Goal: Task Accomplishment & Management: Use online tool/utility

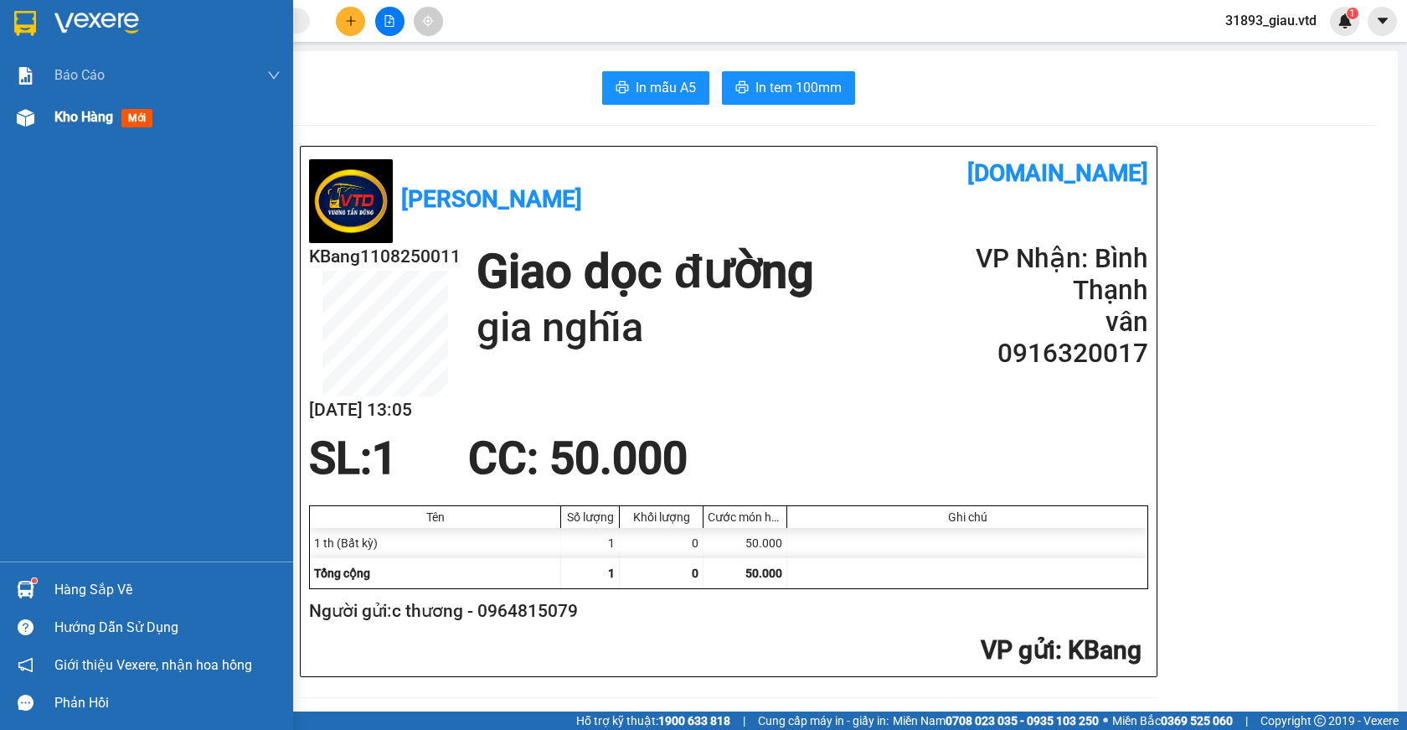
click at [137, 116] on span "mới" at bounding box center [136, 118] width 31 height 18
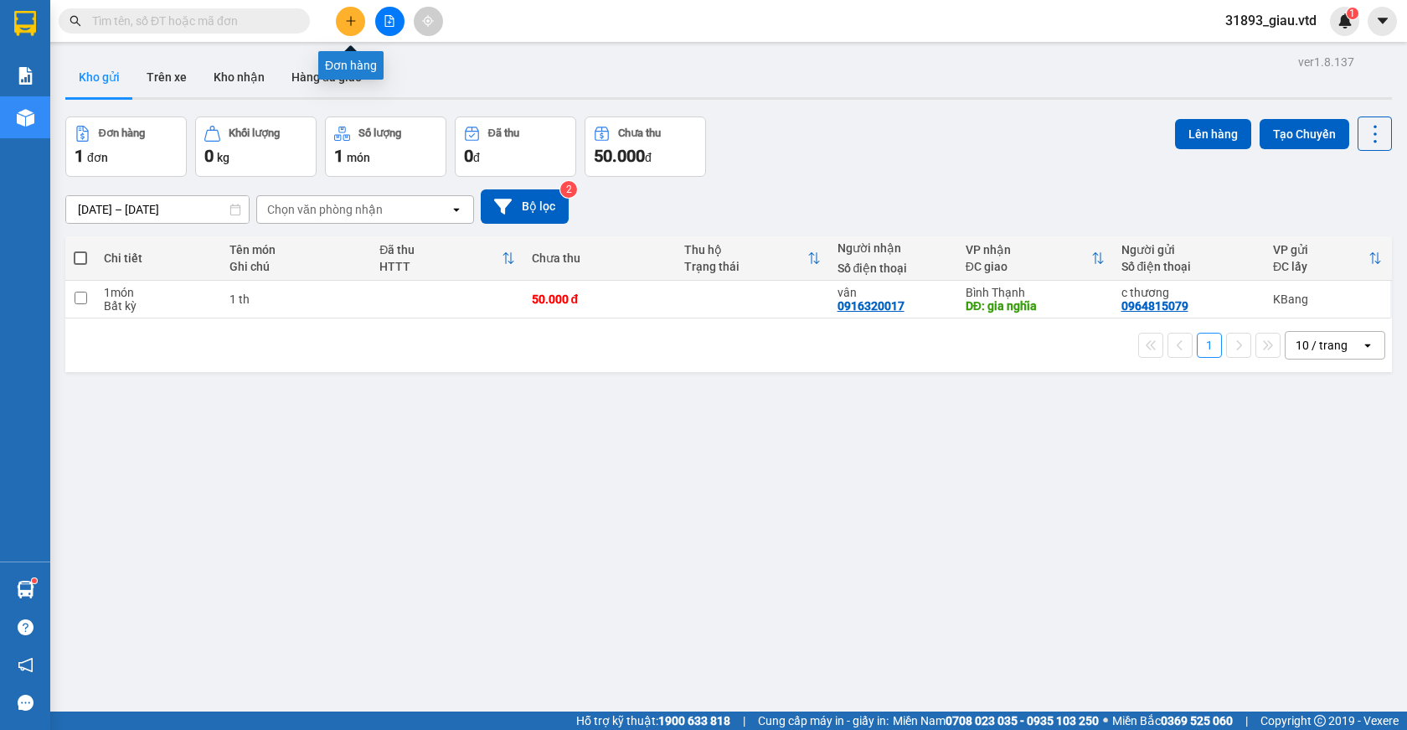
click at [350, 16] on icon "plus" at bounding box center [351, 21] width 12 height 12
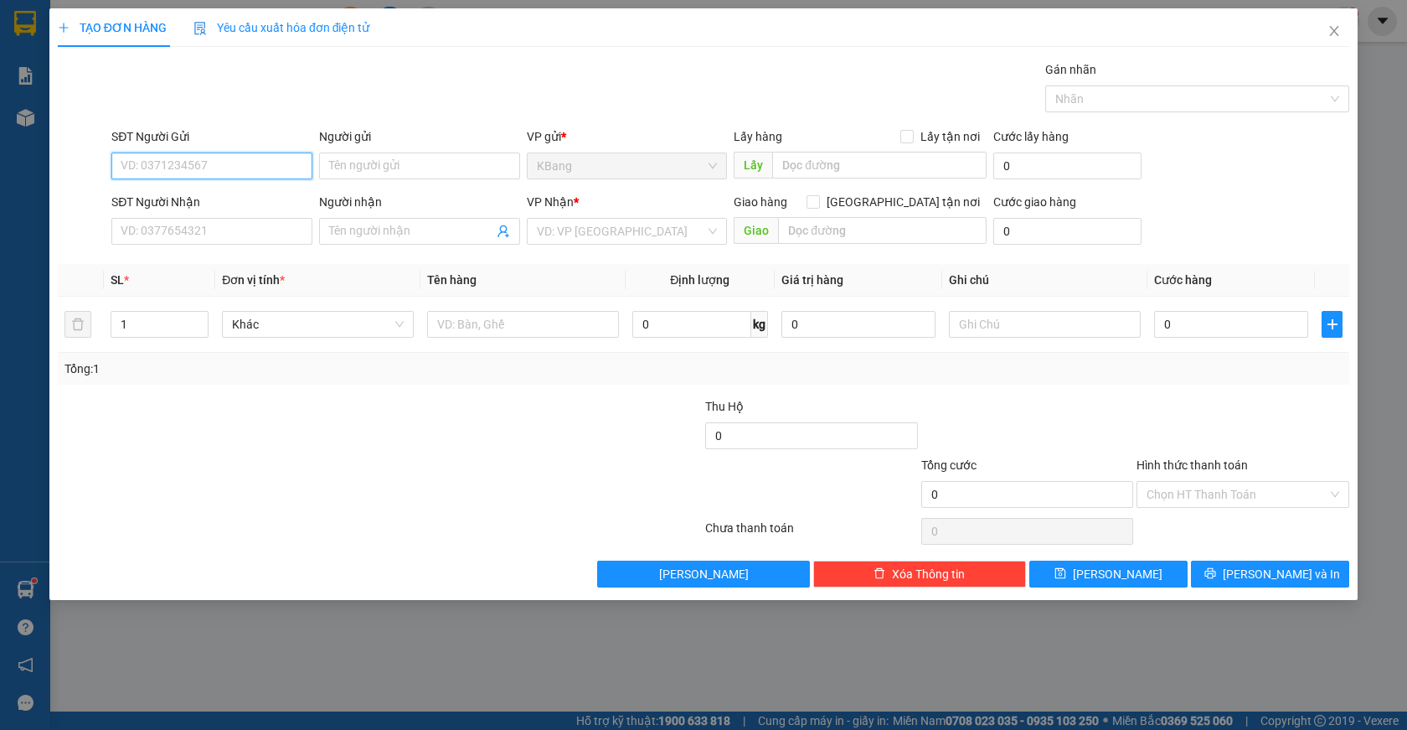
click at [182, 173] on input "SĐT Người Gửi" at bounding box center [211, 165] width 201 height 27
type input "0338187013"
click at [781, 156] on input "text" at bounding box center [879, 165] width 214 height 27
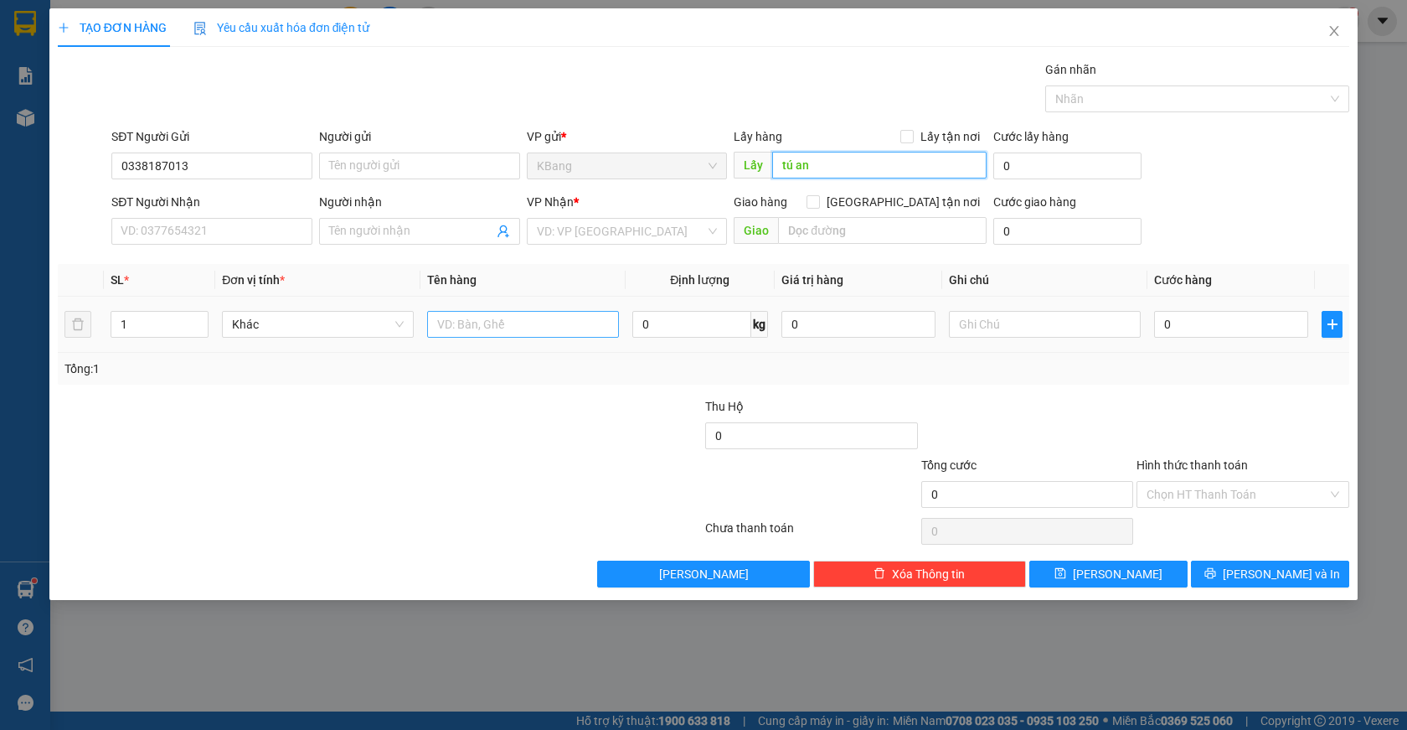
type input "tú an"
click at [465, 329] on input "text" at bounding box center [523, 324] width 192 height 27
type input "1 th"
drag, startPoint x: 1174, startPoint y: 320, endPoint x: 1057, endPoint y: 445, distance: 170.7
click at [1175, 322] on input "0" at bounding box center [1231, 324] width 154 height 27
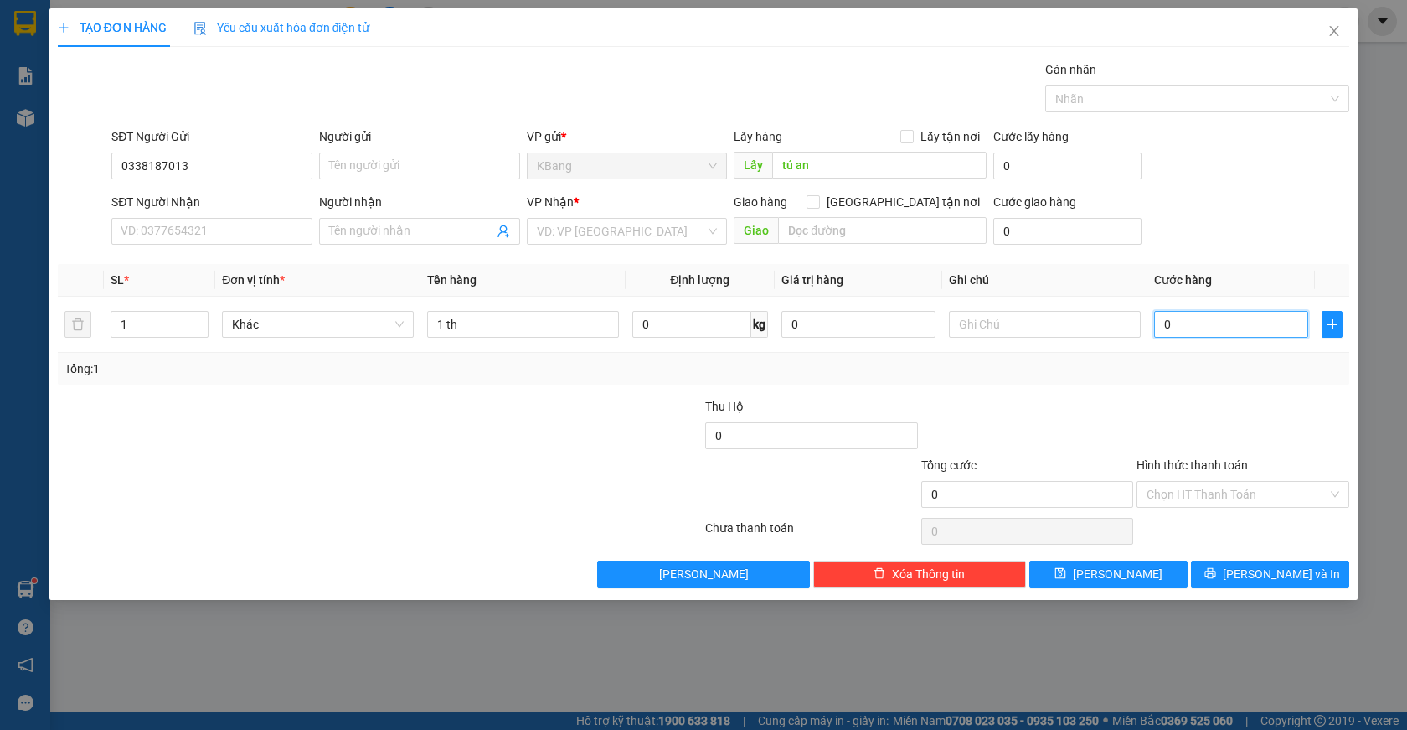
type input "7"
type input "70"
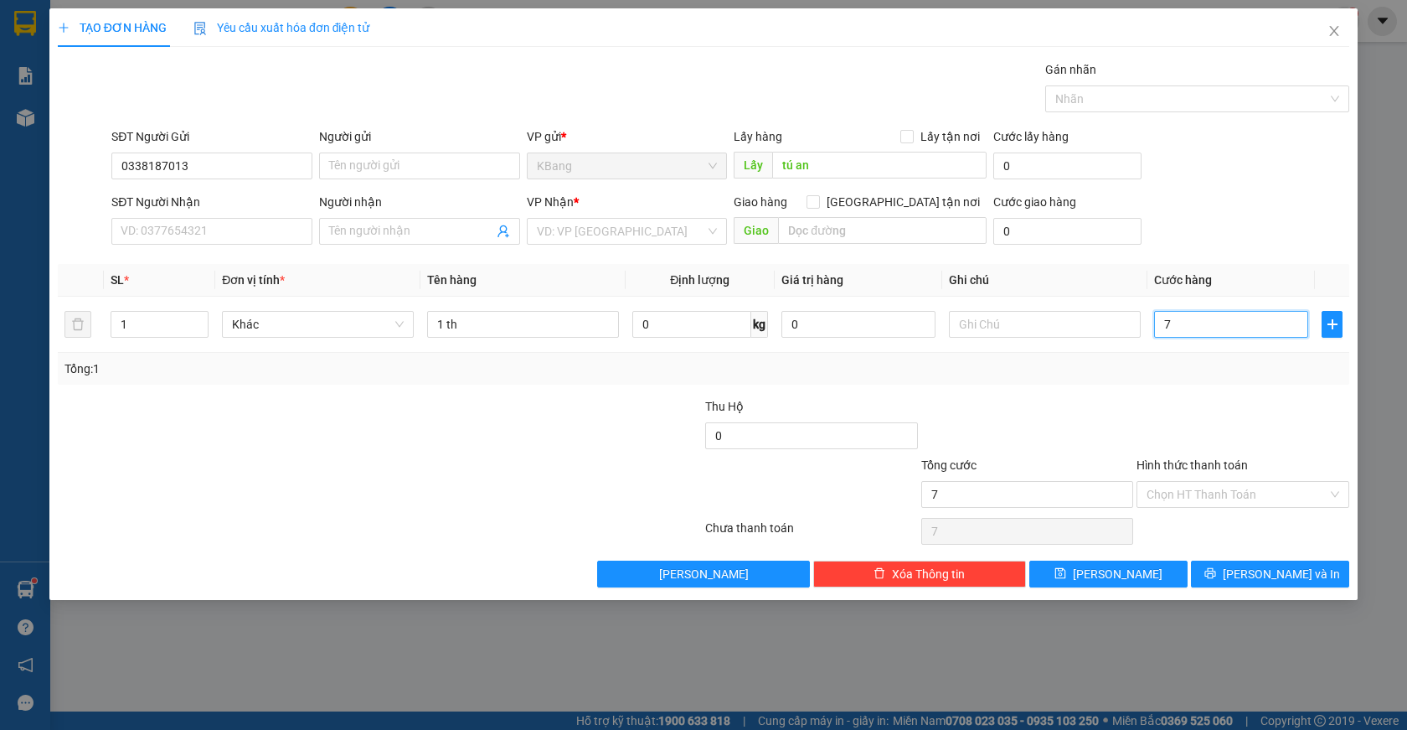
type input "70"
type input "700"
type input "7.000"
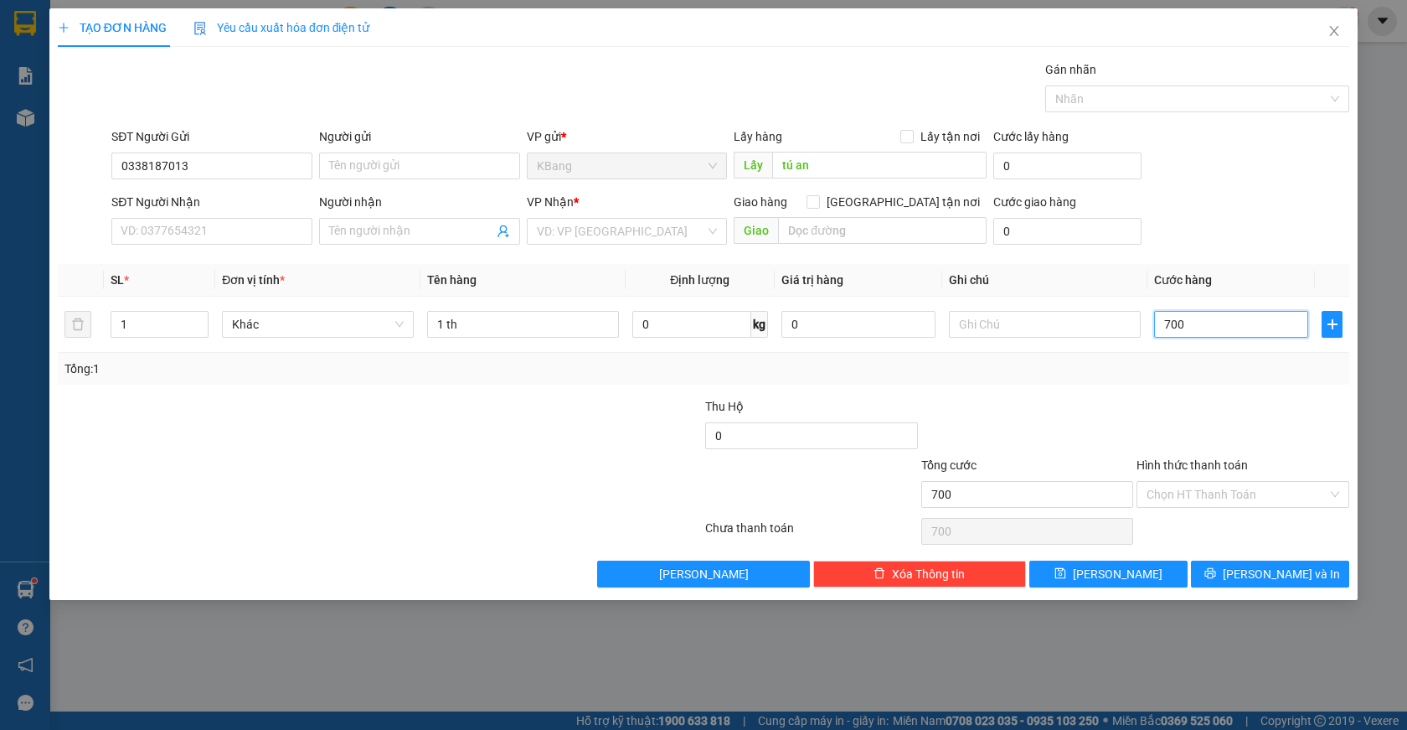
type input "7.000"
type input "70.000"
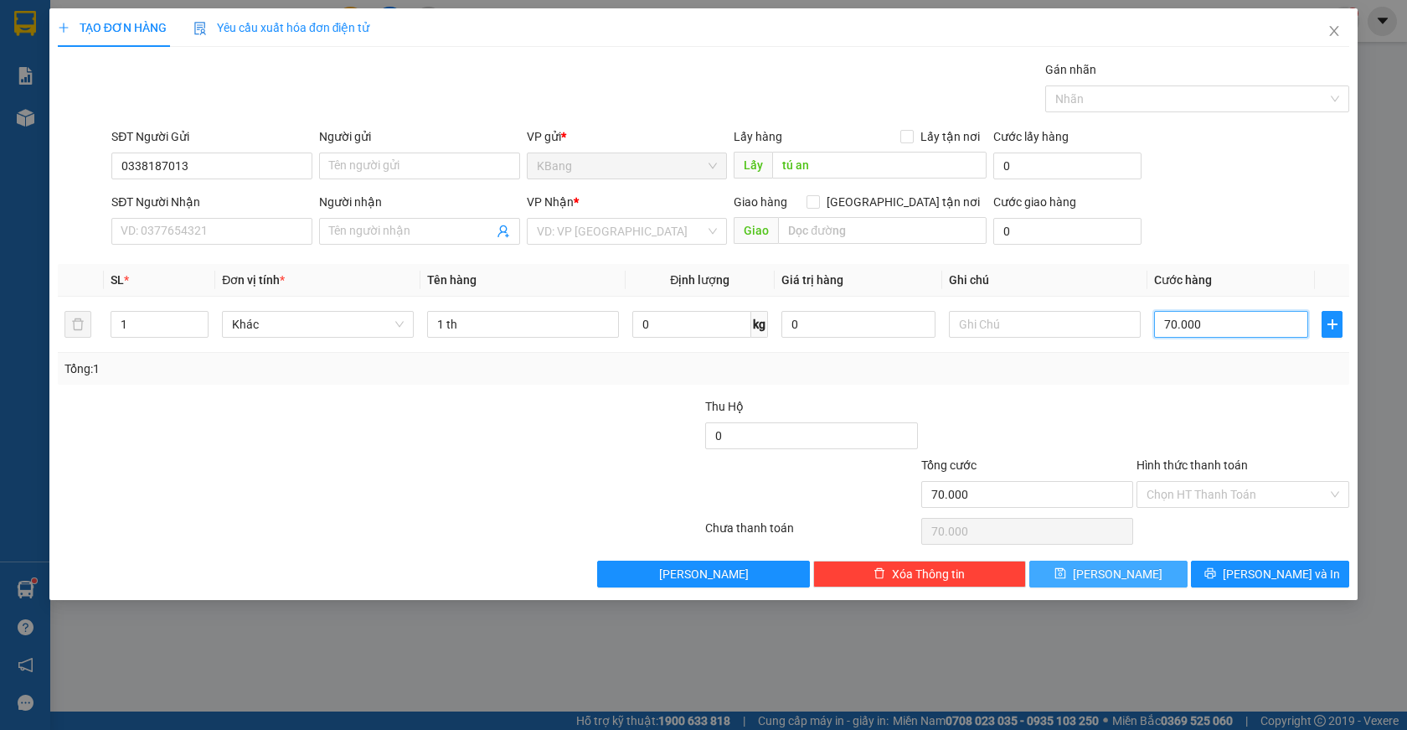
type input "70.000"
click at [1126, 571] on span "[PERSON_NAME]" at bounding box center [1118, 574] width 90 height 18
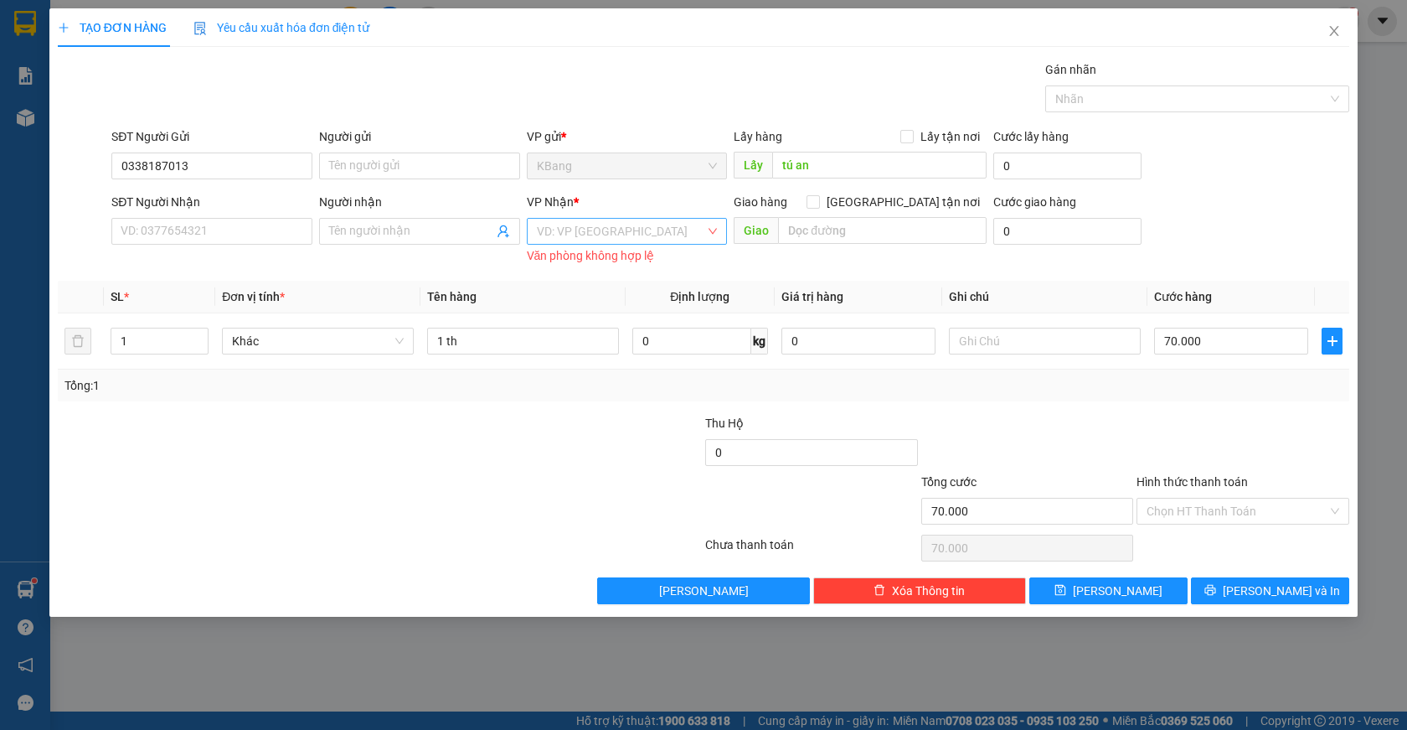
click at [553, 225] on input "search" at bounding box center [621, 231] width 169 height 25
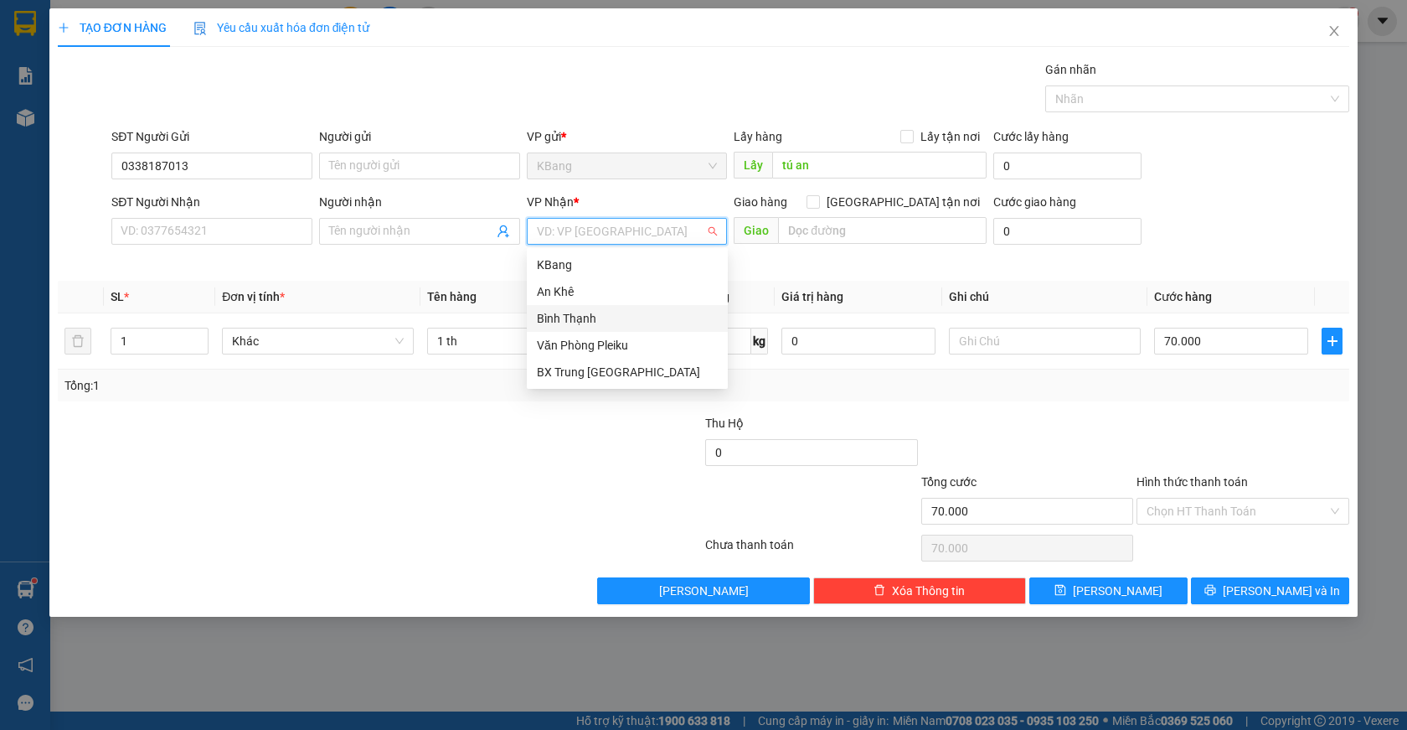
click at [583, 316] on div "Bình Thạnh" at bounding box center [627, 318] width 181 height 18
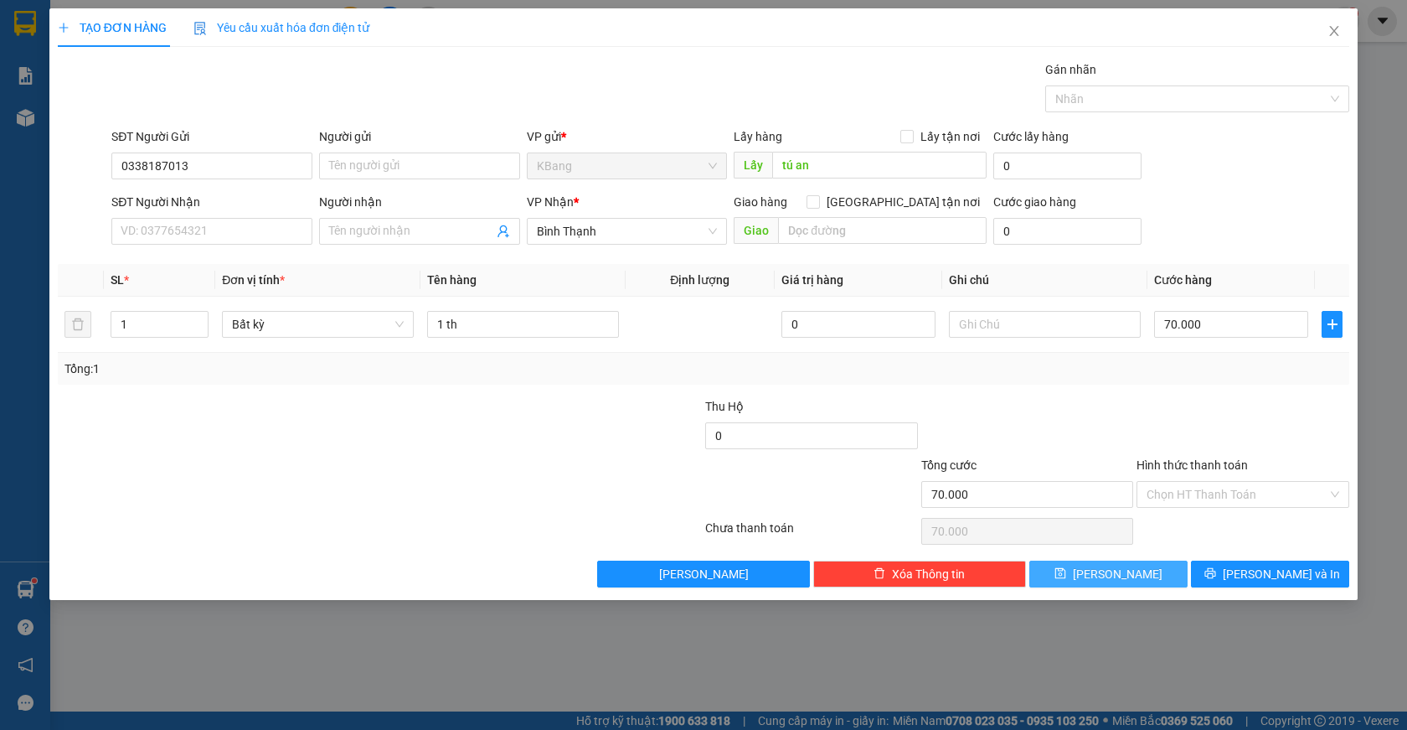
click at [1129, 583] on button "[PERSON_NAME]" at bounding box center [1109, 573] width 158 height 27
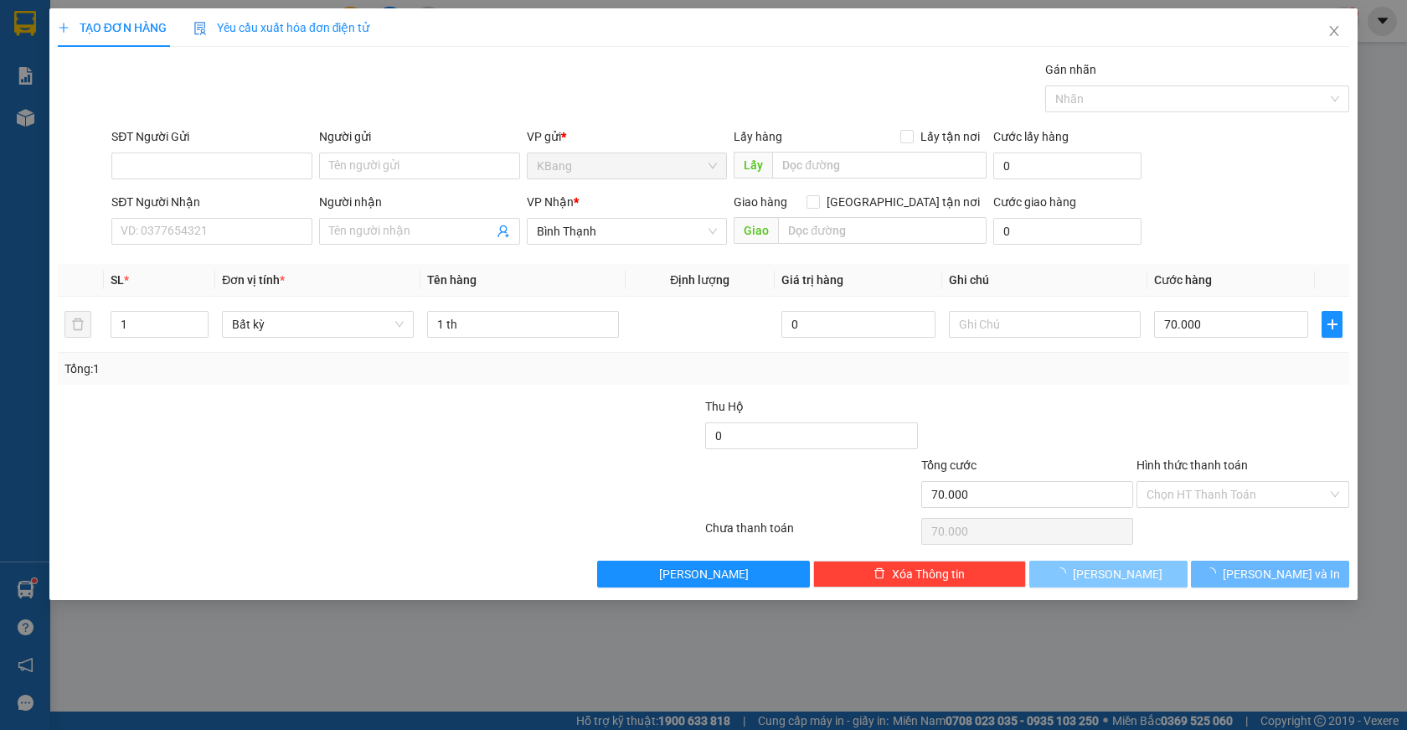
type input "0"
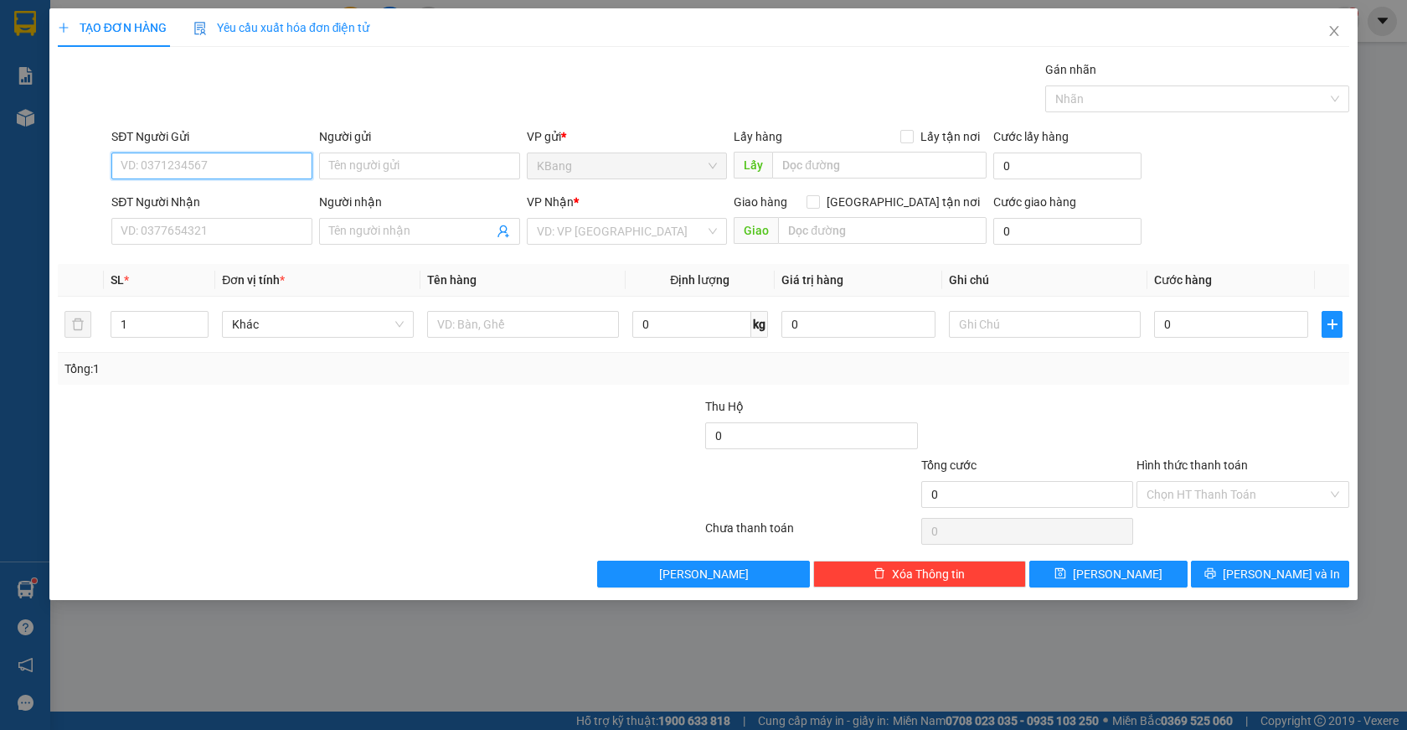
drag, startPoint x: 180, startPoint y: 173, endPoint x: 192, endPoint y: 168, distance: 12.8
click at [186, 170] on input "SĐT Người Gửi" at bounding box center [211, 165] width 201 height 27
click at [173, 170] on input "SĐT Người Gửi" at bounding box center [211, 165] width 201 height 27
type input "0358924890"
drag, startPoint x: 151, startPoint y: 231, endPoint x: 385, endPoint y: 69, distance: 285.4
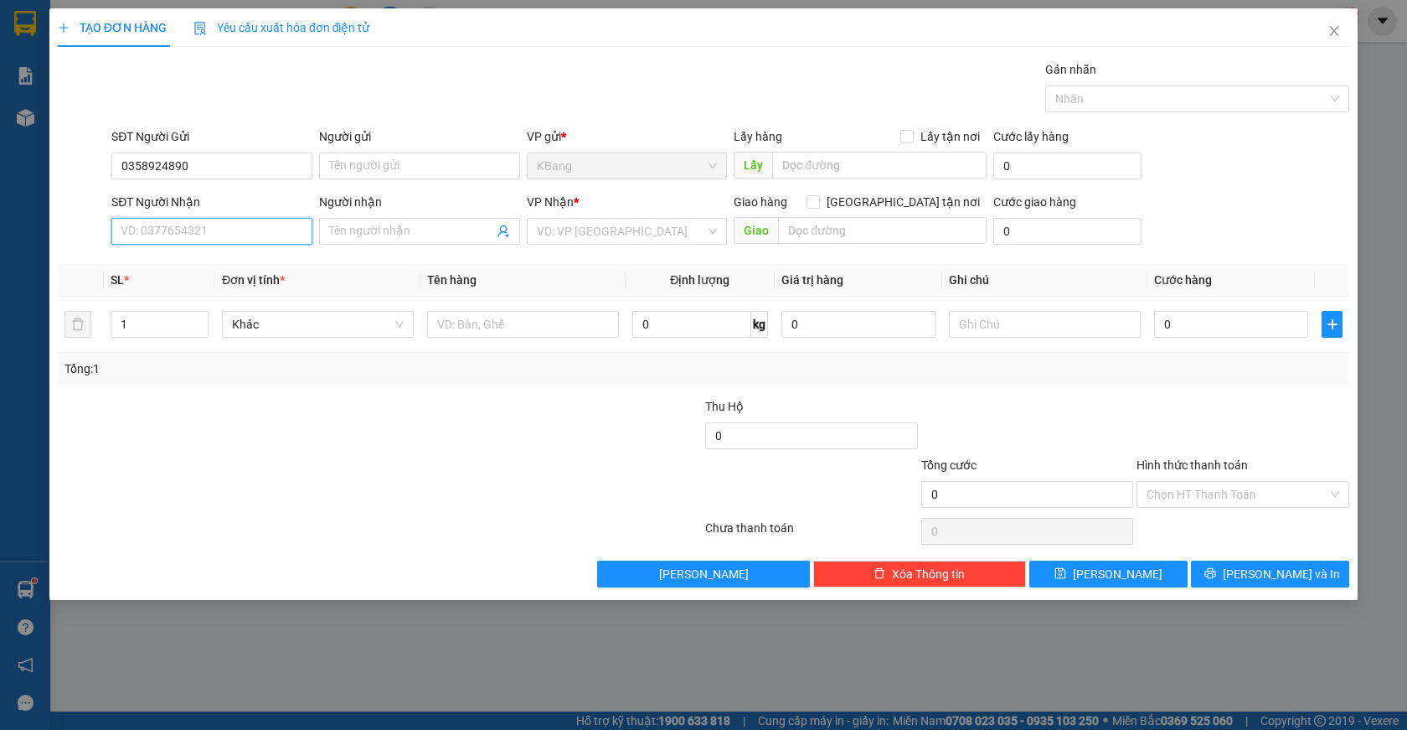
click at [153, 230] on input "SĐT Người Nhận" at bounding box center [211, 231] width 201 height 27
drag, startPoint x: 120, startPoint y: 164, endPoint x: 230, endPoint y: 175, distance: 111.1
click at [234, 176] on input "0358924890" at bounding box center [211, 165] width 201 height 27
paste input "0358924890"
type input "0358924890"
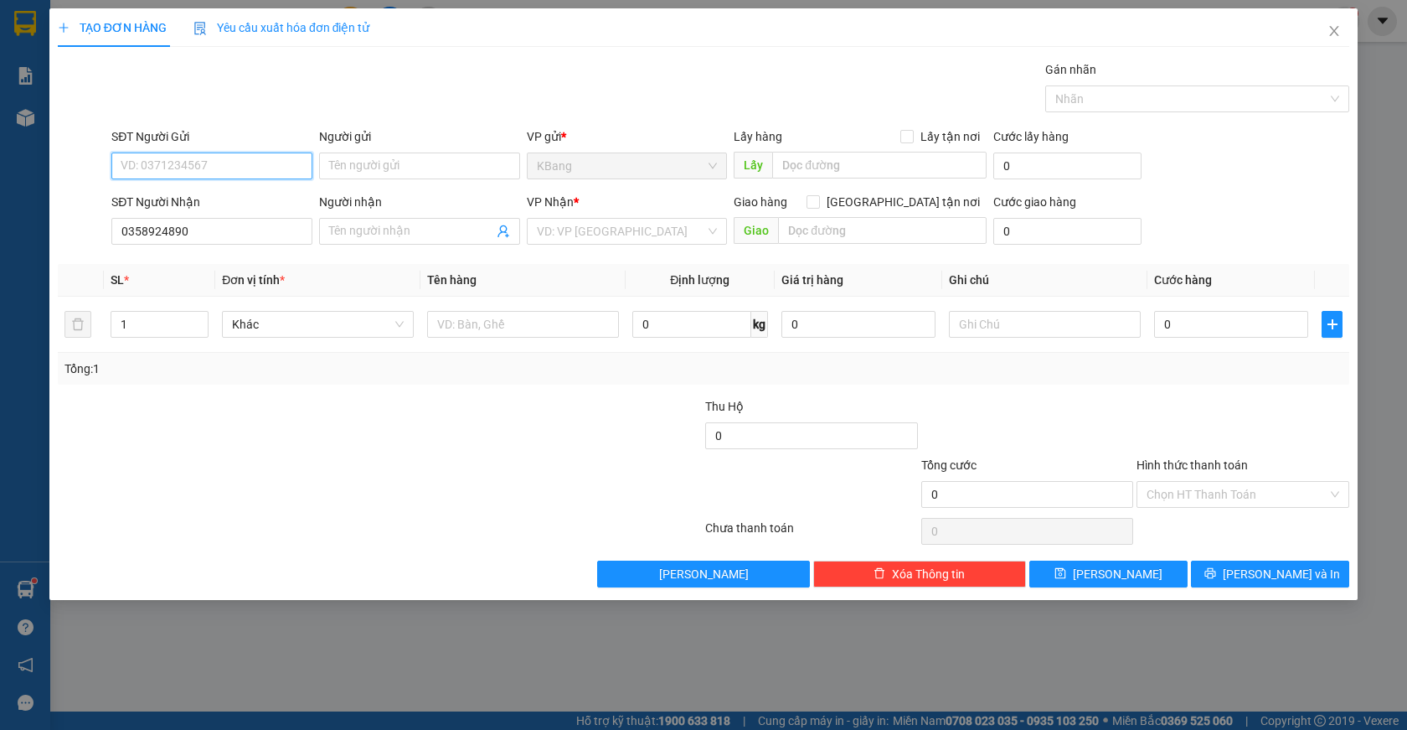
click at [188, 173] on input "SĐT Người Gửi" at bounding box center [211, 165] width 201 height 27
type input "0849615579"
drag, startPoint x: 377, startPoint y: 232, endPoint x: 199, endPoint y: 491, distance: 313.9
click at [374, 237] on input "Người nhận" at bounding box center [411, 231] width 164 height 18
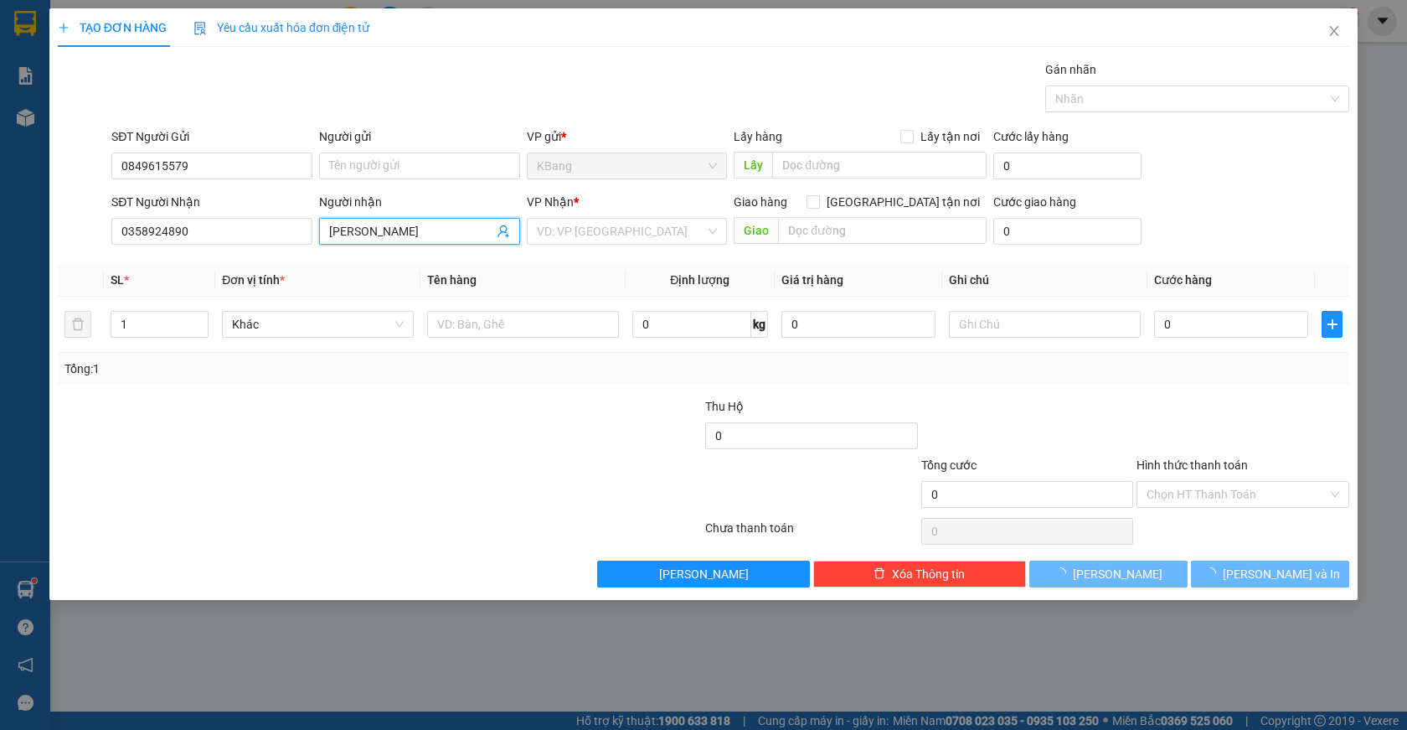
type input "[PERSON_NAME]"
click at [258, 501] on div at bounding box center [271, 485] width 431 height 59
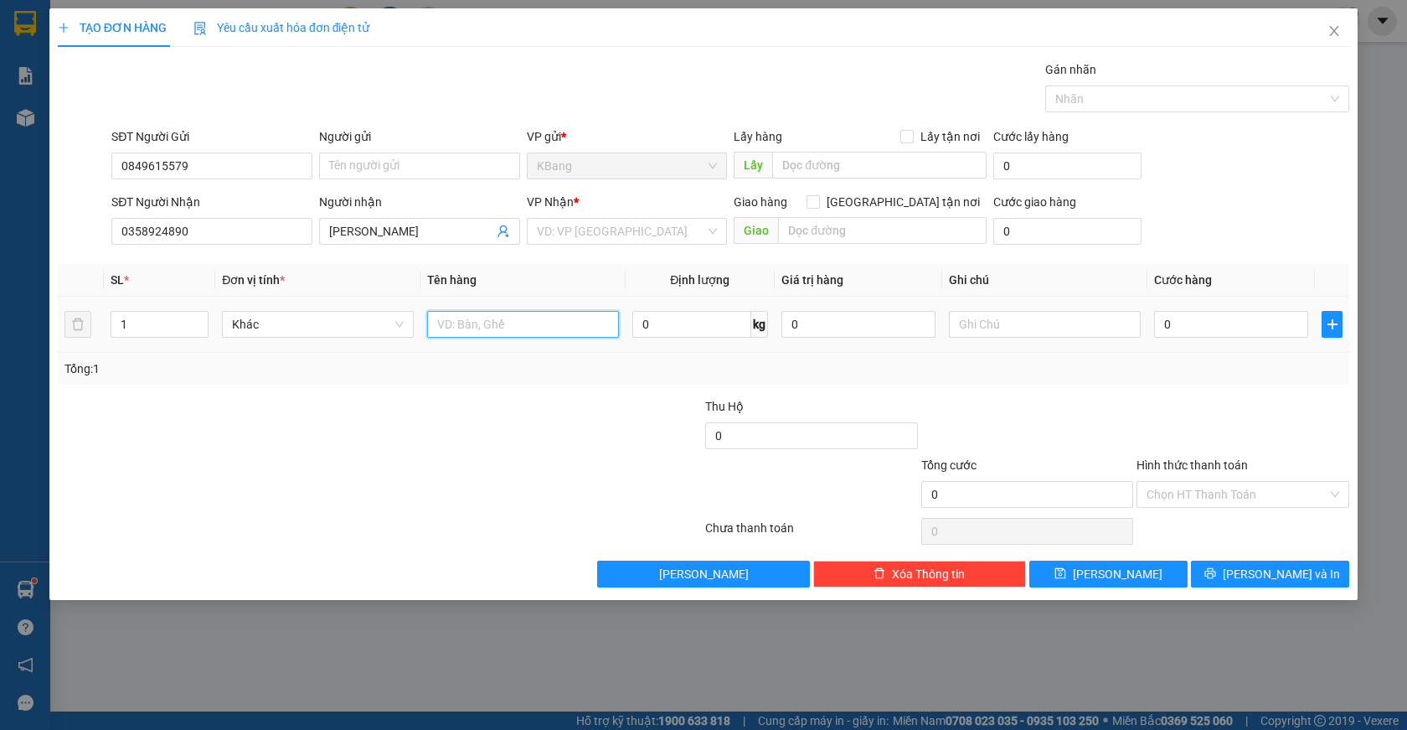
drag, startPoint x: 441, startPoint y: 320, endPoint x: 414, endPoint y: 463, distance: 145.7
click at [442, 320] on input "text" at bounding box center [523, 324] width 192 height 27
type input "81h1/28325"
drag, startPoint x: 1185, startPoint y: 330, endPoint x: 1113, endPoint y: 425, distance: 119.0
click at [1184, 332] on input "0" at bounding box center [1231, 324] width 154 height 27
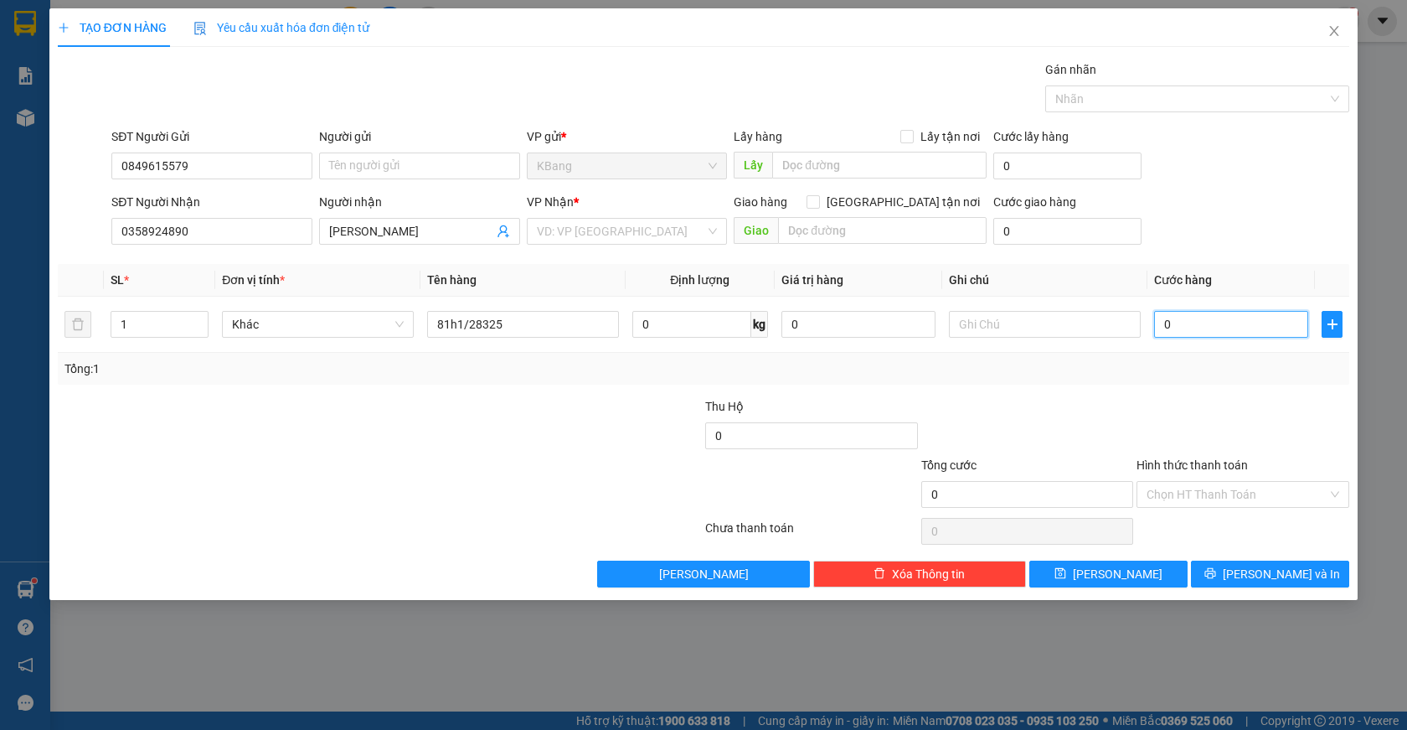
type input "4"
type input "40"
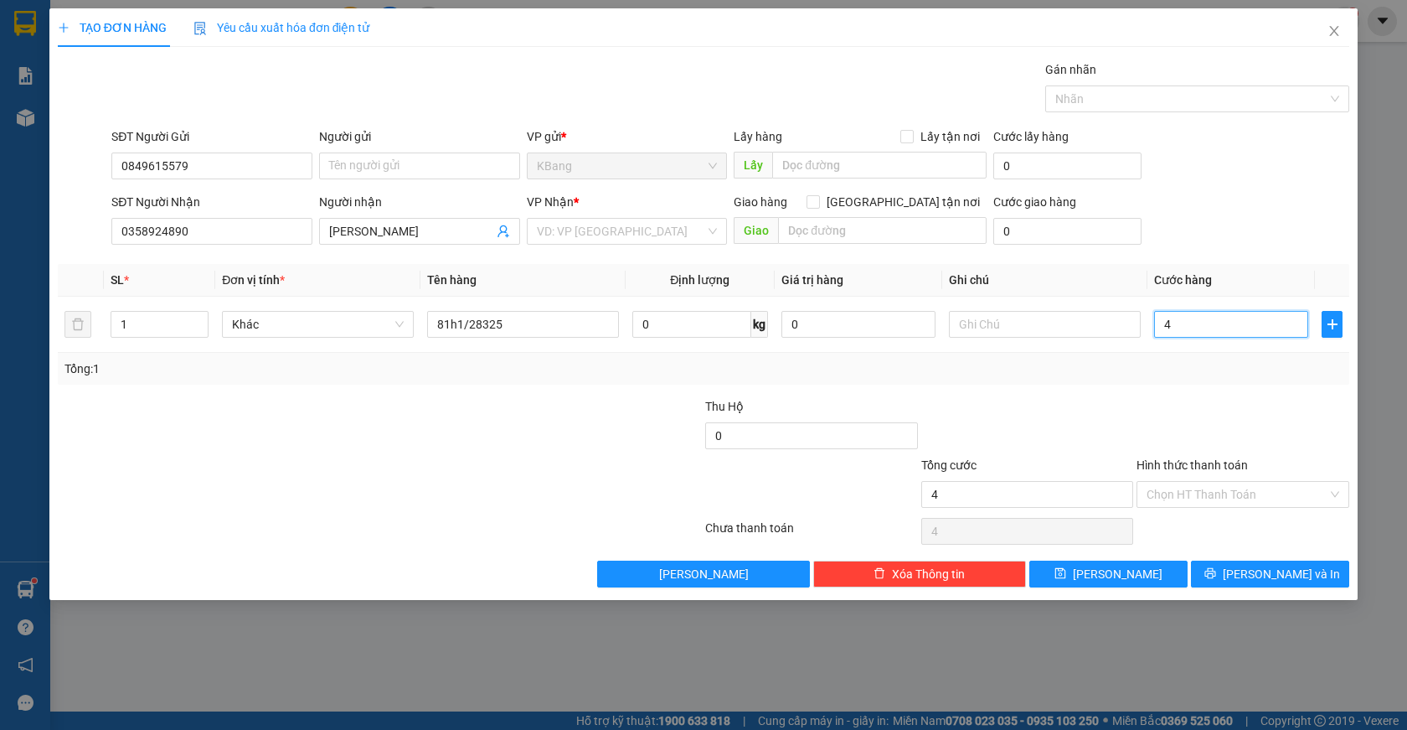
type input "40"
type input "400"
type input "4.000"
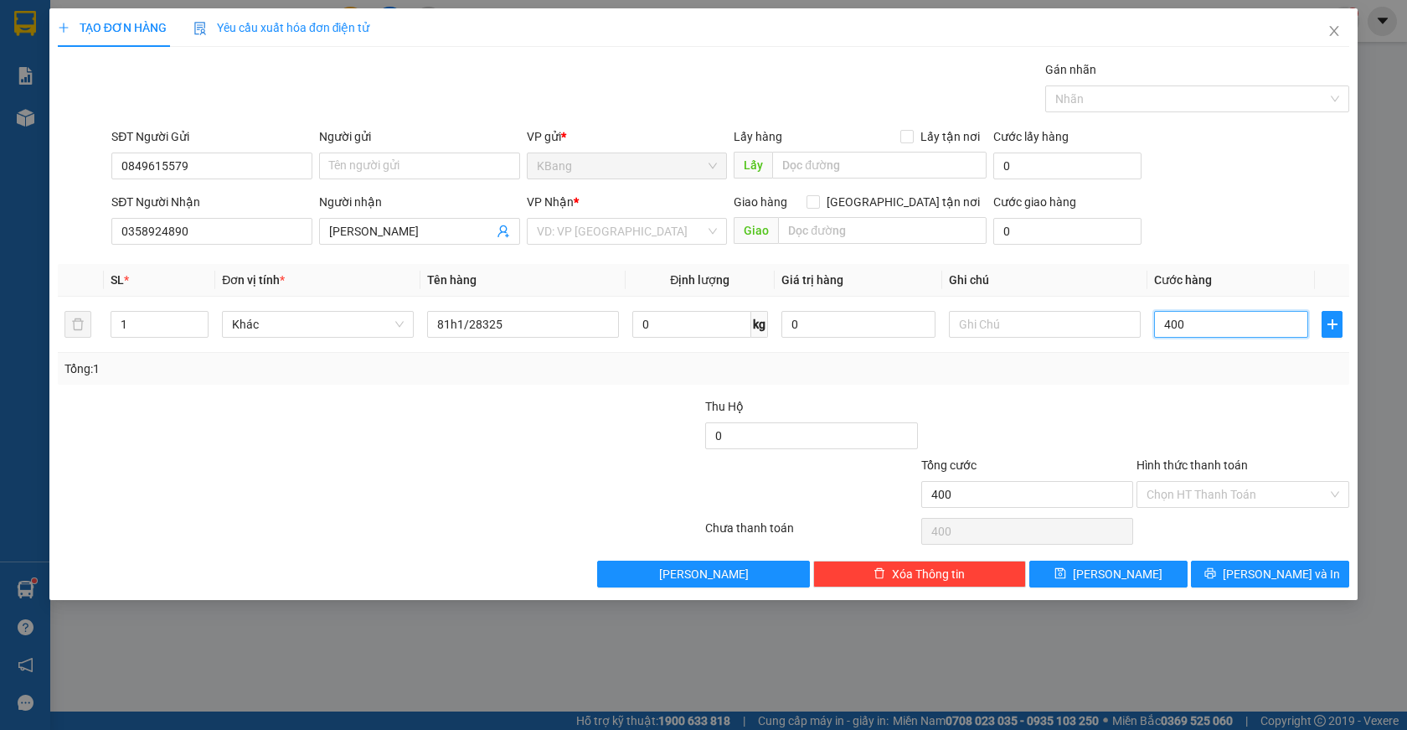
type input "4.000"
type input "40.000"
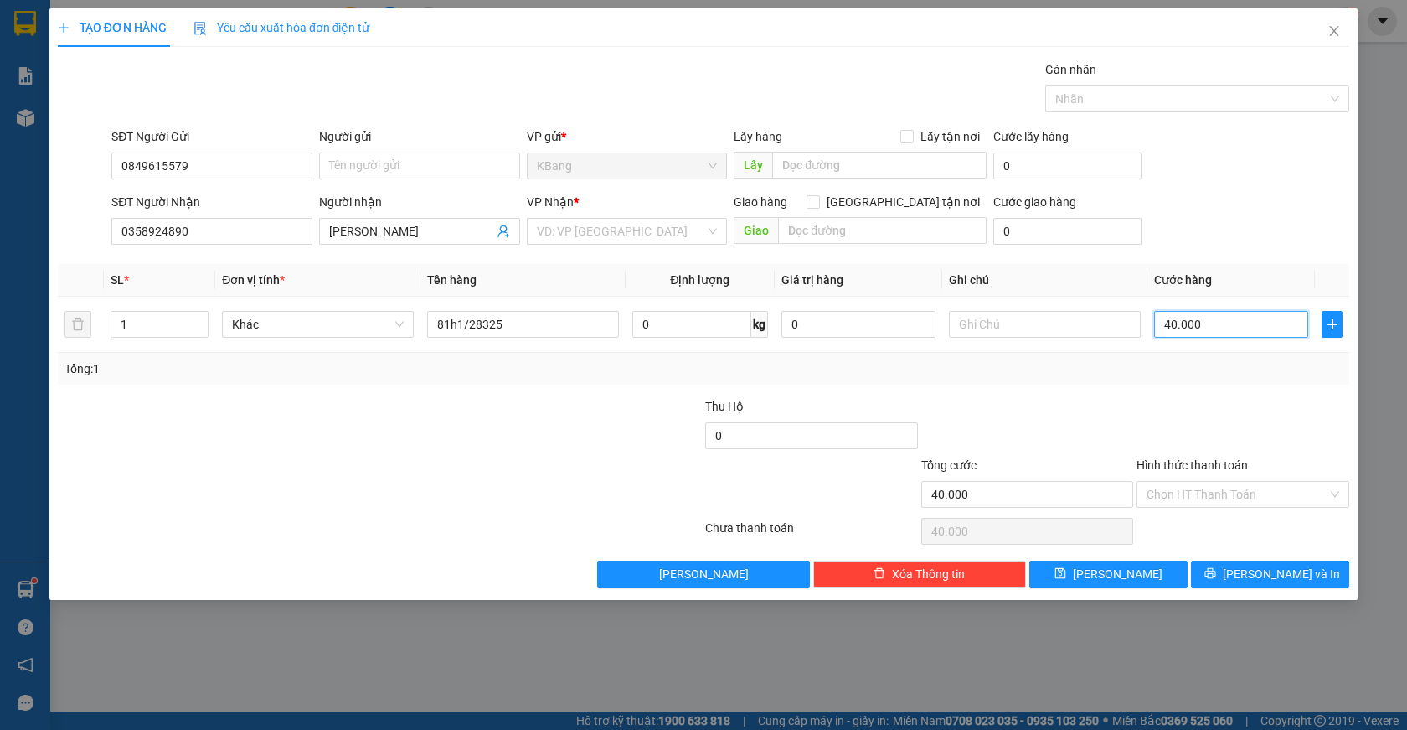
type input "400.000"
click at [1273, 573] on span "[PERSON_NAME] và In" at bounding box center [1281, 574] width 117 height 18
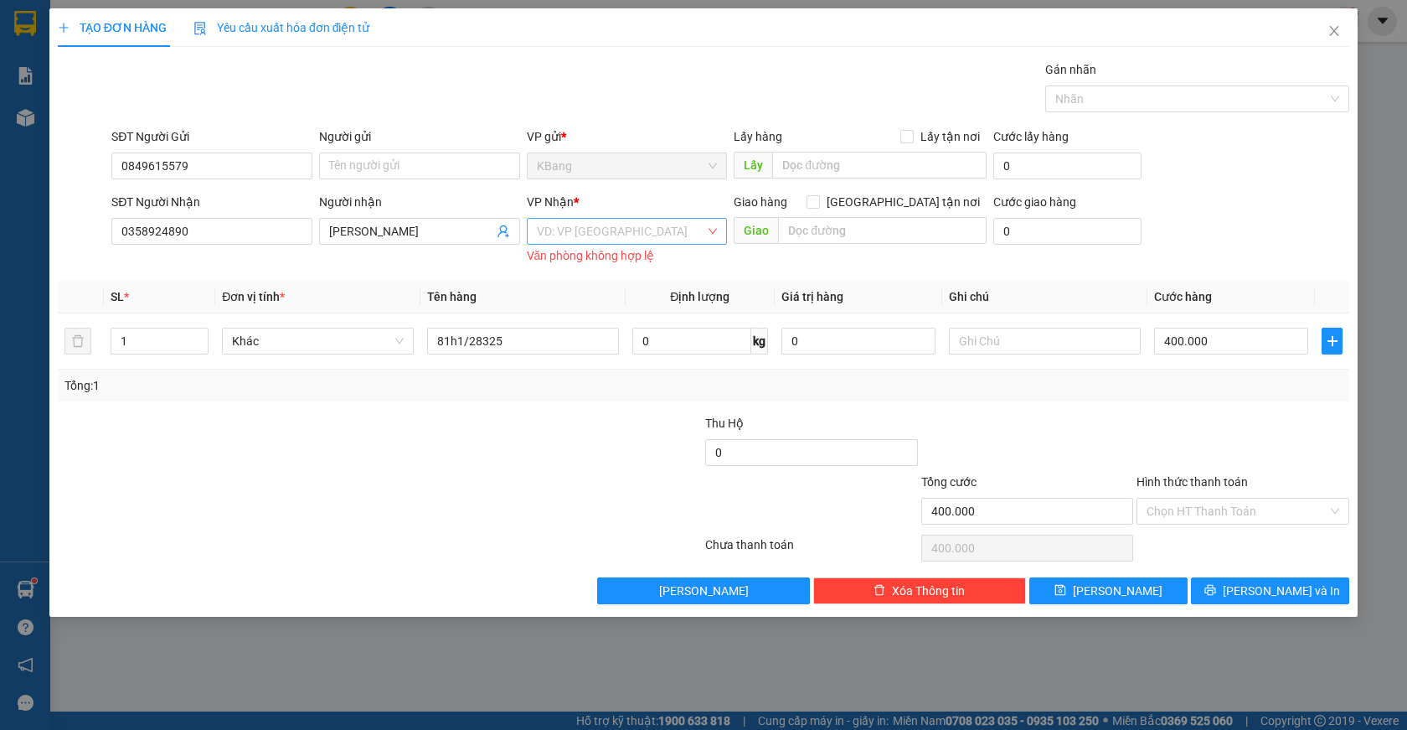
click at [567, 239] on input "search" at bounding box center [621, 231] width 169 height 25
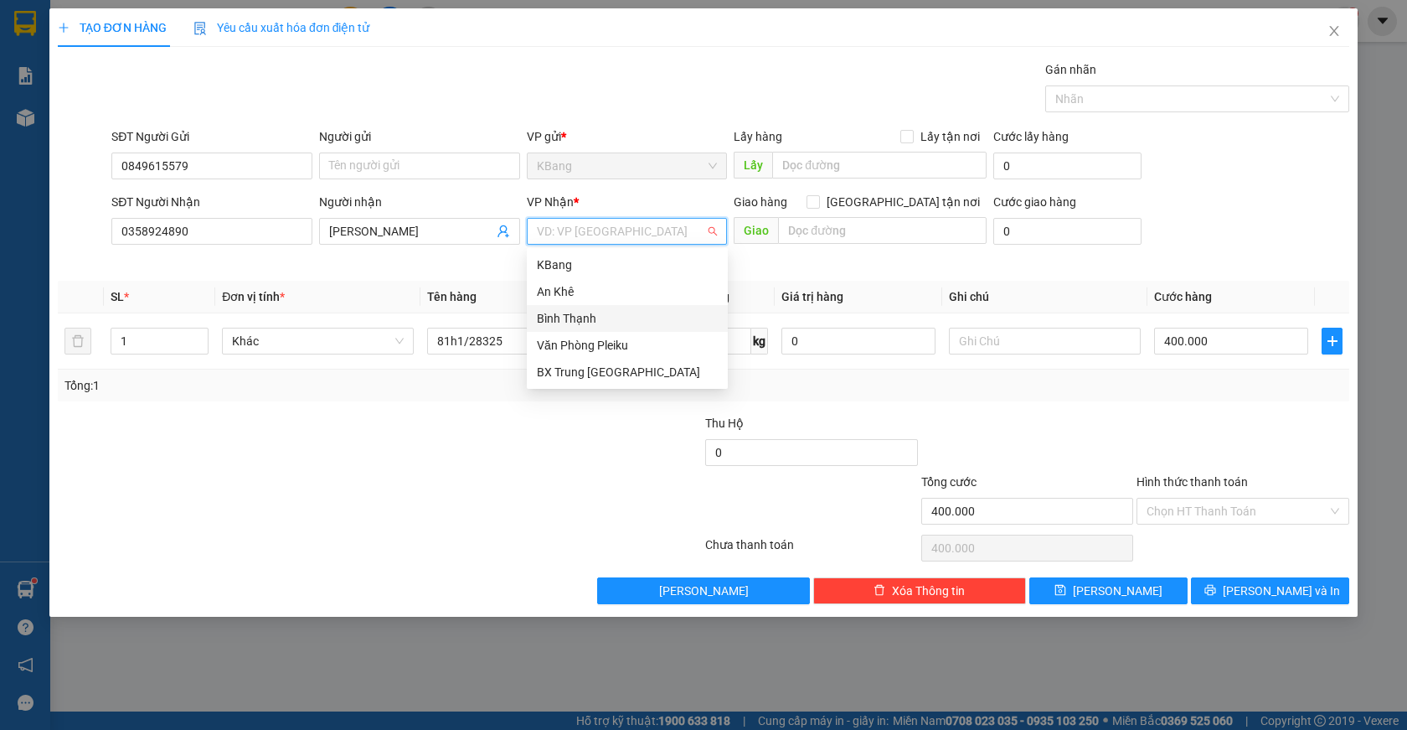
click at [592, 319] on div "Bình Thạnh" at bounding box center [627, 318] width 181 height 18
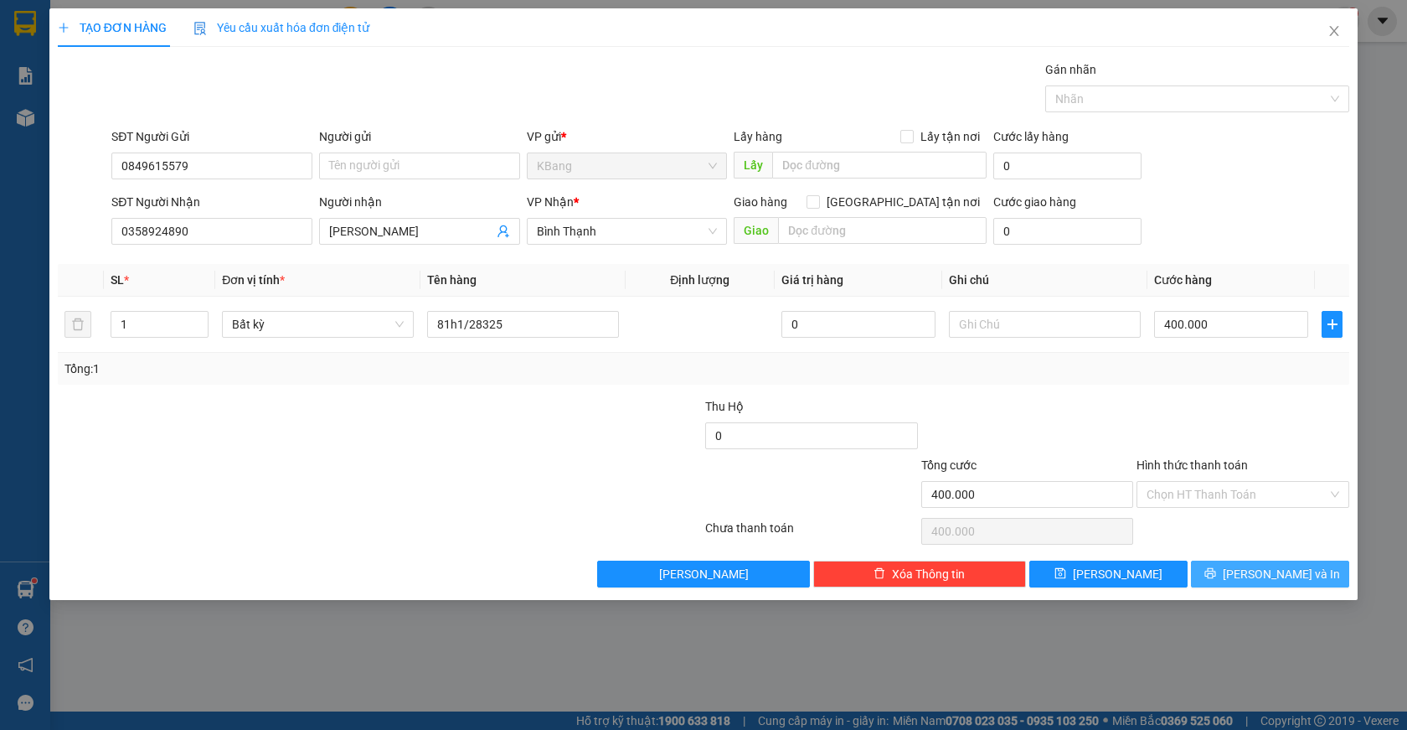
click at [1273, 578] on span "[PERSON_NAME] và In" at bounding box center [1281, 574] width 117 height 18
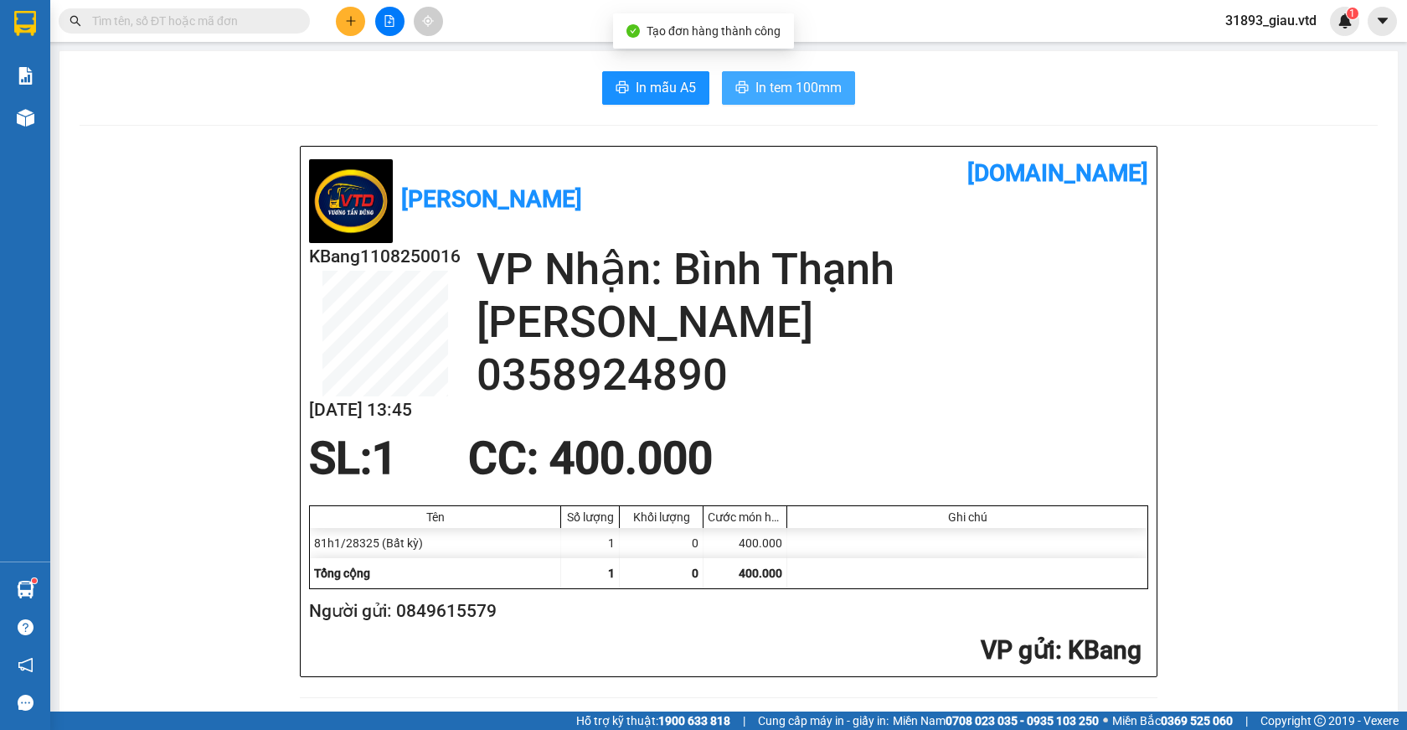
click at [778, 91] on span "In tem 100mm" at bounding box center [799, 87] width 86 height 21
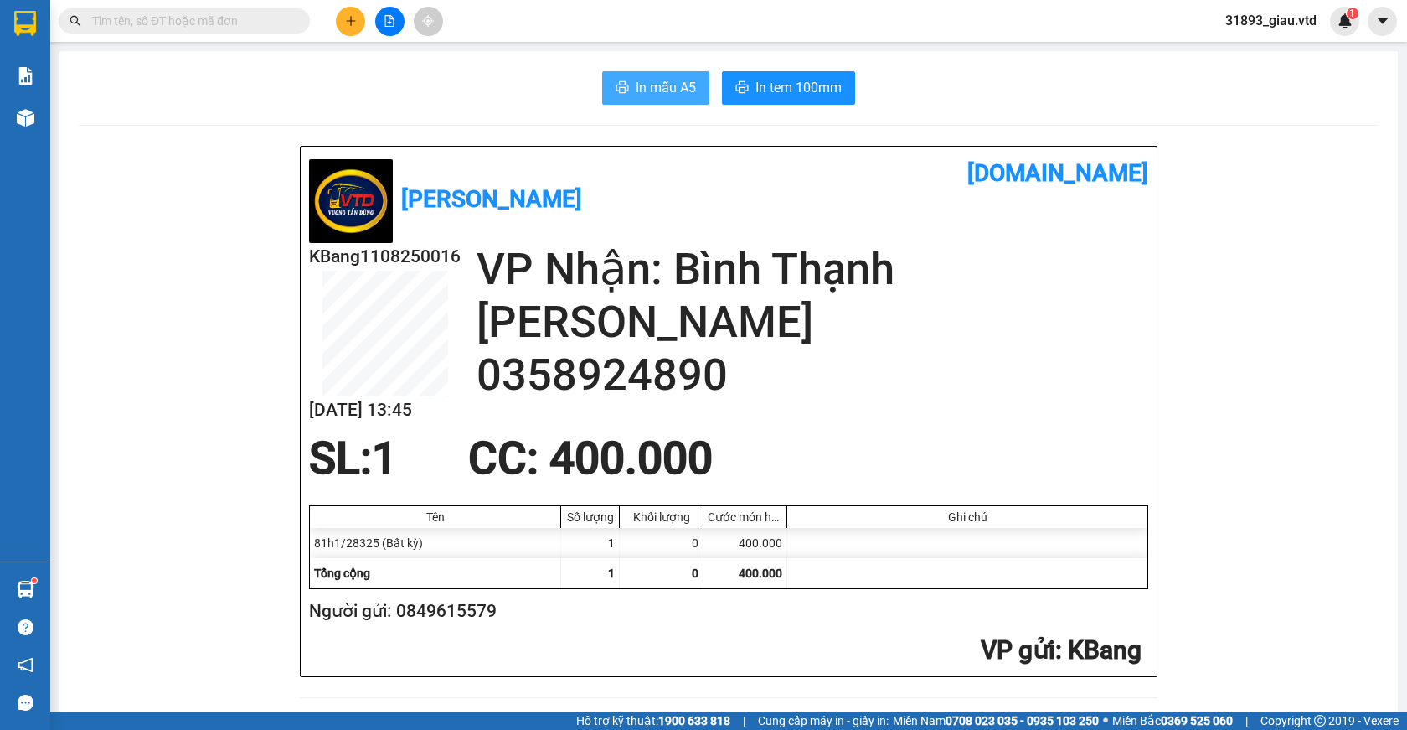
click at [647, 87] on span "In mẫu A5" at bounding box center [666, 87] width 60 height 21
click at [767, 96] on span "In tem 100mm" at bounding box center [799, 87] width 86 height 21
click at [764, 81] on span "In tem 100mm" at bounding box center [799, 87] width 86 height 21
click at [343, 15] on button at bounding box center [350, 21] width 29 height 29
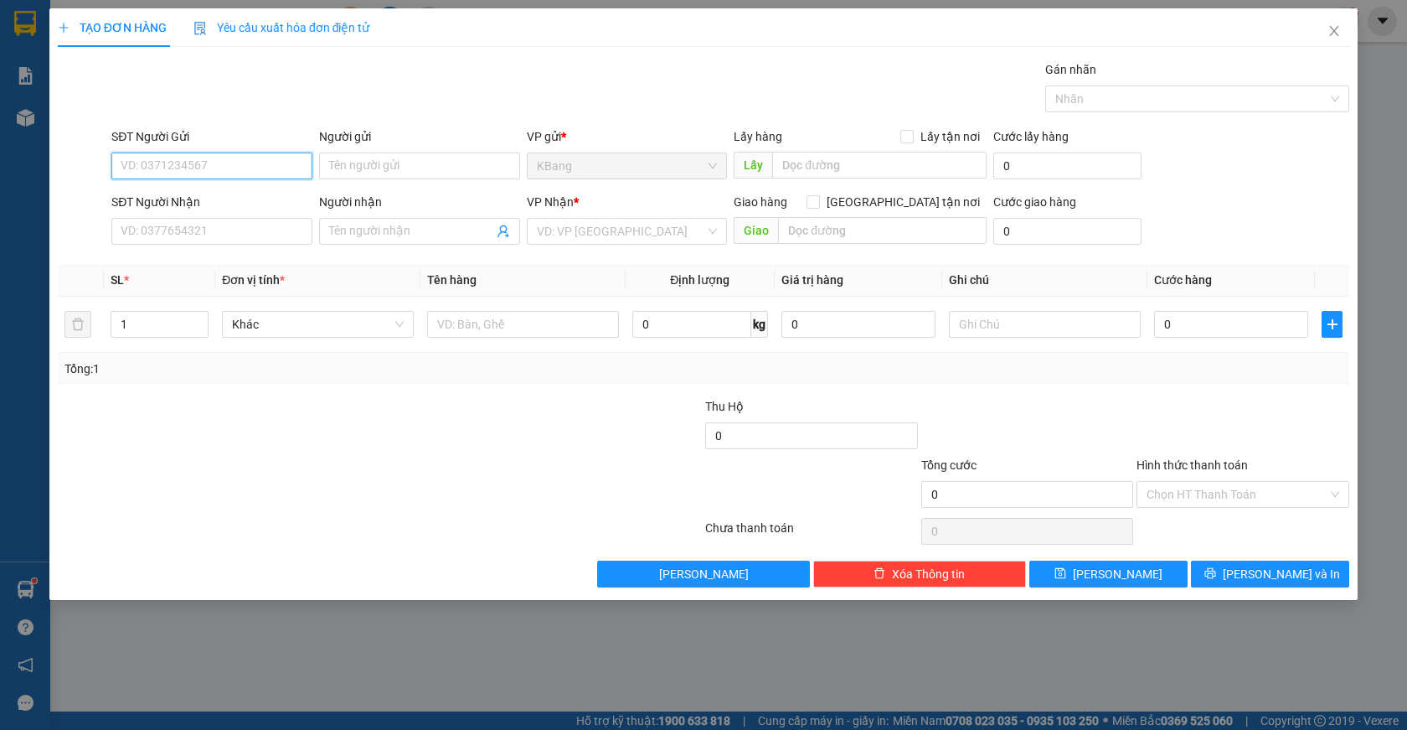
drag, startPoint x: 219, startPoint y: 167, endPoint x: 423, endPoint y: 104, distance: 213.0
click at [226, 163] on input "SĐT Người Gửi" at bounding box center [211, 165] width 201 height 27
click at [208, 199] on div "0984003707" at bounding box center [211, 199] width 181 height 18
type input "0984003707"
type input "0902172579"
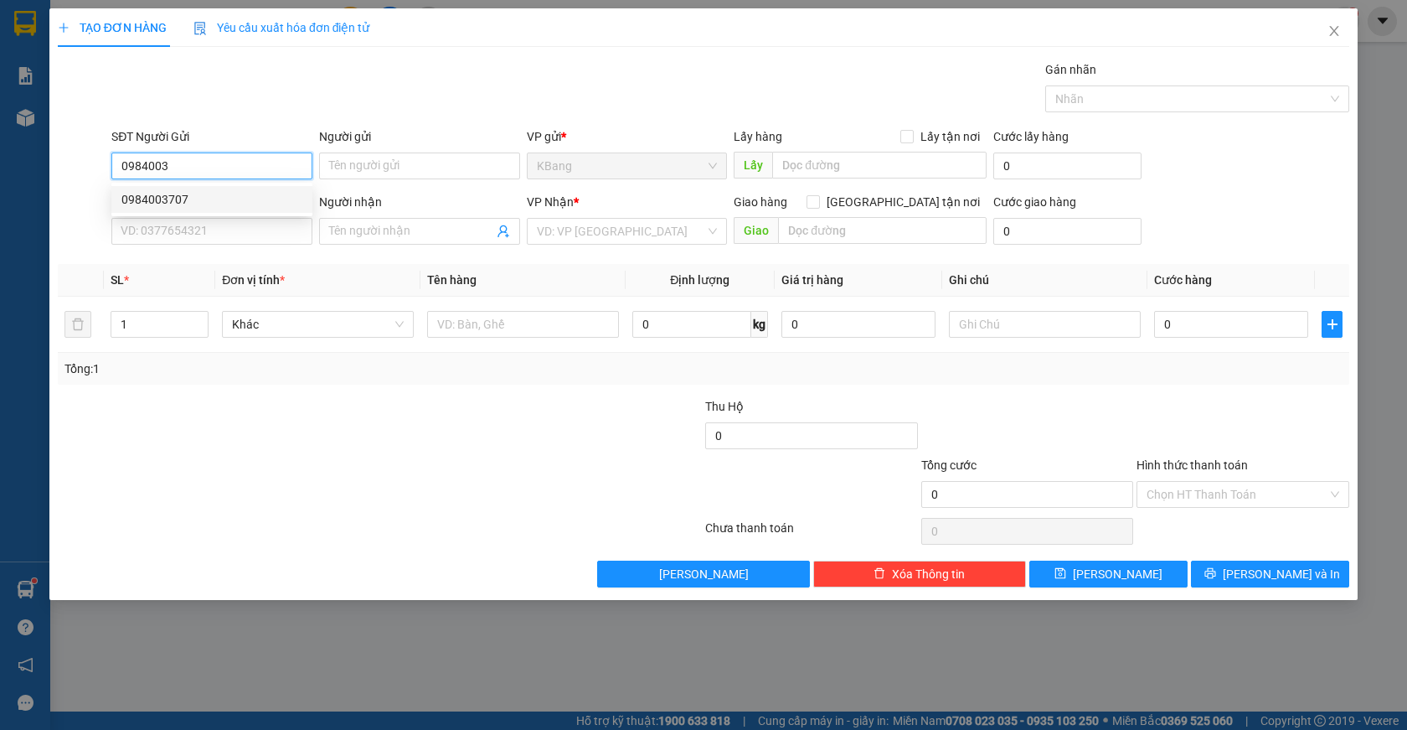
type input "vũ"
type input "0984003707"
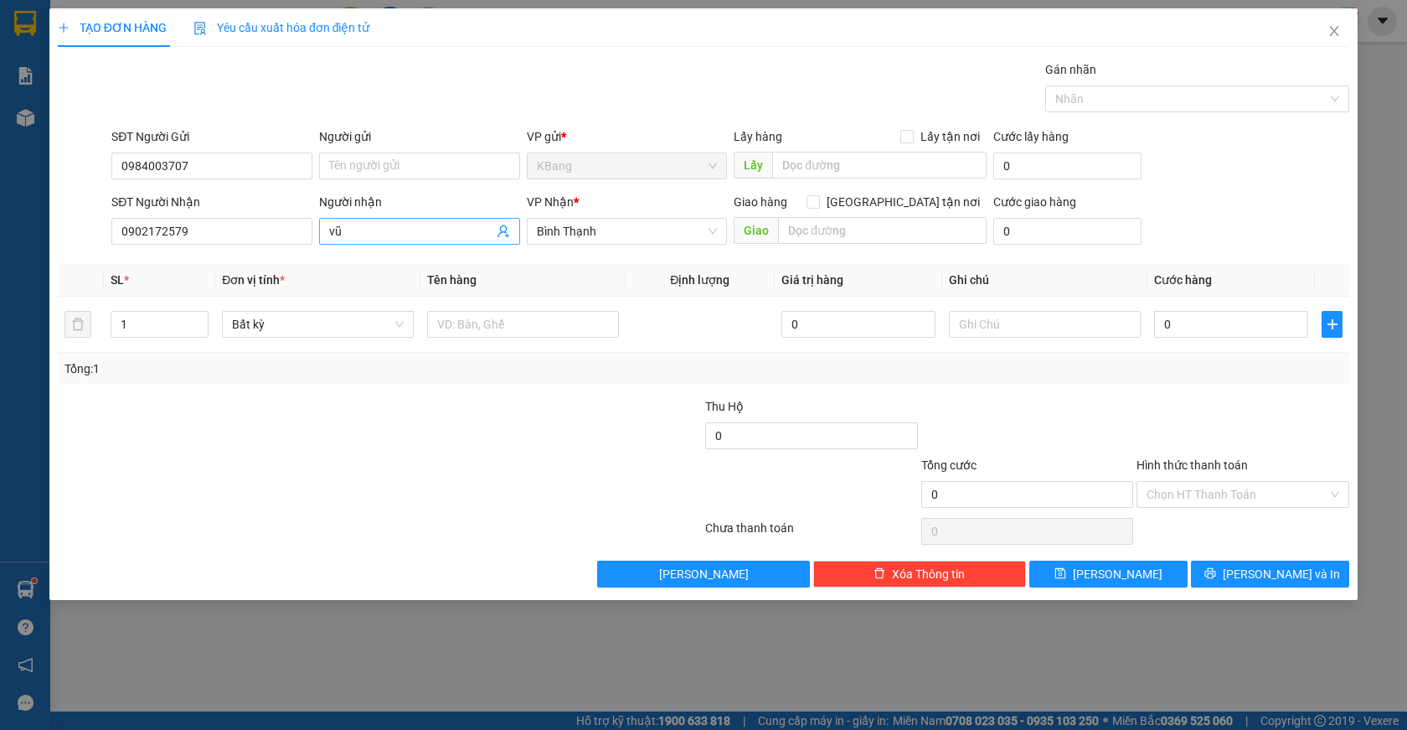
click at [503, 229] on icon "user-add" at bounding box center [503, 231] width 13 height 13
click at [484, 153] on span "0326496579" at bounding box center [469, 152] width 67 height 13
type input "0326496579"
type input "trụ"
click at [514, 328] on input "text" at bounding box center [523, 324] width 192 height 27
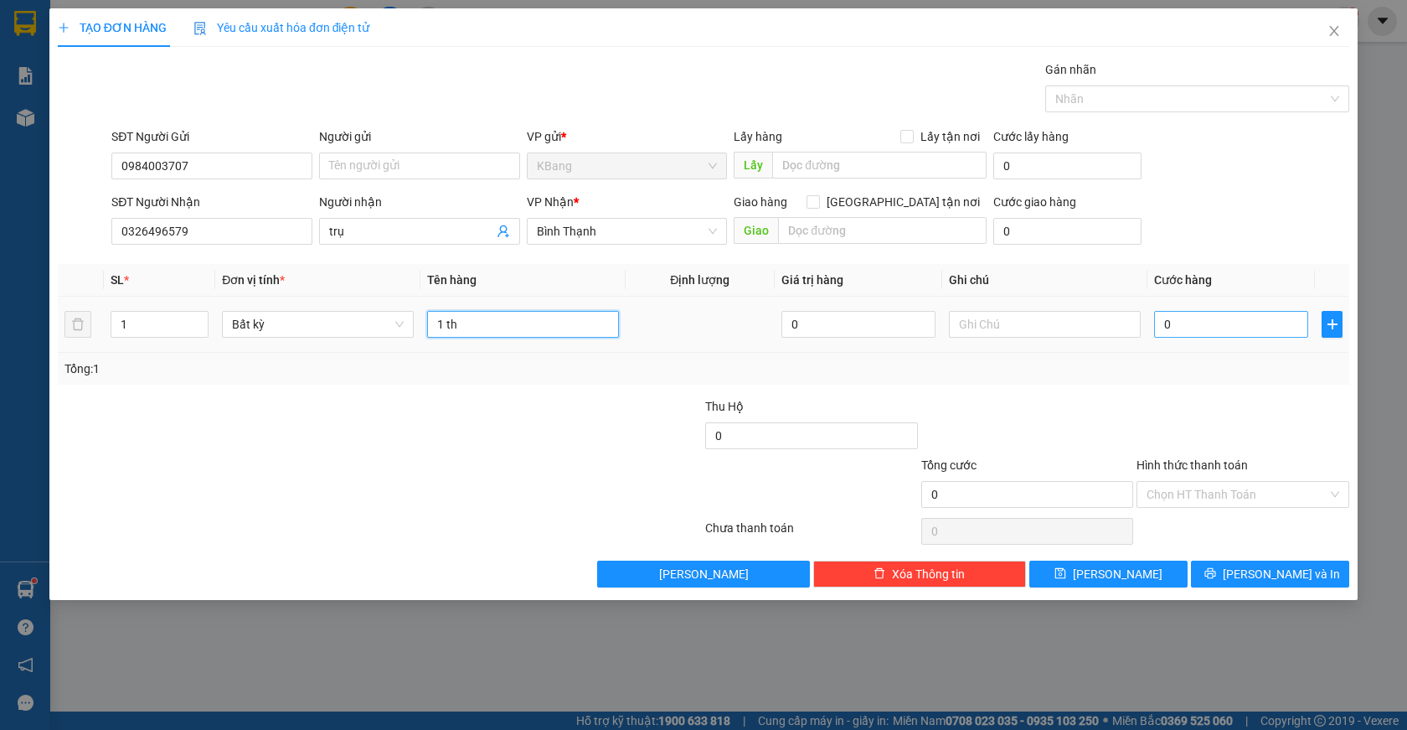
type input "1 th"
click at [1169, 327] on input "0" at bounding box center [1231, 324] width 154 height 27
type input "4"
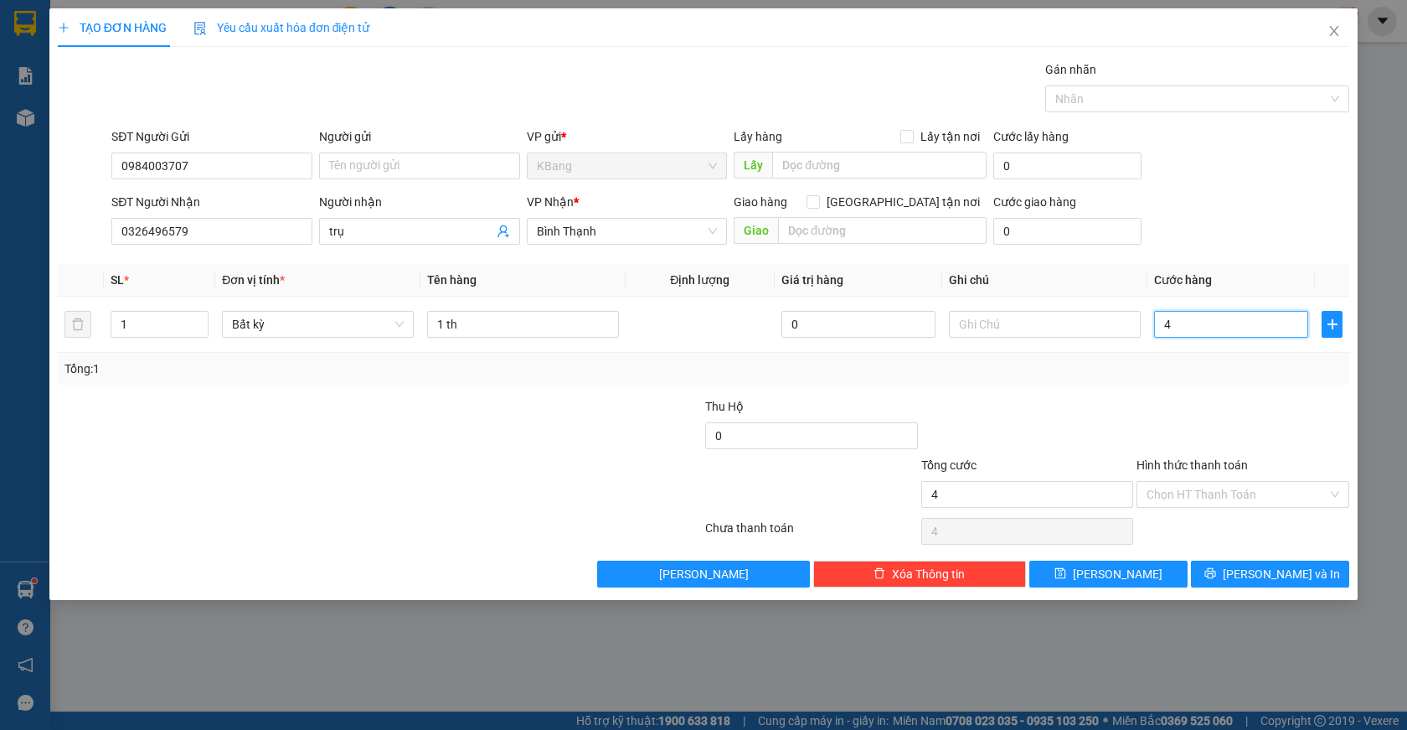
type input "40"
type input "400"
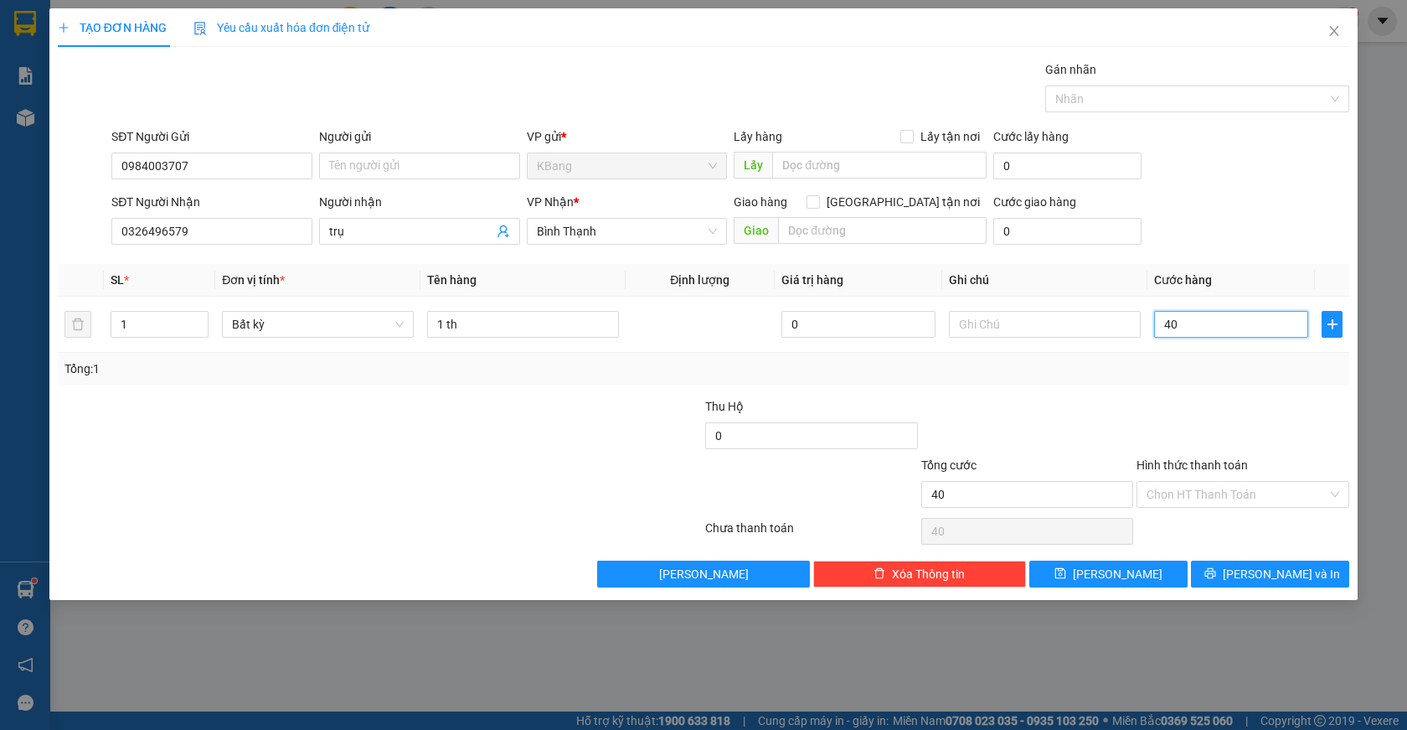
type input "400"
type input "4.000"
type input "40.000"
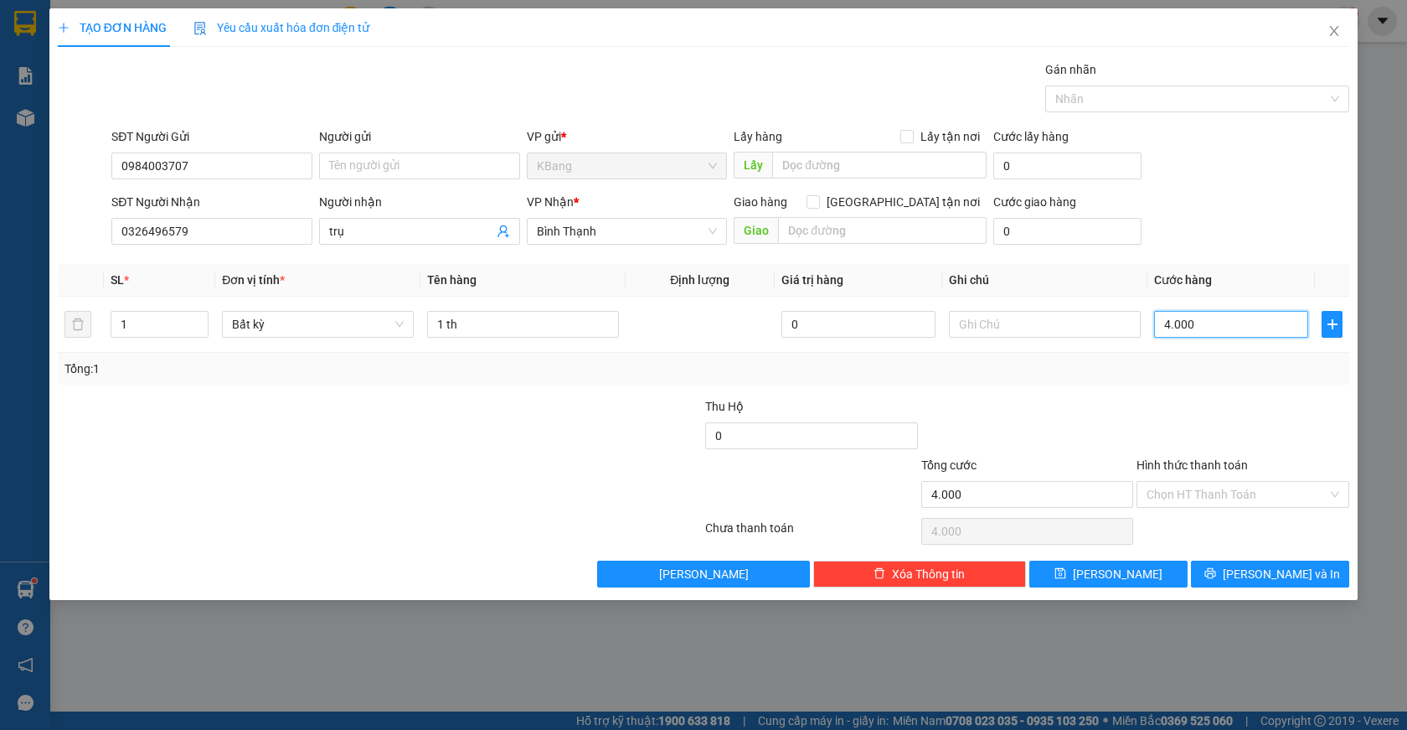
type input "40.000"
click at [1173, 492] on input "Hình thức thanh toán" at bounding box center [1237, 494] width 181 height 25
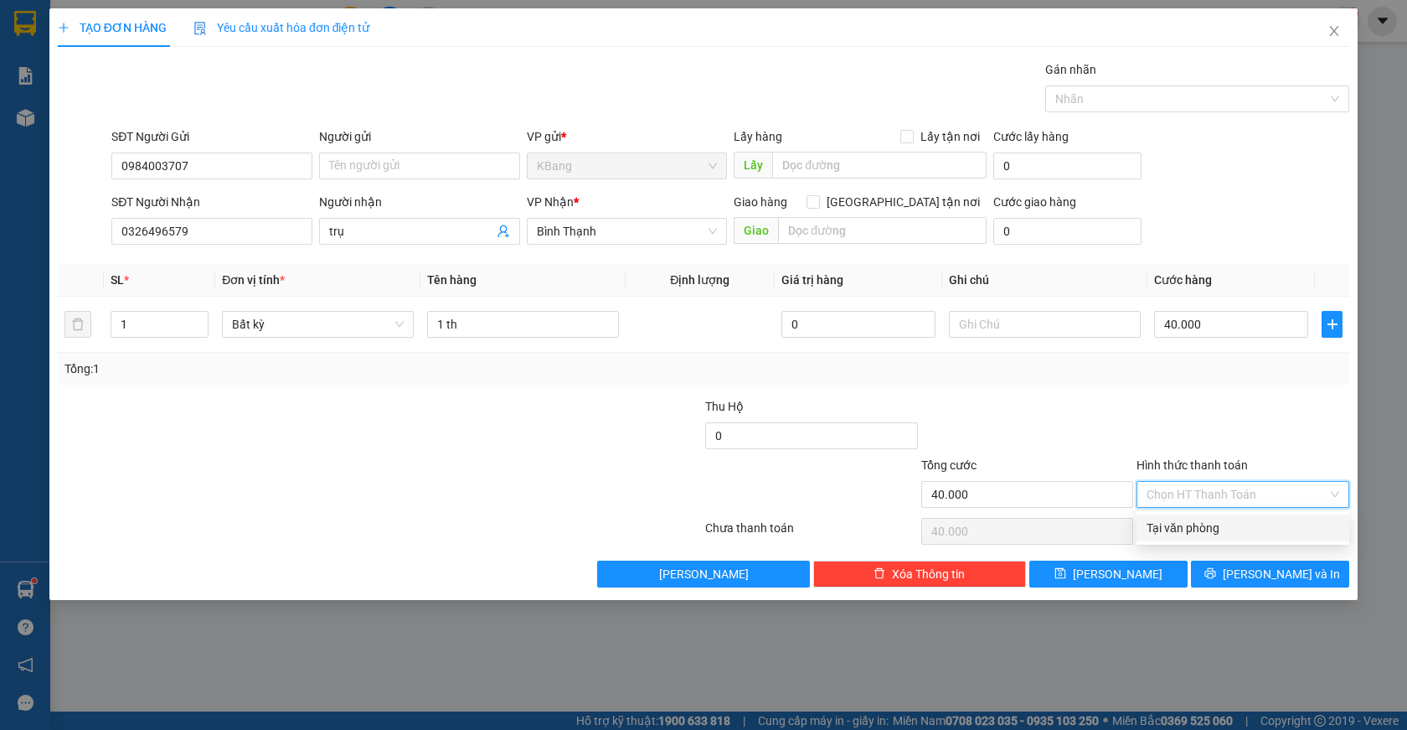
click at [1191, 539] on div "Tại văn phòng" at bounding box center [1243, 527] width 213 height 27
type input "0"
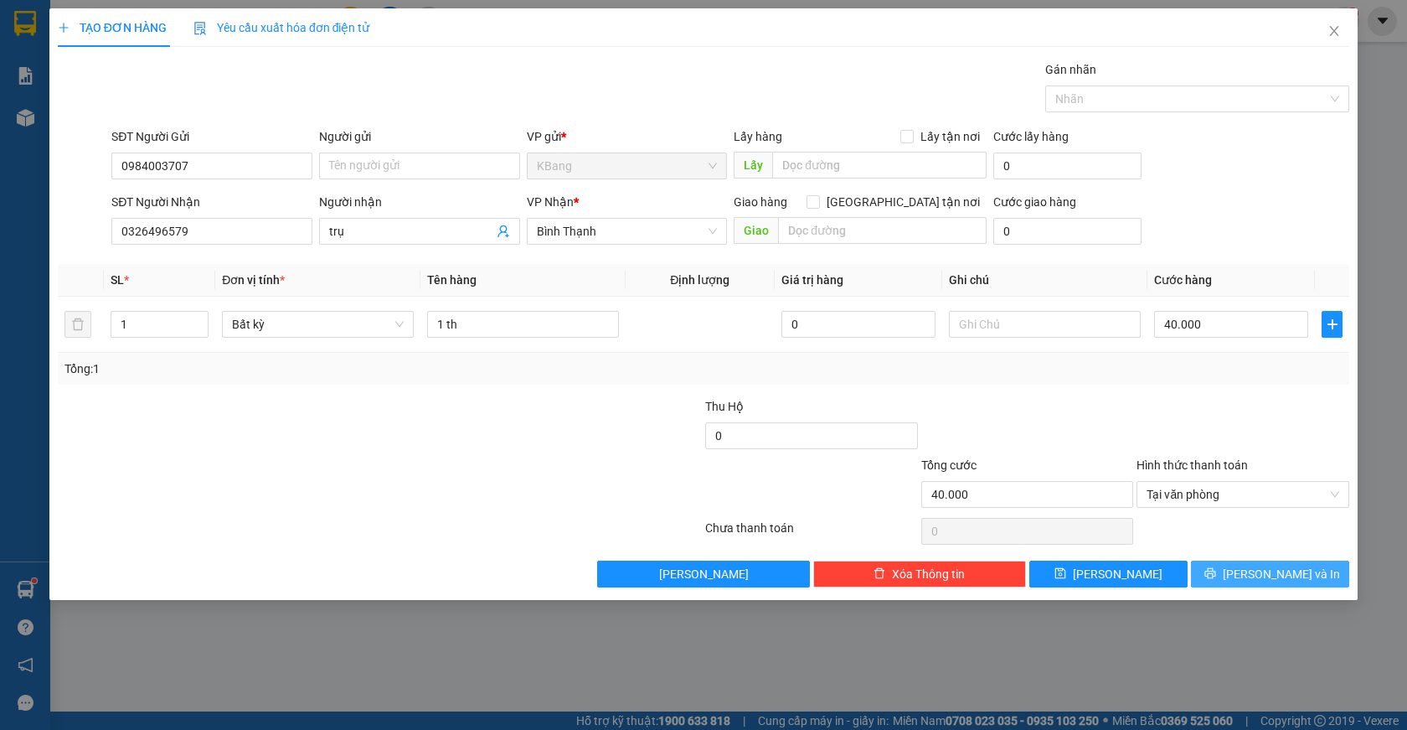
click at [1278, 586] on button "[PERSON_NAME] và In" at bounding box center [1270, 573] width 158 height 27
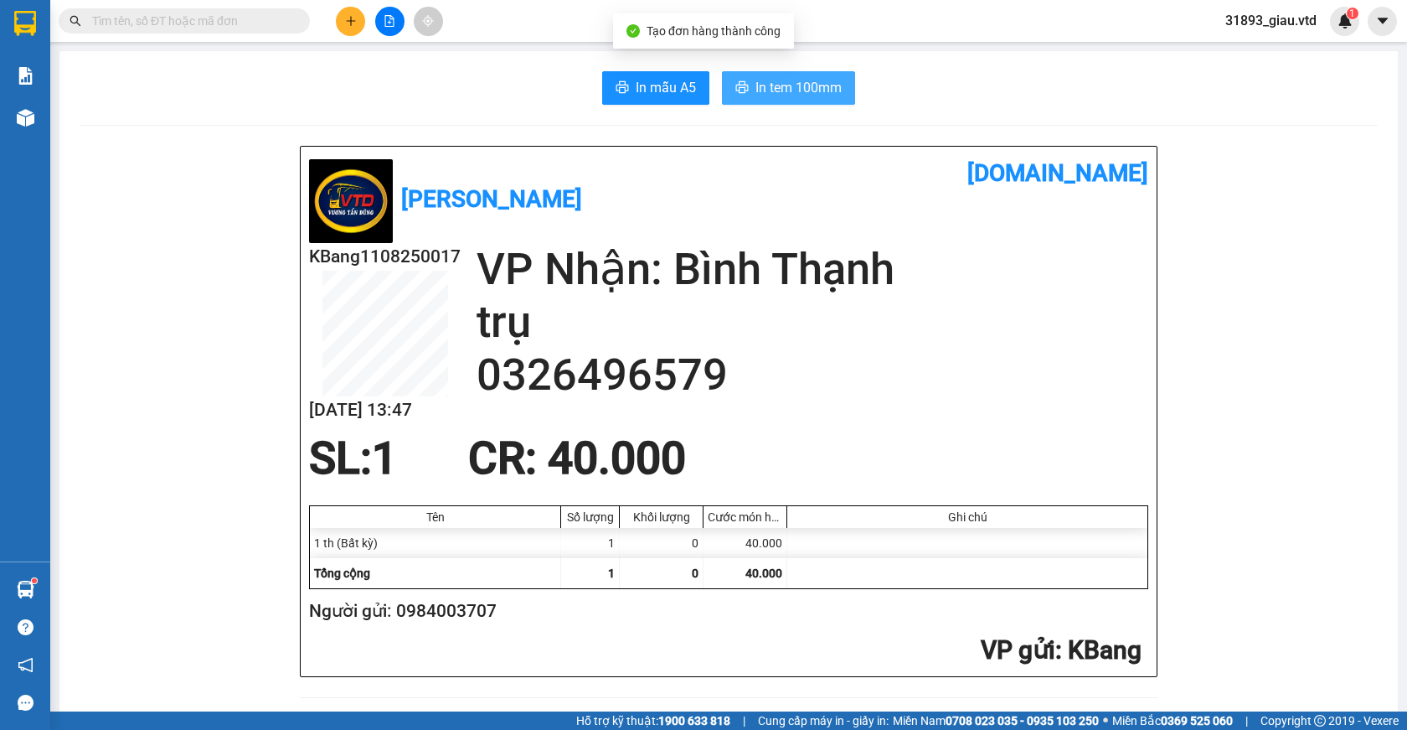
click at [777, 95] on span "In tem 100mm" at bounding box center [799, 87] width 86 height 21
click at [762, 85] on span "In tem 100mm" at bounding box center [799, 87] width 86 height 21
click at [779, 87] on span "In tem 100mm" at bounding box center [799, 87] width 86 height 21
click at [763, 89] on span "In tem 100mm" at bounding box center [799, 87] width 86 height 21
click at [350, 22] on icon "plus" at bounding box center [351, 21] width 12 height 12
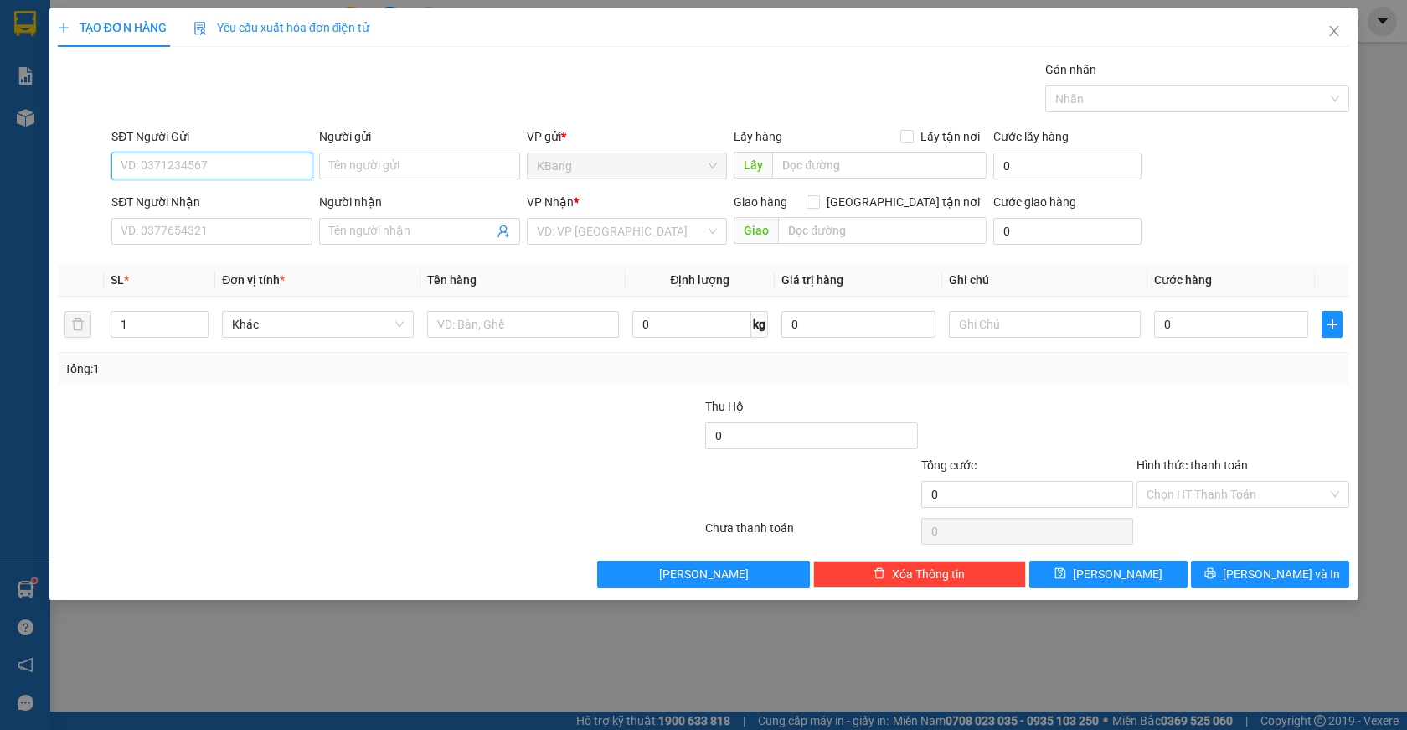
drag, startPoint x: 215, startPoint y: 172, endPoint x: 292, endPoint y: 135, distance: 84.7
click at [217, 168] on input "SĐT Người Gửi" at bounding box center [211, 165] width 201 height 27
type input "0989964139"
drag, startPoint x: 120, startPoint y: 165, endPoint x: 158, endPoint y: 159, distance: 39.0
click at [216, 162] on input "0989964139" at bounding box center [211, 165] width 201 height 27
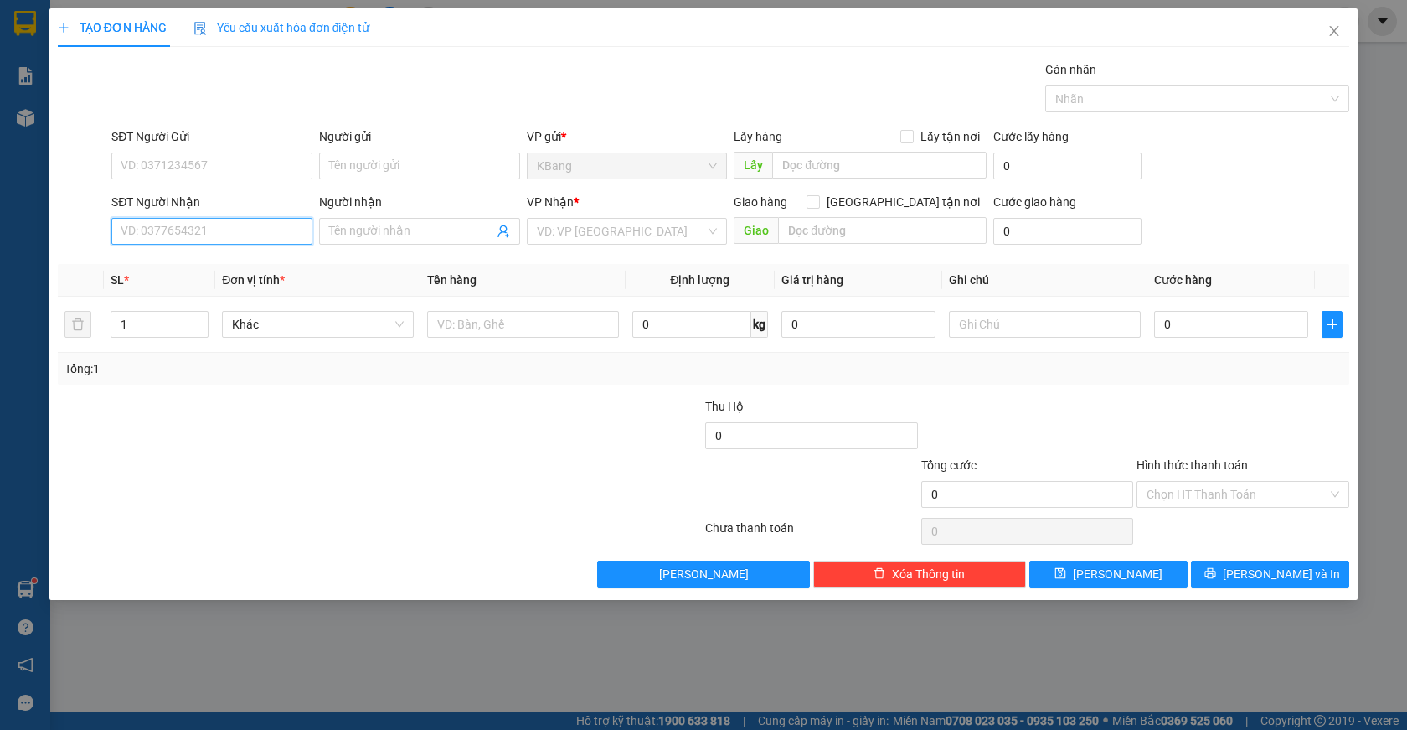
paste input "0989964139"
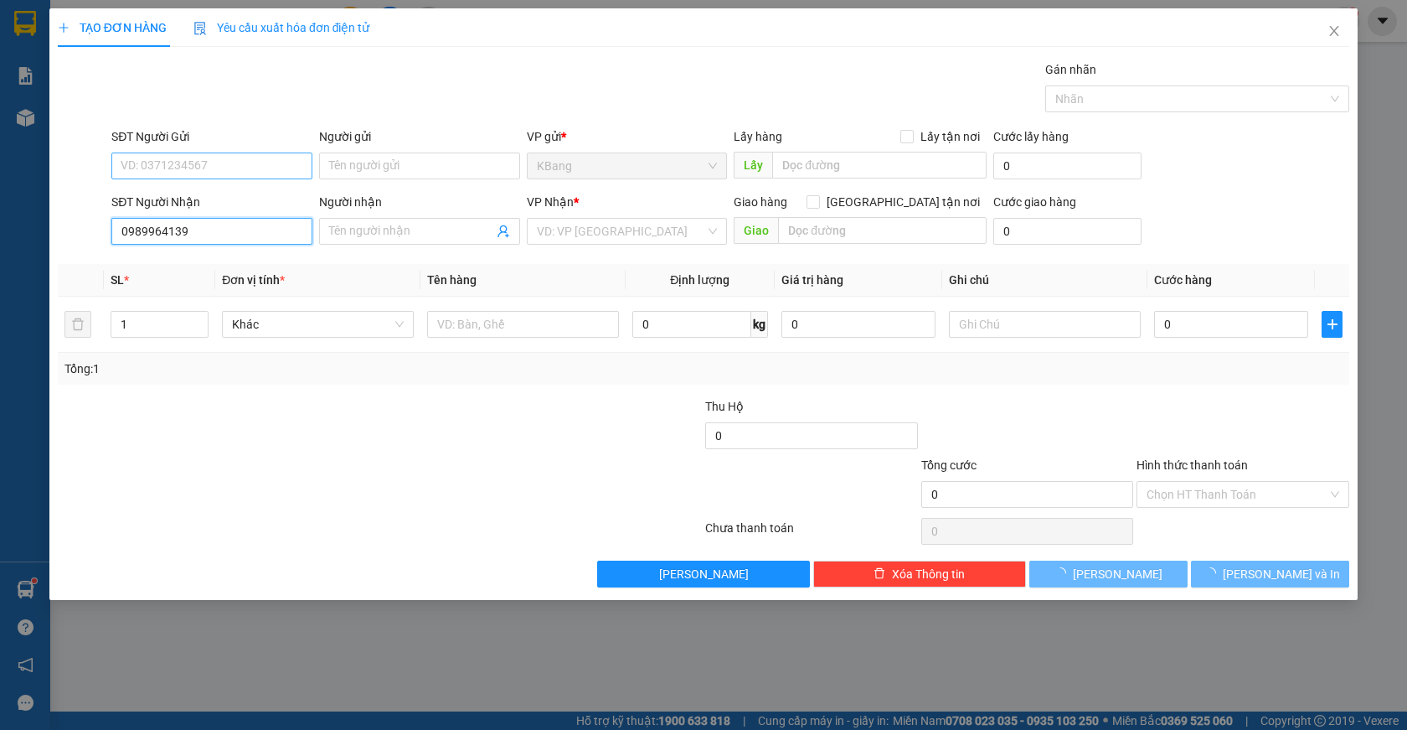
type input "0989964139"
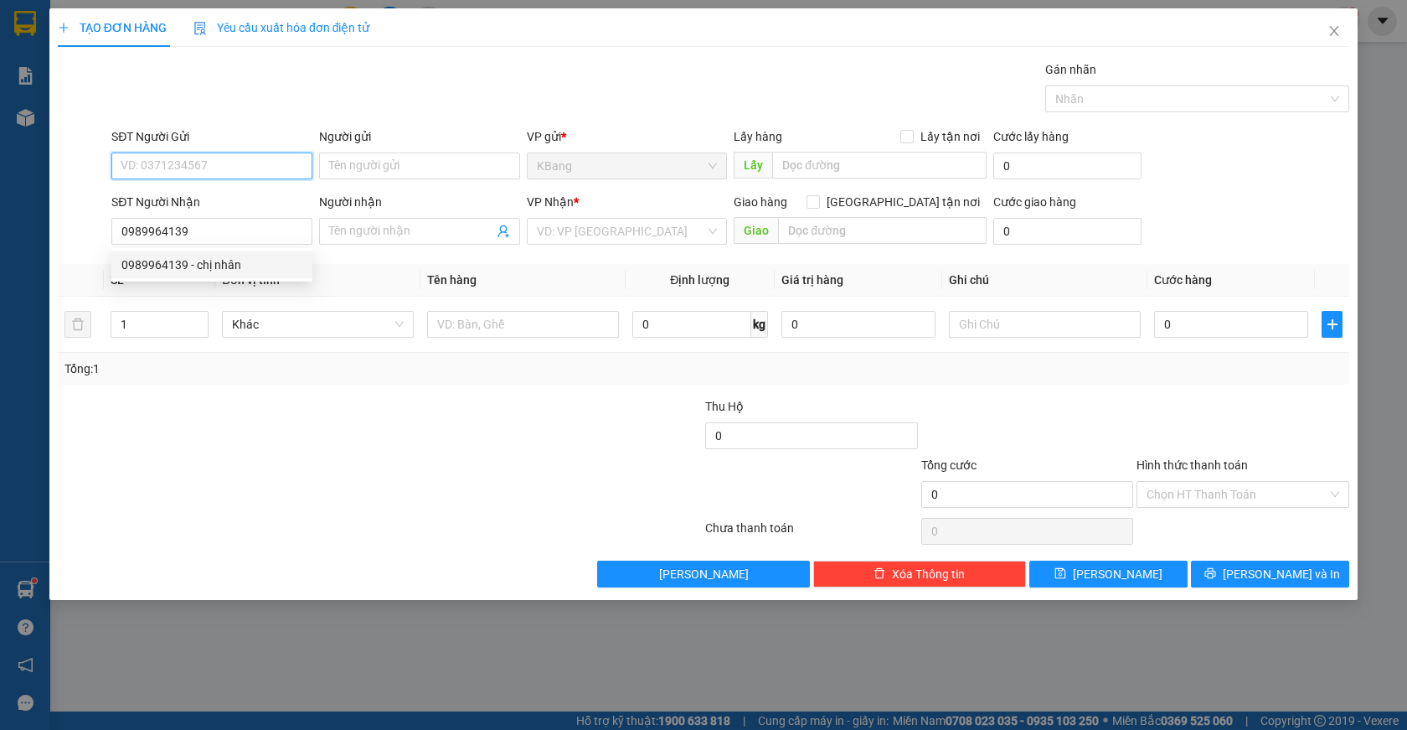
click at [163, 164] on input "SĐT Người Gửi" at bounding box center [211, 165] width 201 height 27
click at [190, 193] on div "0987953901" at bounding box center [211, 199] width 181 height 18
type input "0987953901"
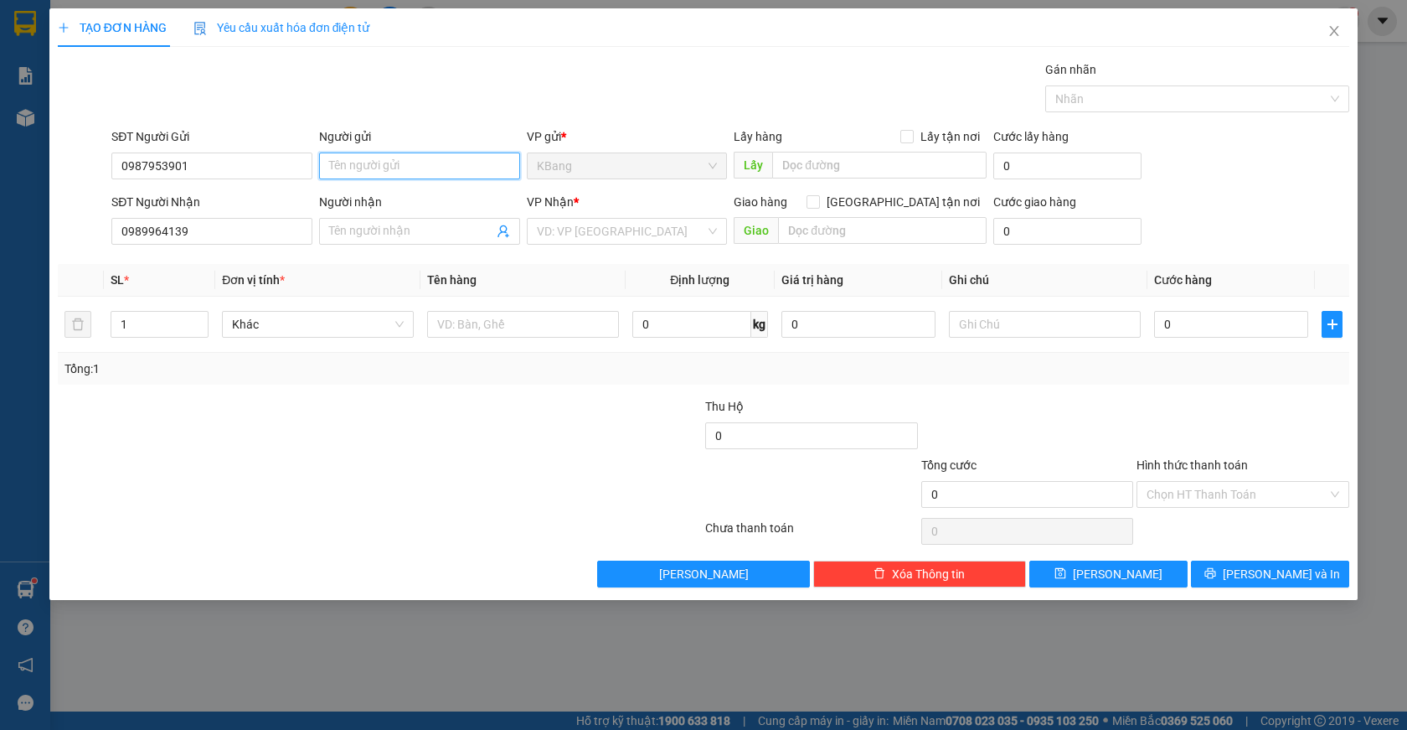
drag, startPoint x: 398, startPoint y: 171, endPoint x: 441, endPoint y: 80, distance: 100.4
click at [397, 171] on input "Người gửi" at bounding box center [419, 165] width 201 height 27
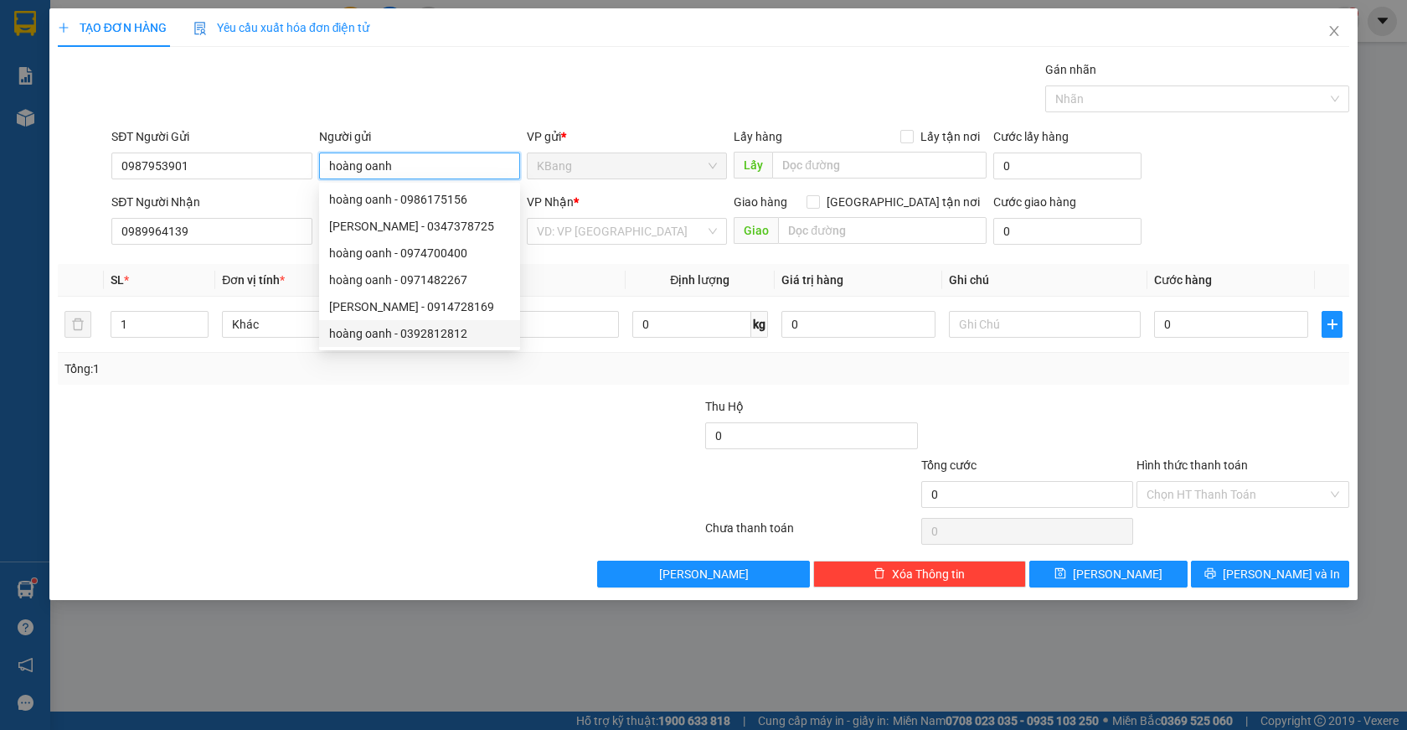
type input "hoàng oanh"
click at [315, 453] on div at bounding box center [271, 426] width 431 height 59
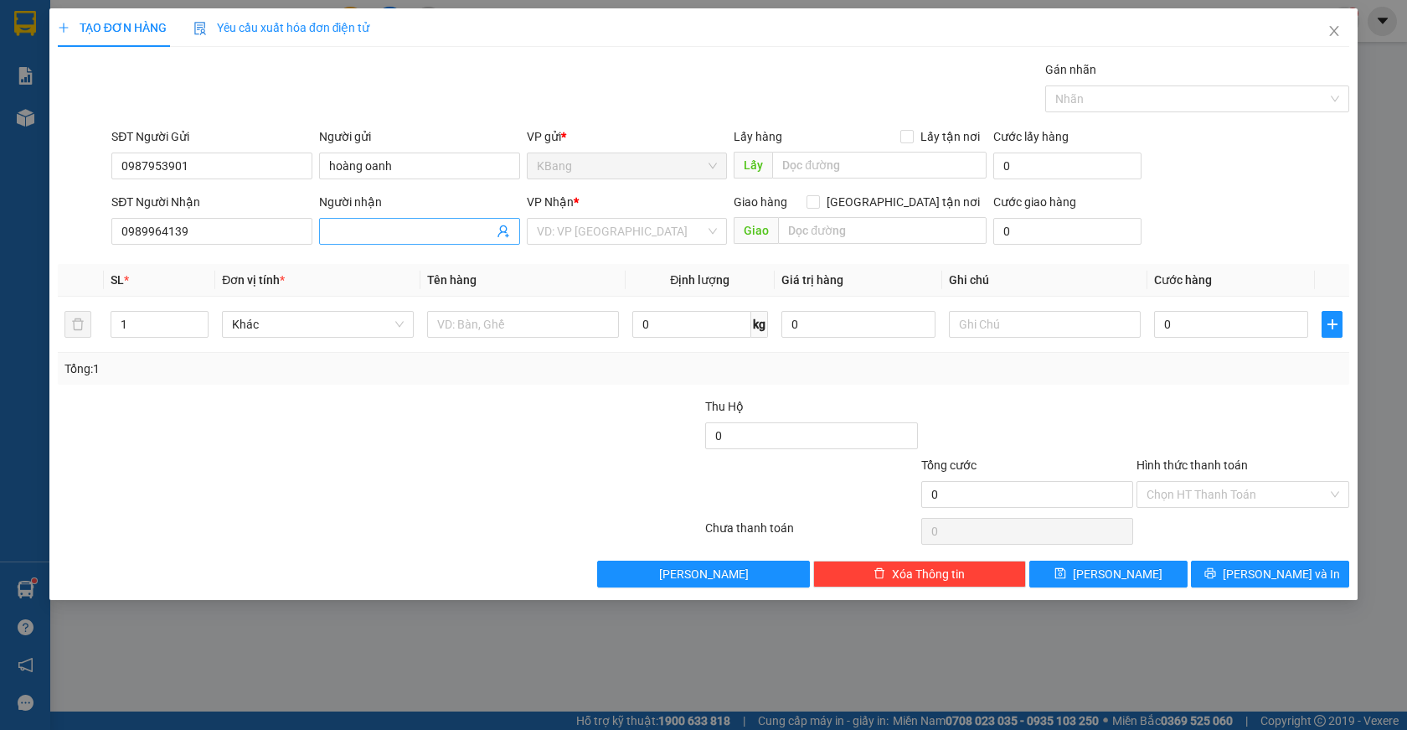
click at [340, 226] on input "Người nhận" at bounding box center [411, 231] width 164 height 18
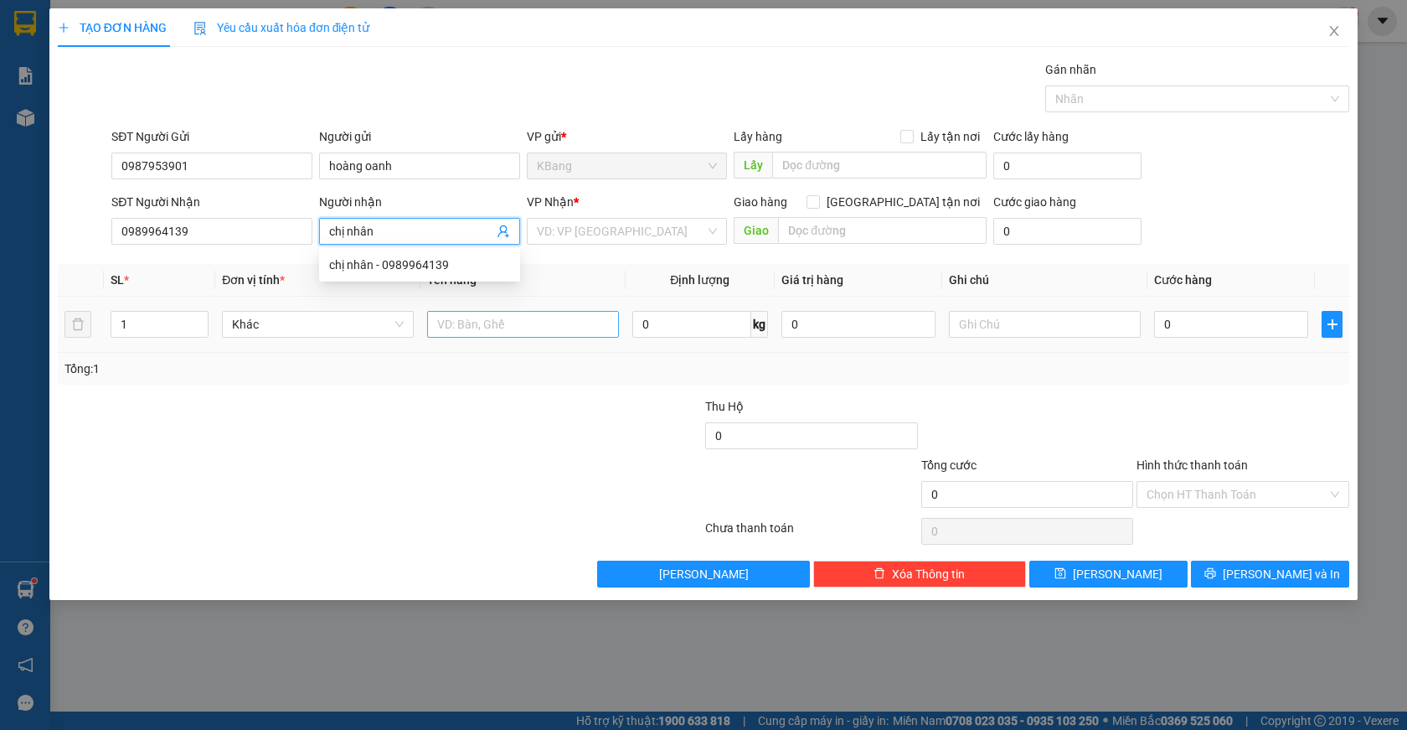
type input "chị nhân"
click at [477, 321] on input "text" at bounding box center [523, 324] width 192 height 27
type input "1 th xoay"
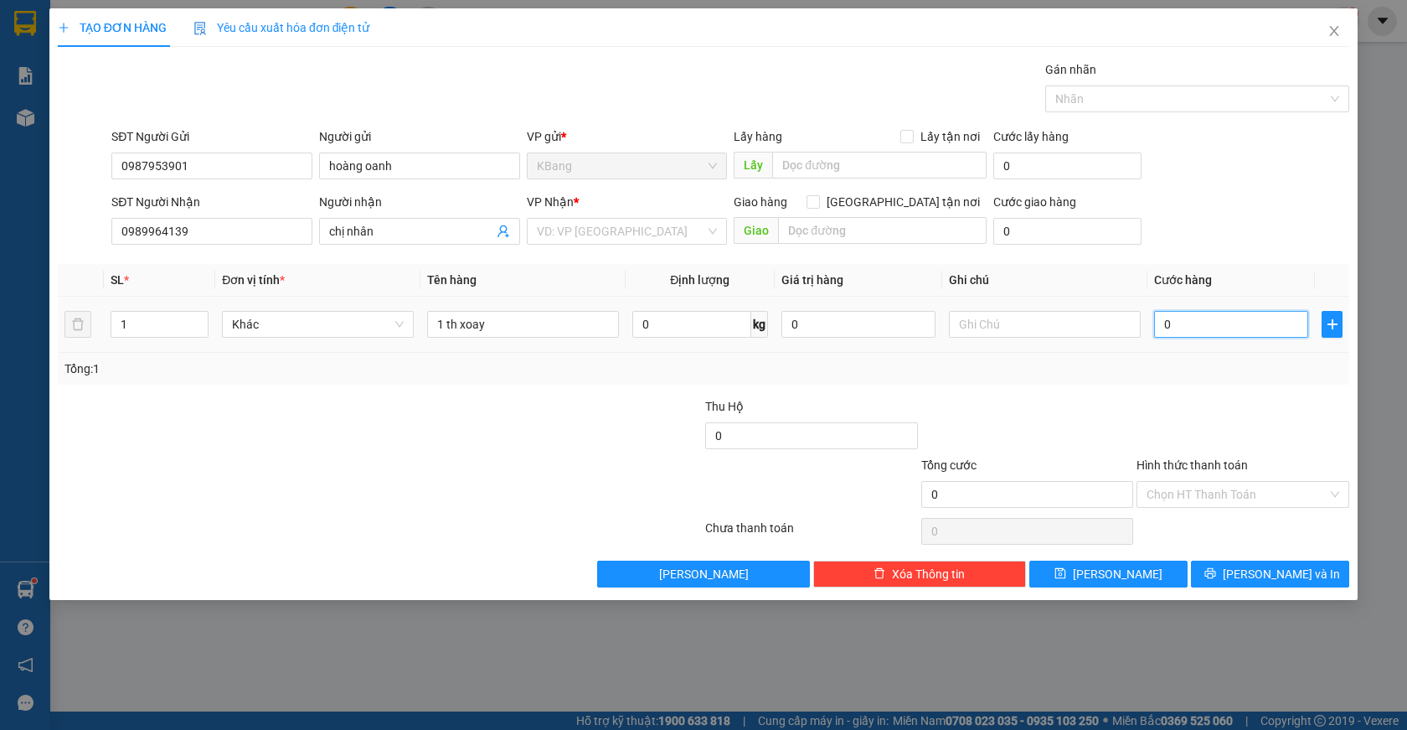
click at [1188, 332] on input "0" at bounding box center [1231, 324] width 154 height 27
type input "1"
type input "11"
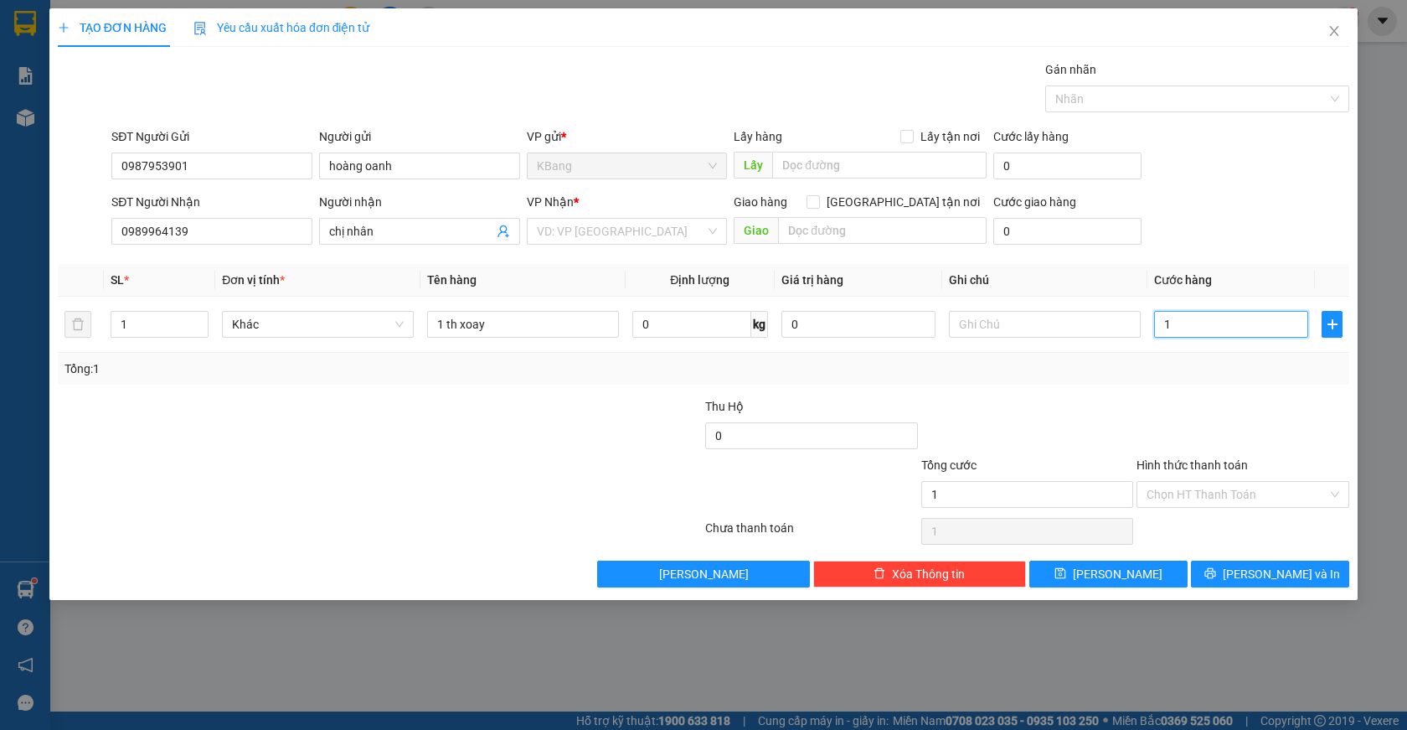
type input "11"
type input "110"
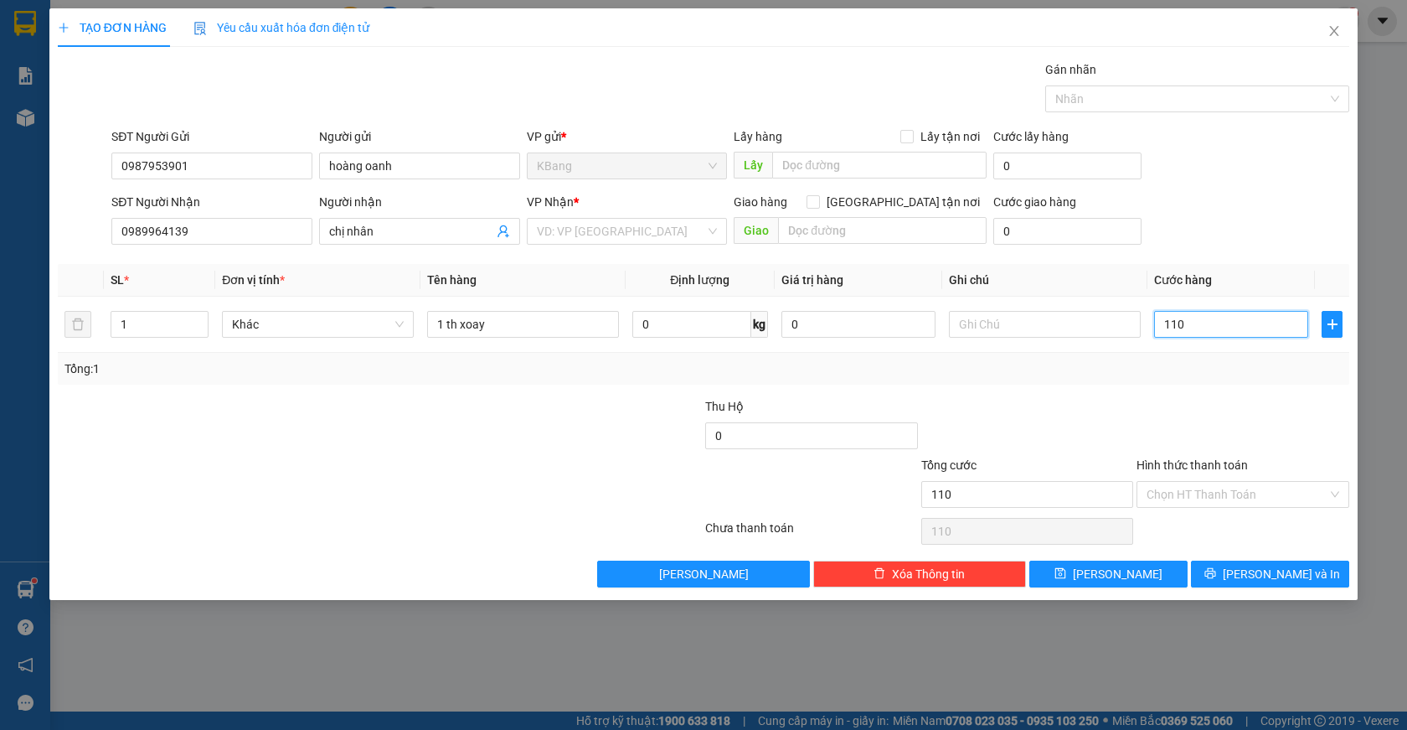
type input "1.100"
type input "11.000"
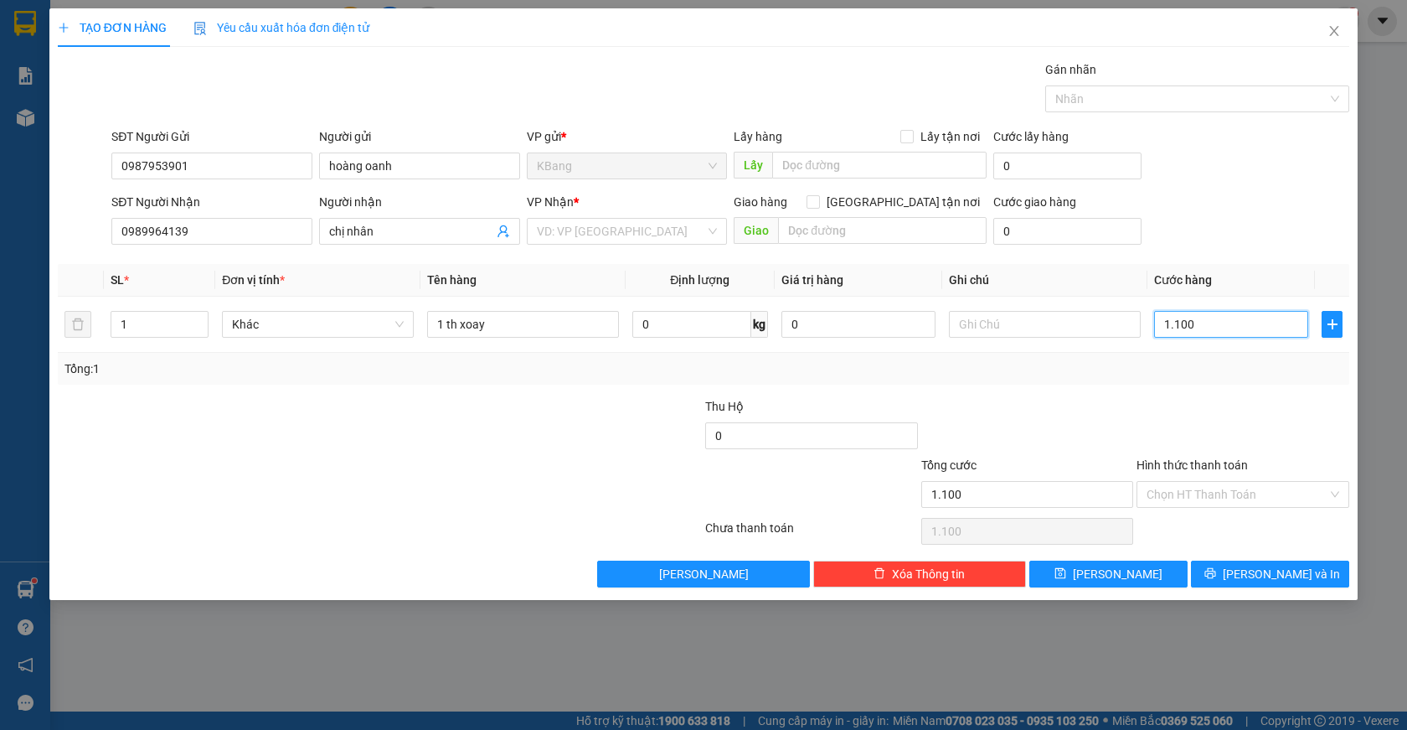
type input "11.000"
type input "110.000"
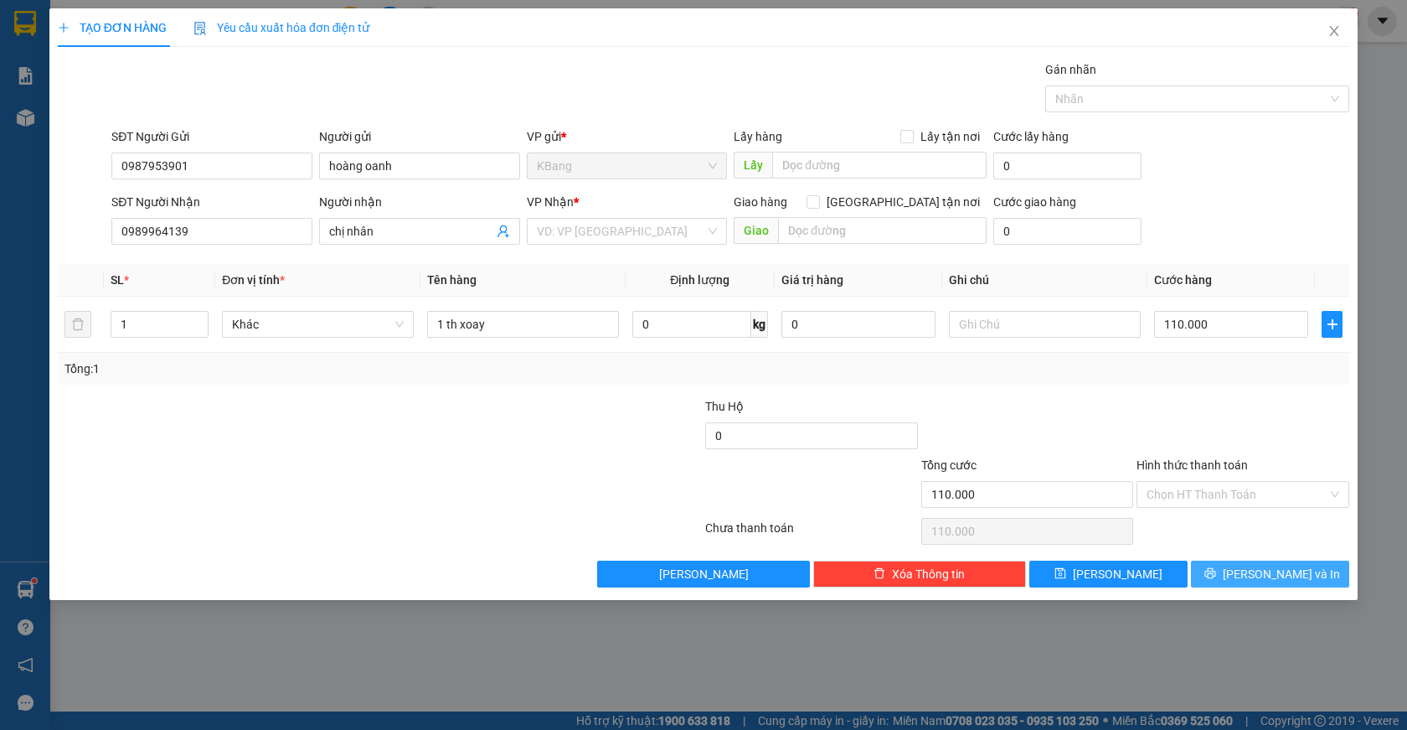
click at [1270, 571] on span "[PERSON_NAME] và In" at bounding box center [1281, 574] width 117 height 18
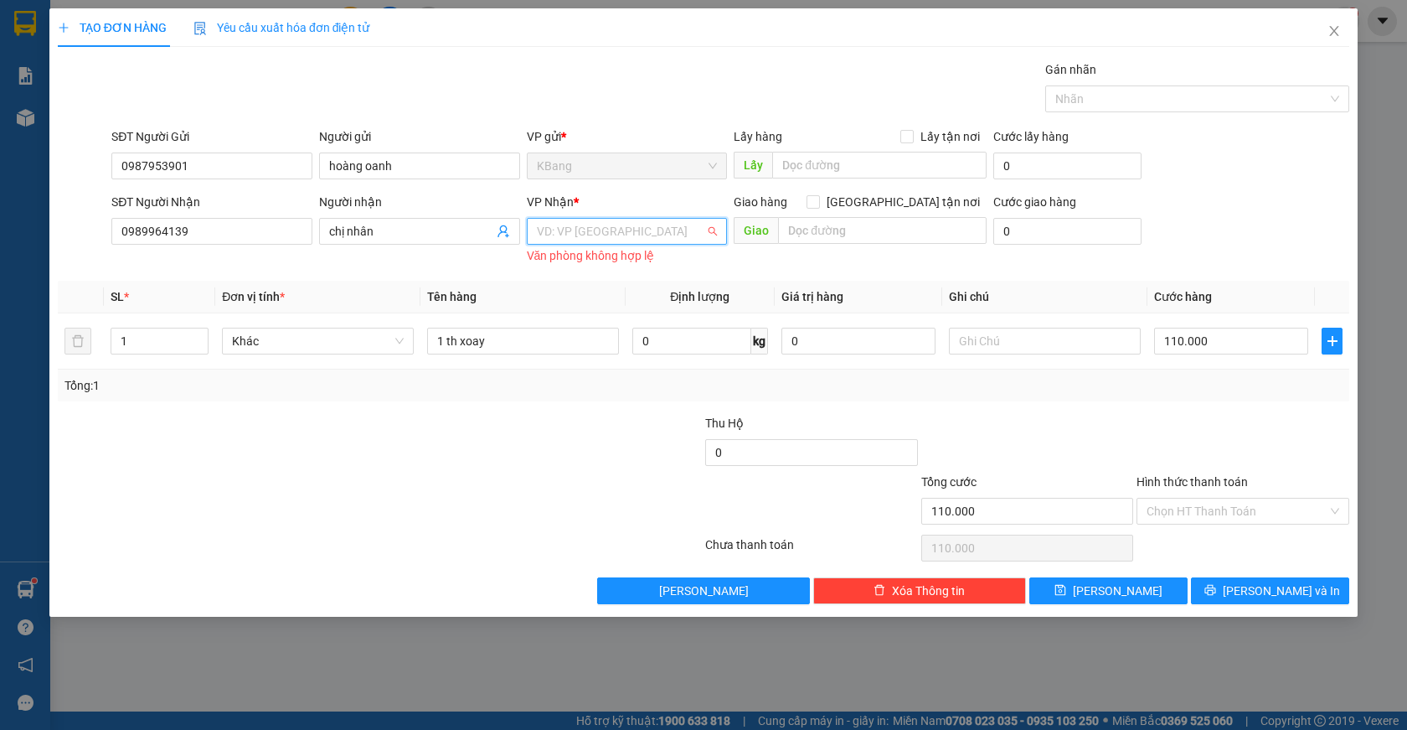
click at [594, 237] on input "search" at bounding box center [621, 231] width 169 height 25
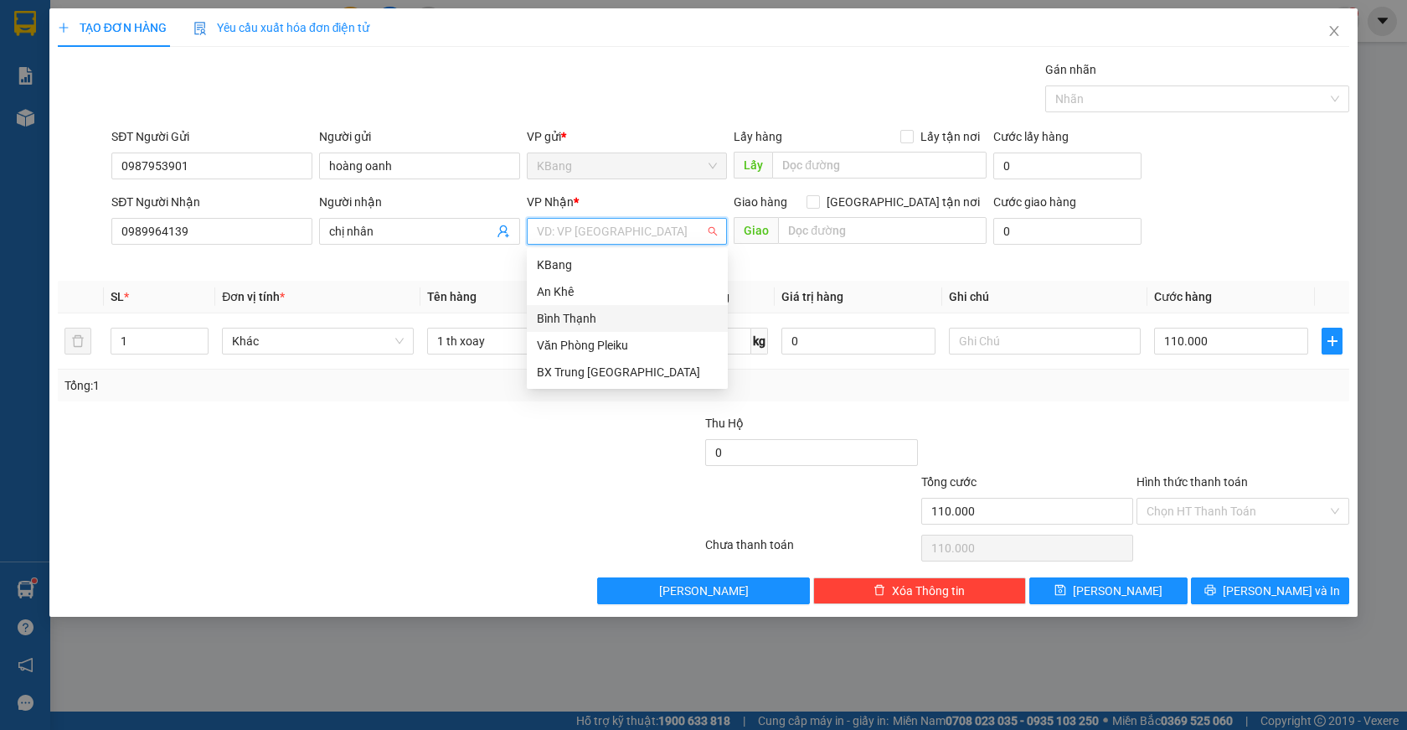
click at [595, 318] on div "Bình Thạnh" at bounding box center [627, 318] width 181 height 18
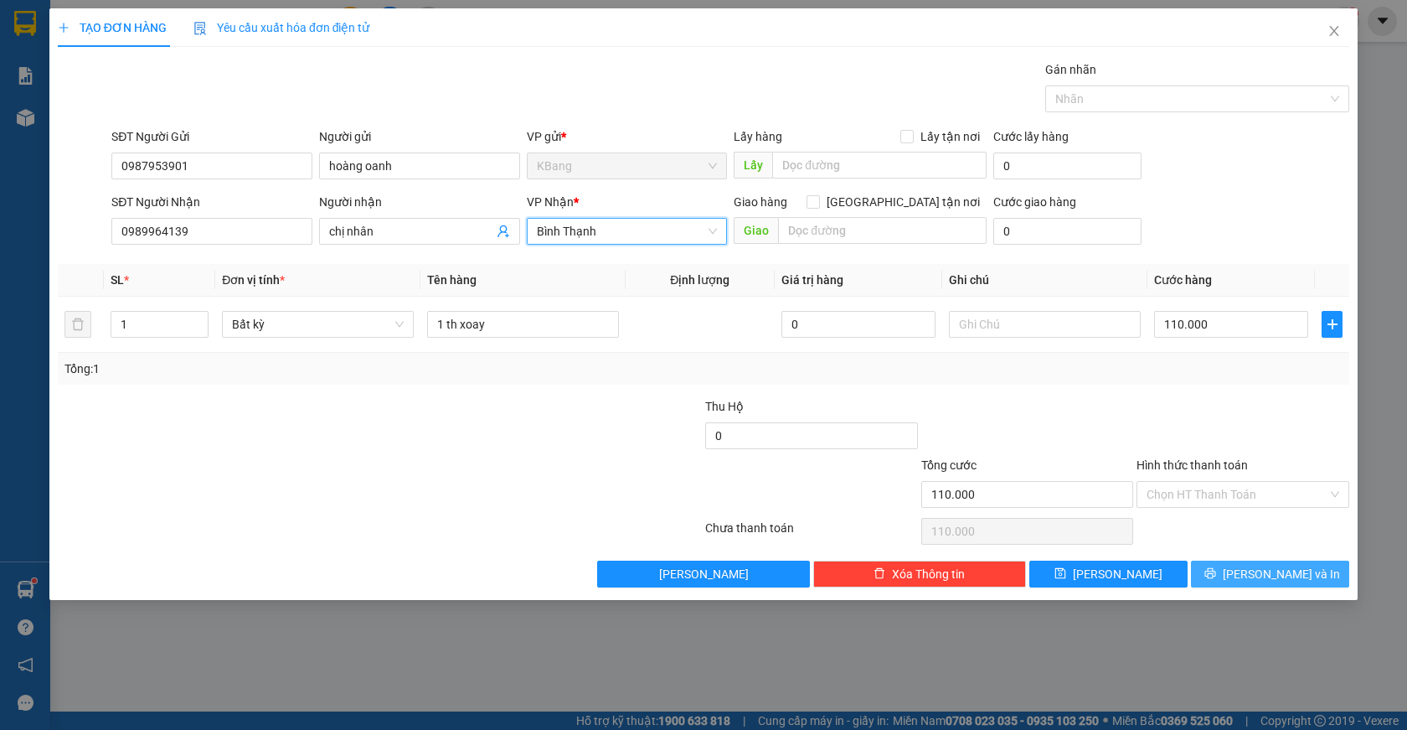
click at [1276, 575] on span "[PERSON_NAME] và In" at bounding box center [1281, 574] width 117 height 18
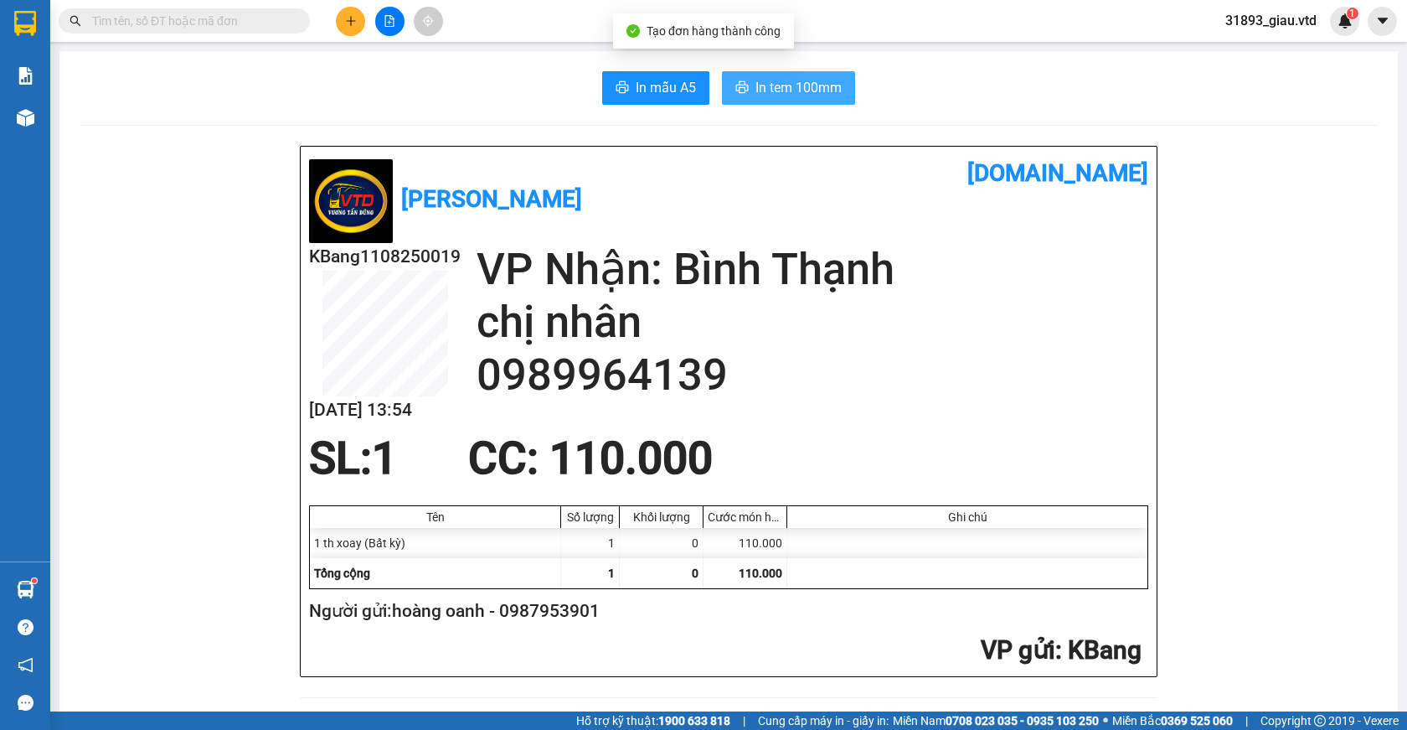
click at [781, 89] on span "In tem 100mm" at bounding box center [799, 87] width 86 height 21
click at [348, 24] on icon "plus" at bounding box center [351, 21] width 12 height 12
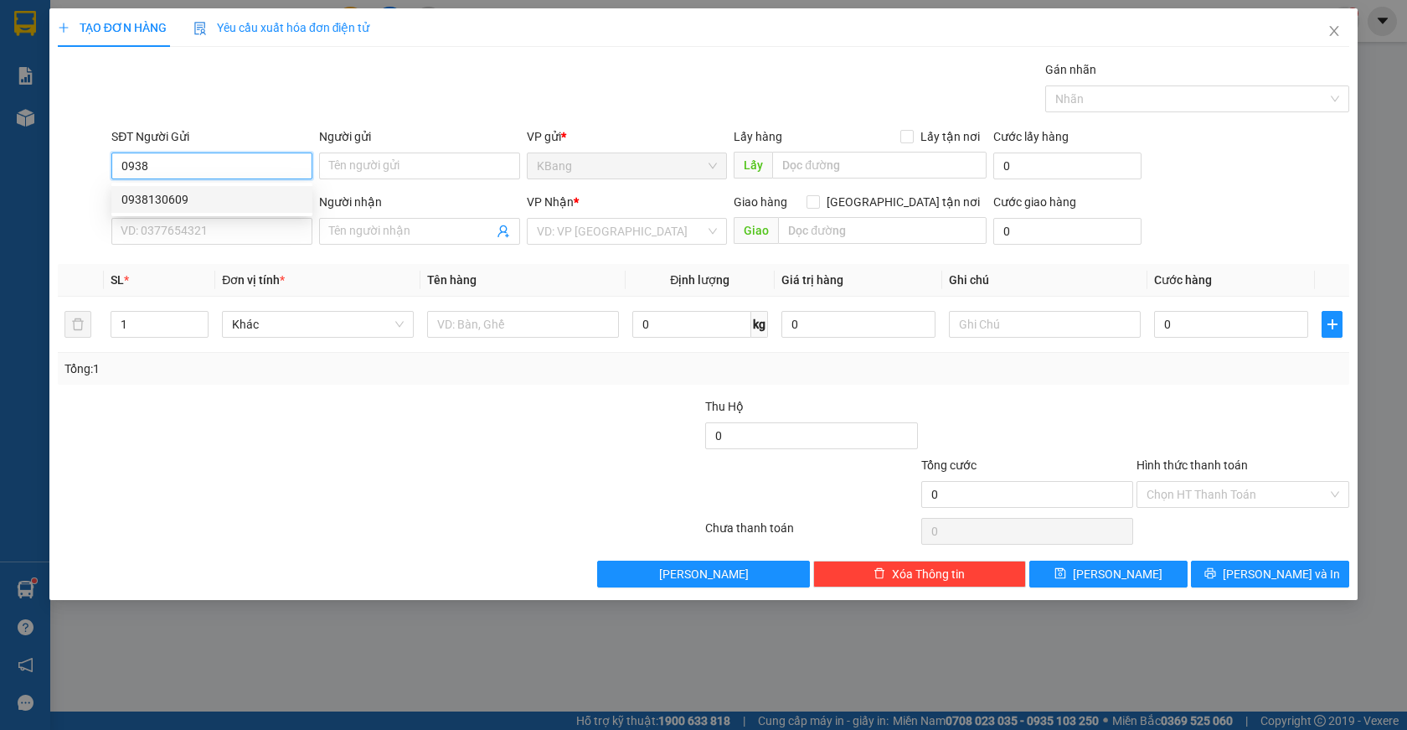
click at [194, 204] on div "0938130609" at bounding box center [211, 199] width 181 height 18
type input "0938130609"
type input "xưởng [DATE] triệu"
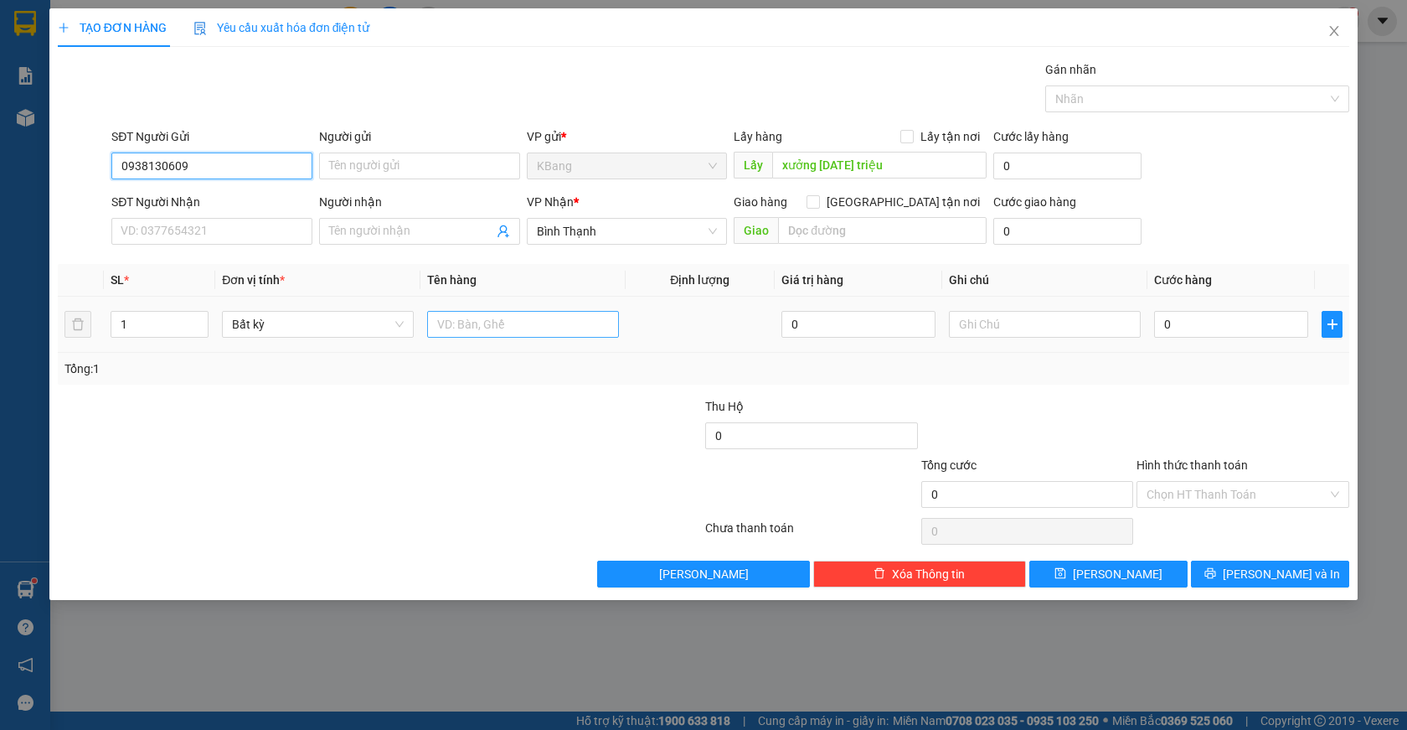
type input "0938130609"
drag, startPoint x: 511, startPoint y: 326, endPoint x: 509, endPoint y: 362, distance: 36.1
click at [510, 326] on input "text" at bounding box center [523, 324] width 192 height 27
type input "1 bao"
type input "1"
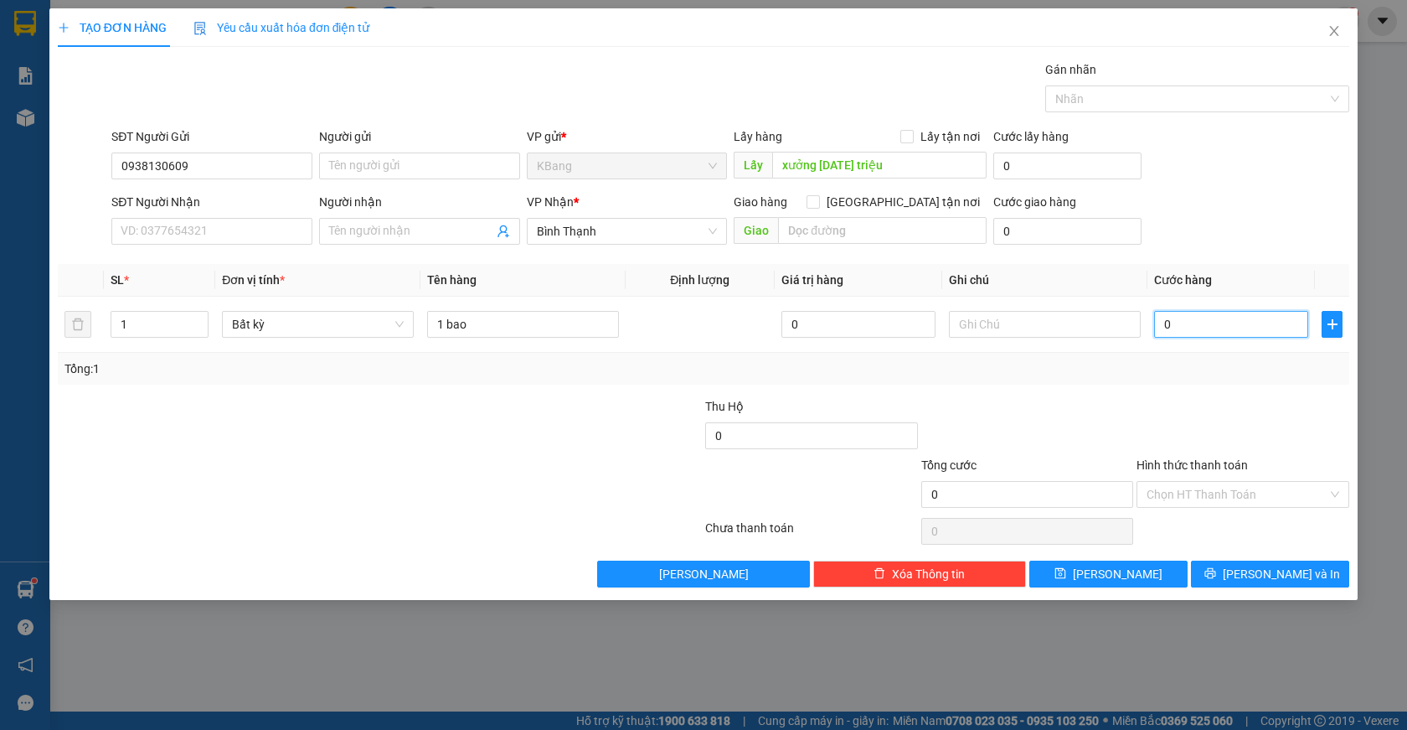
type input "1"
type input "10"
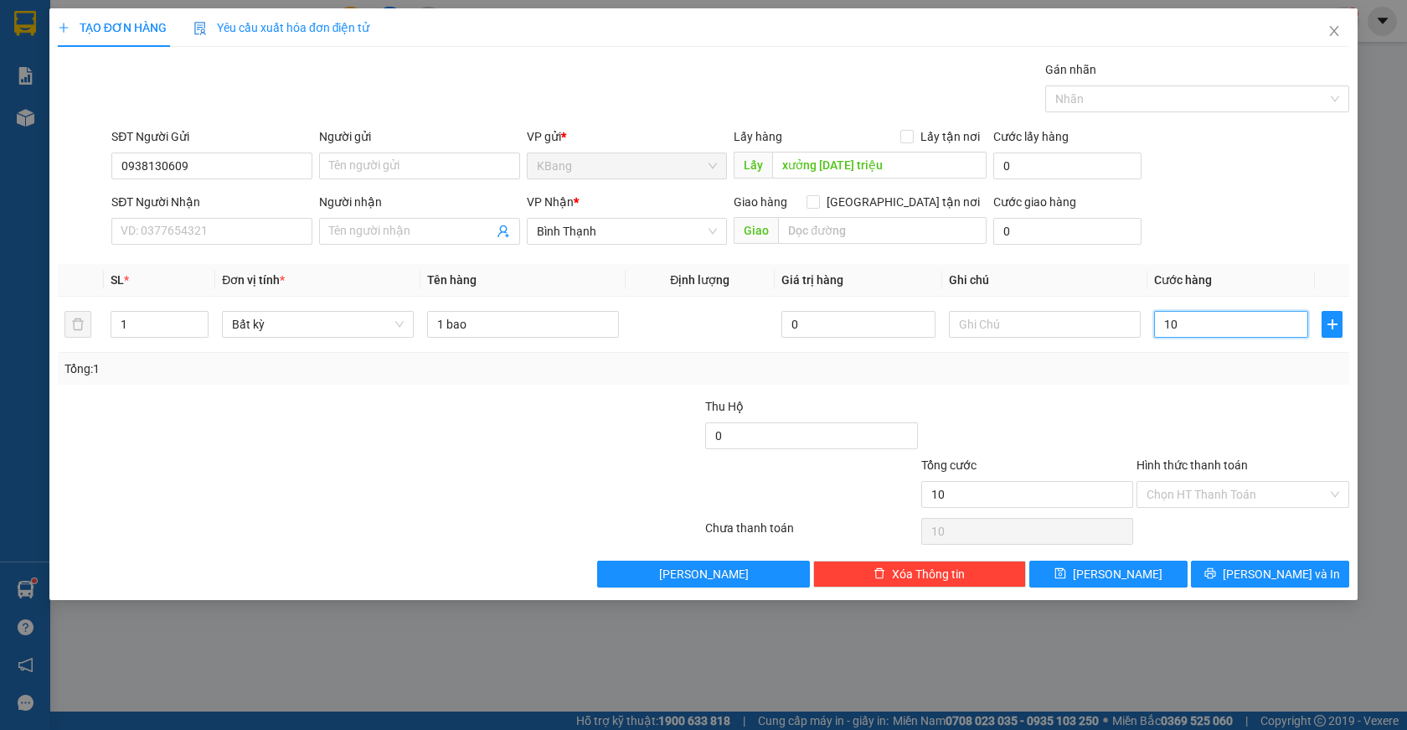
type input "100"
type input "1.000"
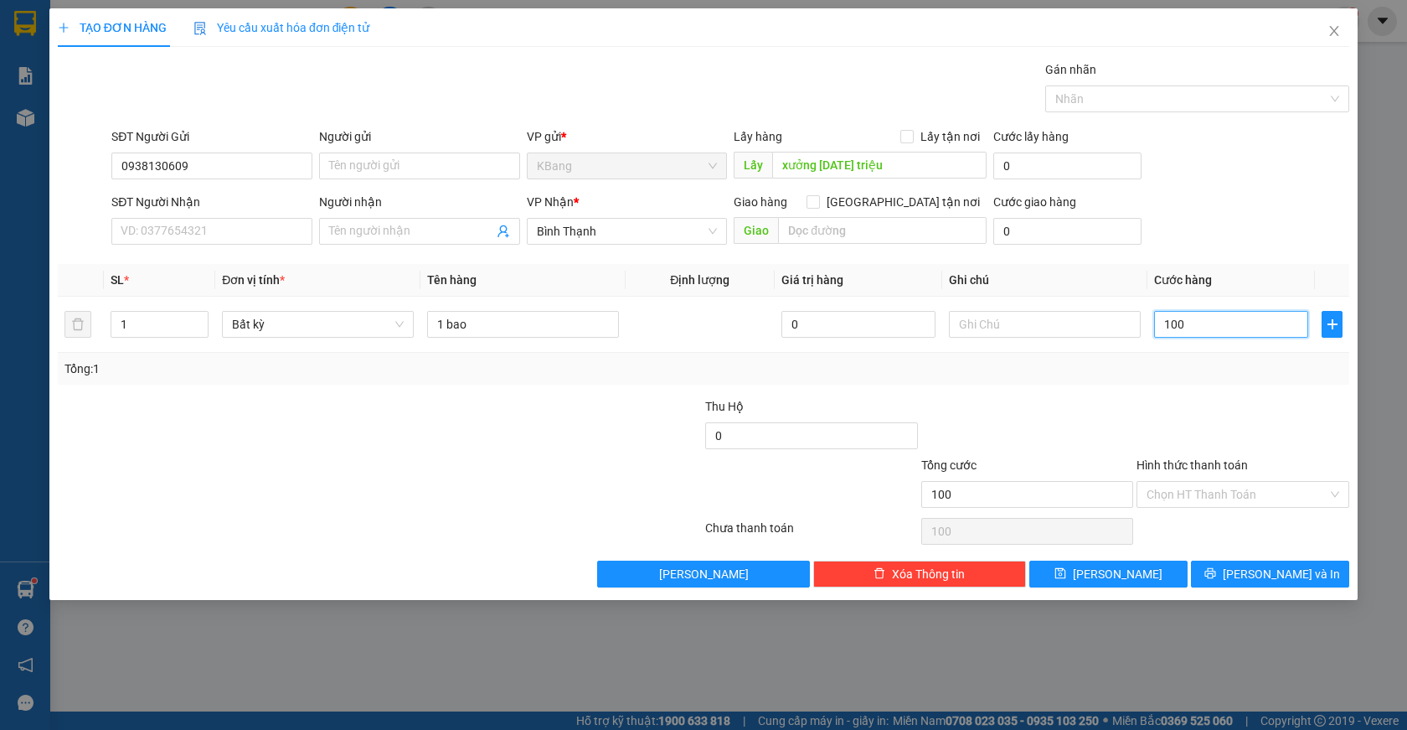
type input "1.000"
type input "10.000"
type input "100.000"
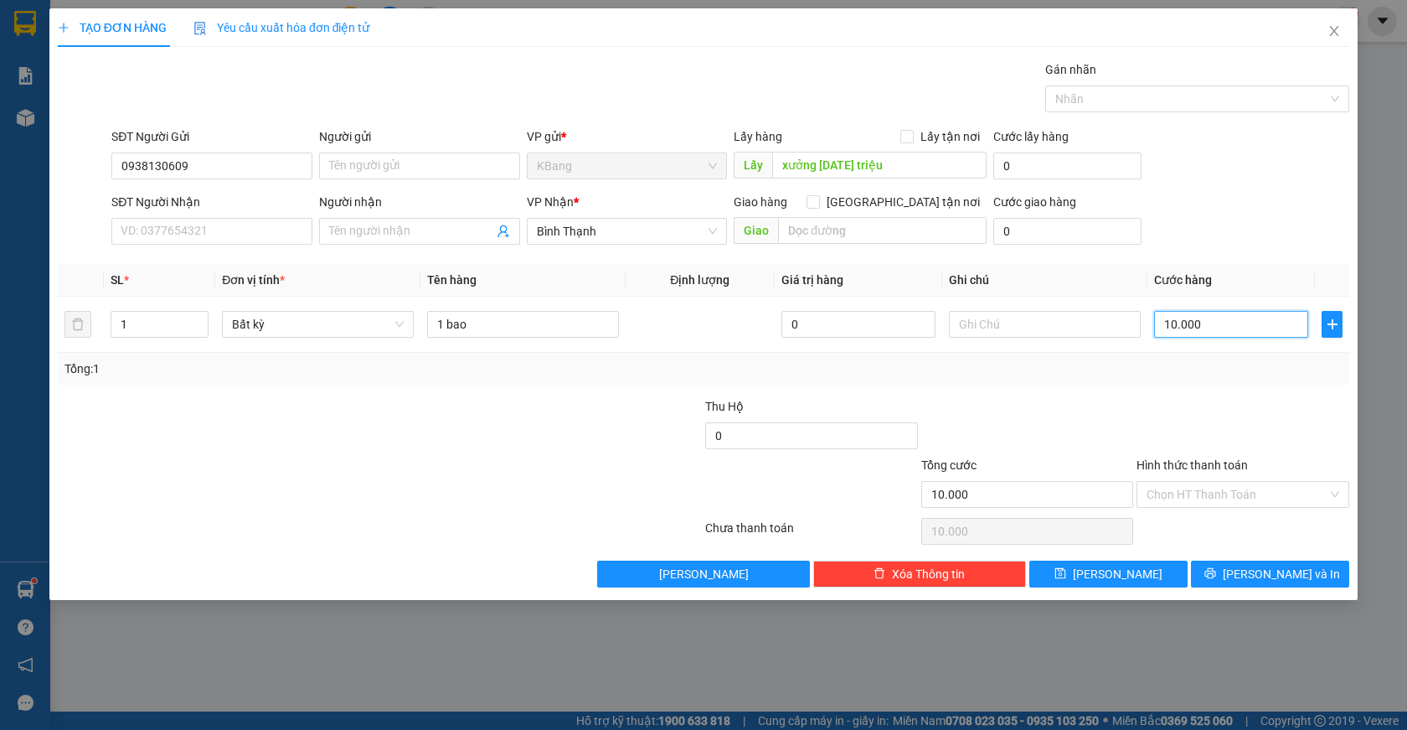
type input "100.000"
click at [1118, 578] on span "[PERSON_NAME]" at bounding box center [1118, 574] width 90 height 18
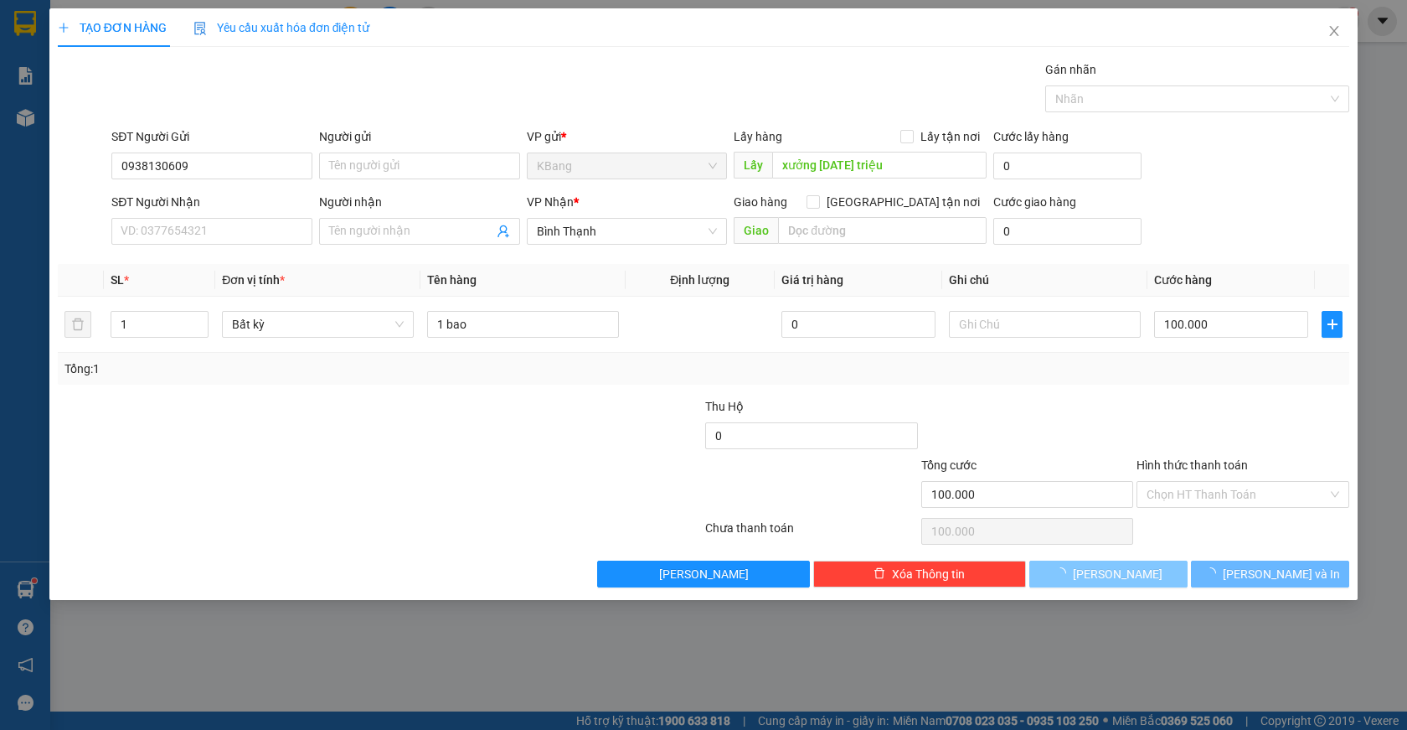
type input "0"
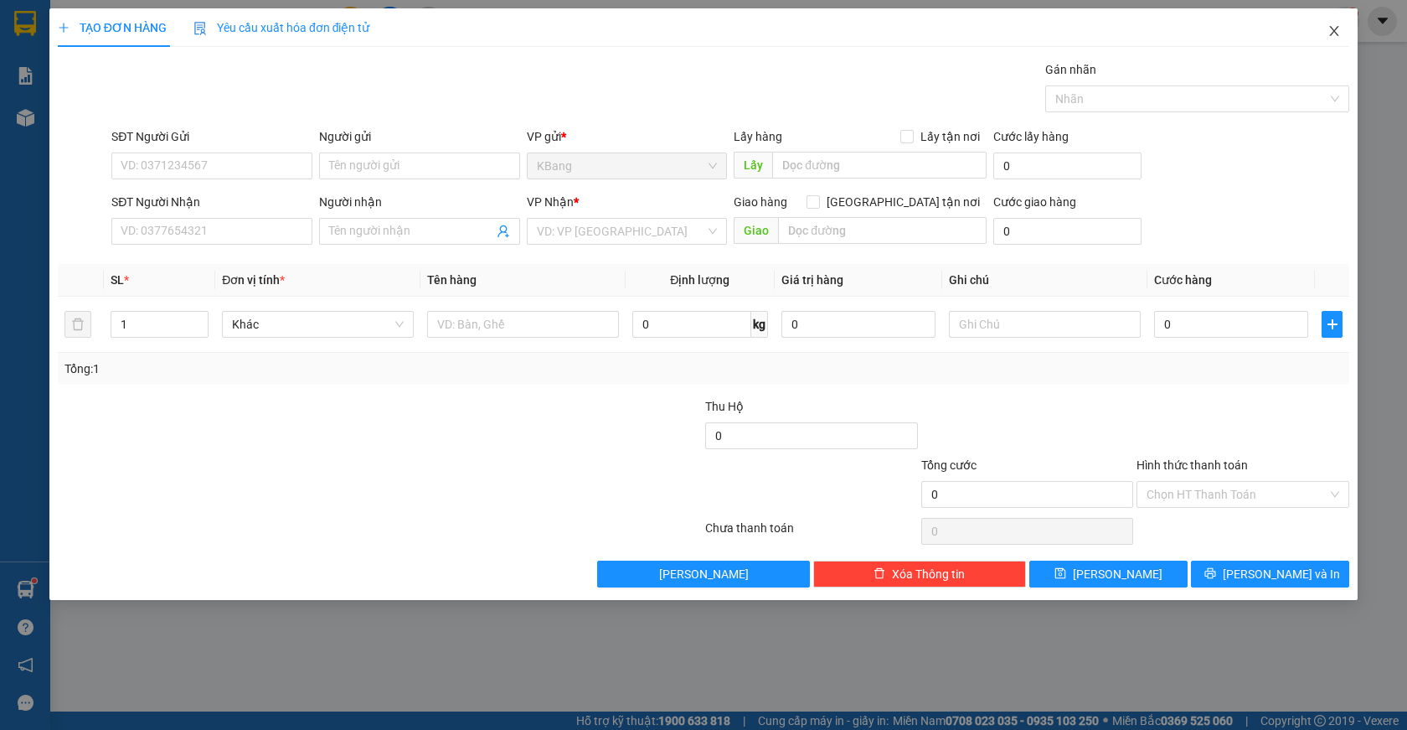
click at [1335, 34] on icon "close" at bounding box center [1334, 30] width 13 height 13
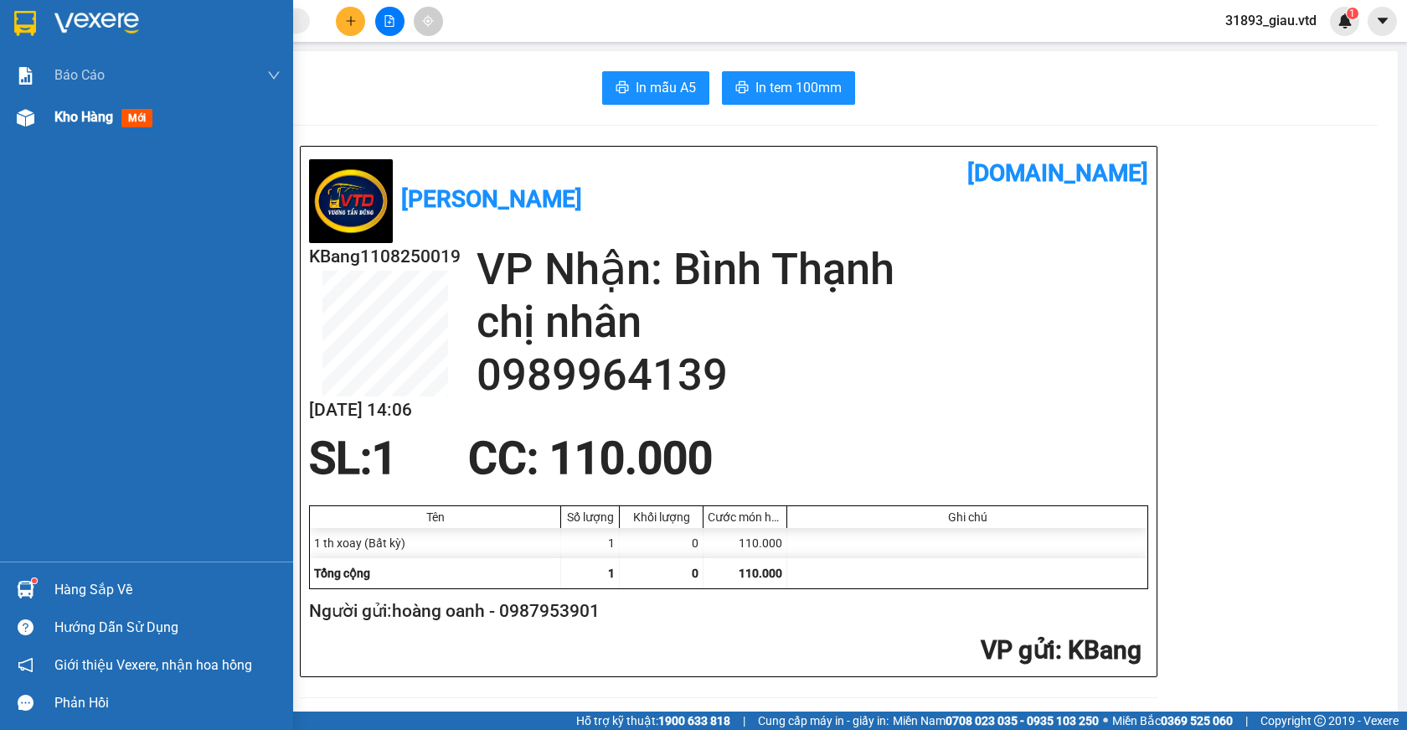
click at [140, 117] on span "mới" at bounding box center [136, 118] width 31 height 18
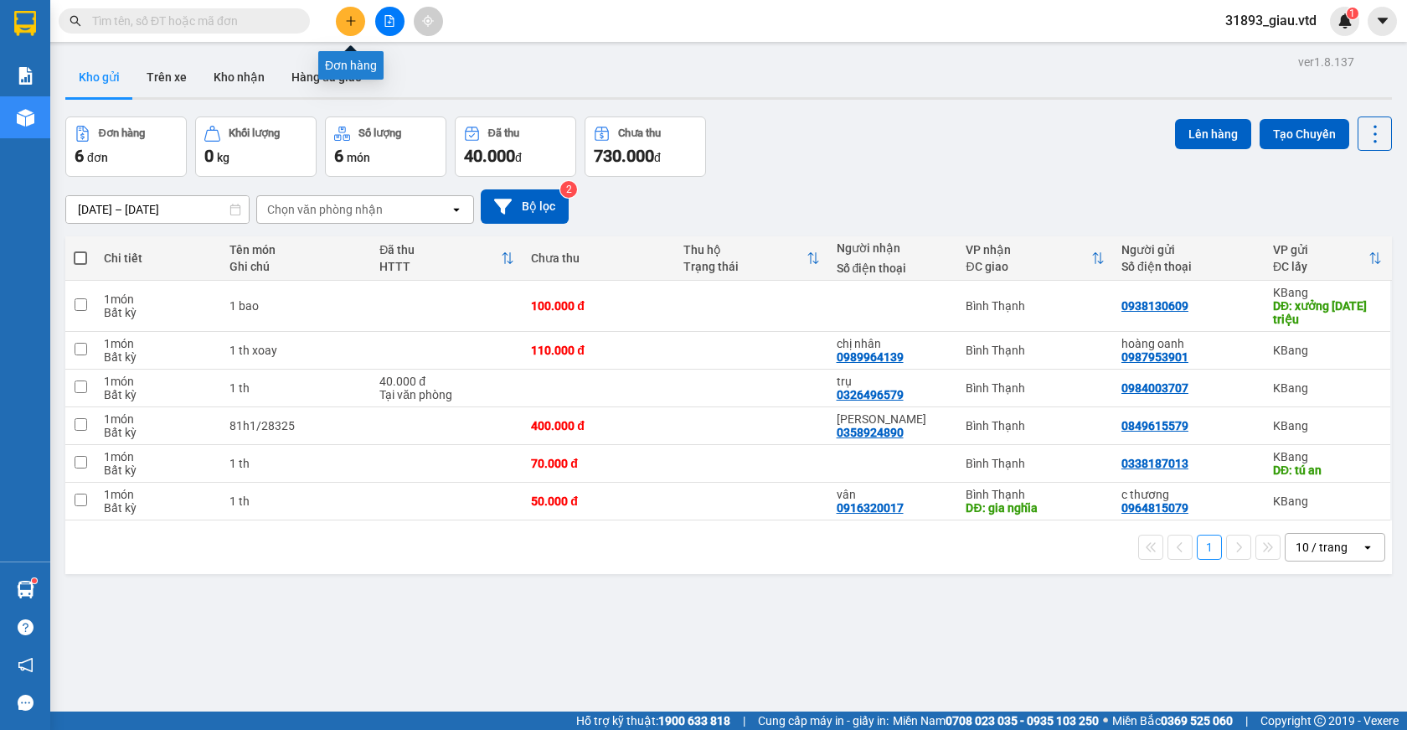
click at [352, 26] on icon "plus" at bounding box center [351, 21] width 12 height 12
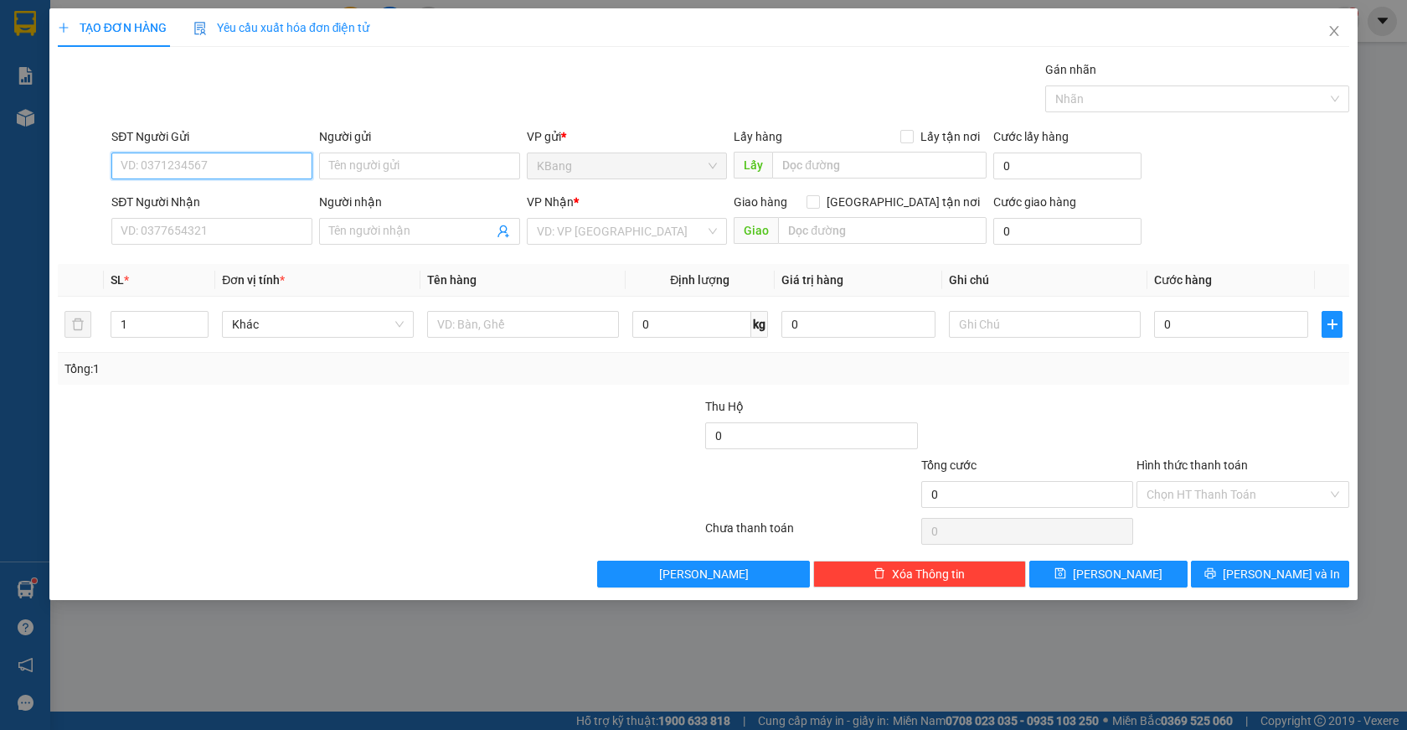
drag, startPoint x: 174, startPoint y: 166, endPoint x: 194, endPoint y: 157, distance: 22.1
click at [175, 167] on input "SĐT Người Gửi" at bounding box center [211, 165] width 201 height 27
type input "0982809096"
click at [164, 237] on input "SĐT Người Nhận" at bounding box center [211, 231] width 201 height 27
drag, startPoint x: 119, startPoint y: 165, endPoint x: 201, endPoint y: 165, distance: 82.1
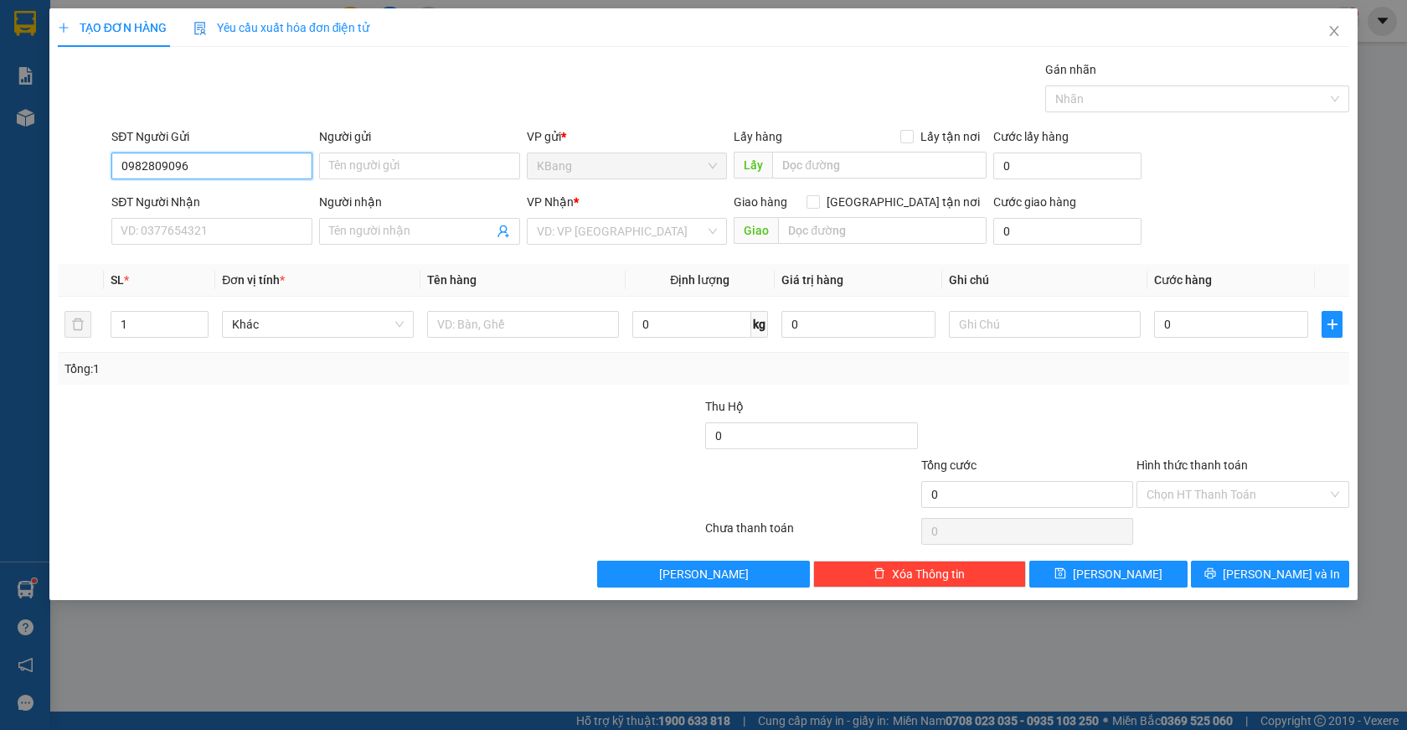
click at [201, 165] on input "0982809096" at bounding box center [211, 165] width 201 height 27
paste input "0982809096"
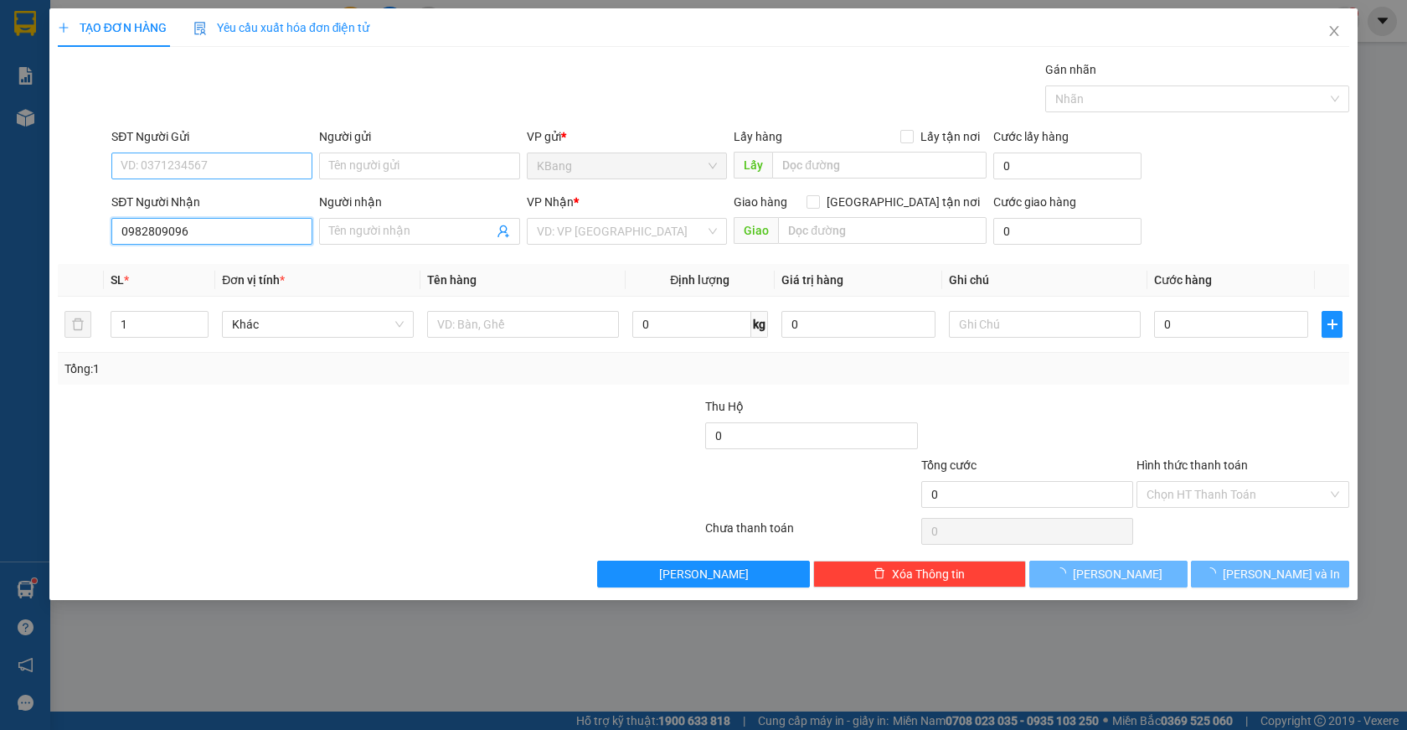
type input "0982809096"
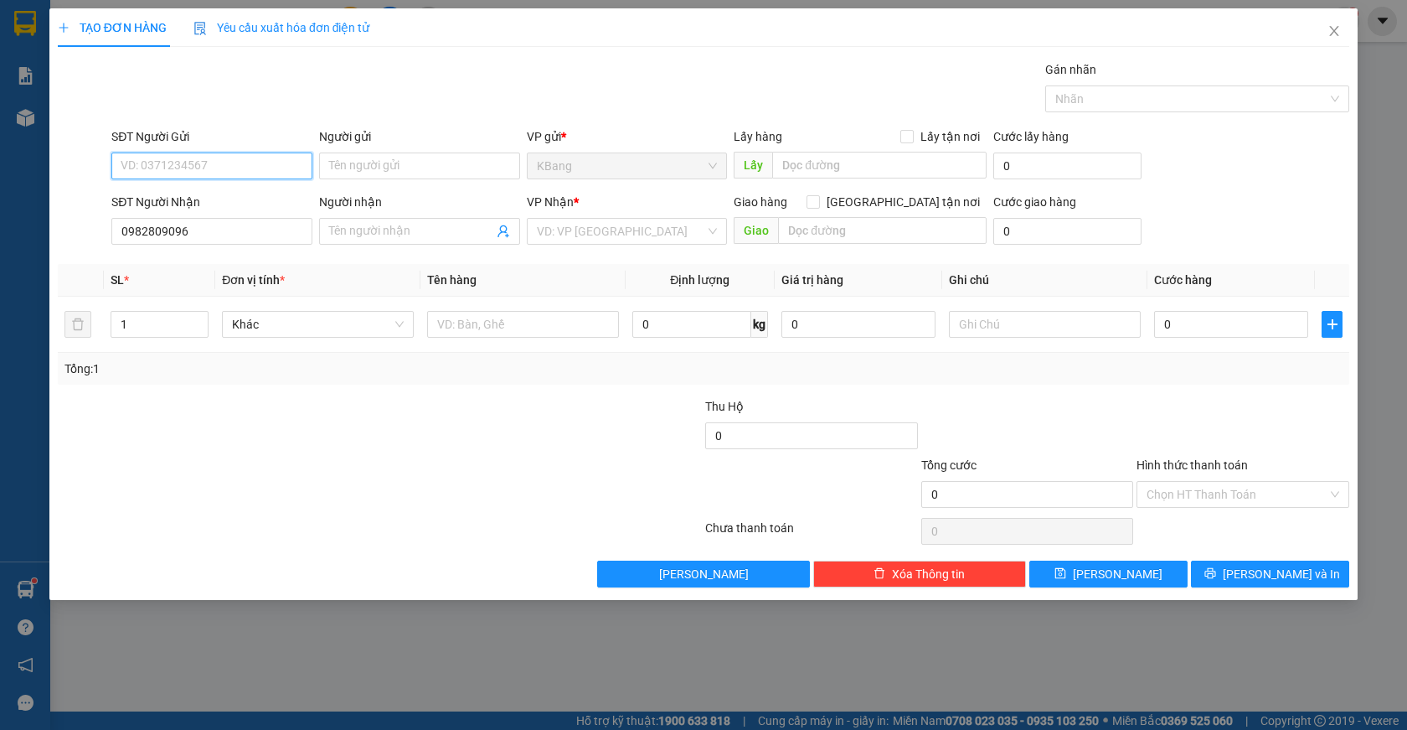
click at [175, 161] on input "SĐT Người Gửi" at bounding box center [211, 165] width 201 height 27
click at [171, 199] on div "0978474548 - cô quảng" at bounding box center [211, 199] width 181 height 18
type input "0978474548"
type input "cô quảng"
click at [198, 238] on input "0982809096" at bounding box center [211, 231] width 201 height 27
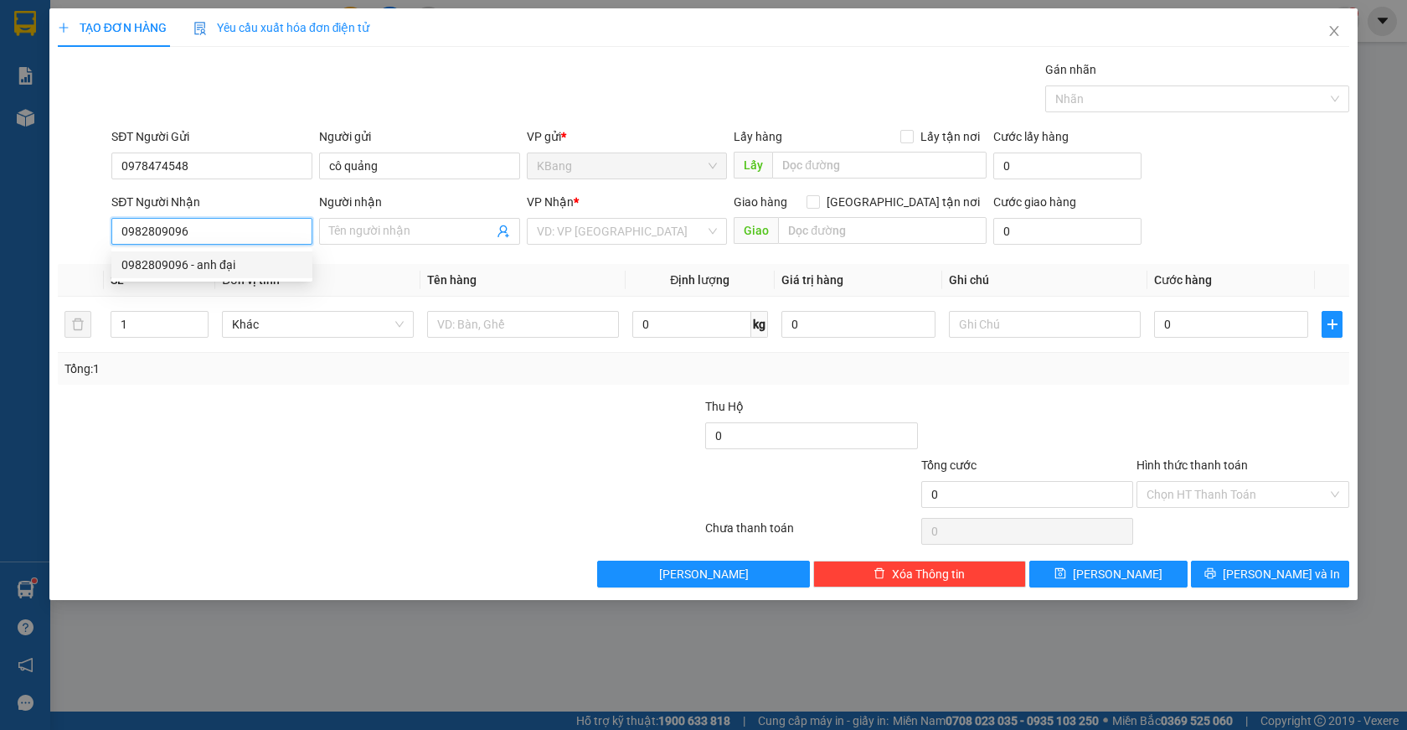
click at [174, 269] on div "0982809096 - anh đại" at bounding box center [211, 265] width 181 height 18
type input "anh đại"
click at [323, 452] on div at bounding box center [271, 426] width 431 height 59
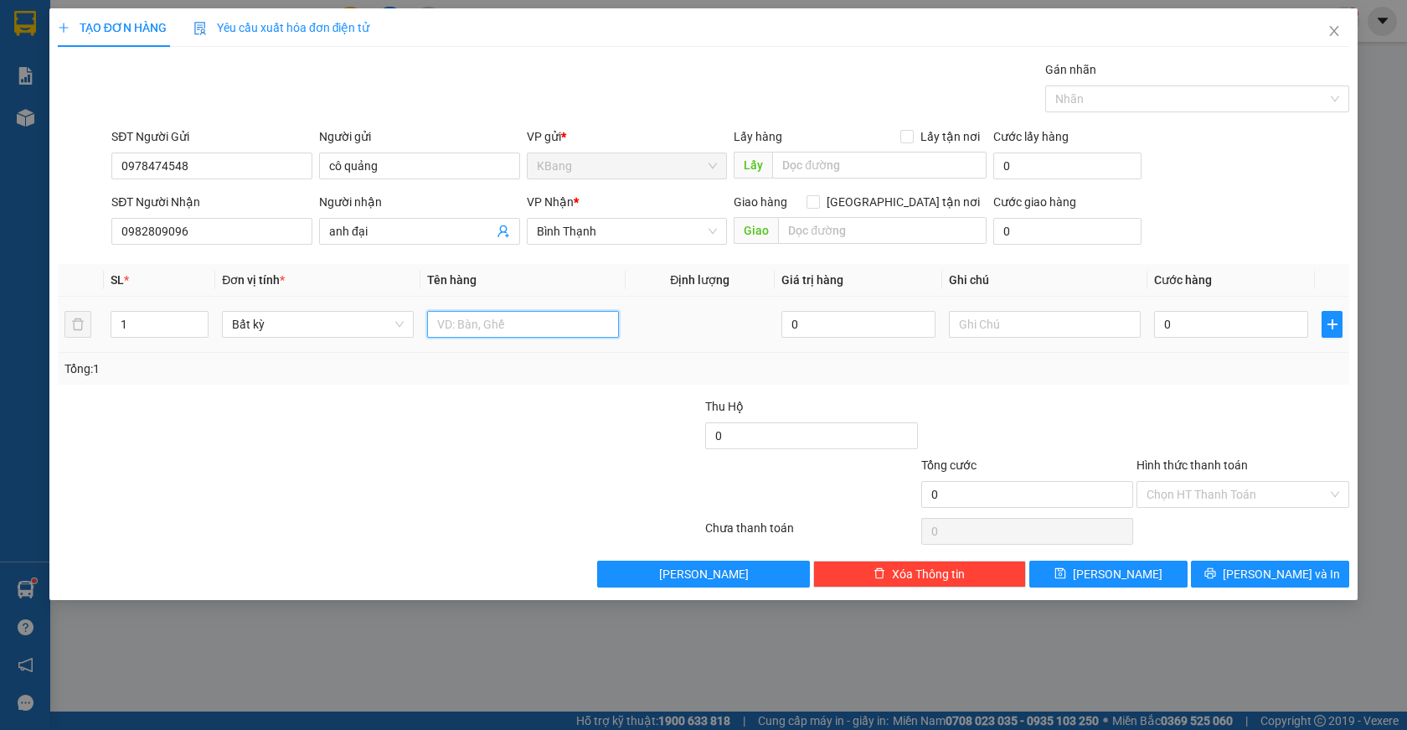
click at [473, 332] on input "text" at bounding box center [523, 324] width 192 height 27
type input "1 th"
drag, startPoint x: 1175, startPoint y: 323, endPoint x: 1040, endPoint y: 431, distance: 172.2
click at [1174, 326] on input "0" at bounding box center [1231, 324] width 154 height 27
type input "7"
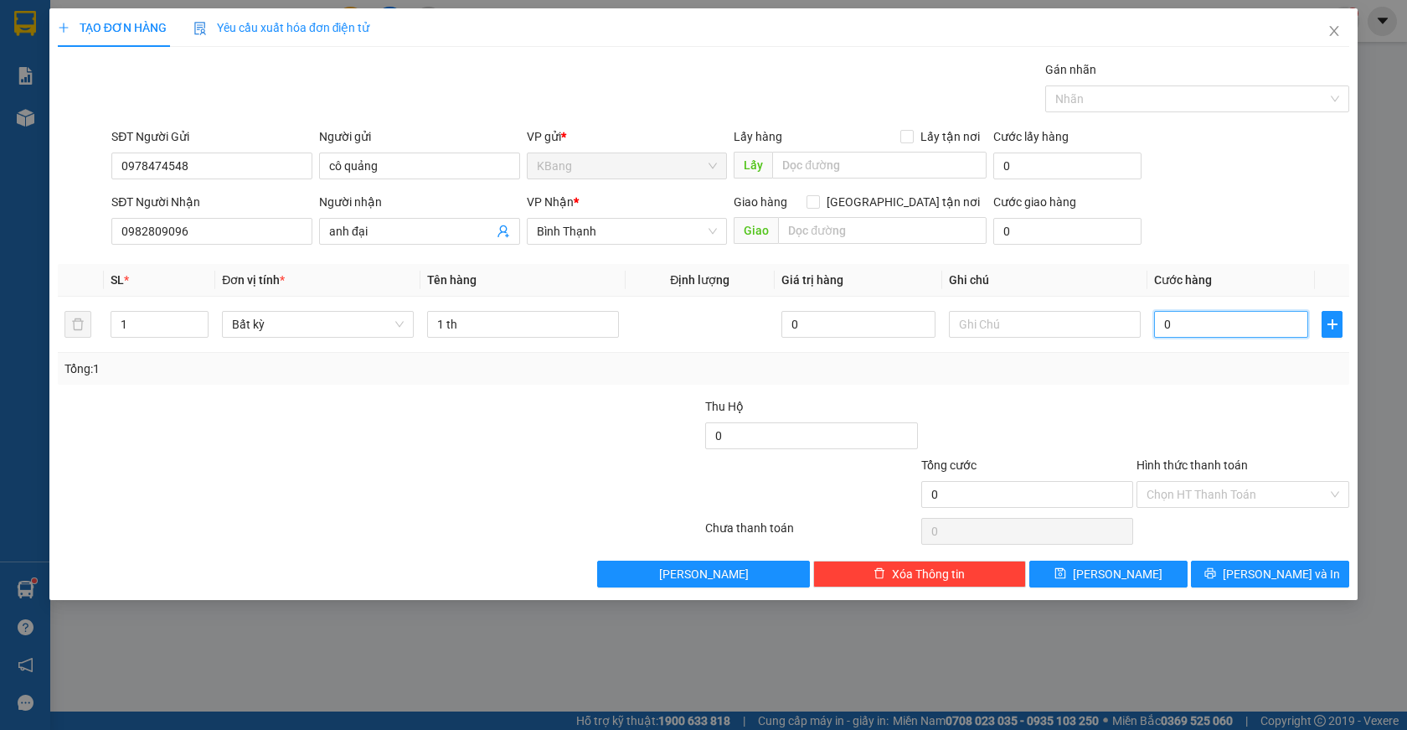
type input "7"
type input "70"
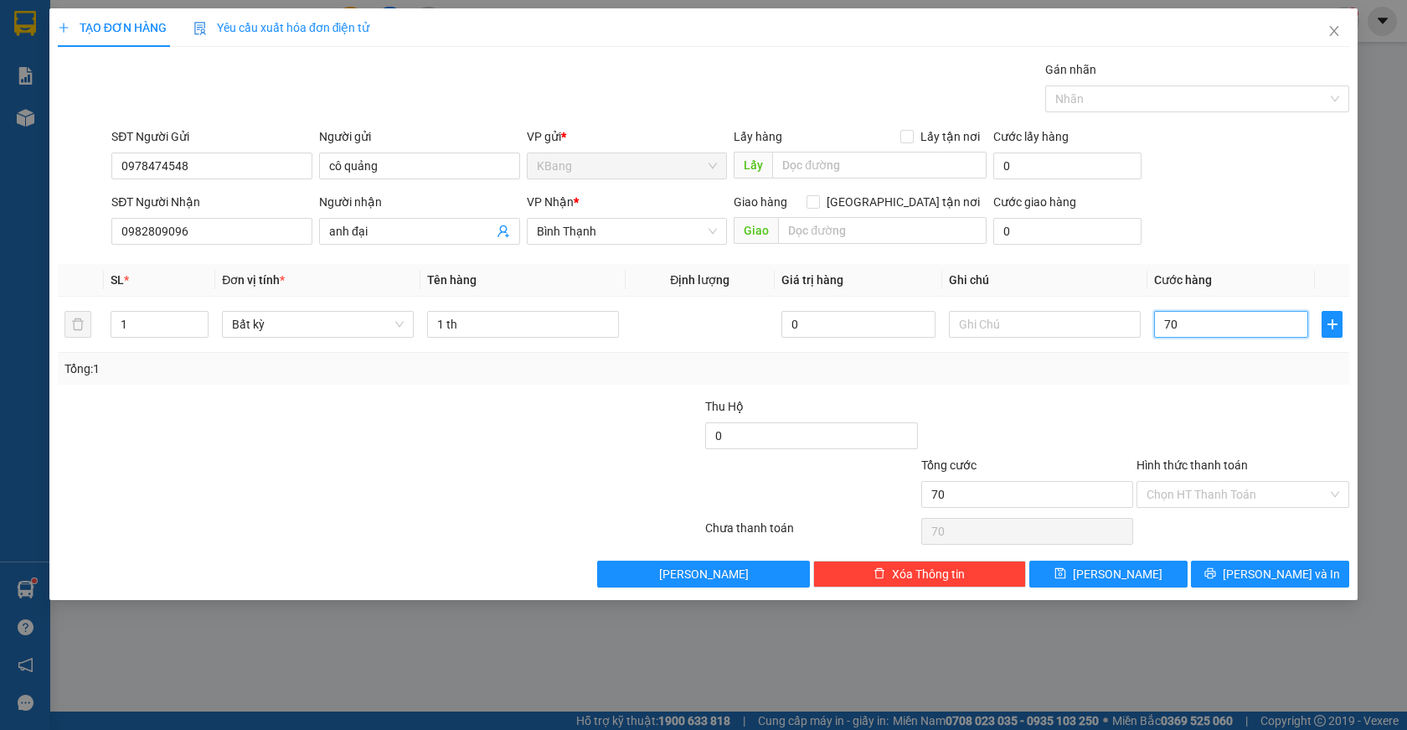
type input "700"
type input "7.000"
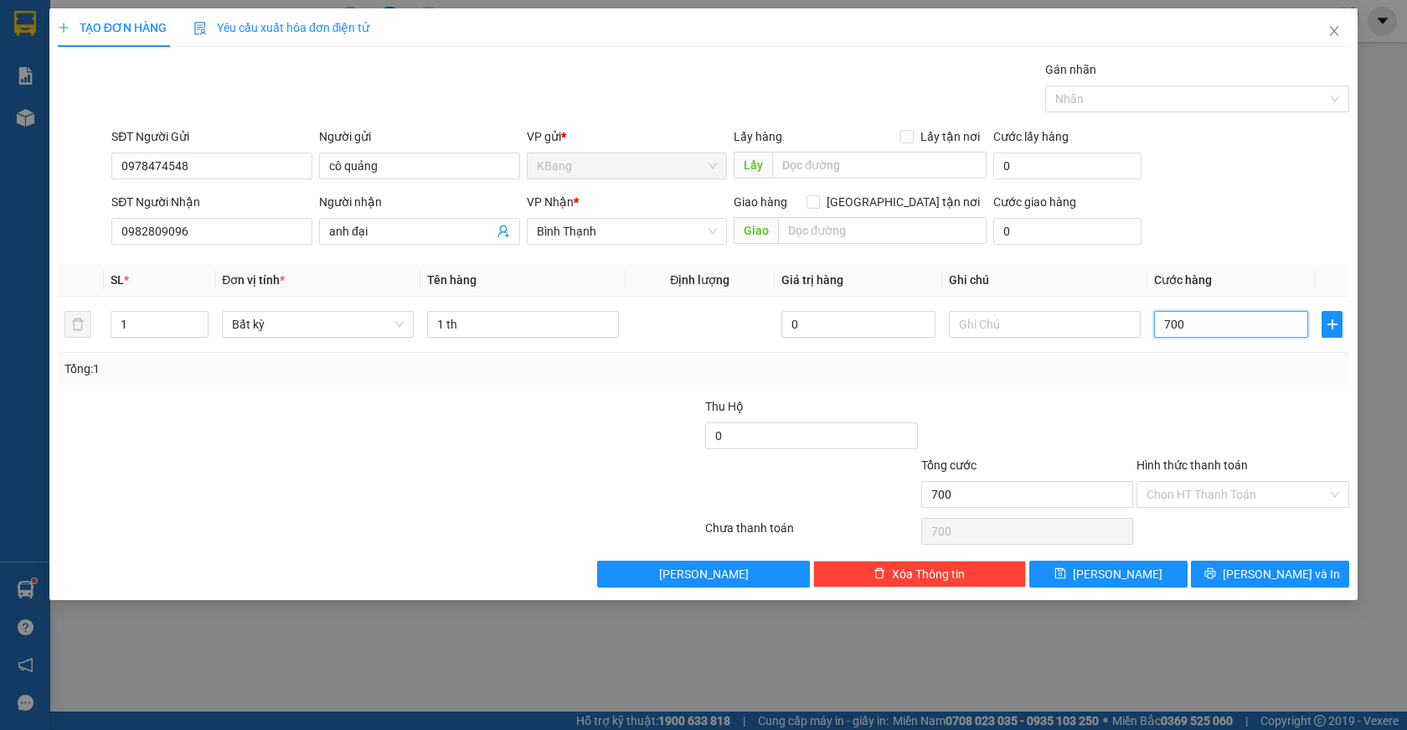
type input "7.000"
type input "70.000"
click at [1222, 326] on input "70.000" at bounding box center [1231, 324] width 154 height 27
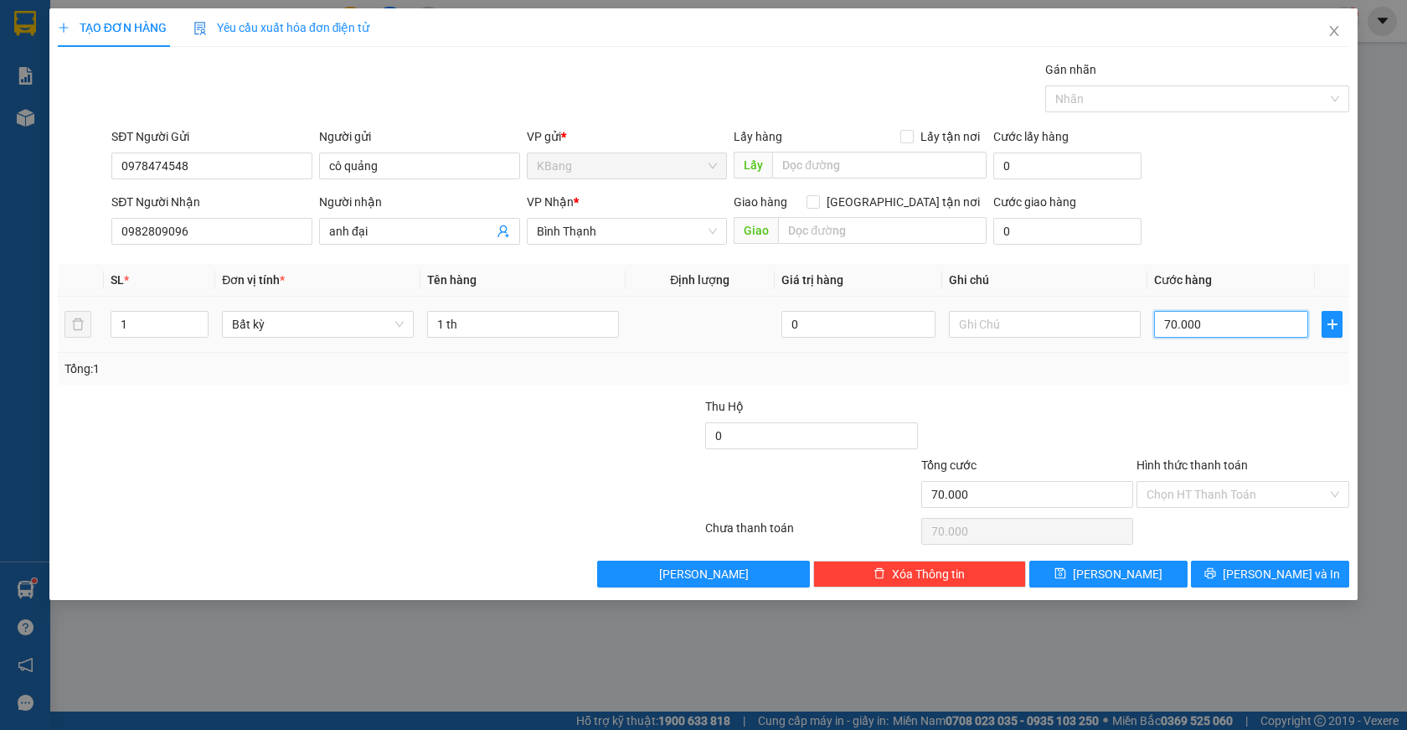
type input "7.000"
type input "700"
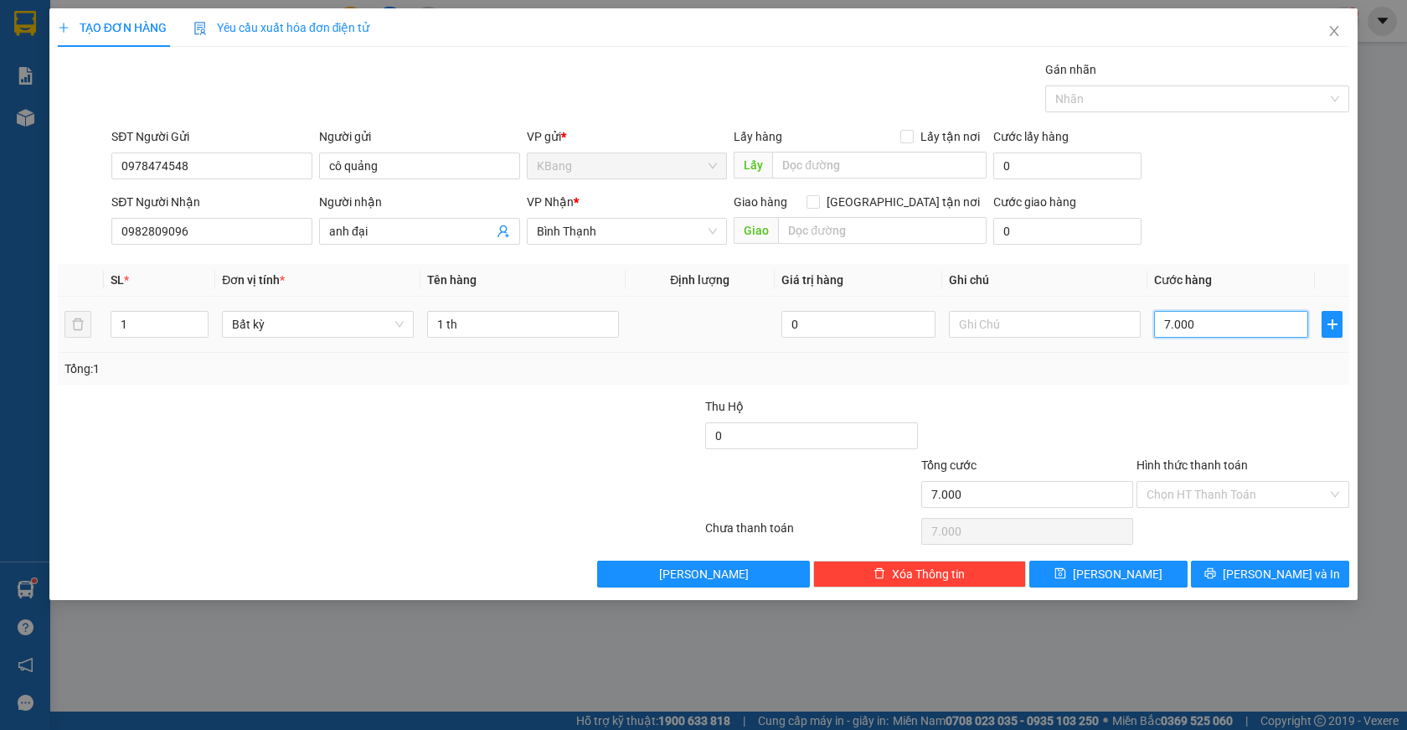
type input "700"
type input "70"
type input "7"
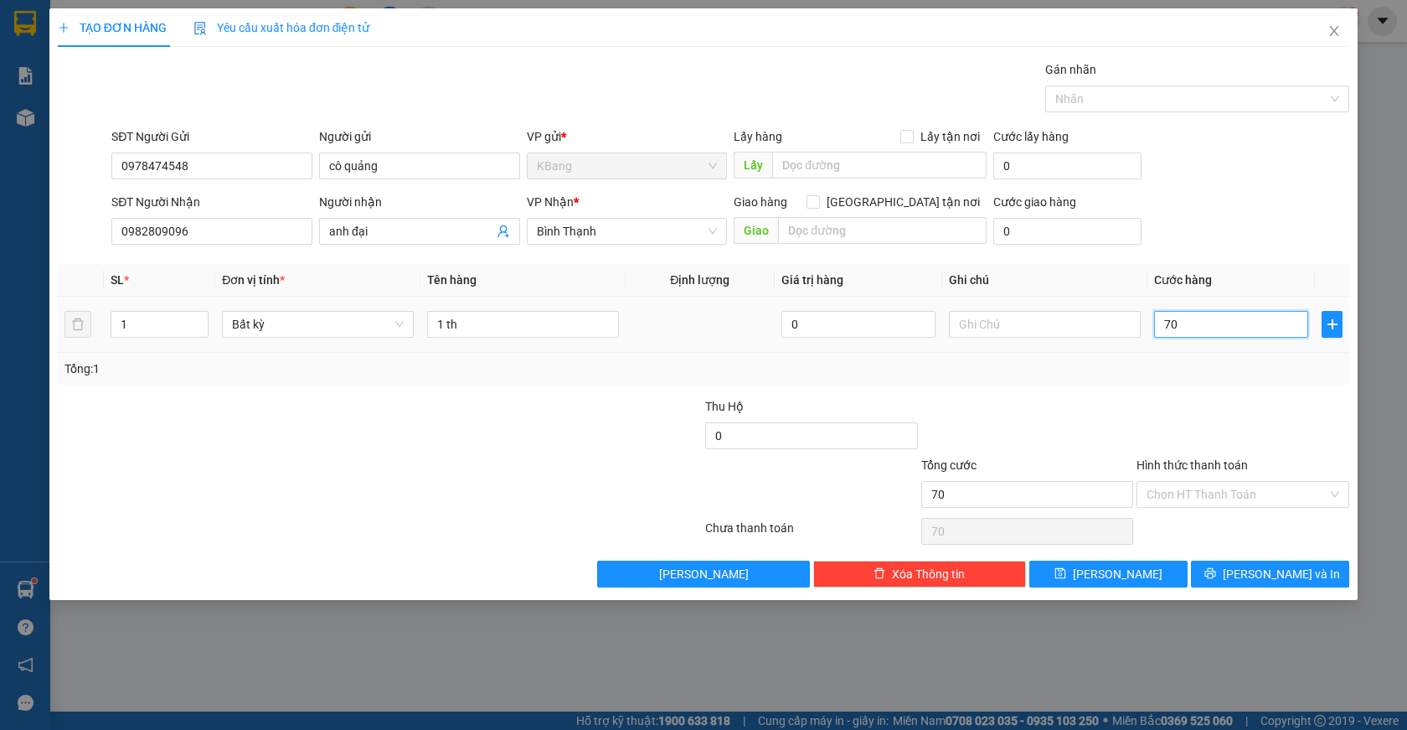
type input "7"
type input "0"
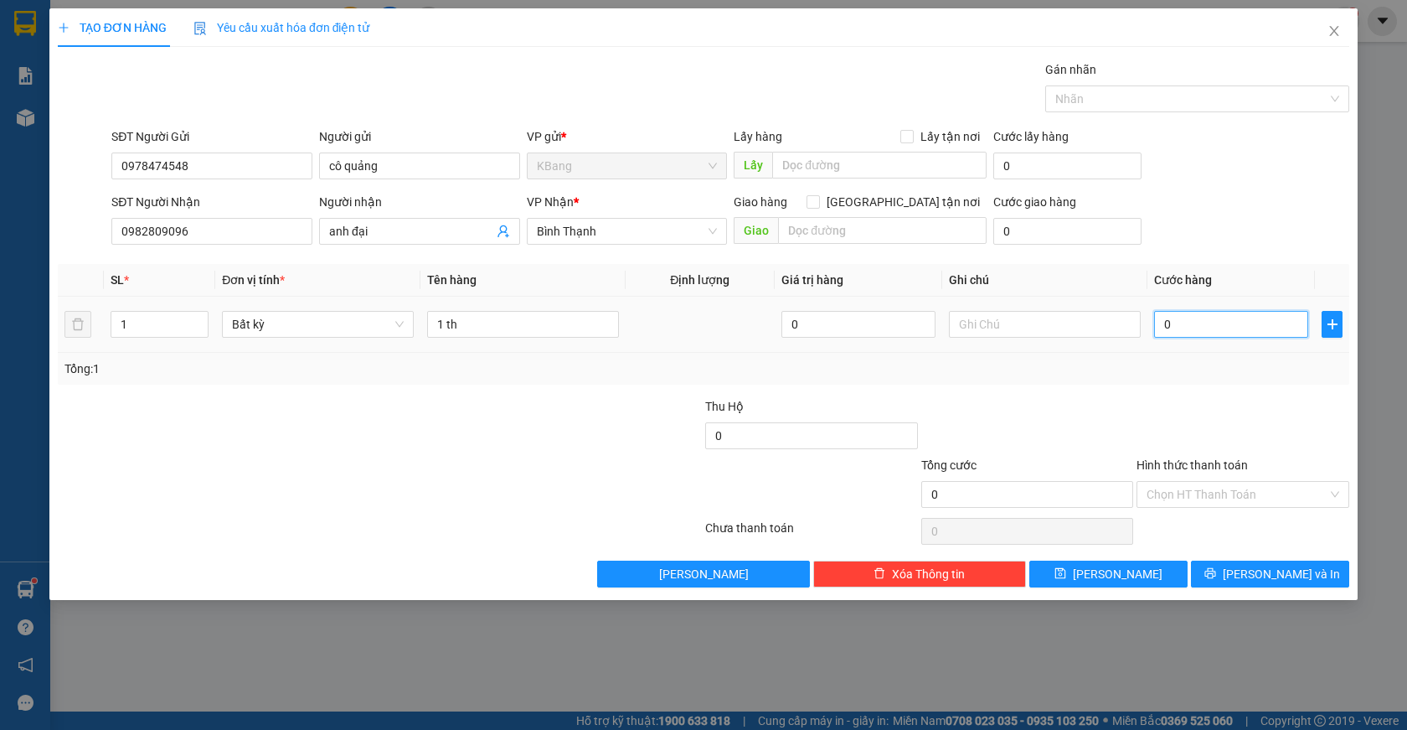
type input "06"
type input "6"
type input "060"
type input "60"
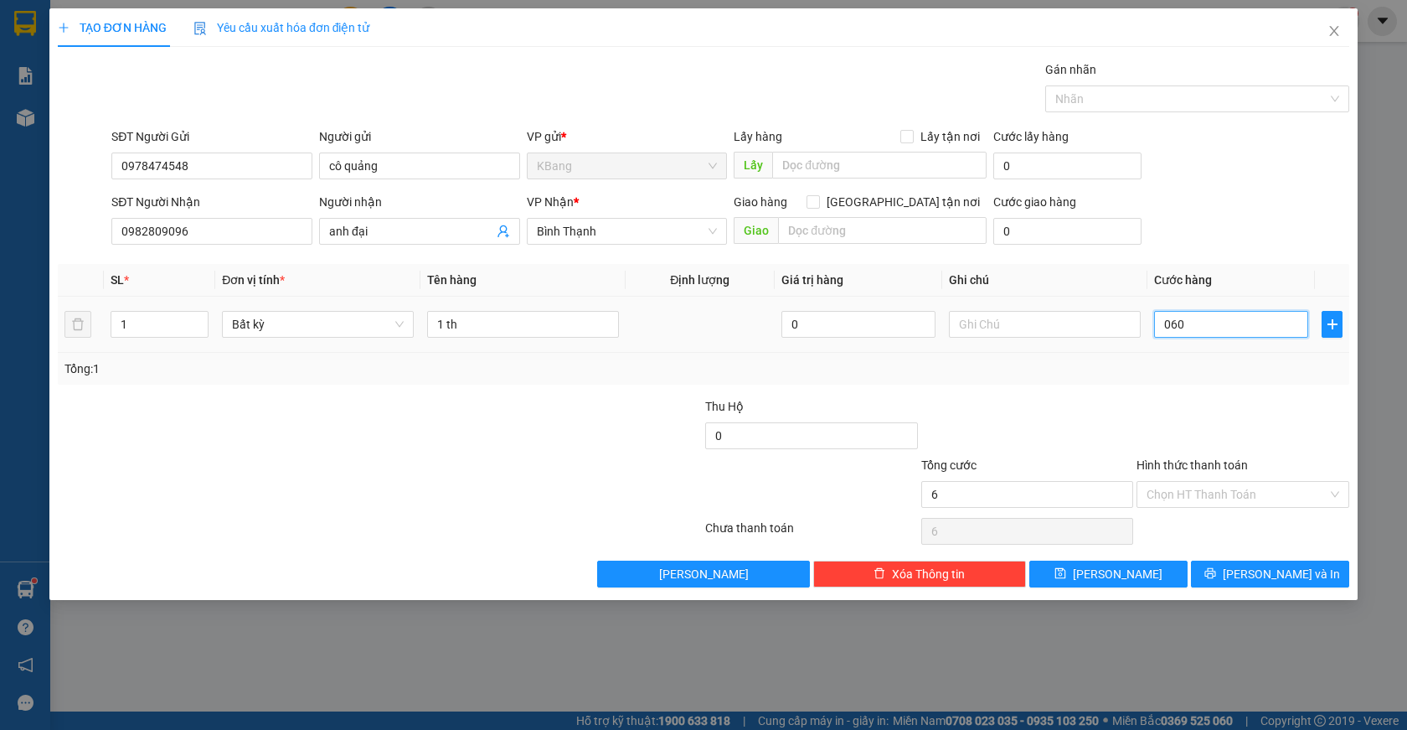
type input "60"
type input "0.600"
type input "600"
type input "06.000"
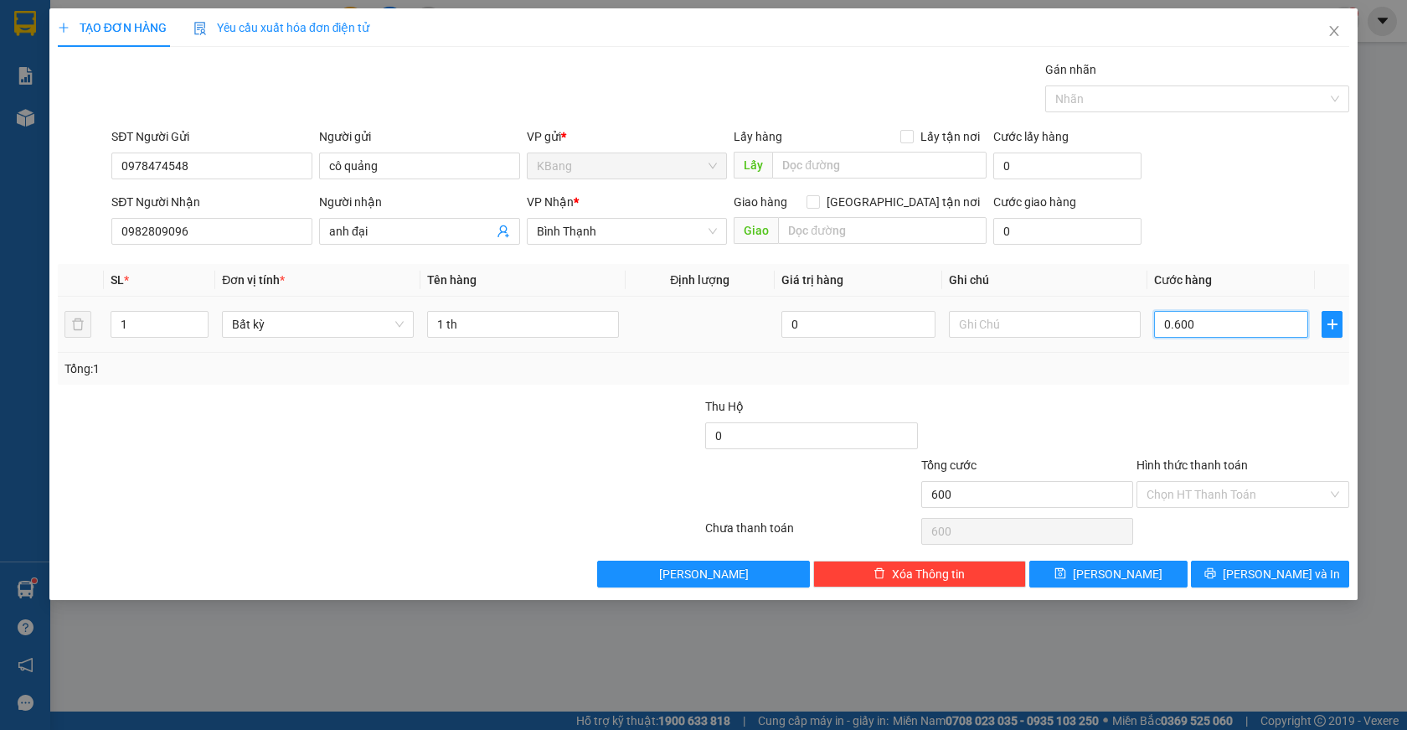
type input "6.000"
type input "060.000"
type input "60.000"
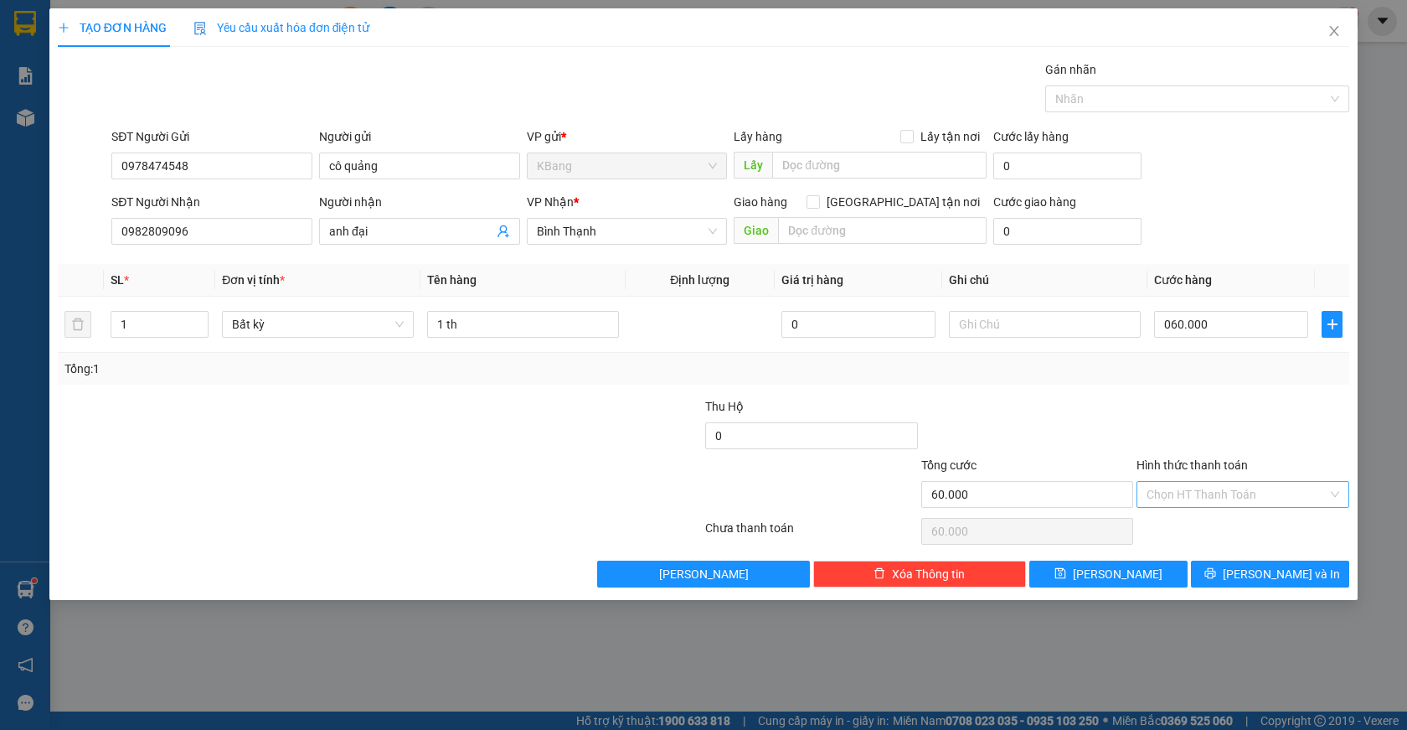
type input "60.000"
click at [1212, 498] on input "Hình thức thanh toán" at bounding box center [1237, 494] width 181 height 25
click at [1212, 531] on div "Tại văn phòng" at bounding box center [1243, 528] width 193 height 18
type input "0"
click at [1260, 577] on span "[PERSON_NAME] và In" at bounding box center [1281, 574] width 117 height 18
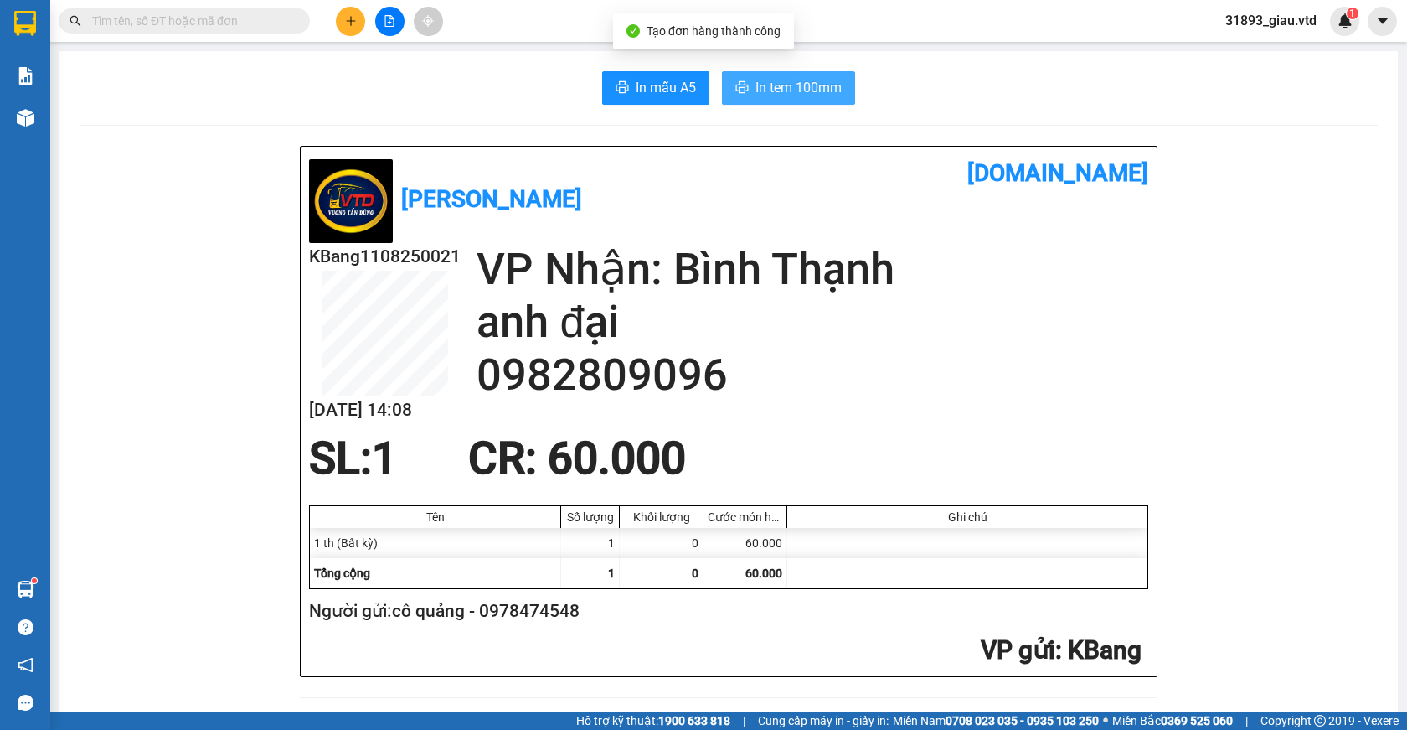
click at [765, 90] on span "In tem 100mm" at bounding box center [799, 87] width 86 height 21
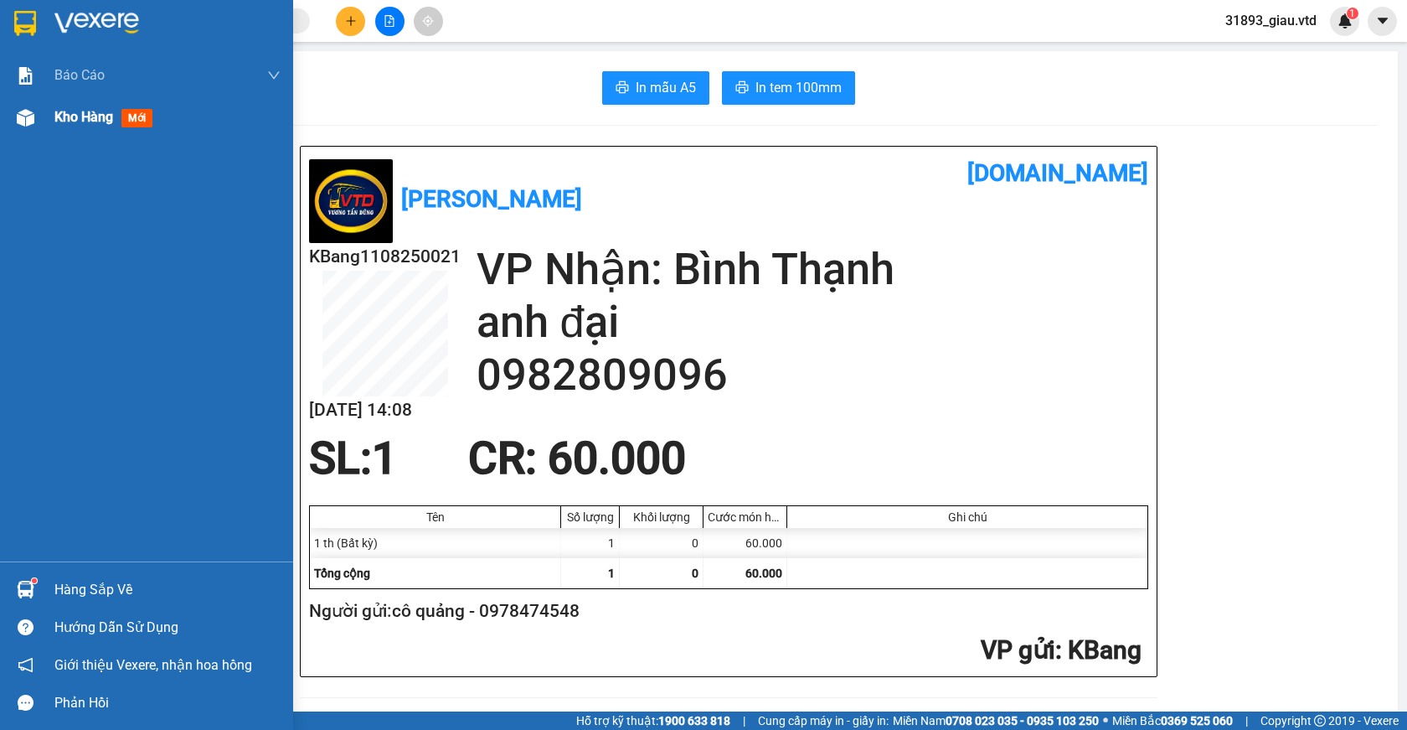
click at [141, 121] on span "mới" at bounding box center [136, 118] width 31 height 18
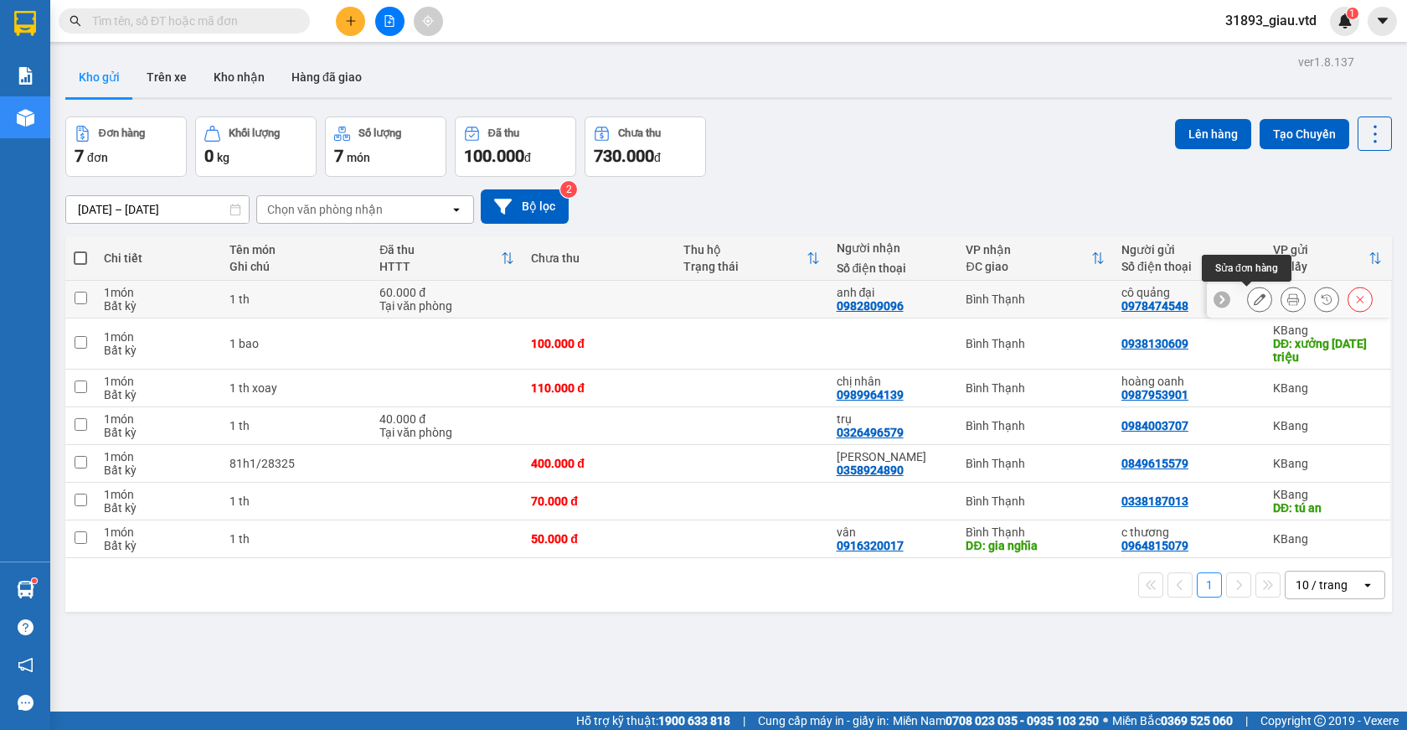
click at [1254, 298] on icon at bounding box center [1260, 299] width 12 height 12
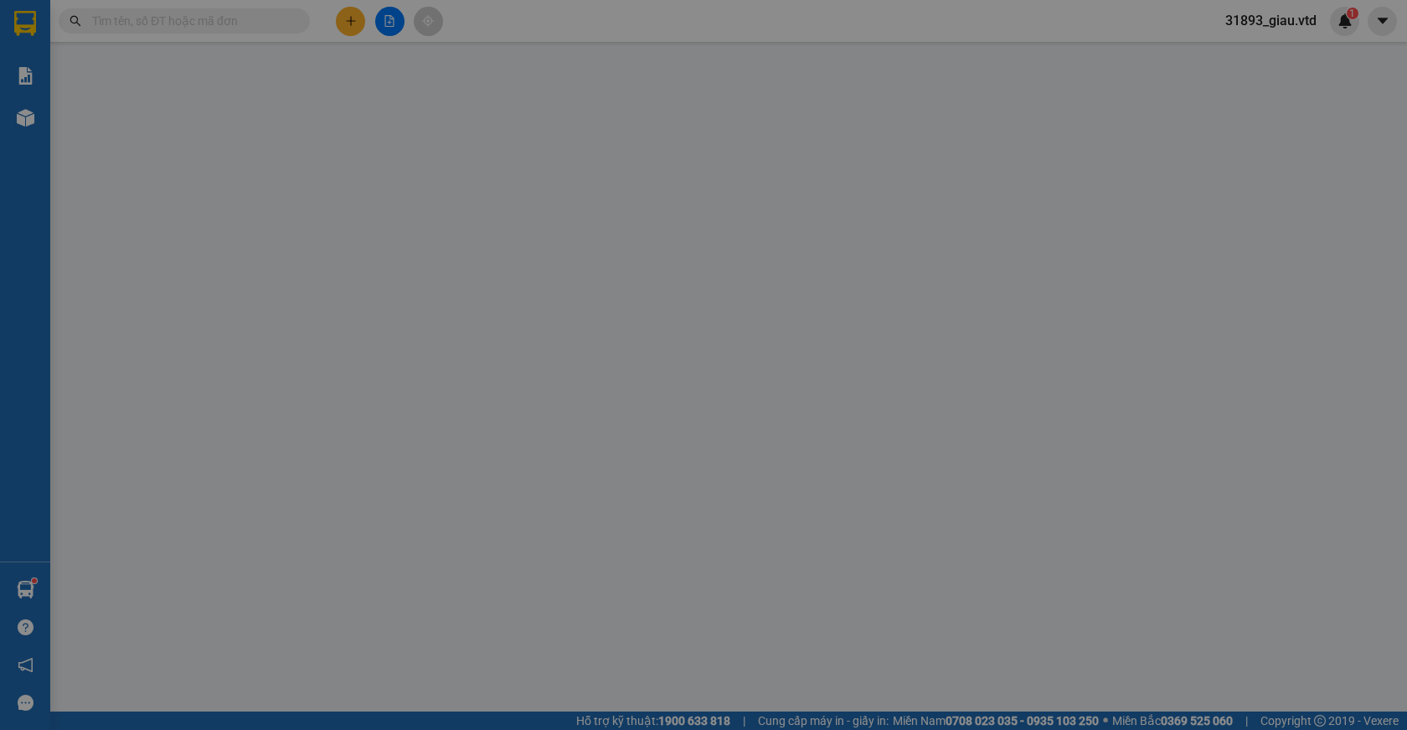
type input "0978474548"
type input "0982809096"
type input "60.000"
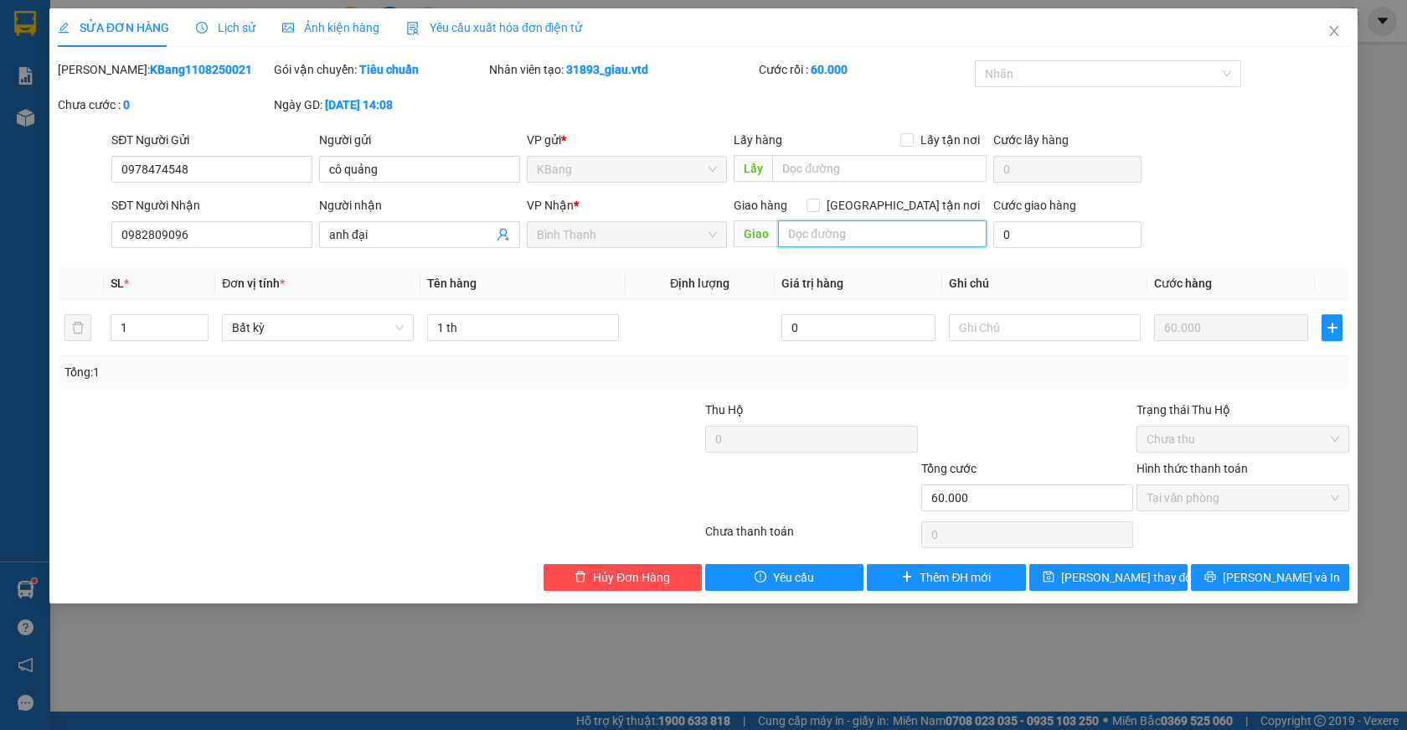
click at [818, 240] on input "text" at bounding box center [882, 233] width 209 height 27
type input "lái thiêu"
click at [1284, 577] on span "[PERSON_NAME] và In" at bounding box center [1281, 577] width 117 height 18
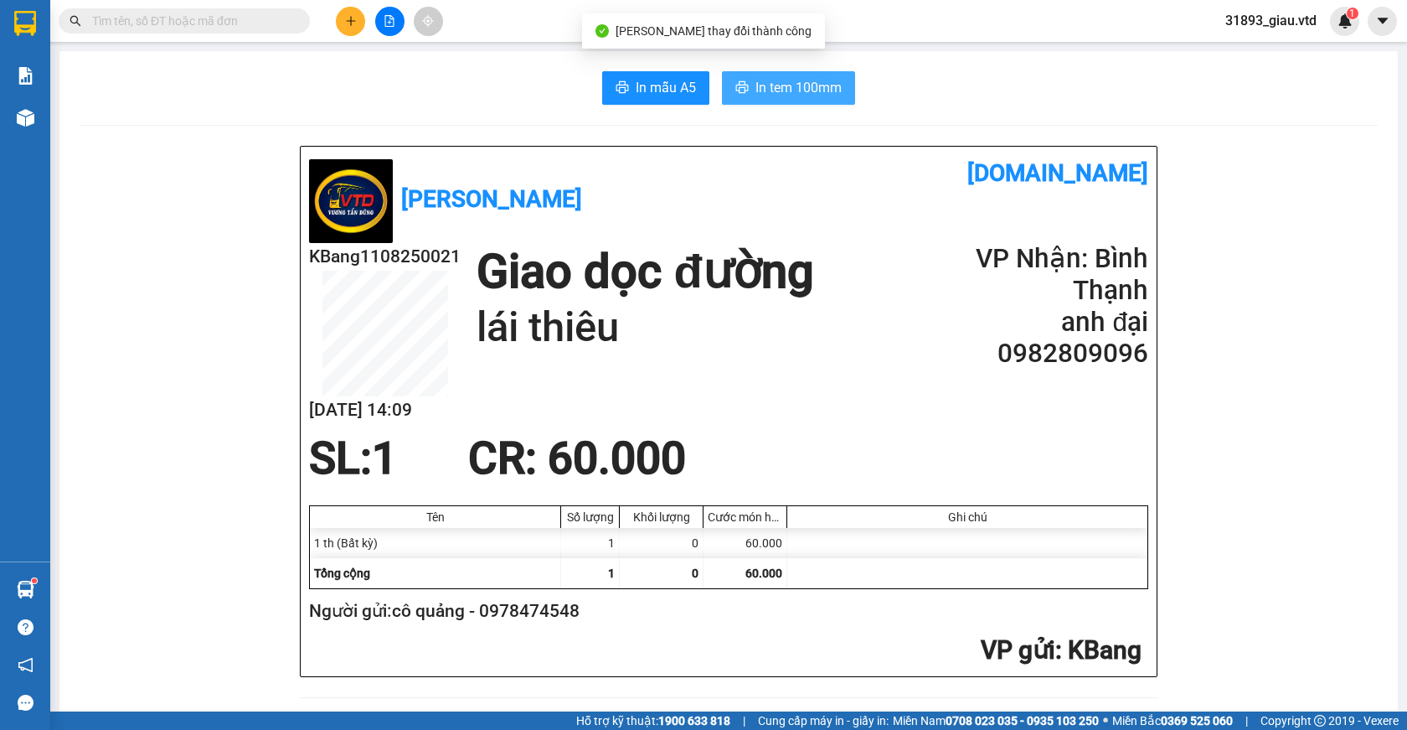
click at [778, 93] on span "In tem 100mm" at bounding box center [799, 87] width 86 height 21
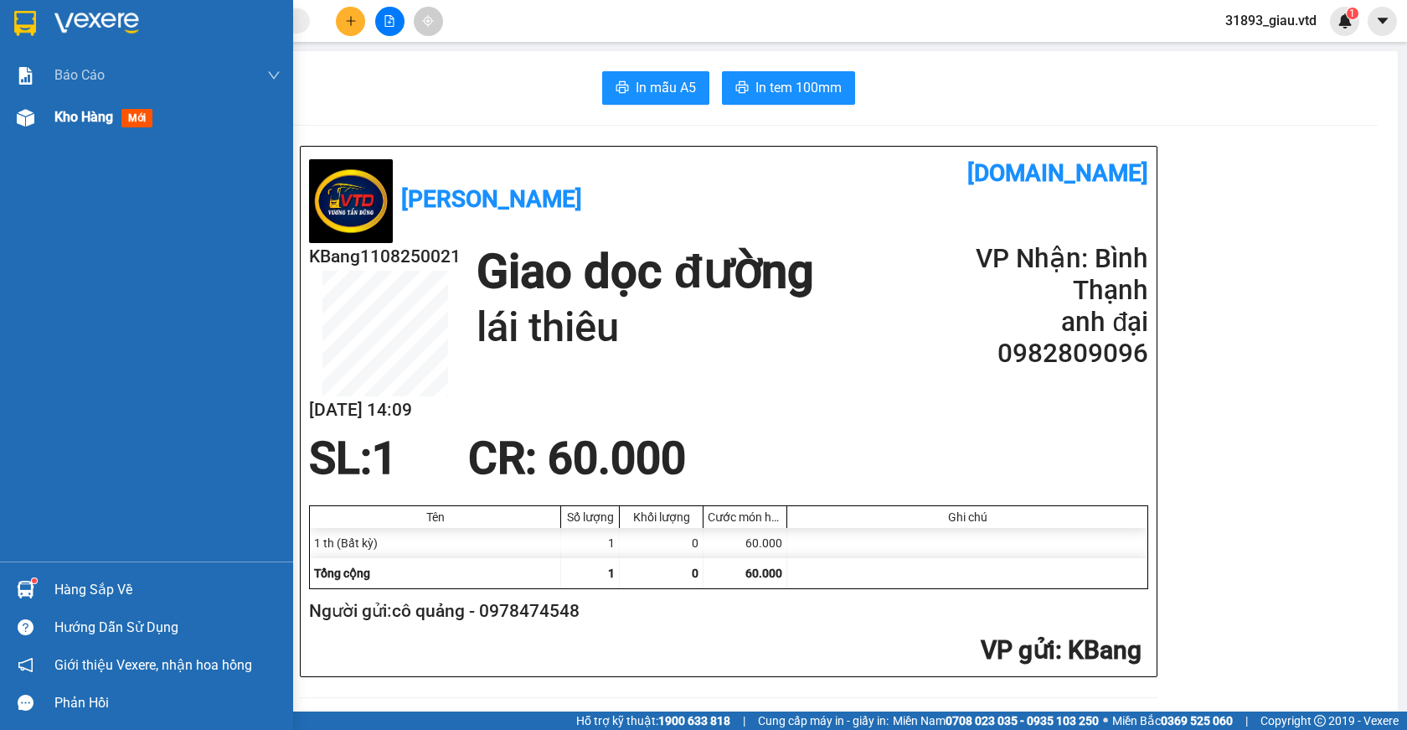
click at [136, 117] on span "mới" at bounding box center [136, 118] width 31 height 18
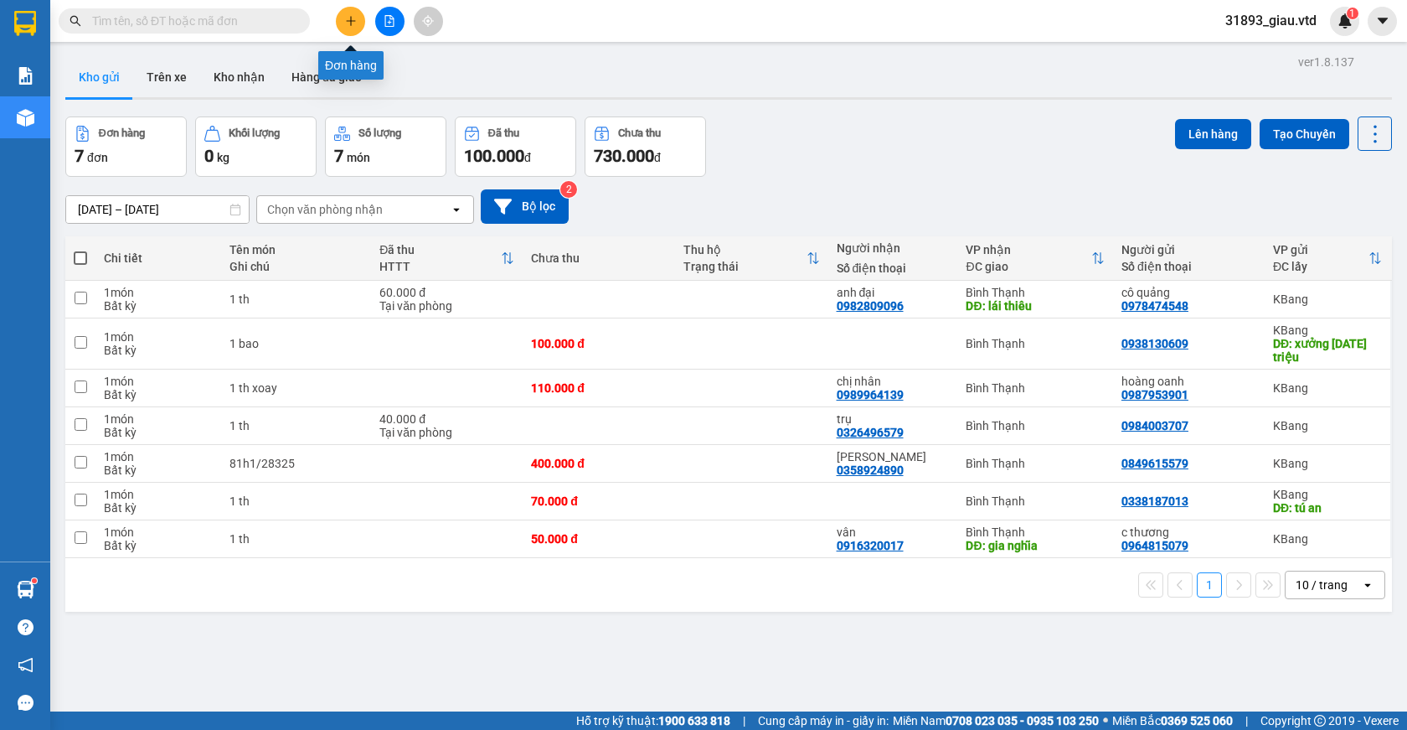
click at [347, 24] on icon "plus" at bounding box center [351, 21] width 12 height 12
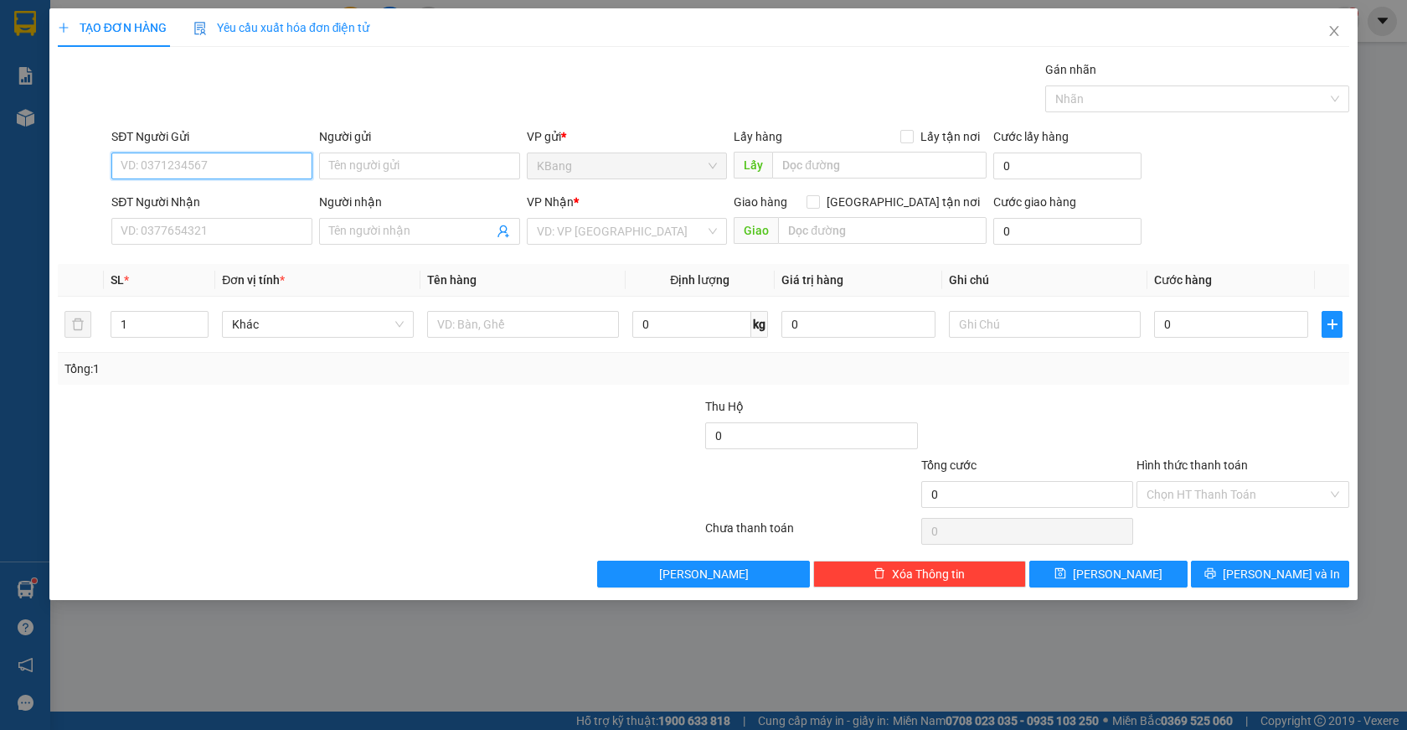
click at [165, 173] on input "SĐT Người Gửi" at bounding box center [211, 165] width 201 height 27
click at [196, 163] on input "SĐT Người Gửi" at bounding box center [211, 165] width 201 height 27
drag, startPoint x: 167, startPoint y: 171, endPoint x: 330, endPoint y: 70, distance: 191.8
click at [168, 168] on input "SĐT Người Gửi" at bounding box center [211, 165] width 201 height 27
click at [195, 198] on div "0981002404" at bounding box center [211, 199] width 181 height 18
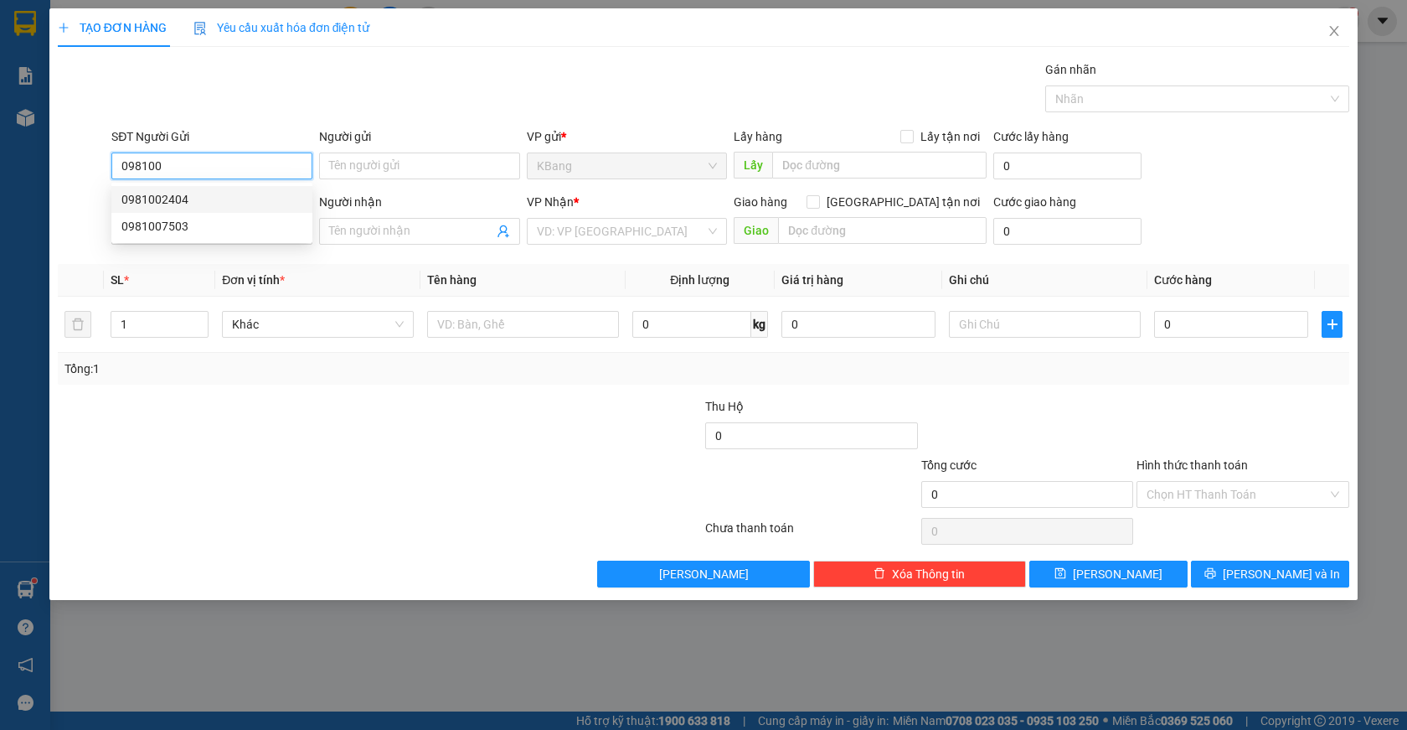
type input "0981002404"
type input "0972930081"
type input "xã"
type input "0981002404"
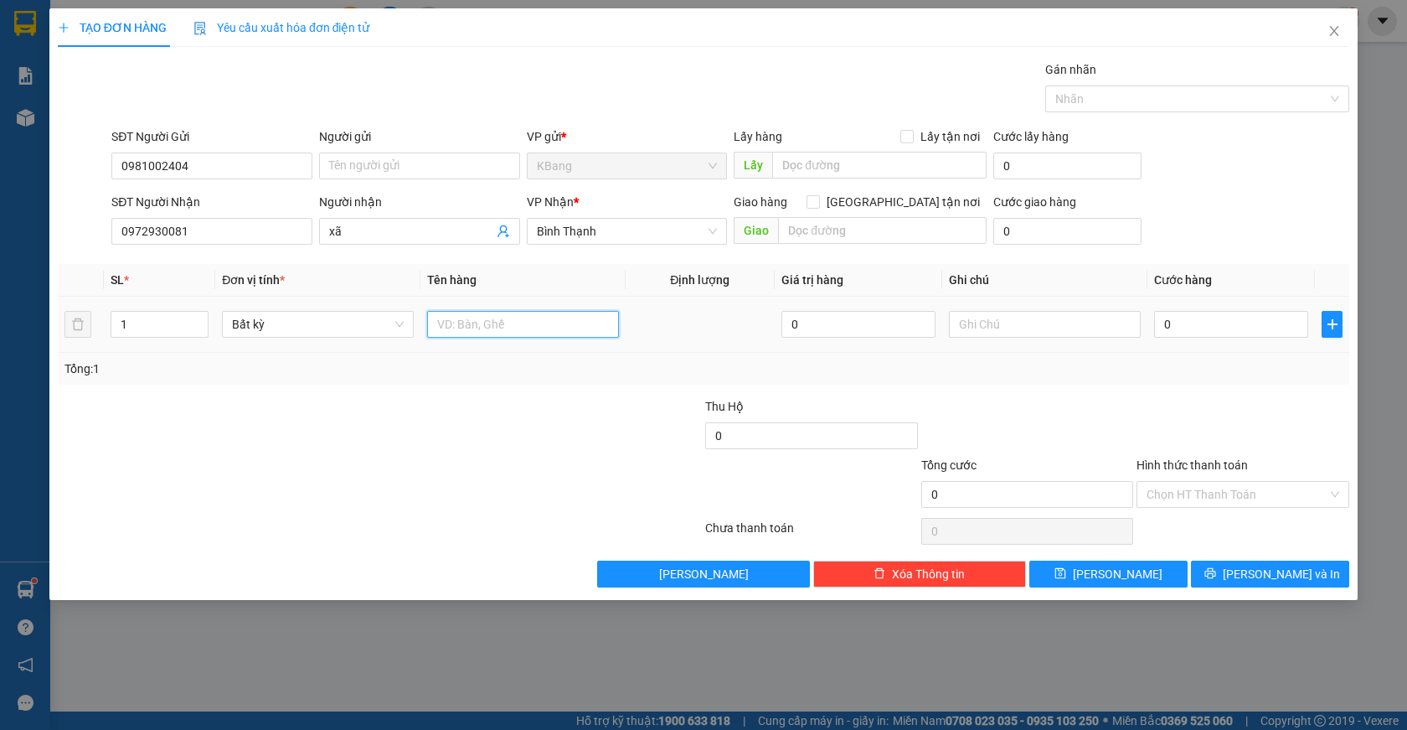
drag, startPoint x: 447, startPoint y: 327, endPoint x: 415, endPoint y: 463, distance: 140.4
click at [447, 329] on input "text" at bounding box center [523, 324] width 192 height 27
type input "1 th"
click at [1196, 323] on input "0" at bounding box center [1231, 324] width 154 height 27
type input "6"
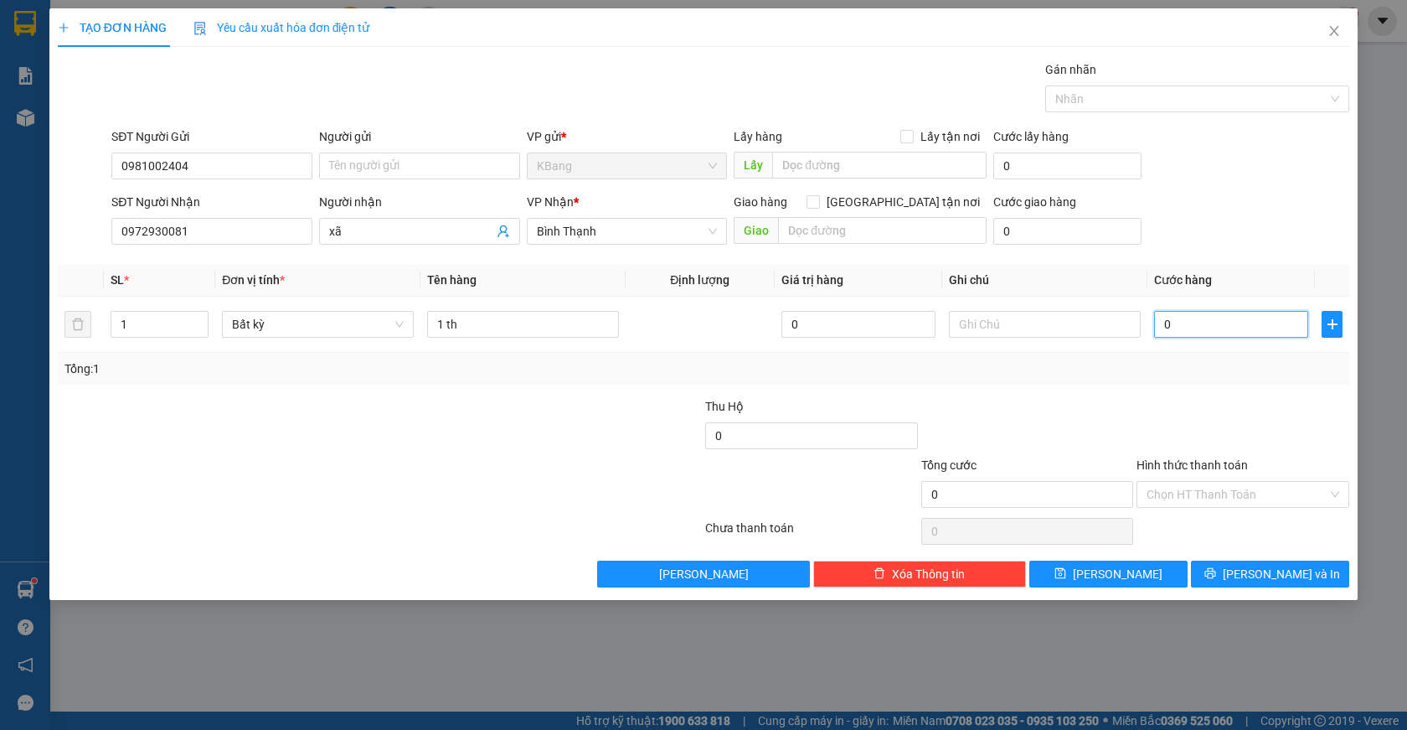
type input "6"
type input "60"
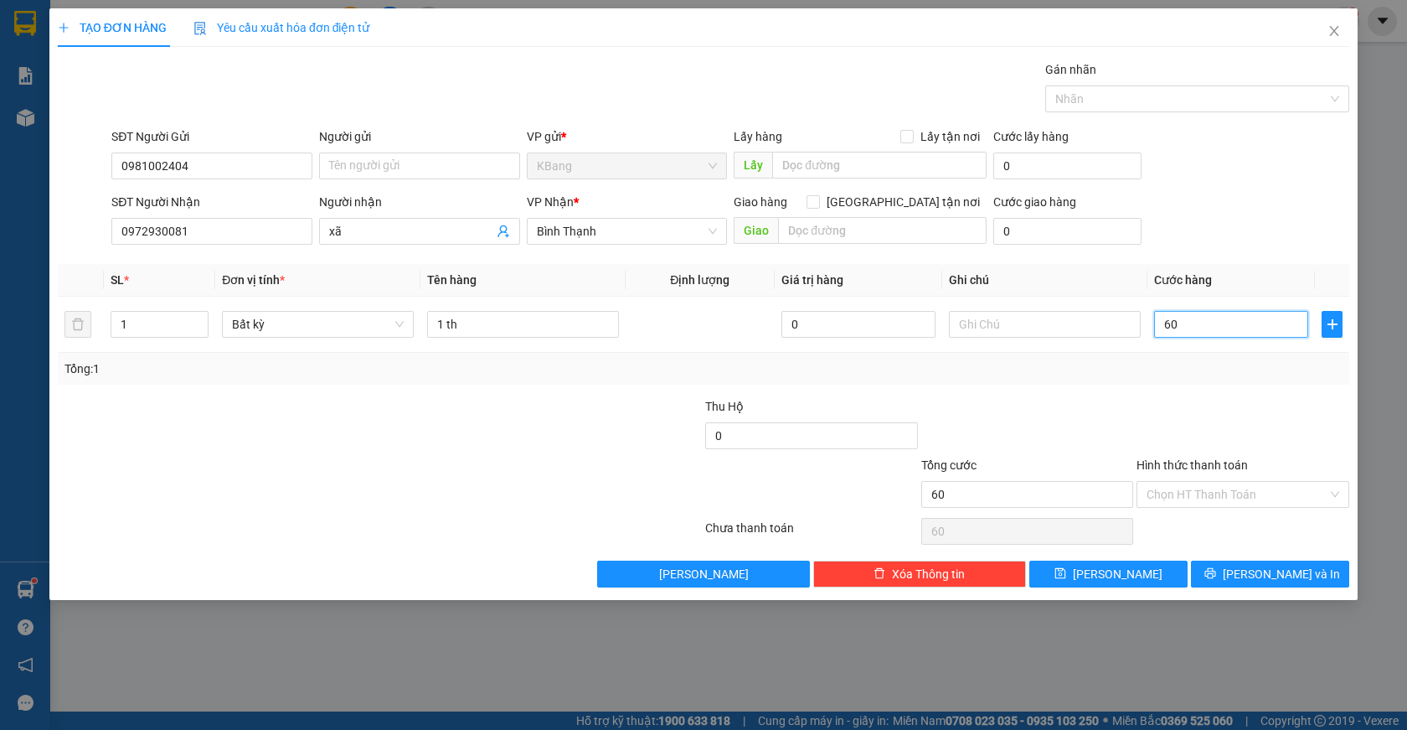
type input "600"
click at [1281, 571] on span "[PERSON_NAME] và In" at bounding box center [1281, 574] width 117 height 18
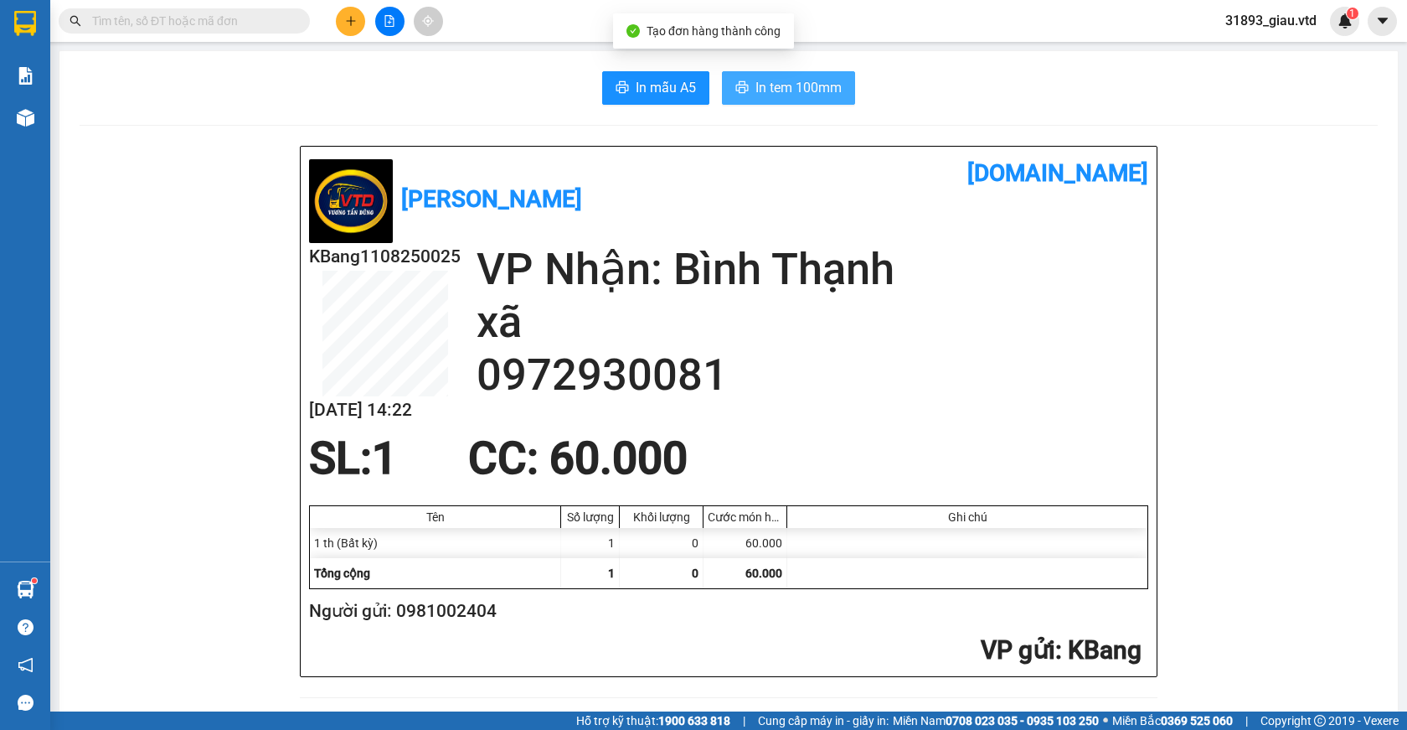
click at [780, 89] on span "In tem 100mm" at bounding box center [799, 87] width 86 height 21
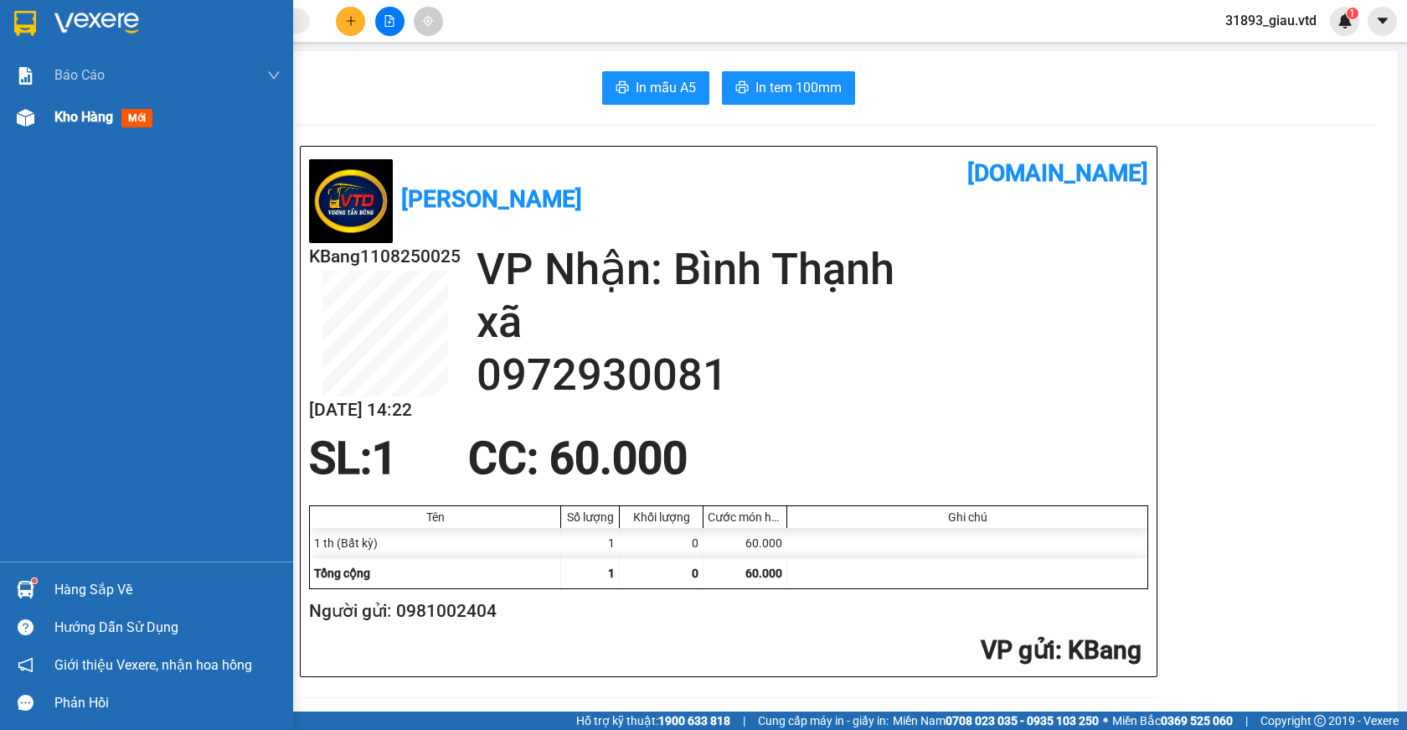
click at [146, 118] on span "mới" at bounding box center [136, 118] width 31 height 18
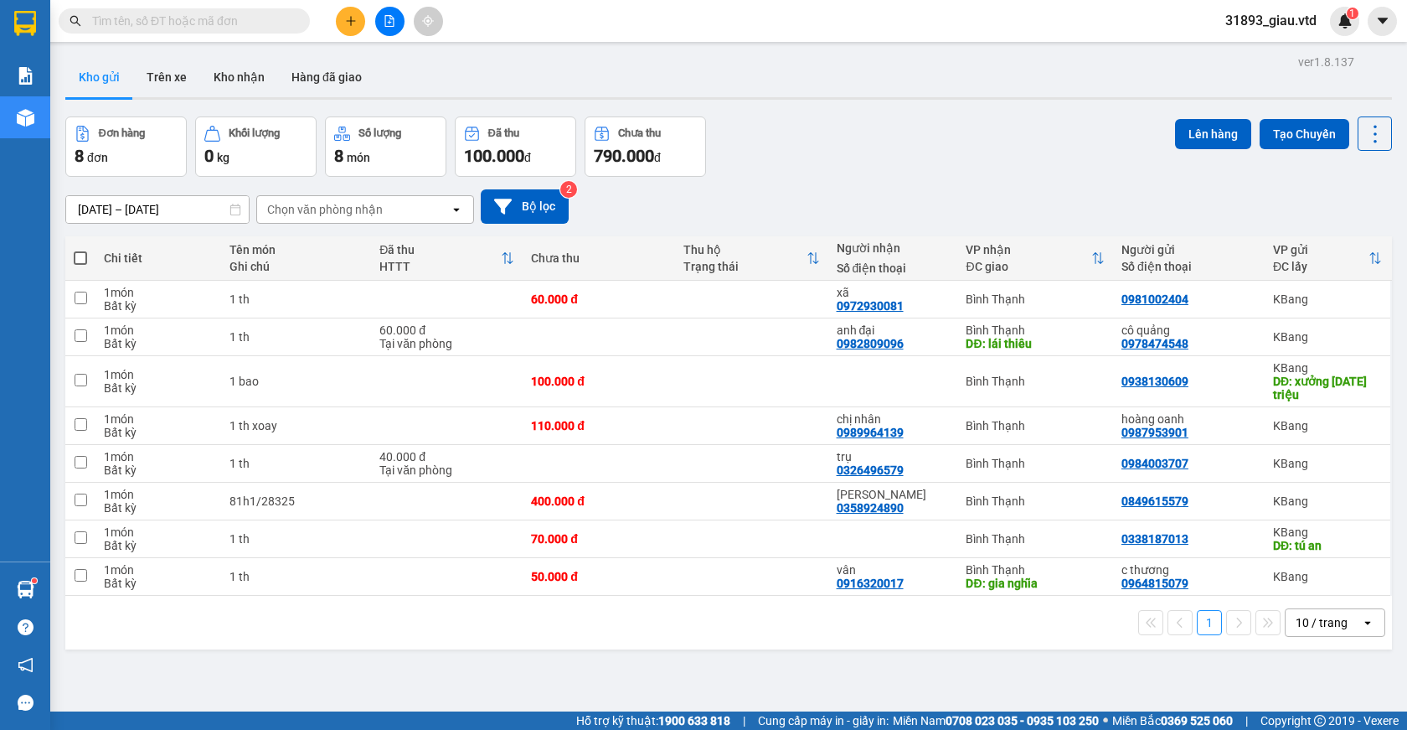
click at [137, 25] on input "text" at bounding box center [191, 21] width 198 height 18
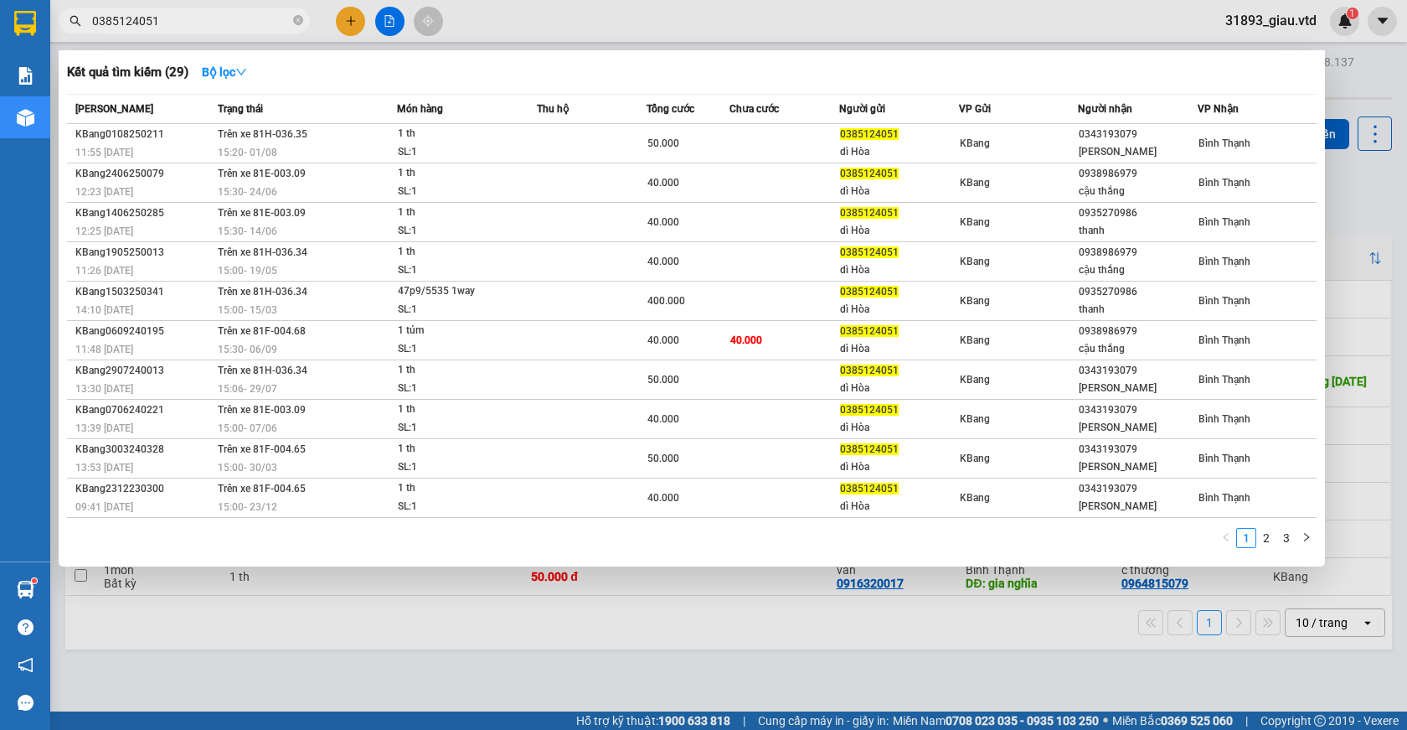
click at [1355, 79] on div at bounding box center [703, 365] width 1407 height 730
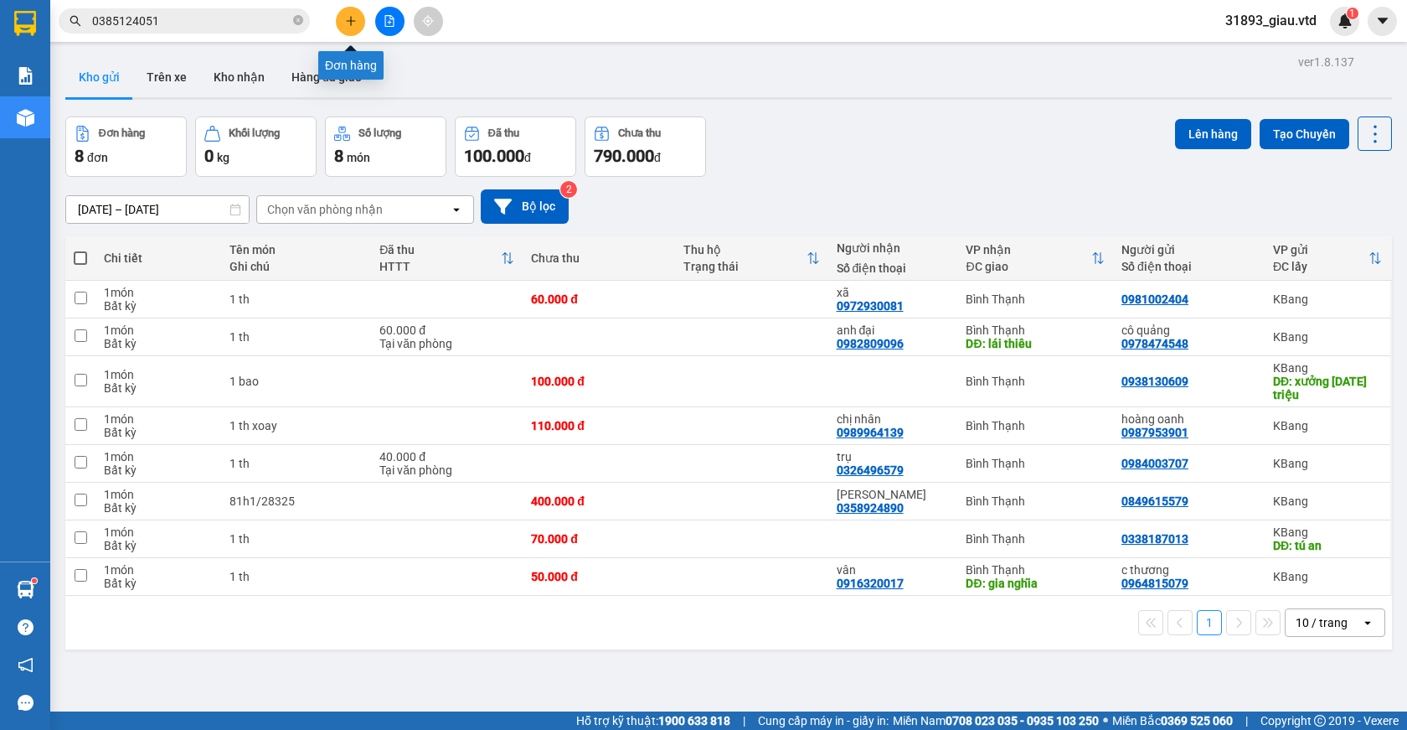
click at [348, 24] on icon "plus" at bounding box center [351, 21] width 12 height 12
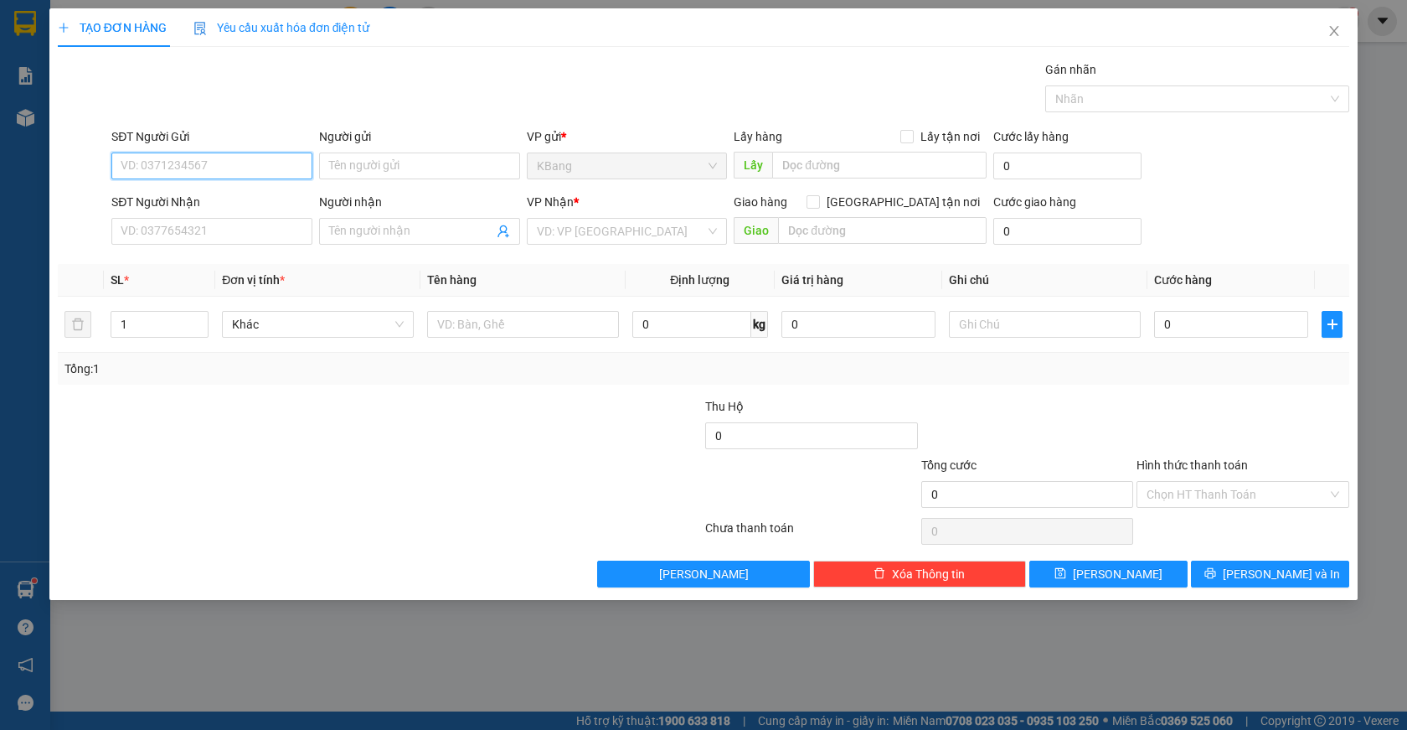
drag, startPoint x: 179, startPoint y: 157, endPoint x: 197, endPoint y: 132, distance: 30.0
click at [180, 157] on input "SĐT Người Gửi" at bounding box center [211, 165] width 201 height 27
click at [192, 204] on div "0973325569" at bounding box center [211, 199] width 181 height 18
click at [234, 402] on div at bounding box center [271, 426] width 431 height 59
click at [370, 233] on input "Người nhận" at bounding box center [411, 231] width 164 height 18
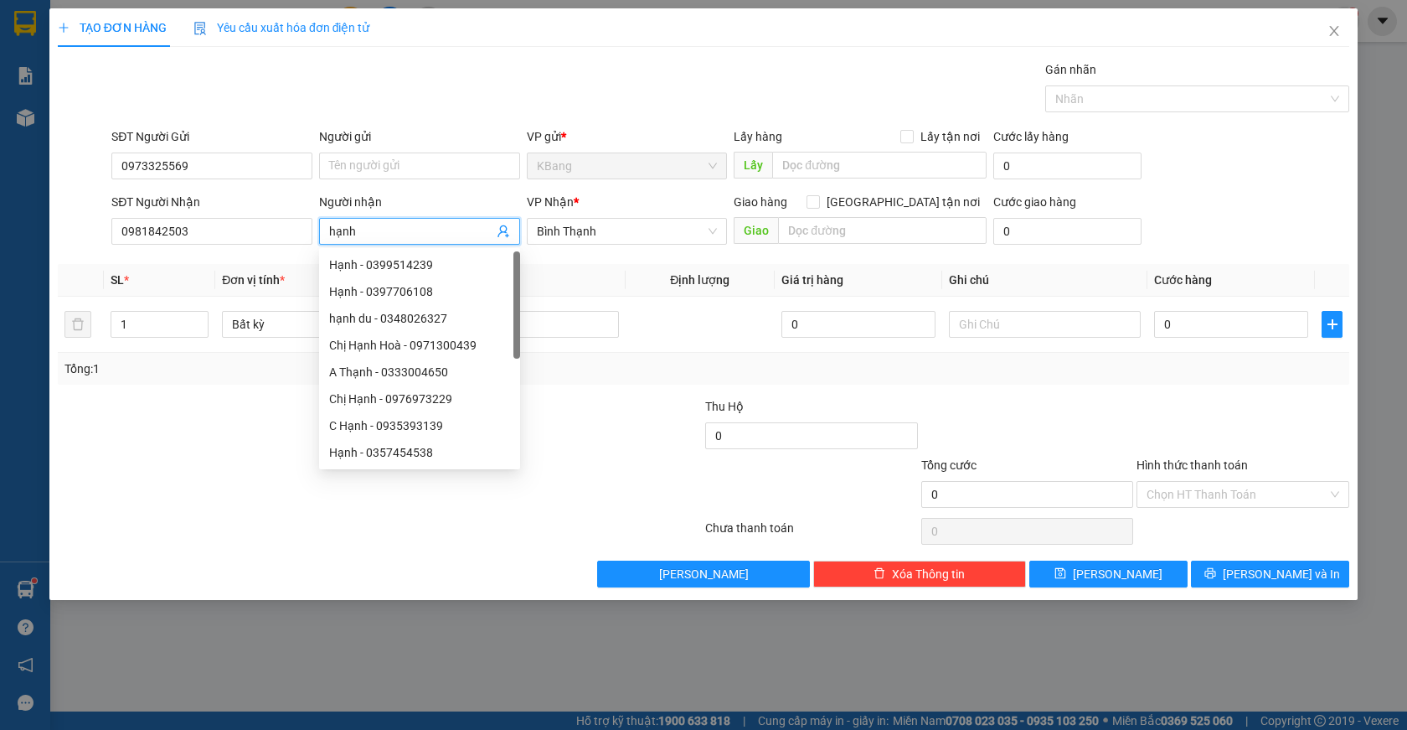
click at [296, 494] on div at bounding box center [271, 485] width 431 height 59
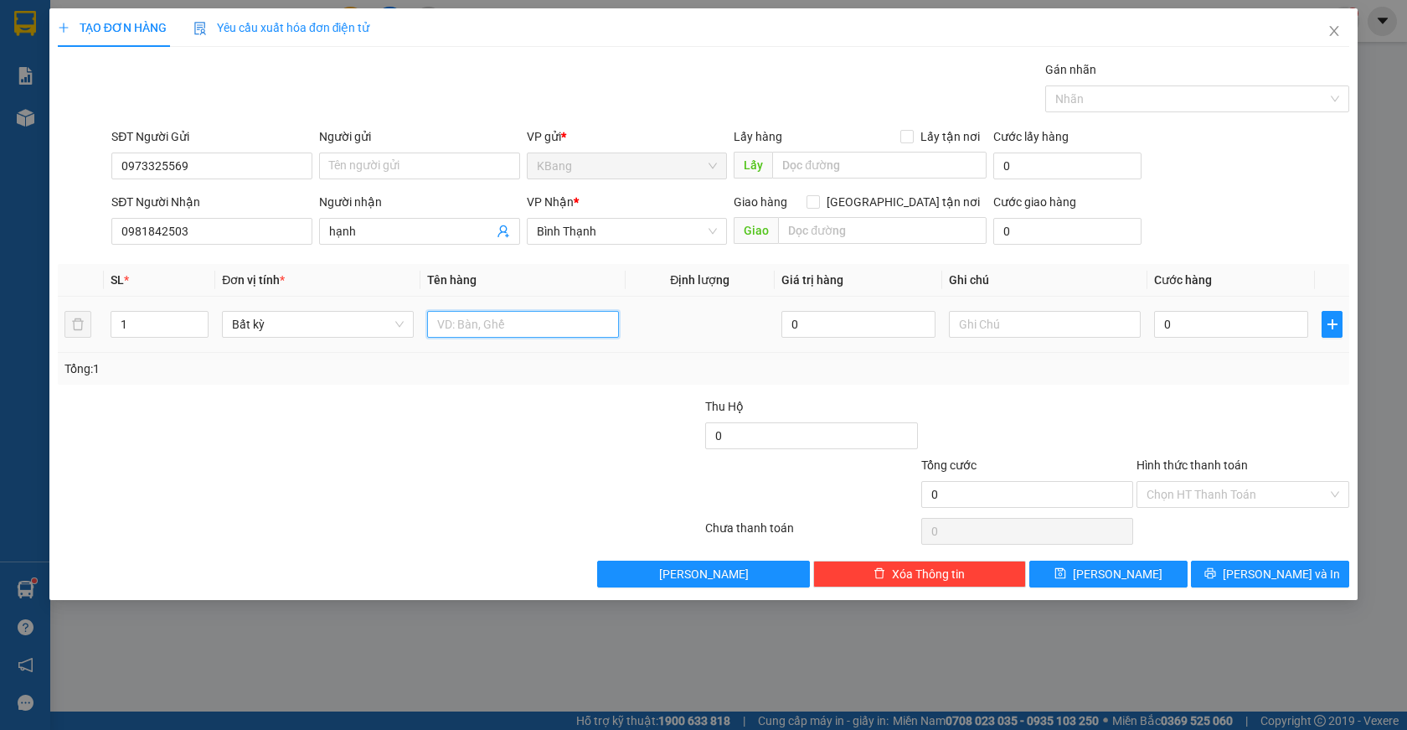
click at [453, 323] on input "text" at bounding box center [523, 324] width 192 height 27
click at [145, 235] on input "0981842503" at bounding box center [211, 231] width 201 height 27
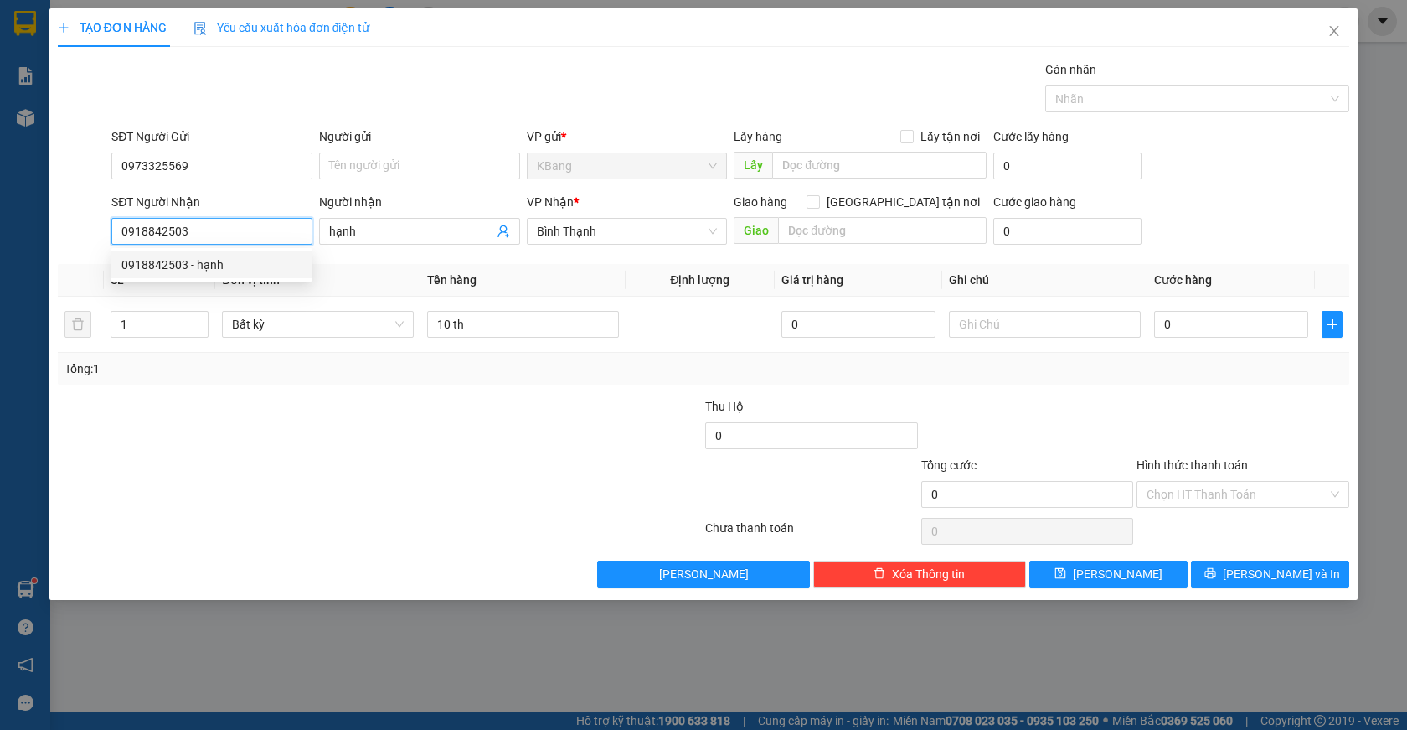
click at [234, 266] on div "0918842503 - hạnh" at bounding box center [211, 265] width 181 height 18
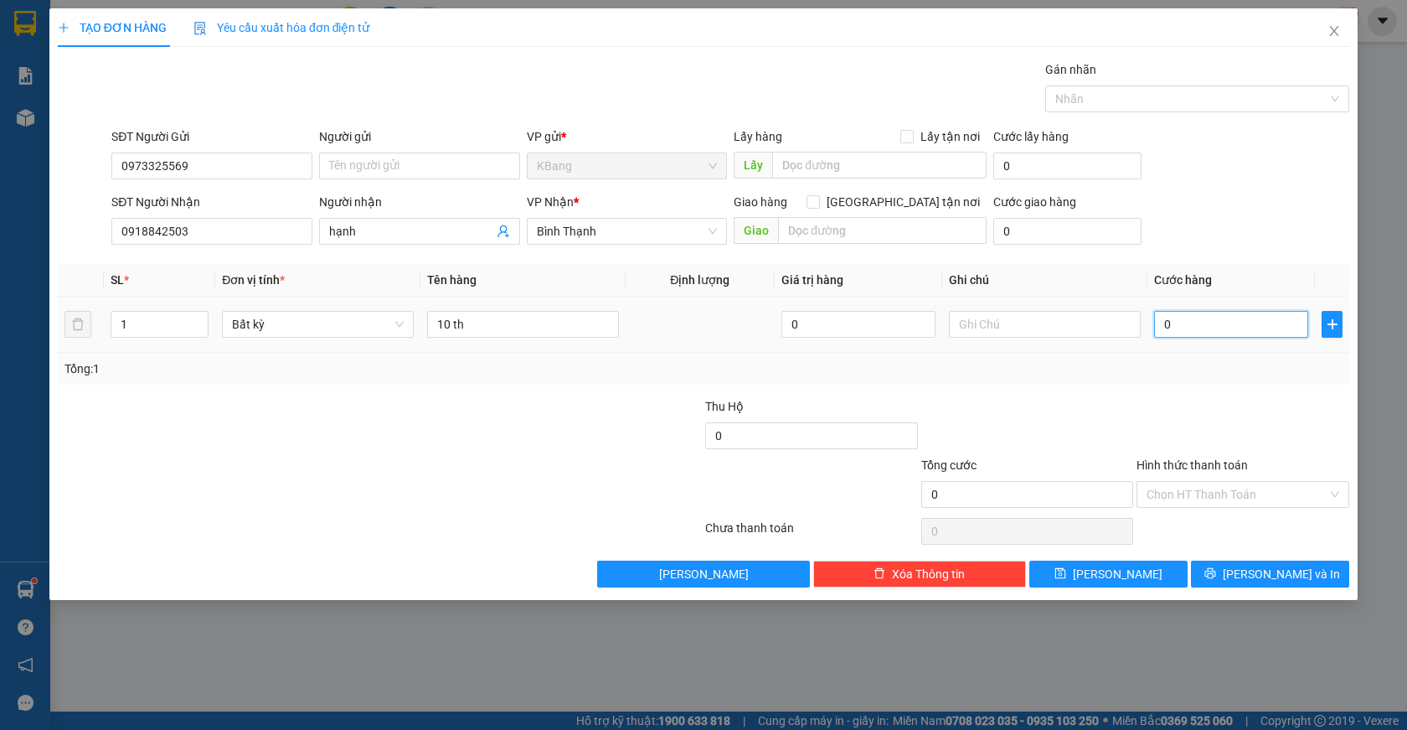
click at [1168, 328] on input "0" at bounding box center [1231, 324] width 154 height 27
click at [1200, 495] on input "Hình thức thanh toán" at bounding box center [1237, 494] width 181 height 25
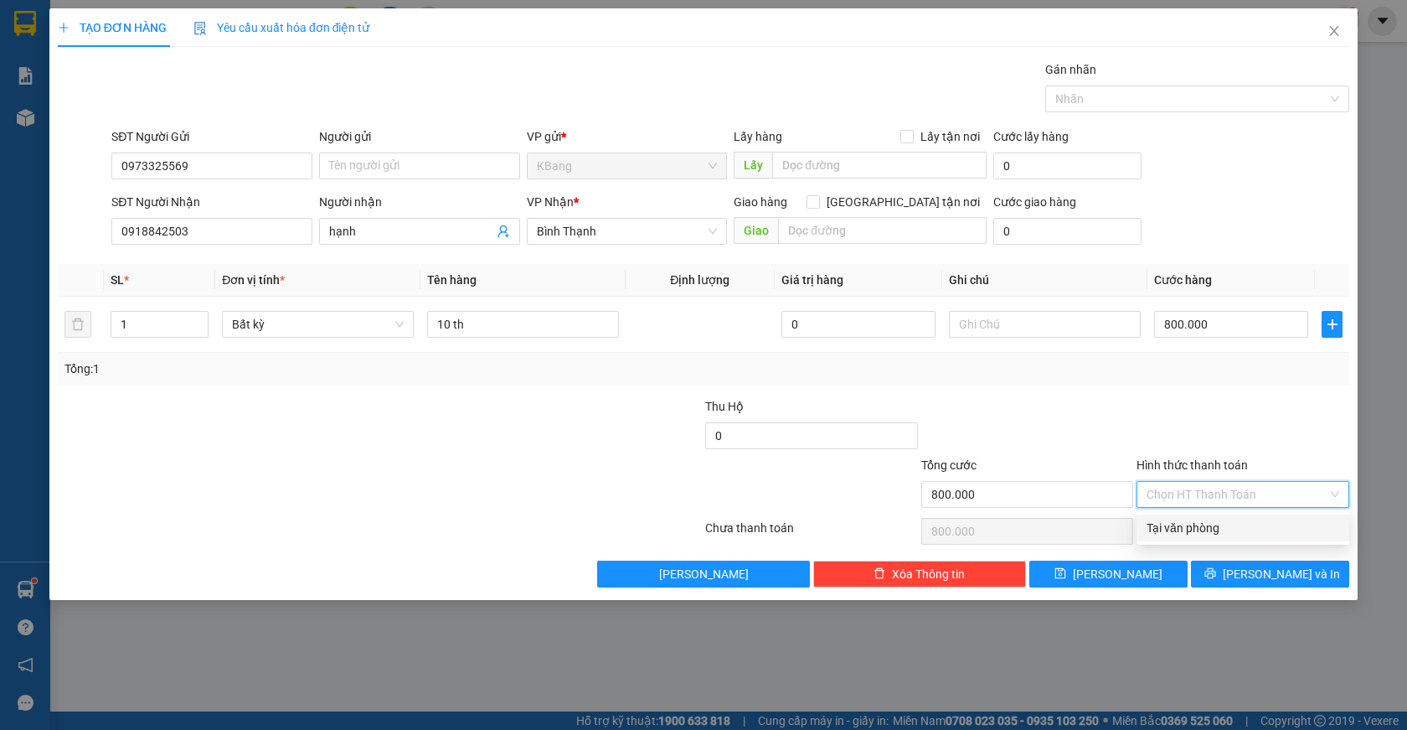
click at [1209, 529] on div "Tại văn phòng" at bounding box center [1243, 528] width 193 height 18
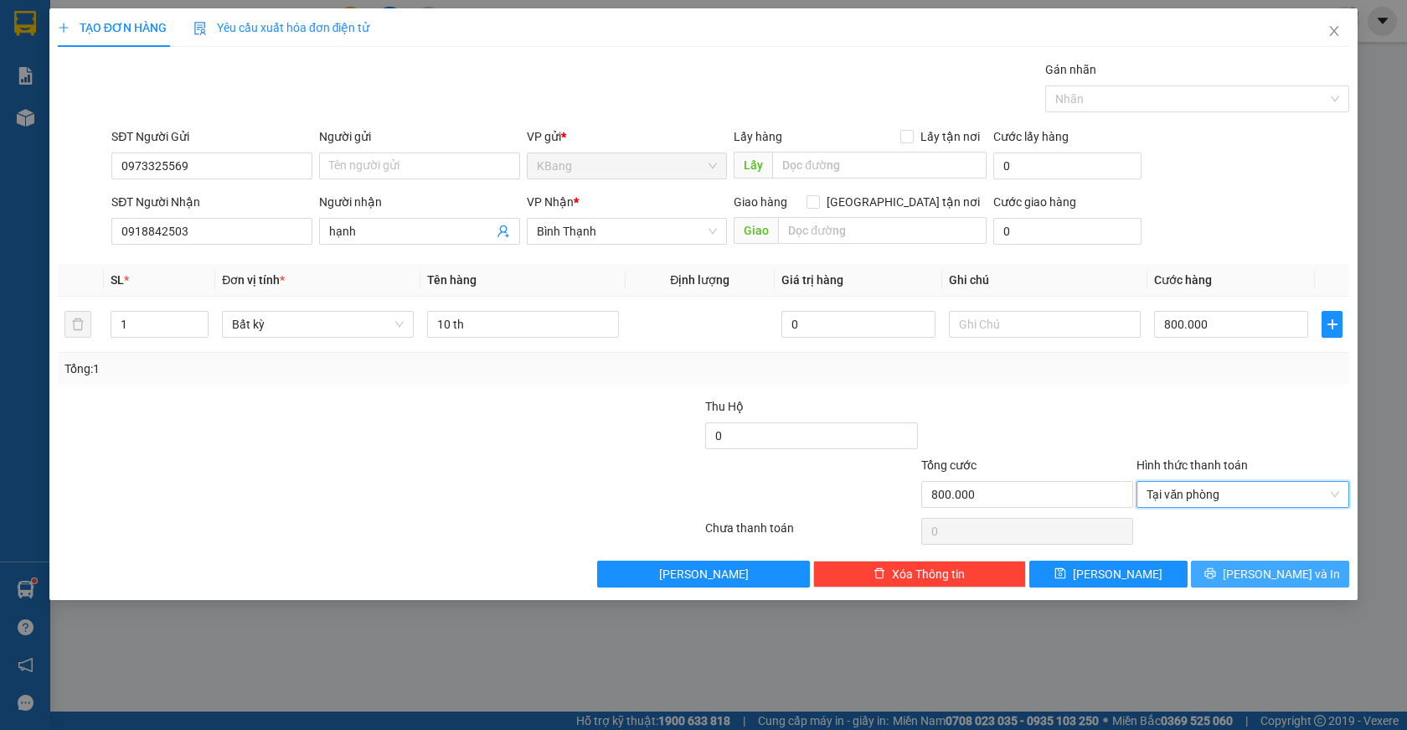
click at [1278, 581] on span "[PERSON_NAME] và In" at bounding box center [1281, 574] width 117 height 18
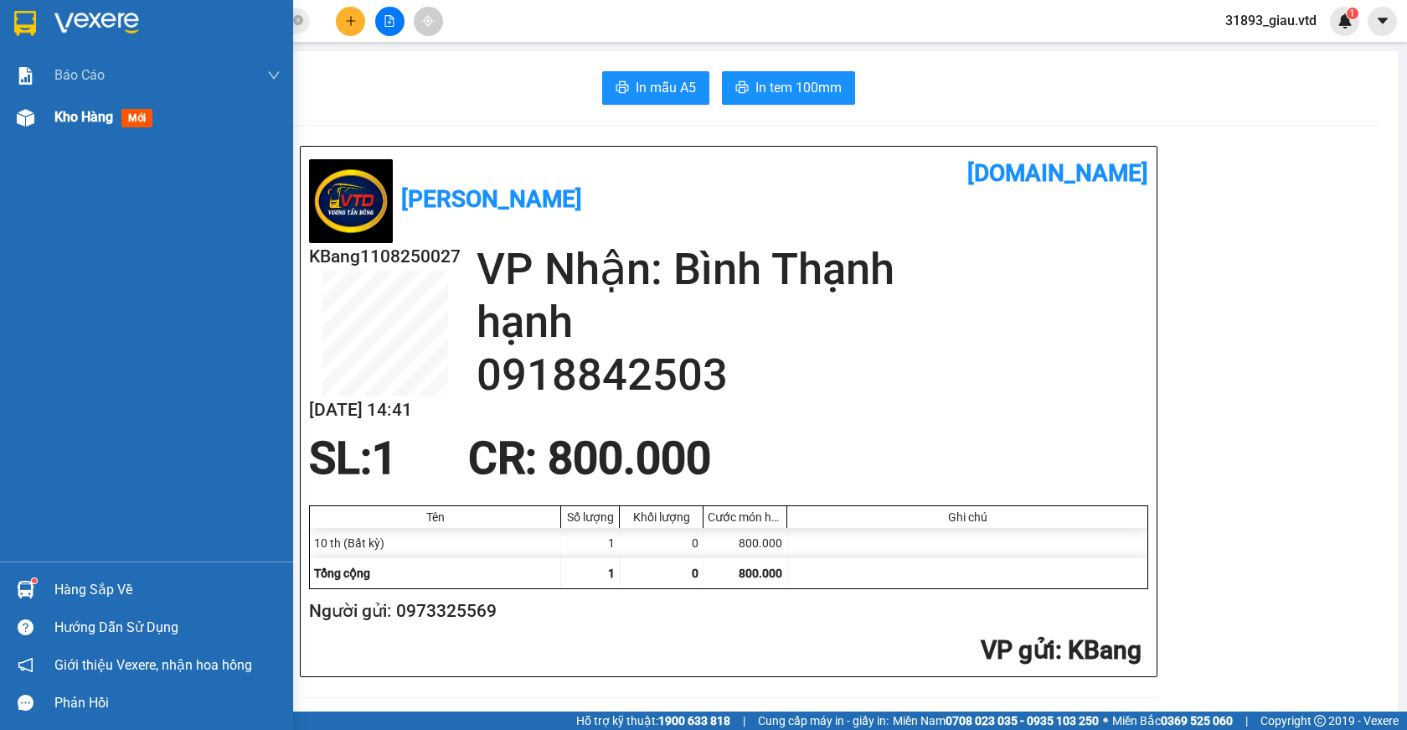
click at [142, 124] on span "mới" at bounding box center [136, 118] width 31 height 18
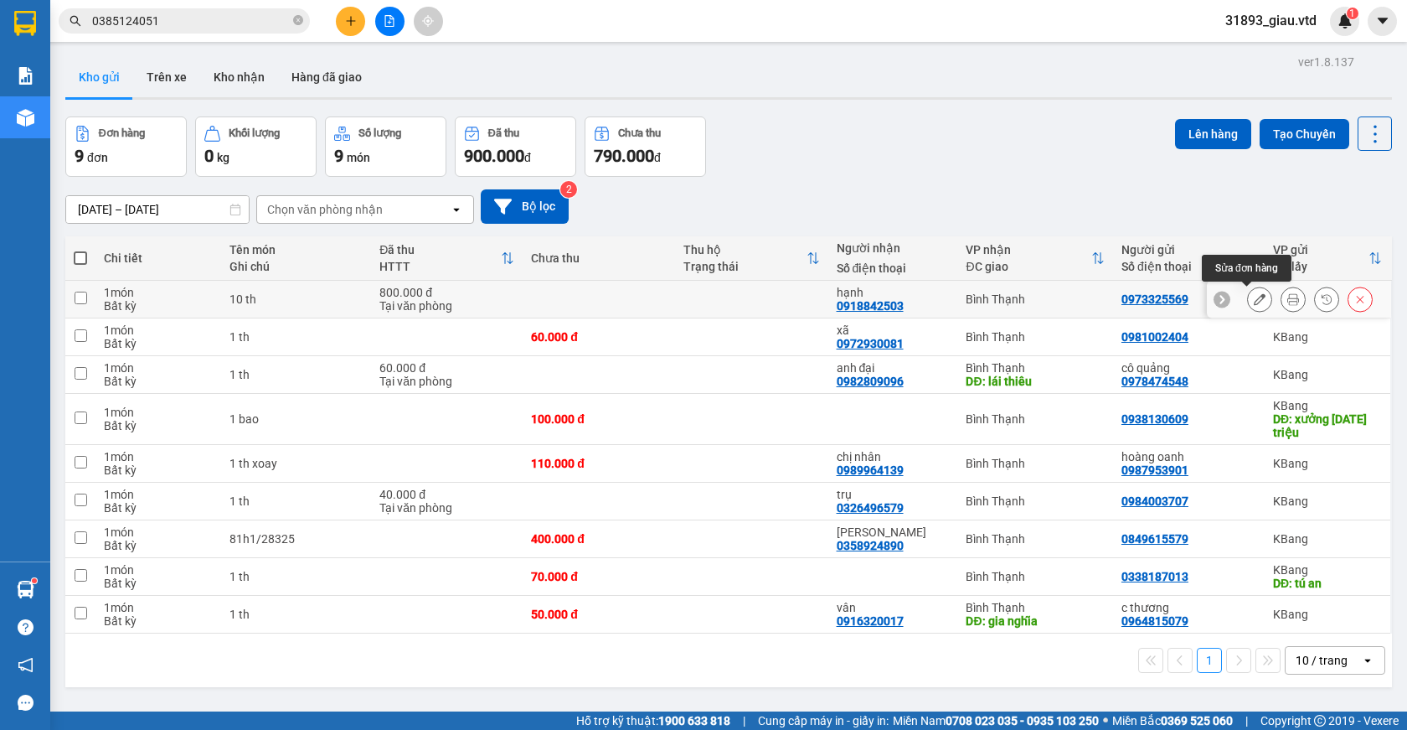
click at [1254, 303] on icon at bounding box center [1260, 299] width 12 height 12
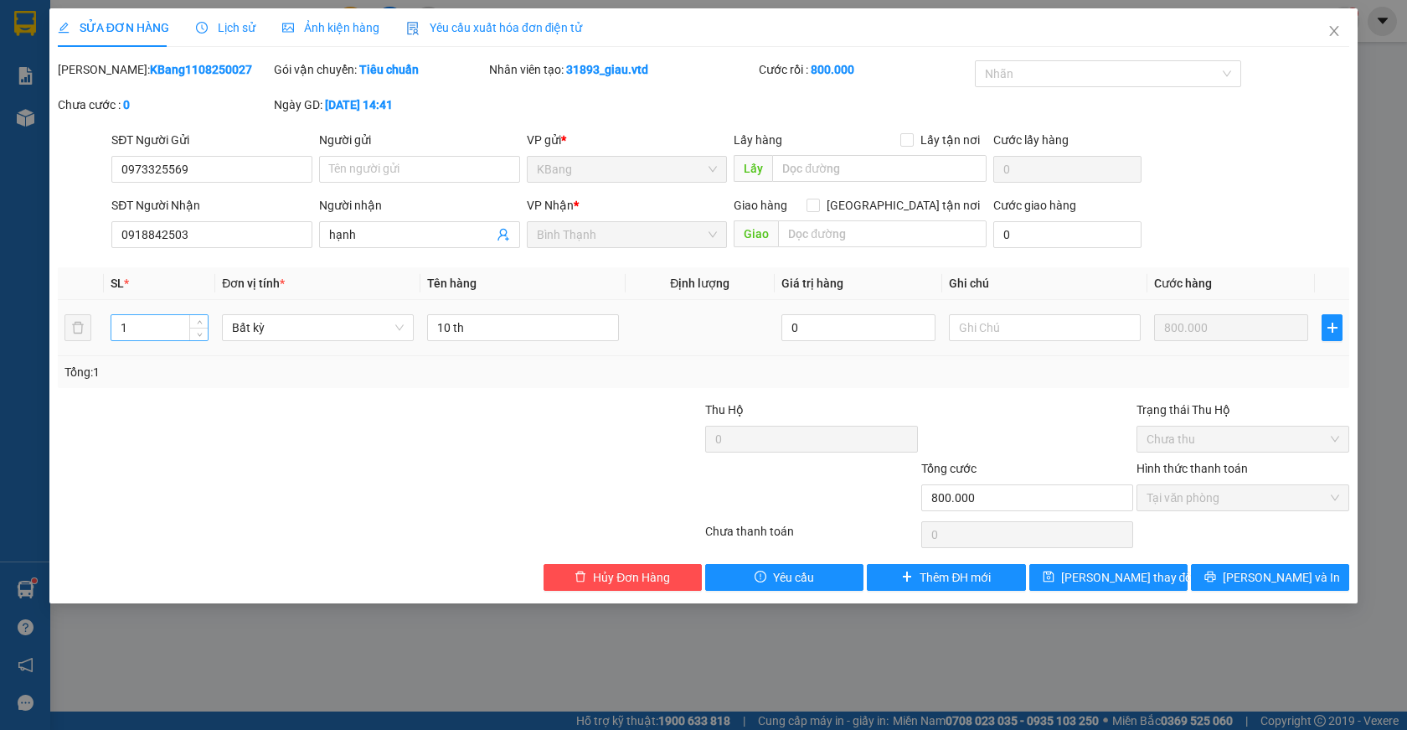
click at [137, 333] on input "1" at bounding box center [159, 327] width 97 height 25
click at [1119, 584] on span "[PERSON_NAME] thay đổi" at bounding box center [1128, 577] width 134 height 18
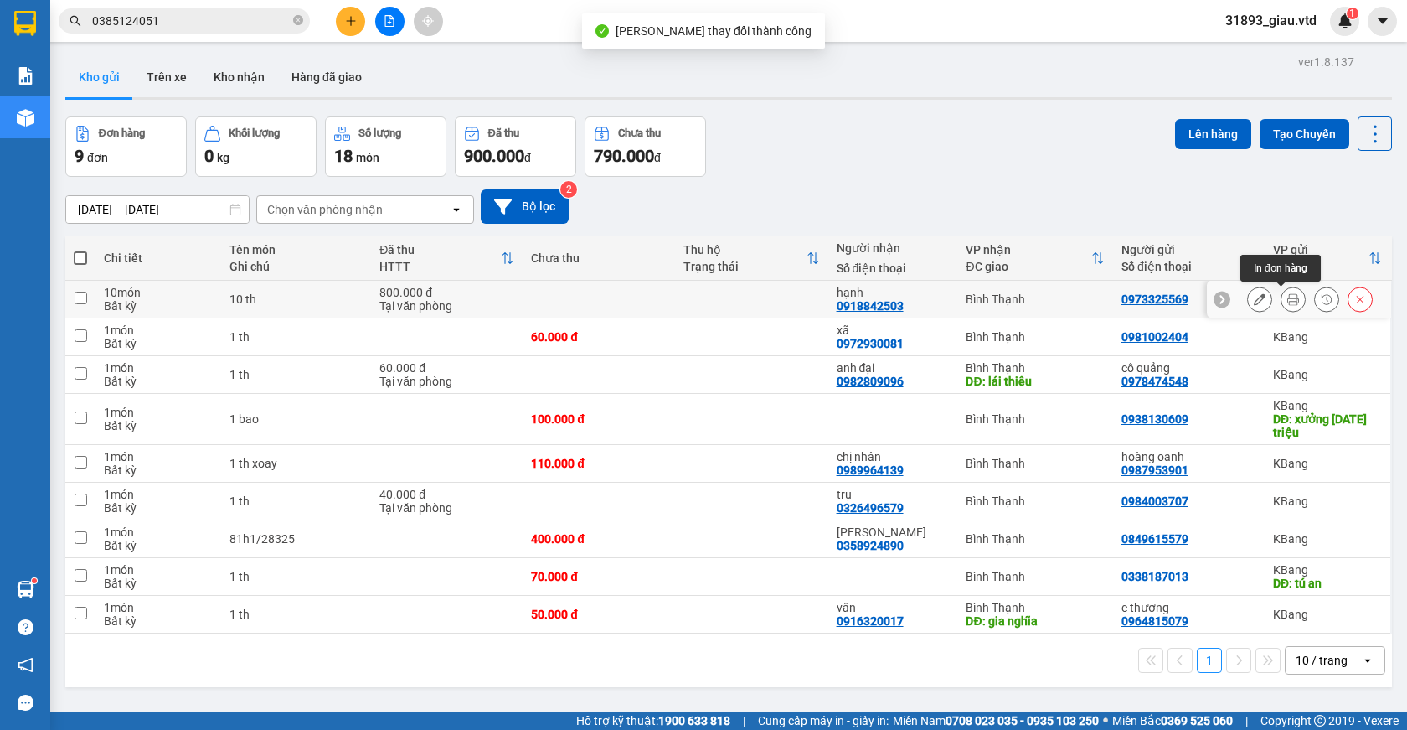
click at [1288, 305] on button at bounding box center [1293, 299] width 23 height 29
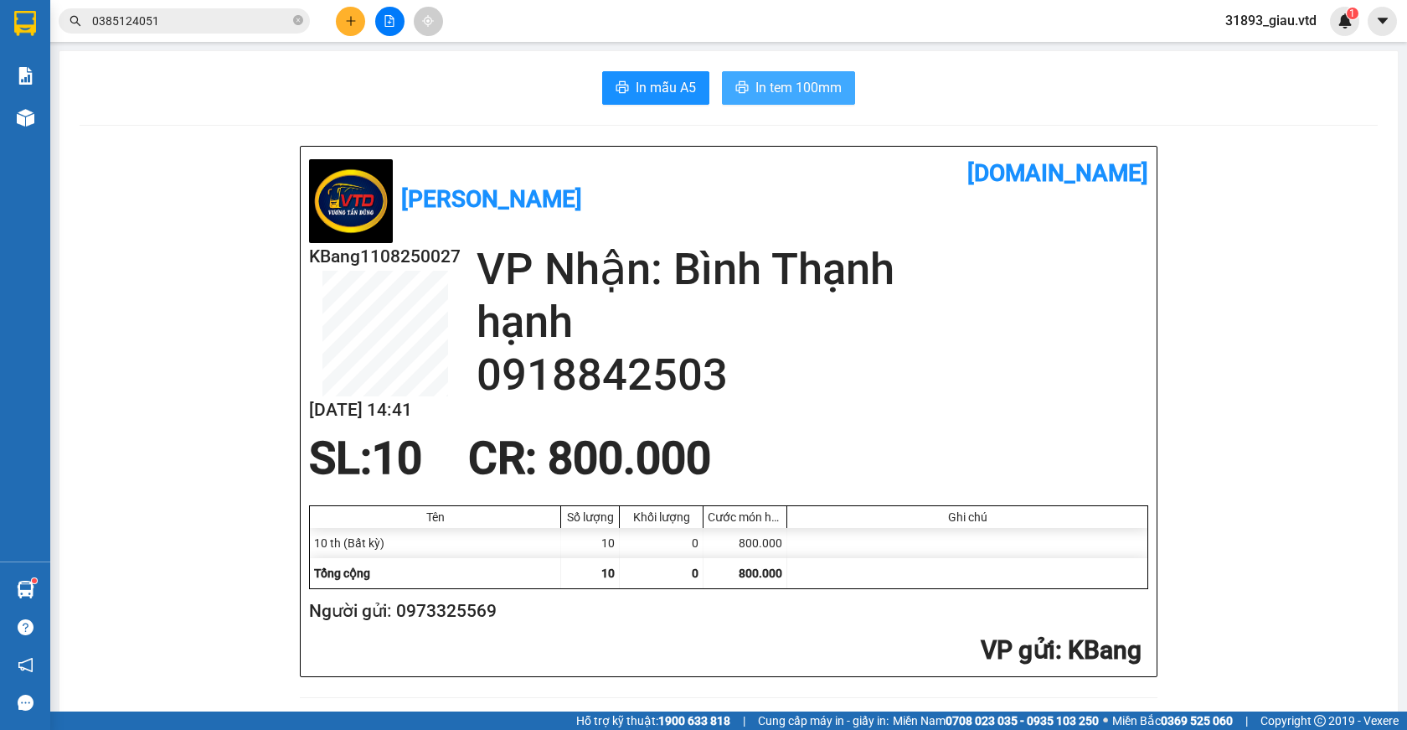
click at [792, 90] on span "In tem 100mm" at bounding box center [799, 87] width 86 height 21
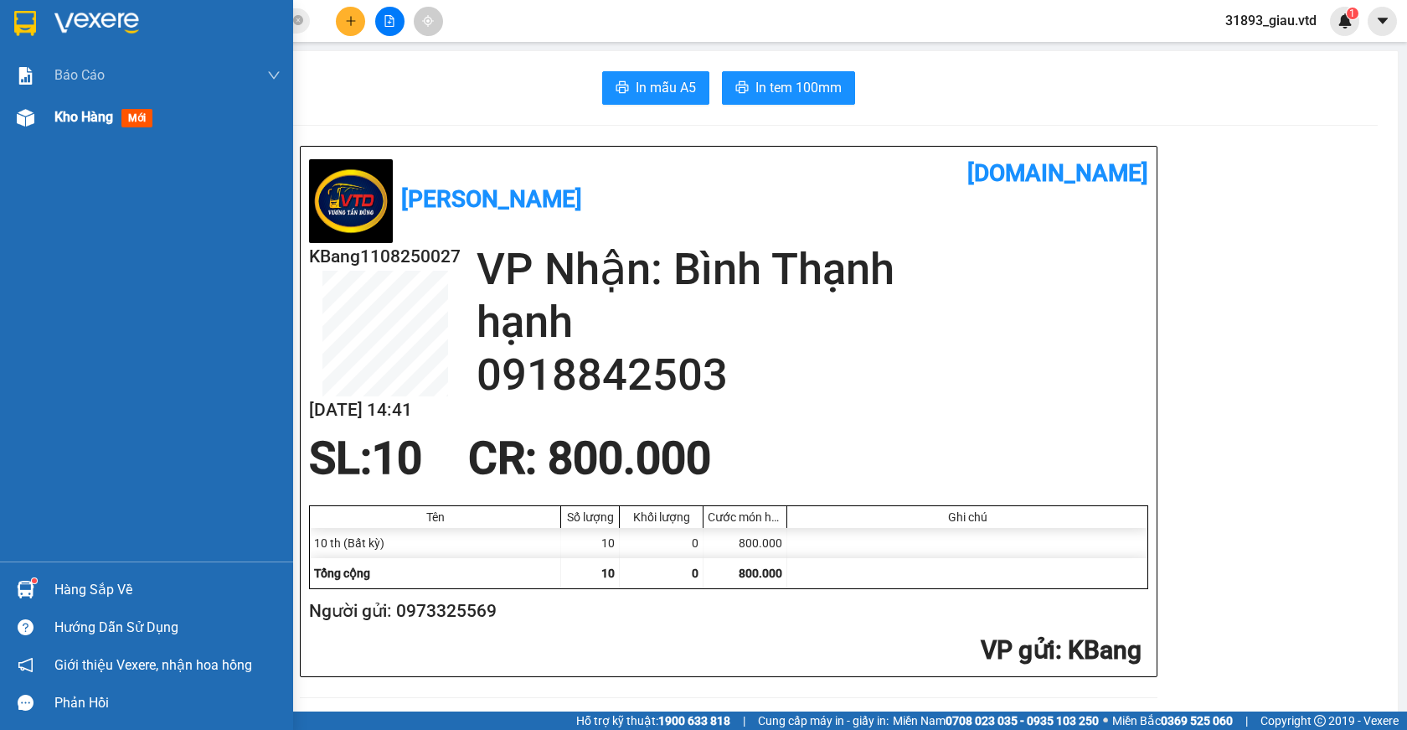
click at [134, 121] on span "mới" at bounding box center [136, 118] width 31 height 18
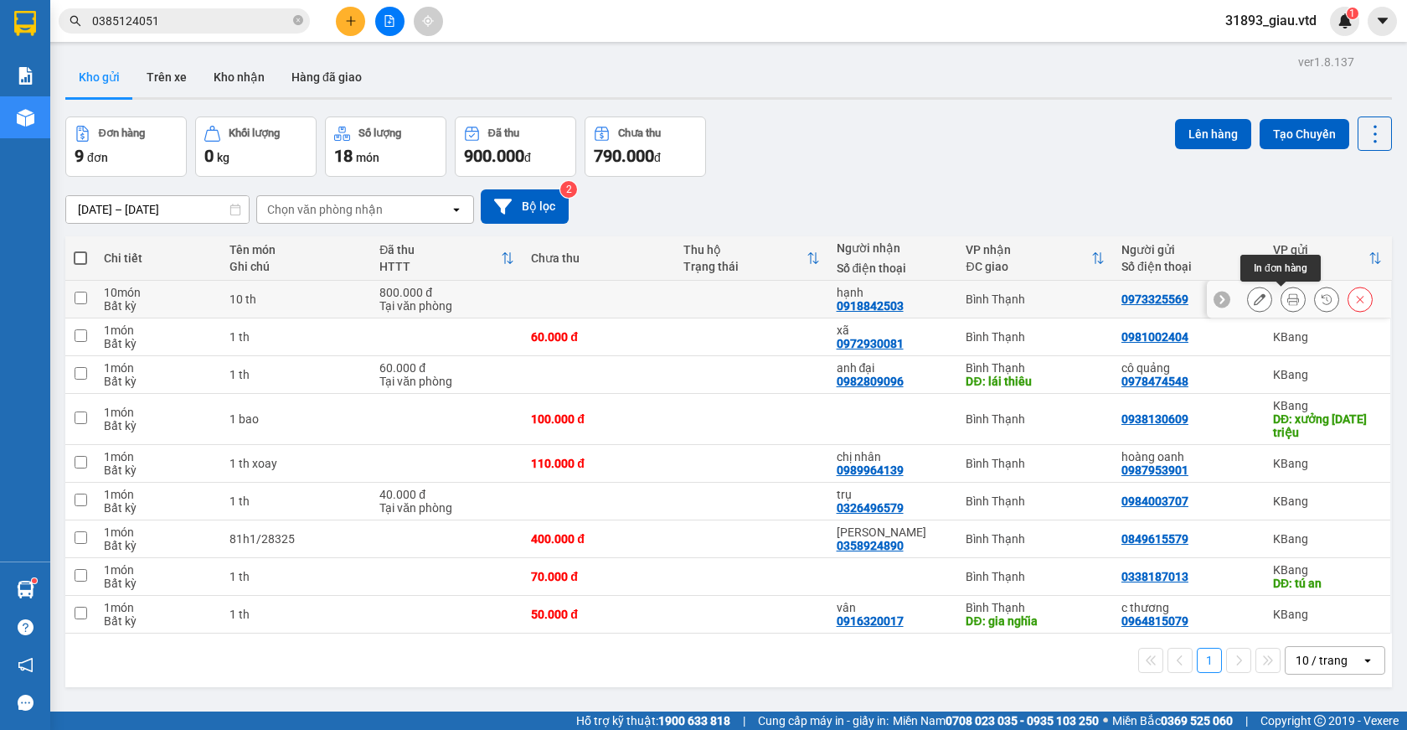
click at [1288, 297] on icon at bounding box center [1294, 299] width 12 height 12
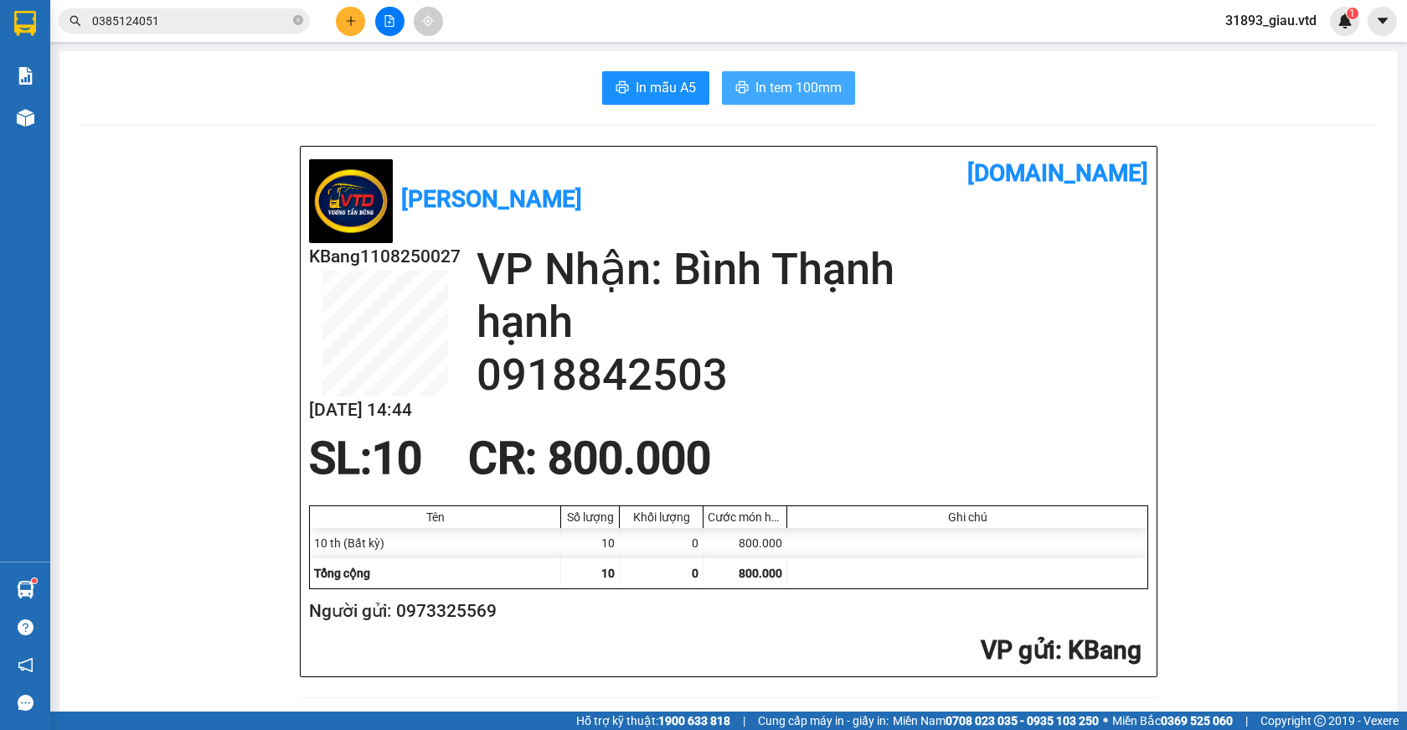
click at [781, 89] on span "In tem 100mm" at bounding box center [799, 87] width 86 height 21
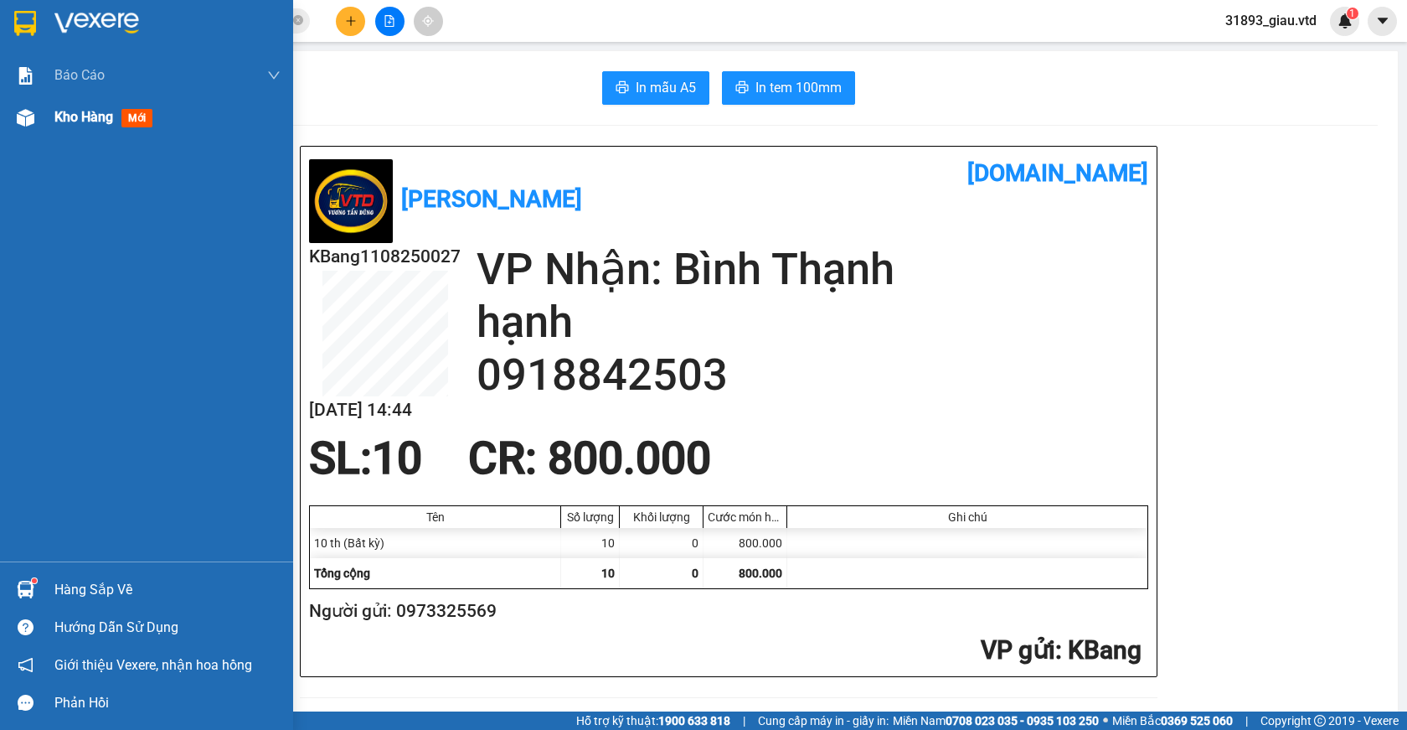
click at [133, 119] on span "mới" at bounding box center [136, 118] width 31 height 18
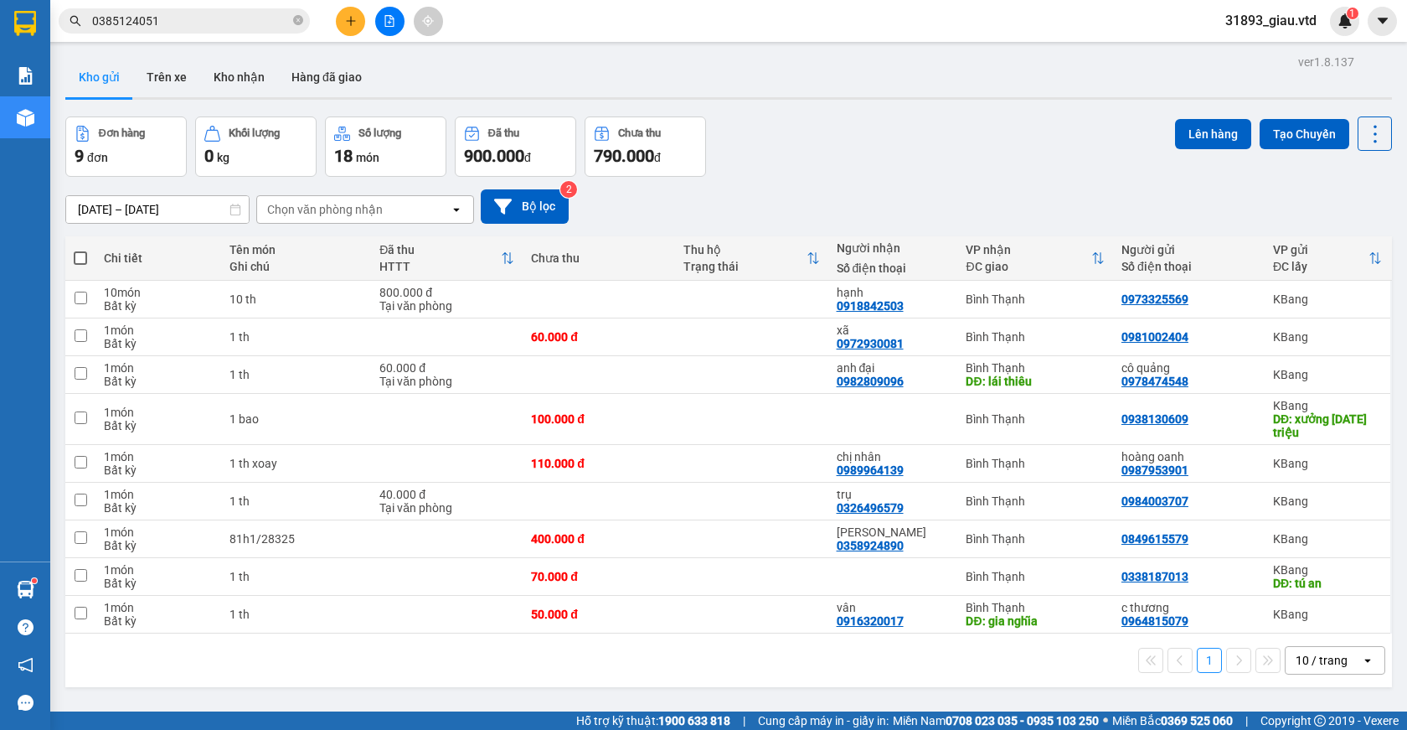
click at [78, 254] on span at bounding box center [80, 257] width 13 height 13
click at [80, 250] on input "checkbox" at bounding box center [80, 250] width 0 height 0
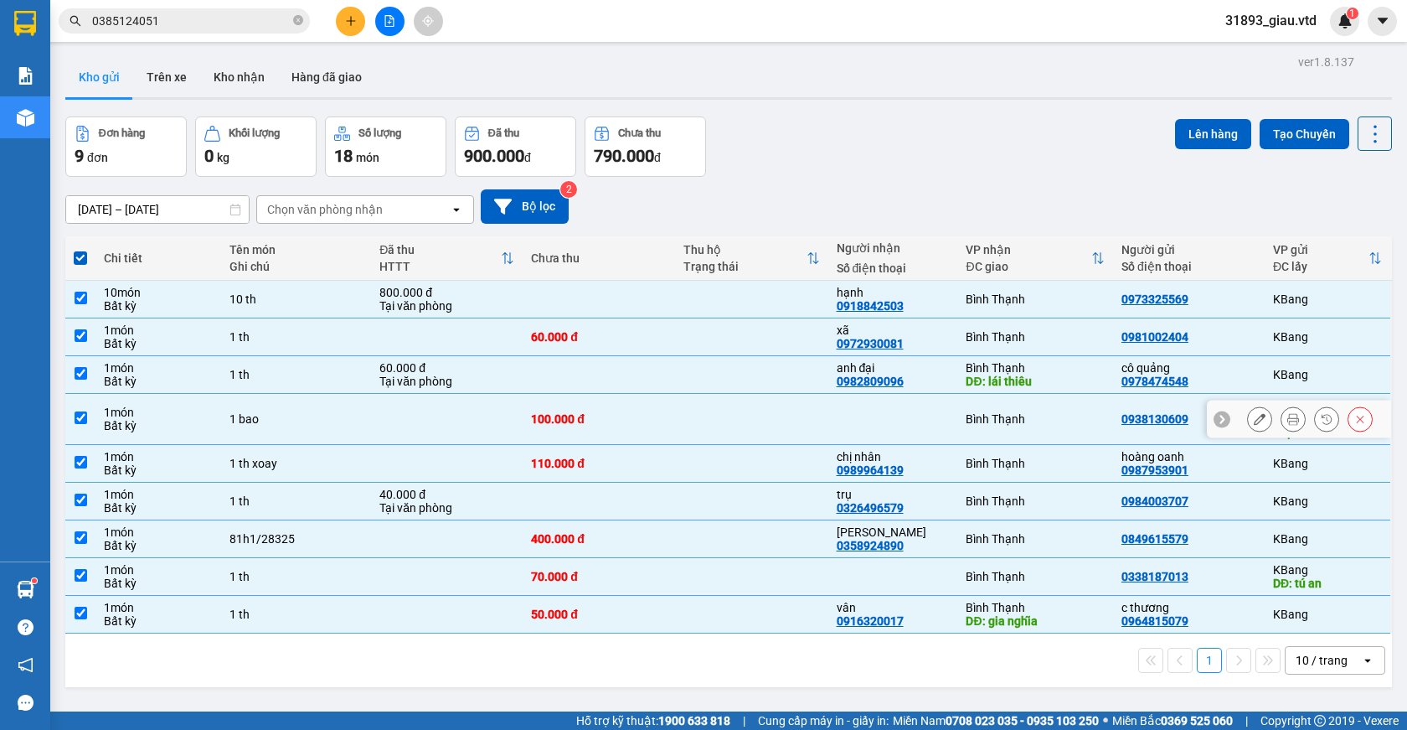
click at [78, 421] on input "checkbox" at bounding box center [81, 417] width 13 height 13
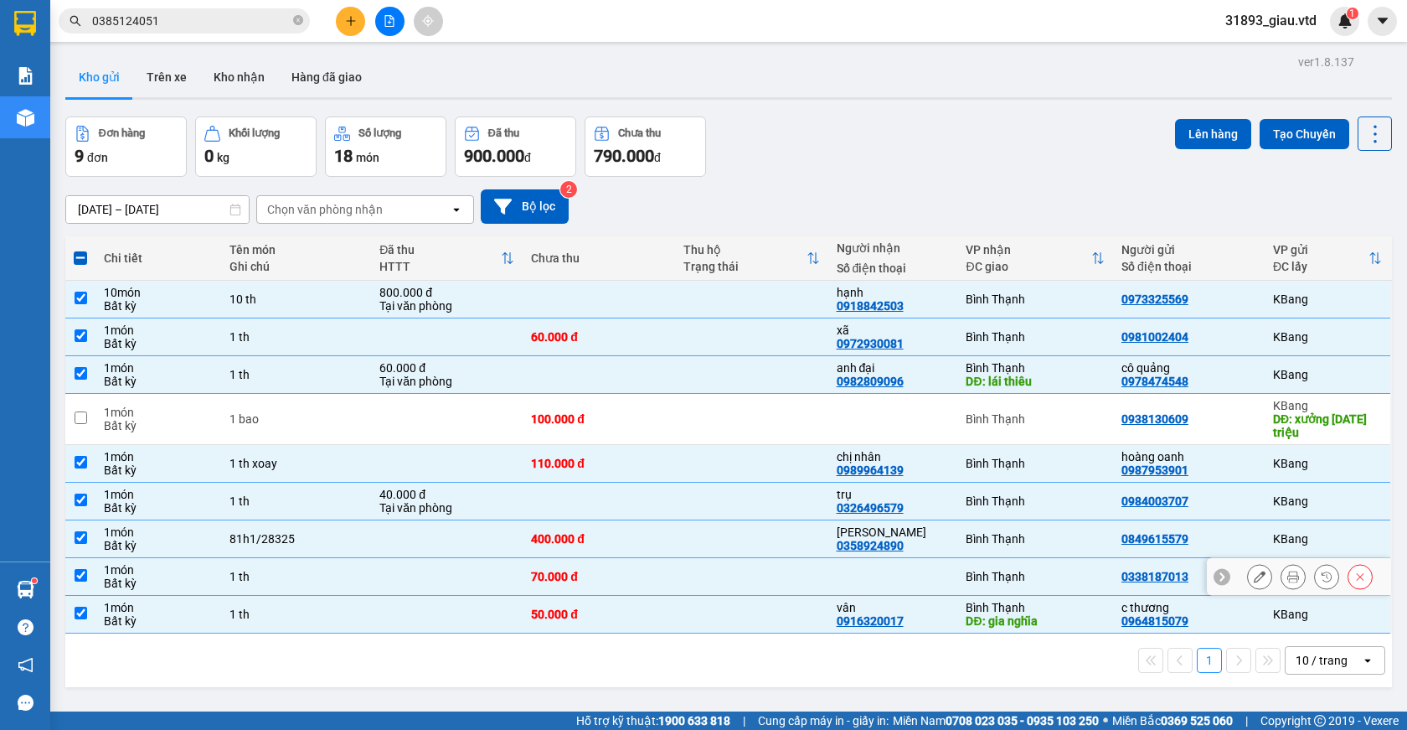
click at [89, 576] on td at bounding box center [80, 577] width 30 height 38
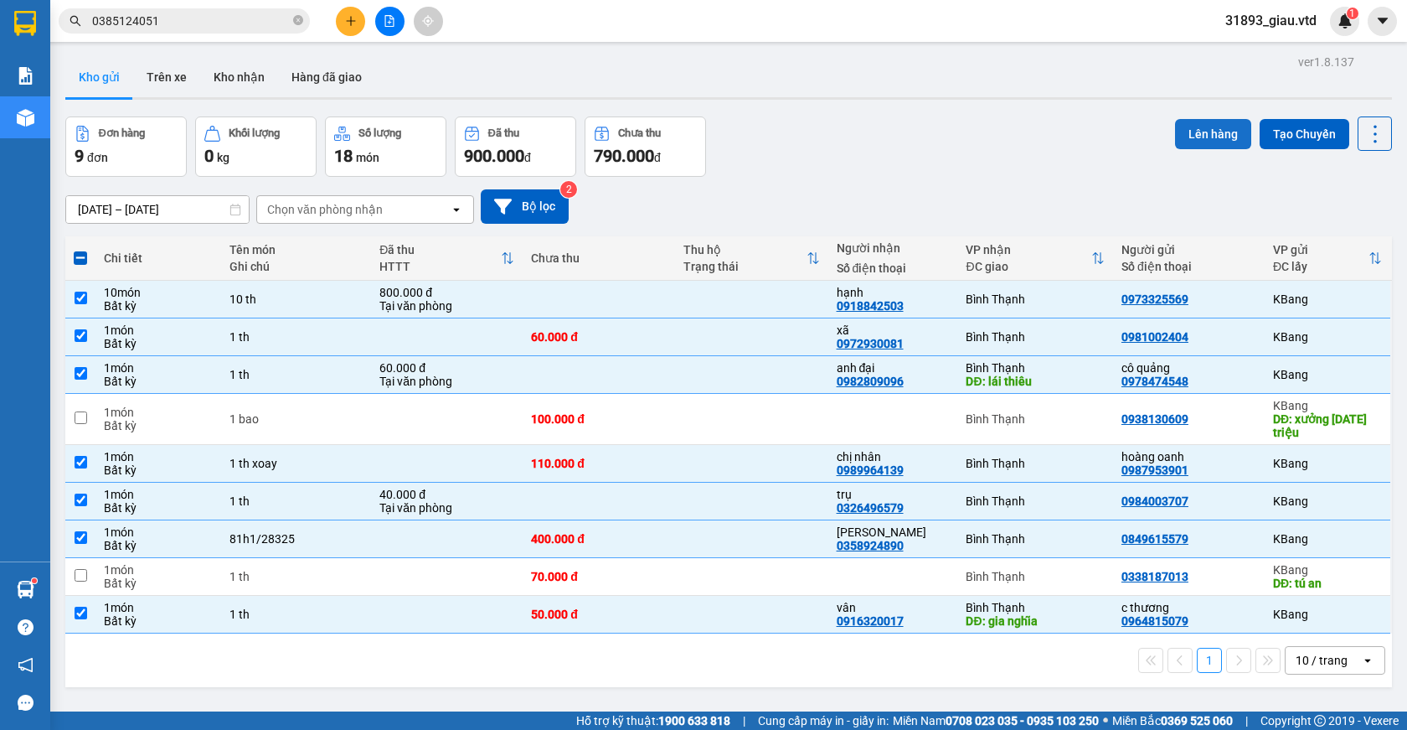
click at [1206, 138] on button "Lên hàng" at bounding box center [1213, 134] width 76 height 30
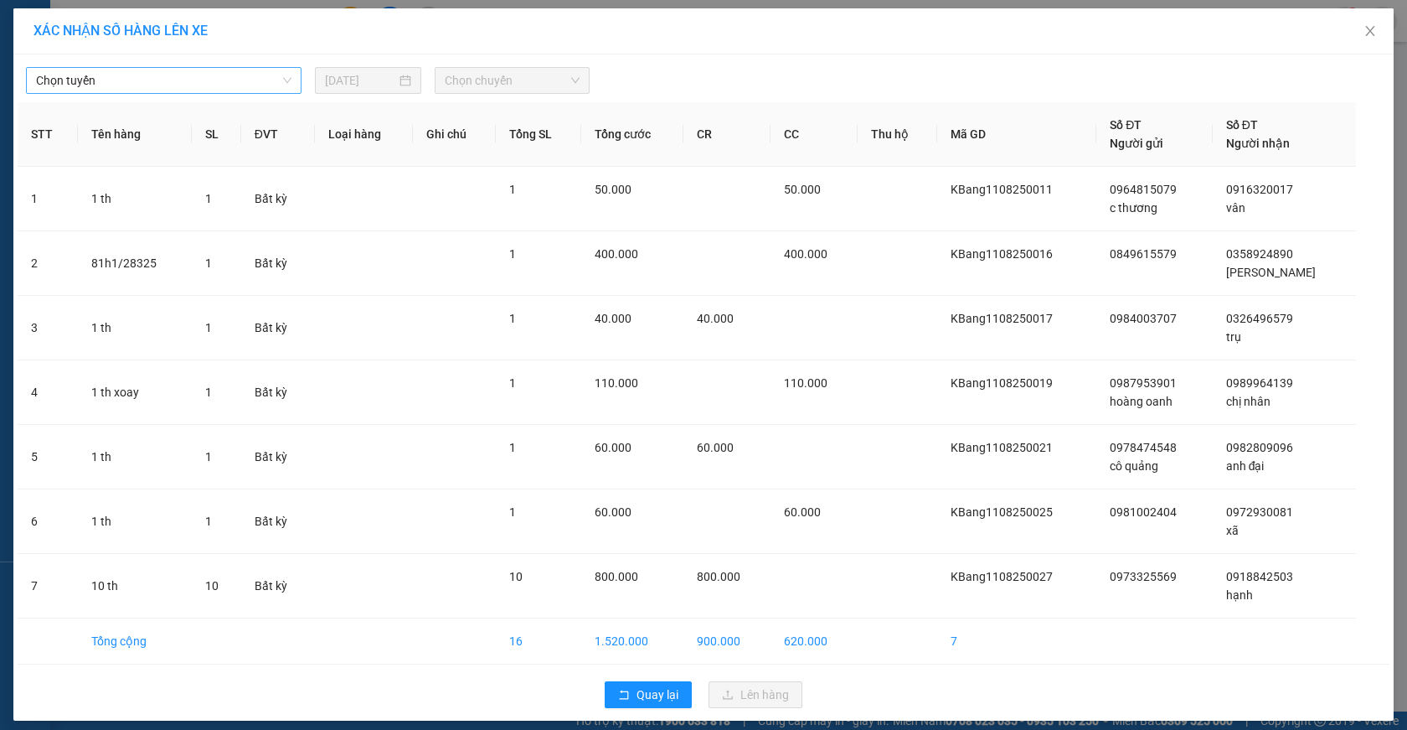
click at [101, 82] on span "Chọn tuyến" at bounding box center [164, 80] width 256 height 25
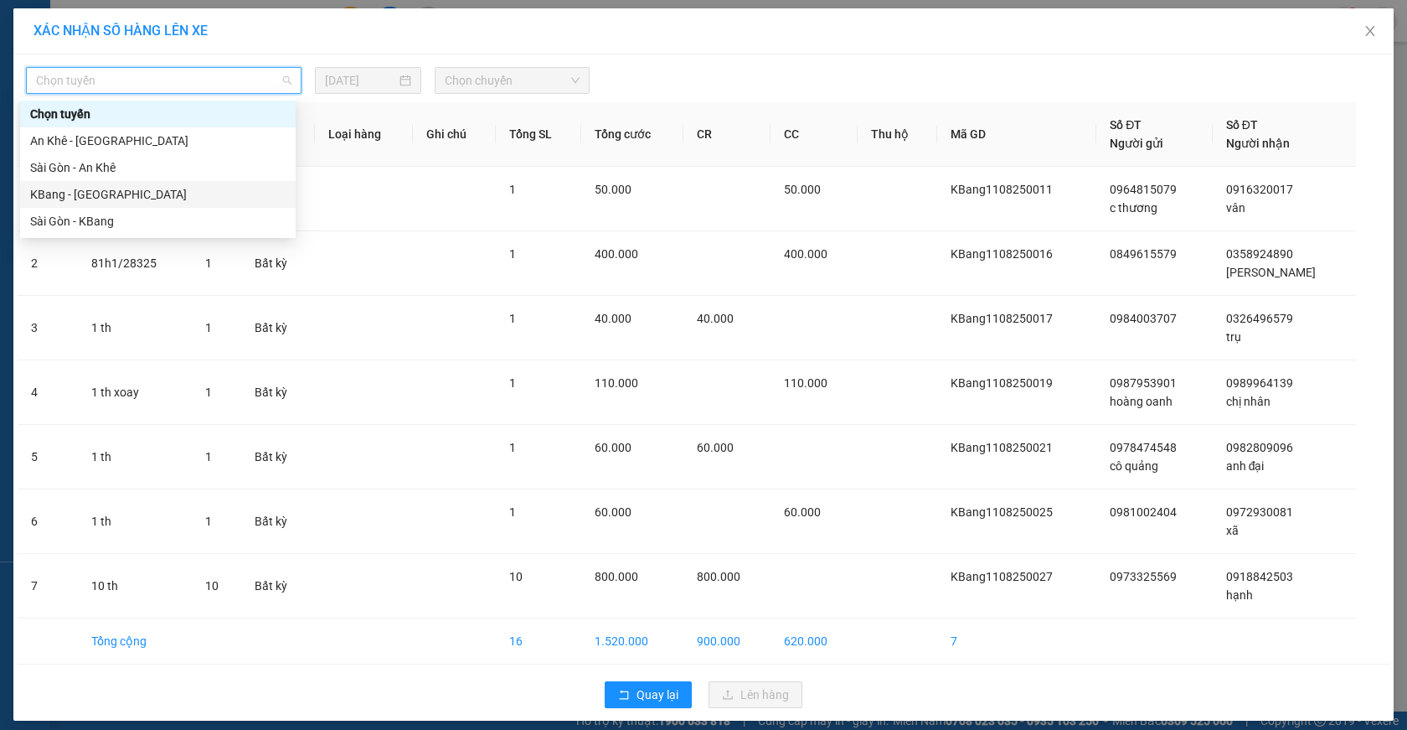
click at [124, 194] on div "KBang - [GEOGRAPHIC_DATA]" at bounding box center [158, 194] width 256 height 18
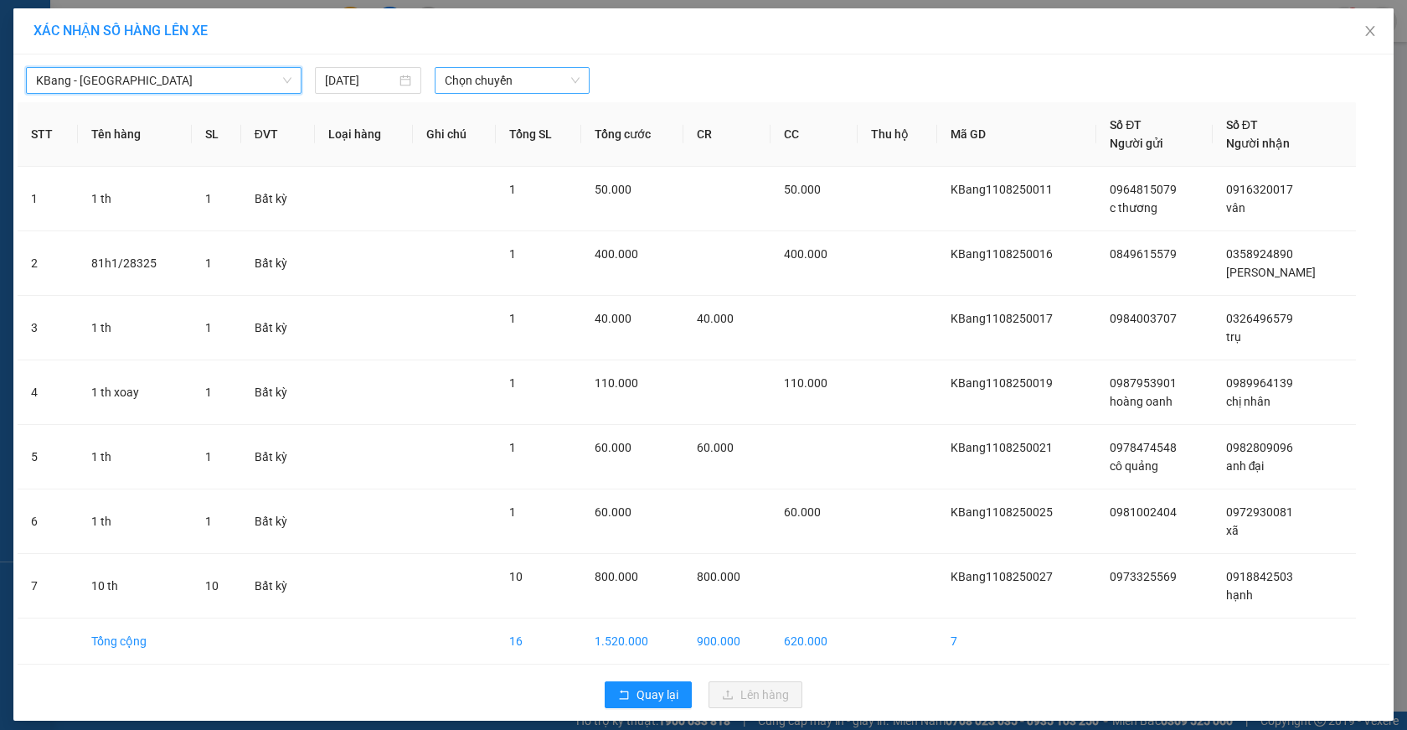
click at [478, 83] on span "Chọn chuyến" at bounding box center [512, 80] width 135 height 25
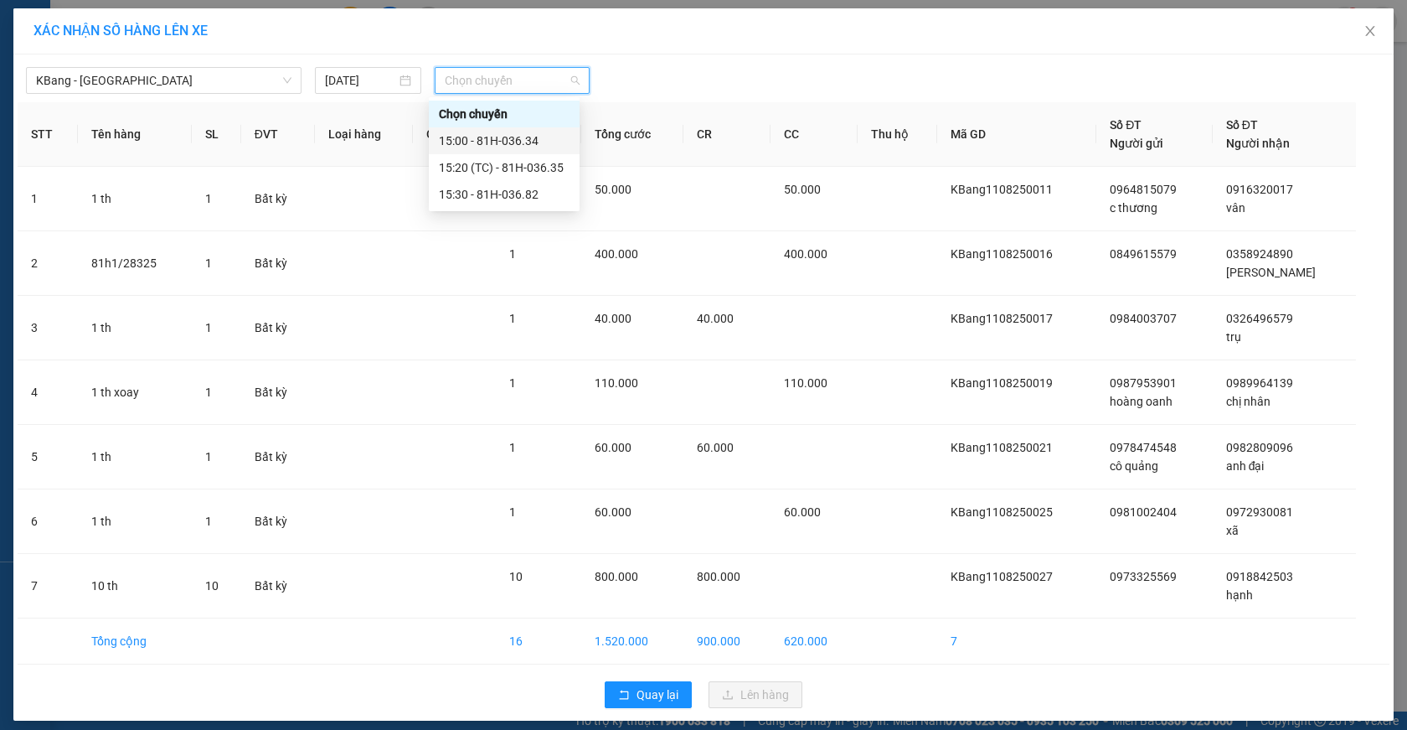
click at [510, 141] on div "15:00 - 81H-036.34" at bounding box center [504, 141] width 131 height 18
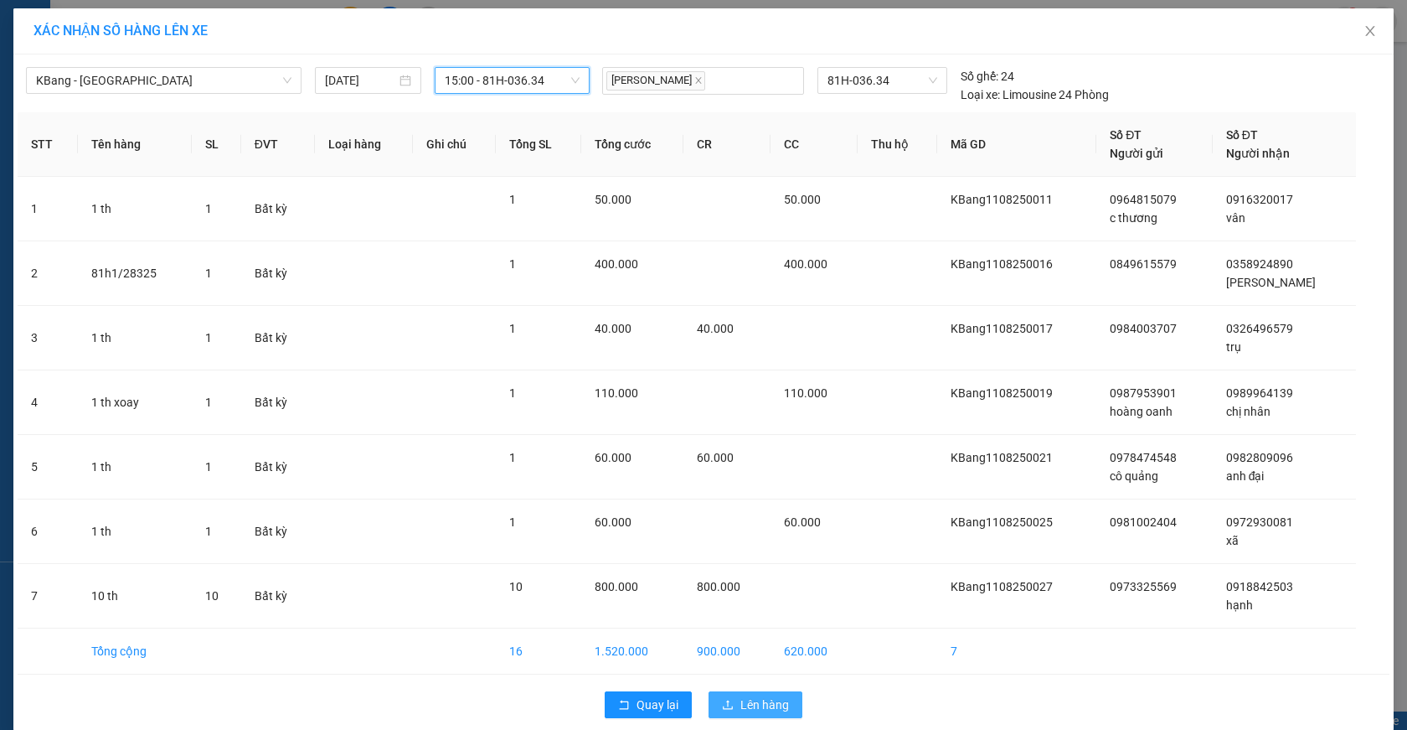
click at [759, 702] on span "Lên hàng" at bounding box center [765, 704] width 49 height 18
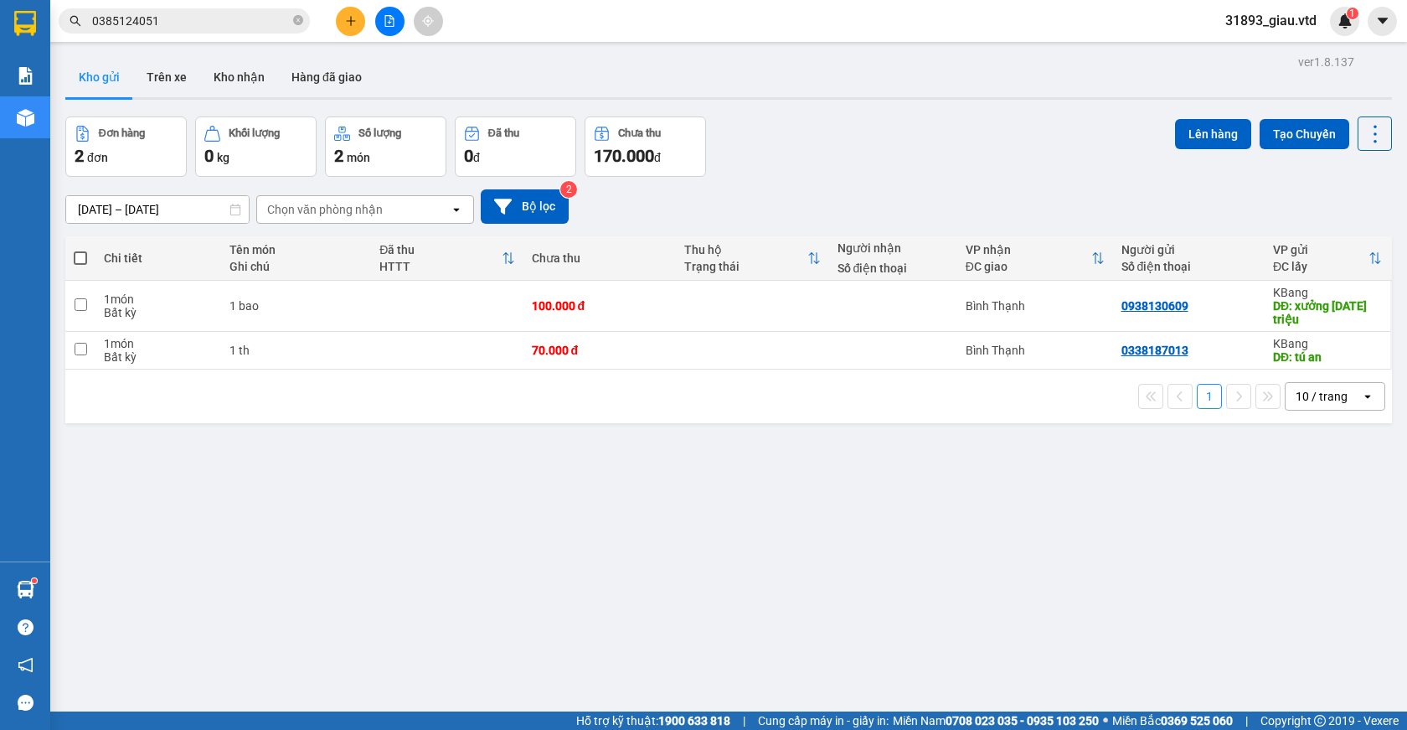
click at [82, 261] on span at bounding box center [80, 257] width 13 height 13
click at [80, 250] on input "checkbox" at bounding box center [80, 250] width 0 height 0
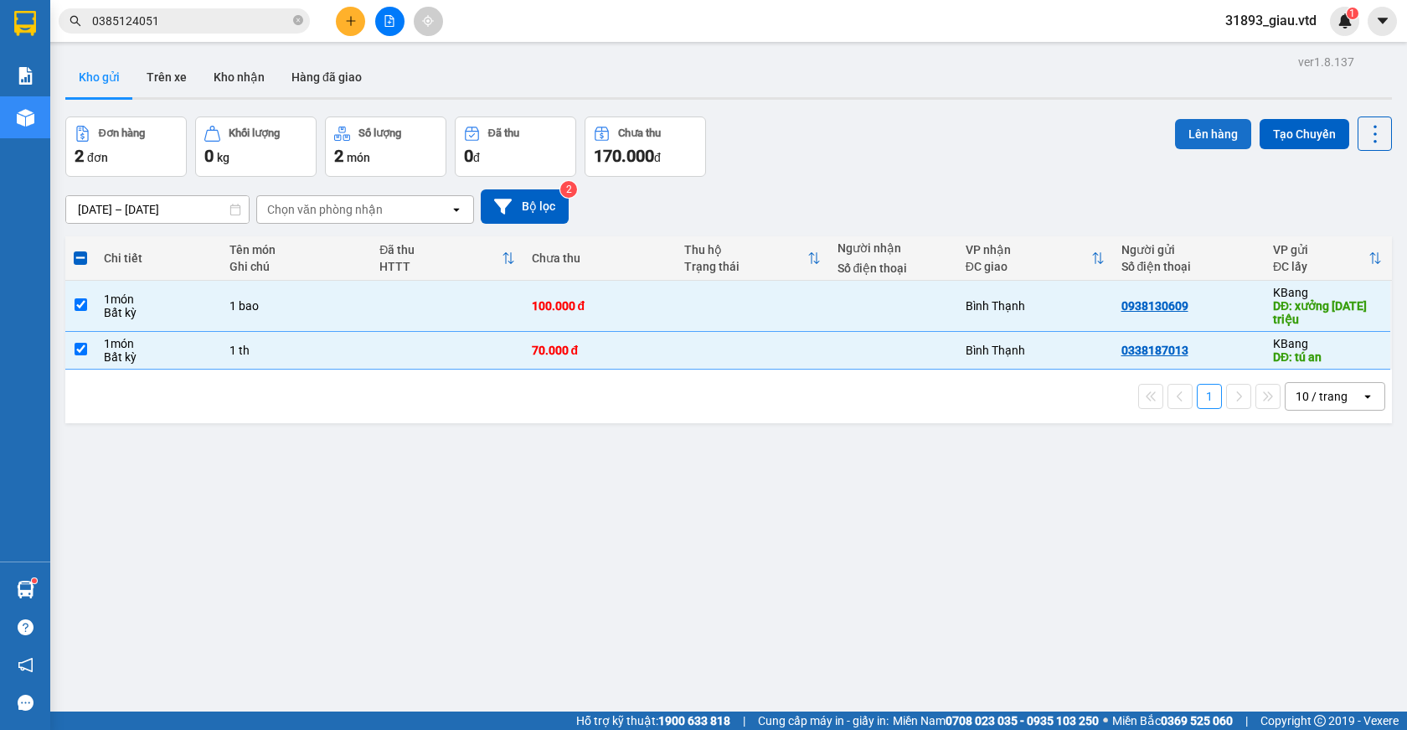
click at [1183, 127] on button "Lên hàng" at bounding box center [1213, 134] width 76 height 30
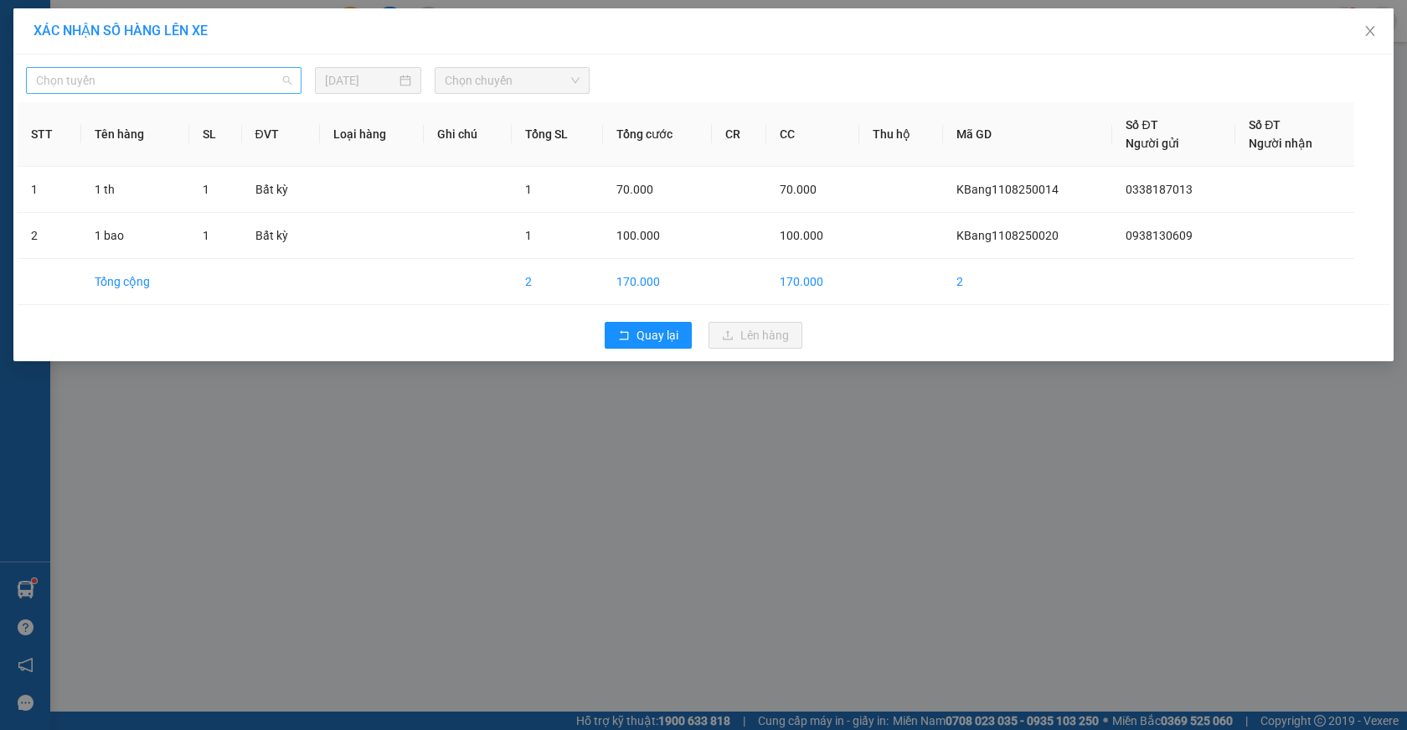
click at [86, 82] on span "Chọn tuyến" at bounding box center [164, 80] width 256 height 25
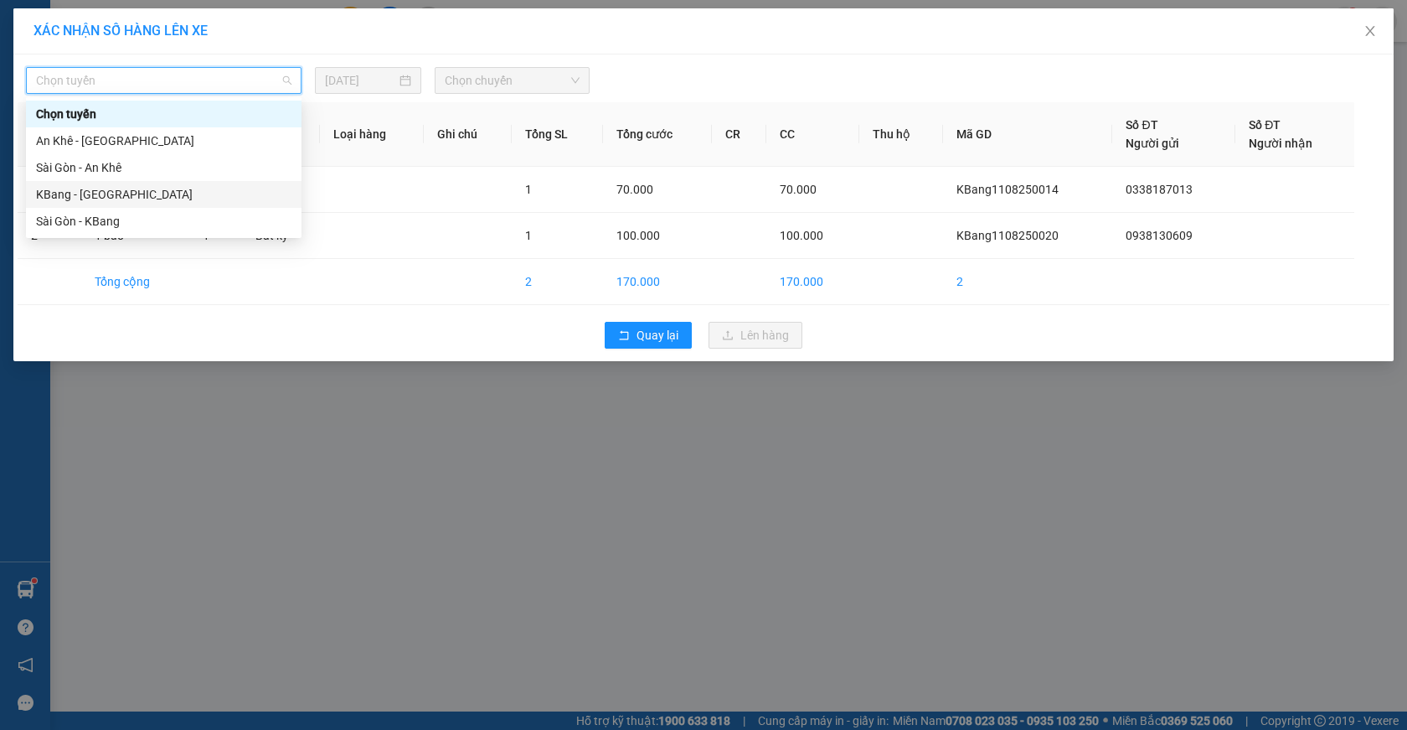
click at [81, 194] on div "KBang - [GEOGRAPHIC_DATA]" at bounding box center [164, 194] width 256 height 18
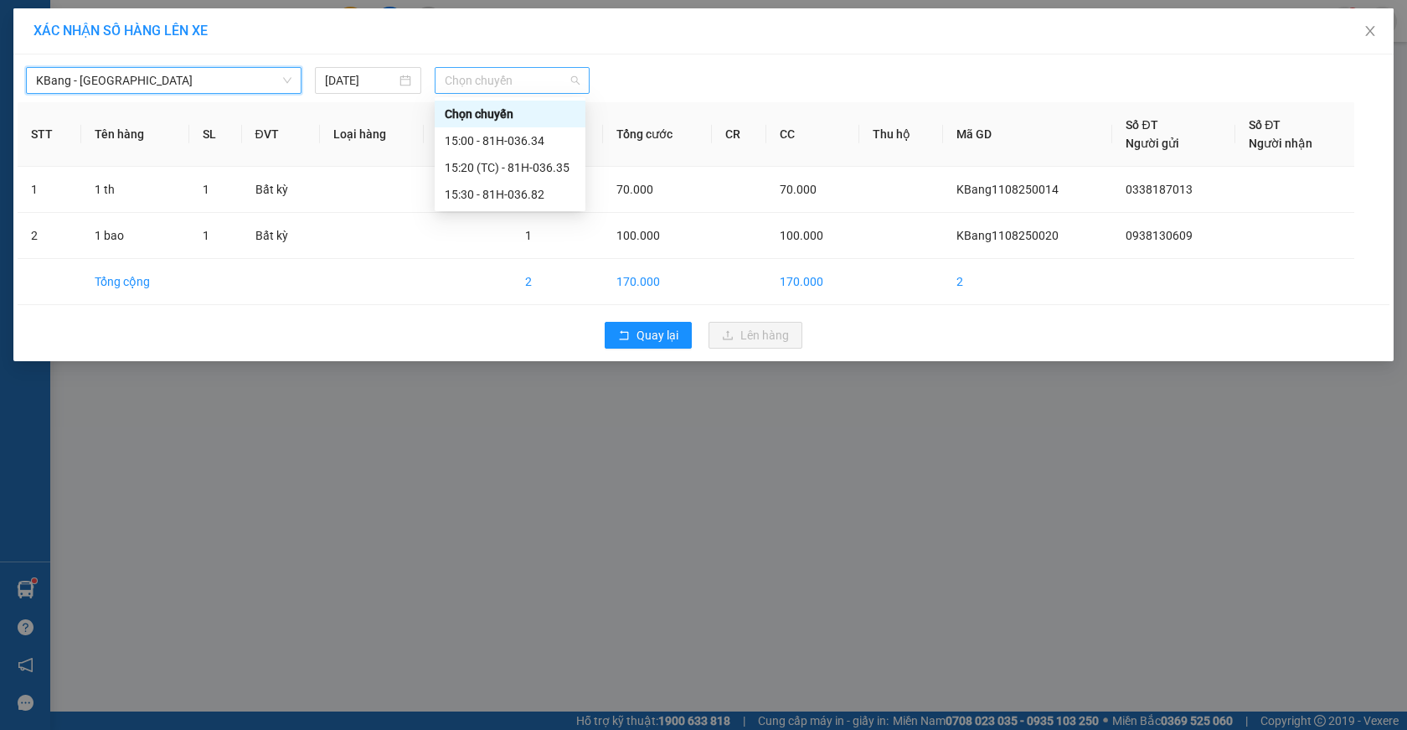
click at [493, 80] on span "Chọn chuyến" at bounding box center [512, 80] width 135 height 25
click at [531, 168] on div "15:20 (TC) - 81H-036.35" at bounding box center [510, 167] width 131 height 18
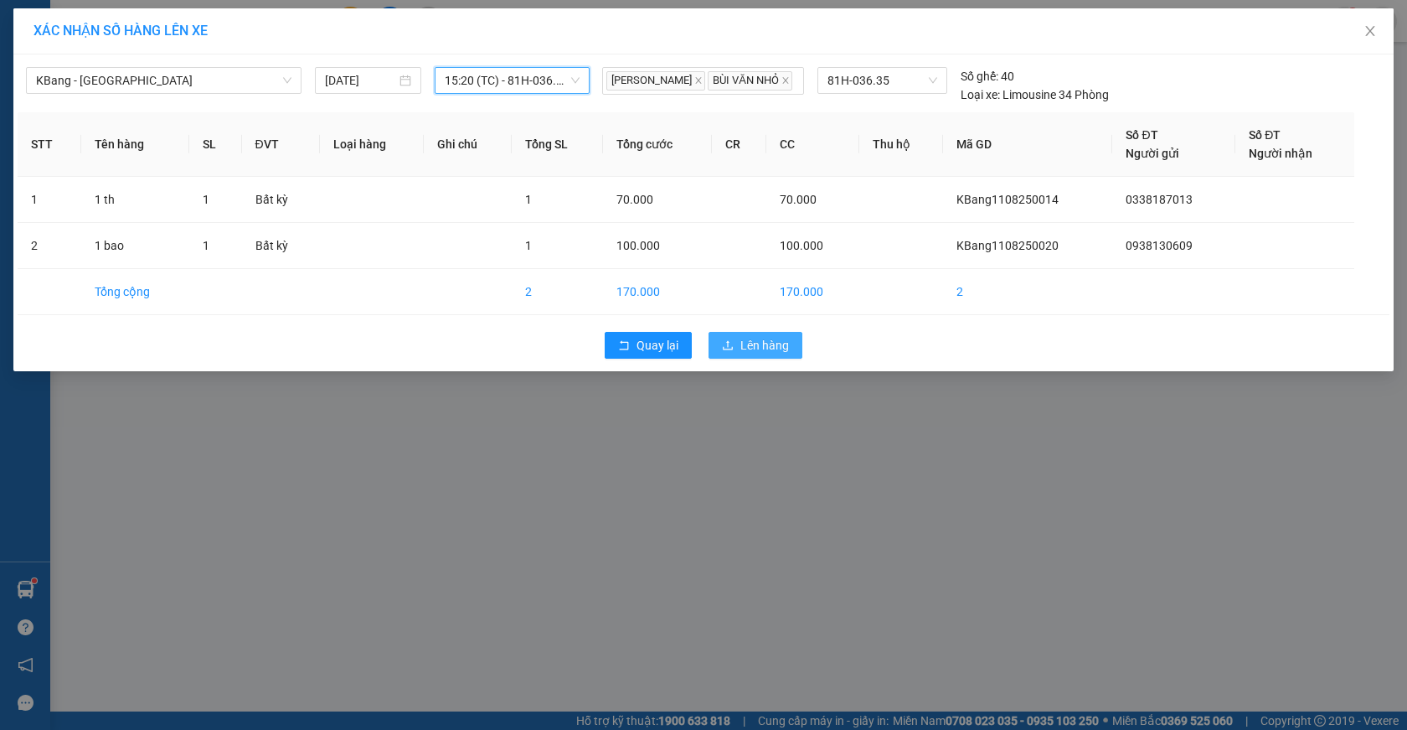
click at [762, 354] on span "Lên hàng" at bounding box center [765, 345] width 49 height 18
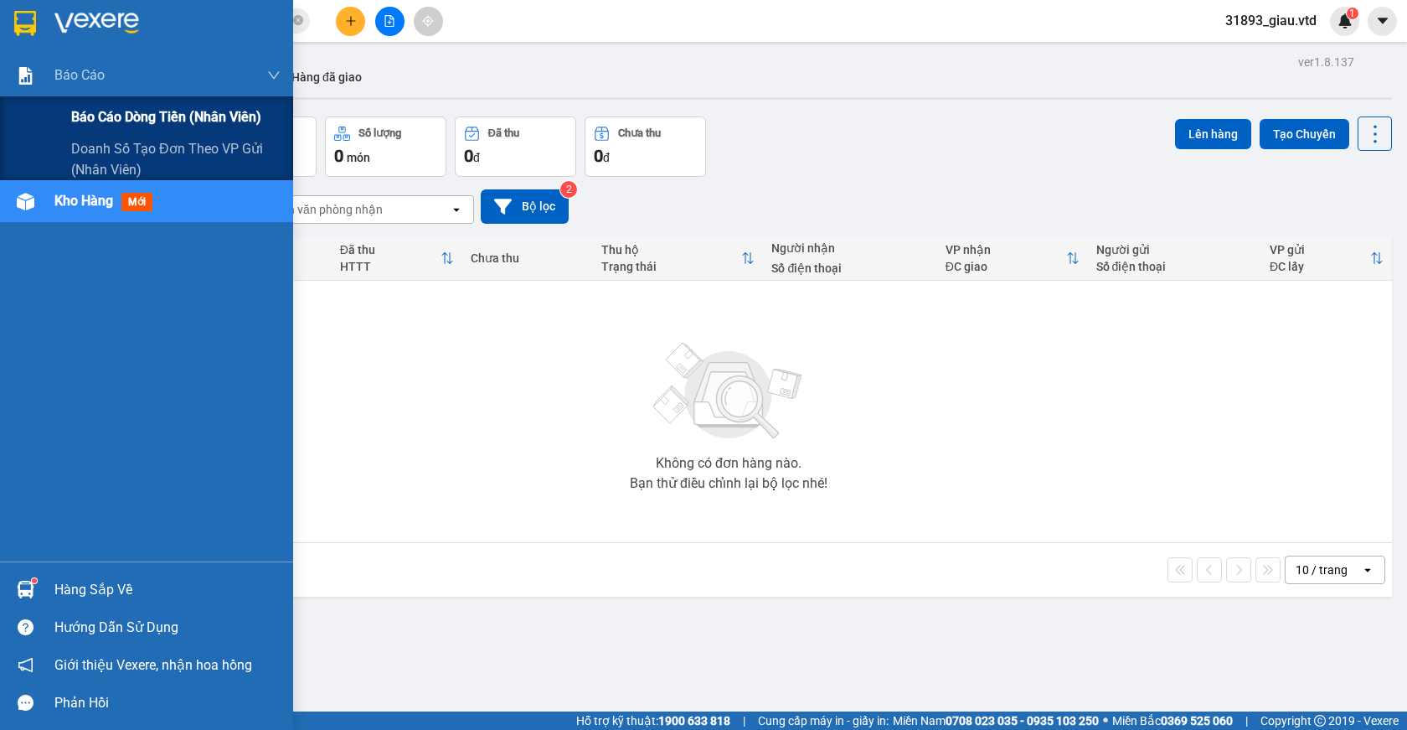
click at [117, 117] on span "Báo cáo dòng tiền (nhân viên)" at bounding box center [166, 116] width 190 height 21
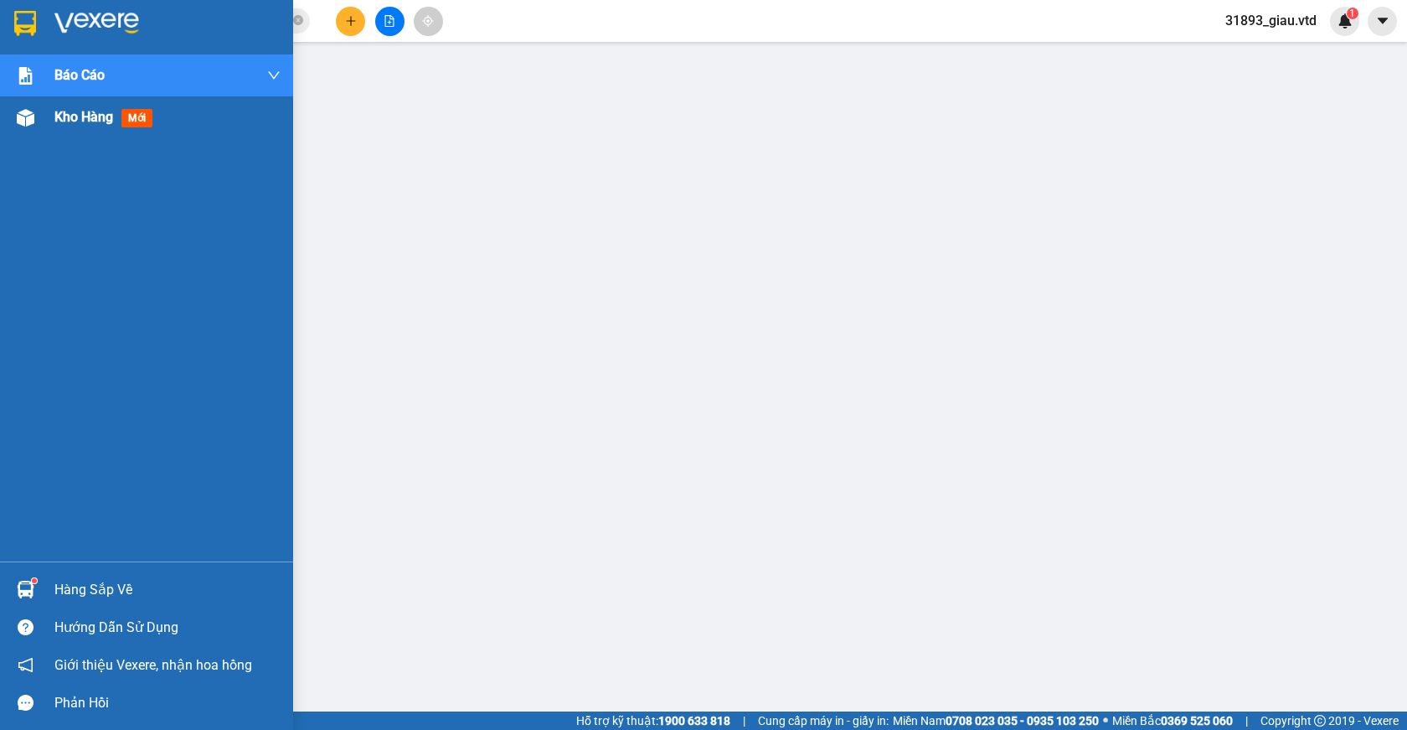
click at [133, 117] on span "mới" at bounding box center [136, 118] width 31 height 18
